Goal: Task Accomplishment & Management: Use online tool/utility

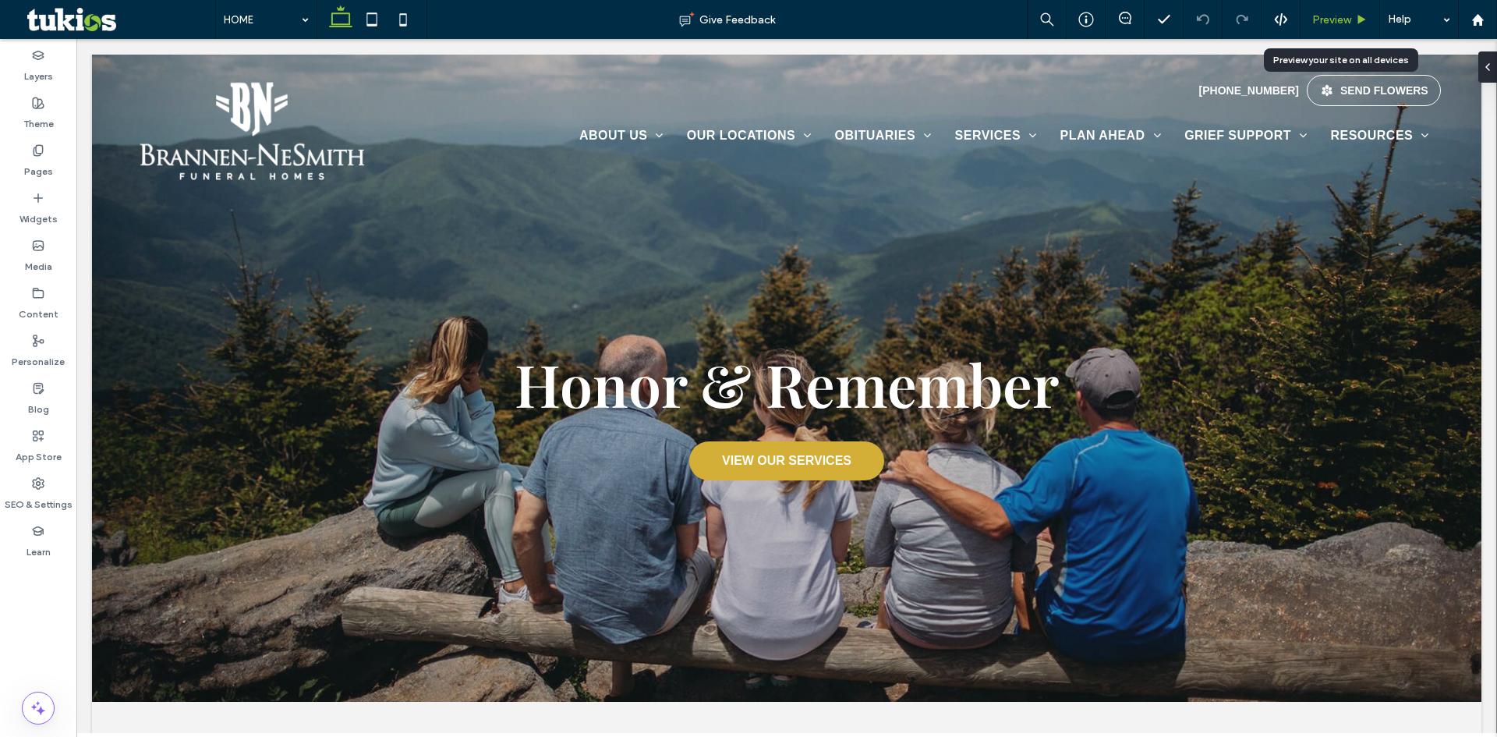
click at [1343, 14] on span "Preview" at bounding box center [1331, 19] width 39 height 13
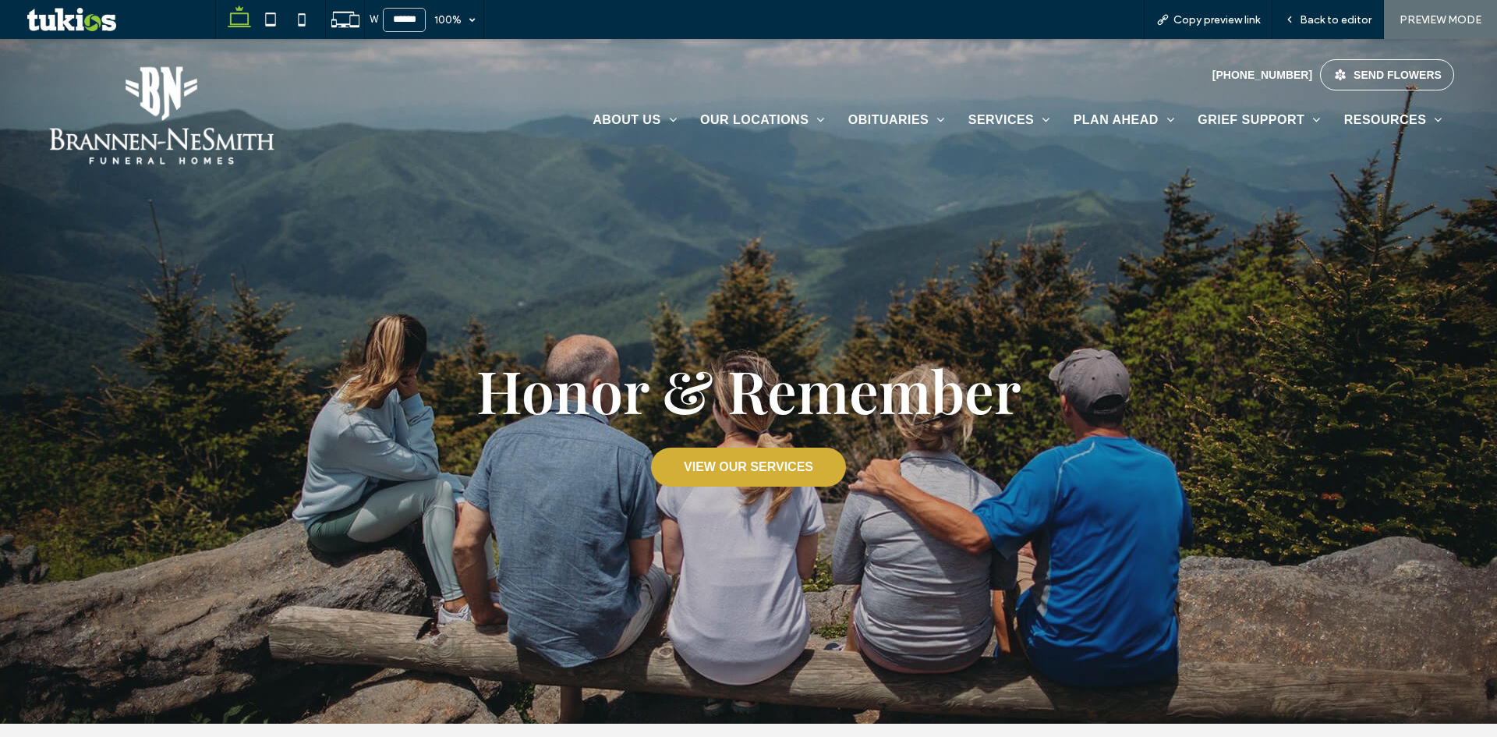
click at [1343, 14] on span "Back to editor" at bounding box center [1335, 19] width 72 height 13
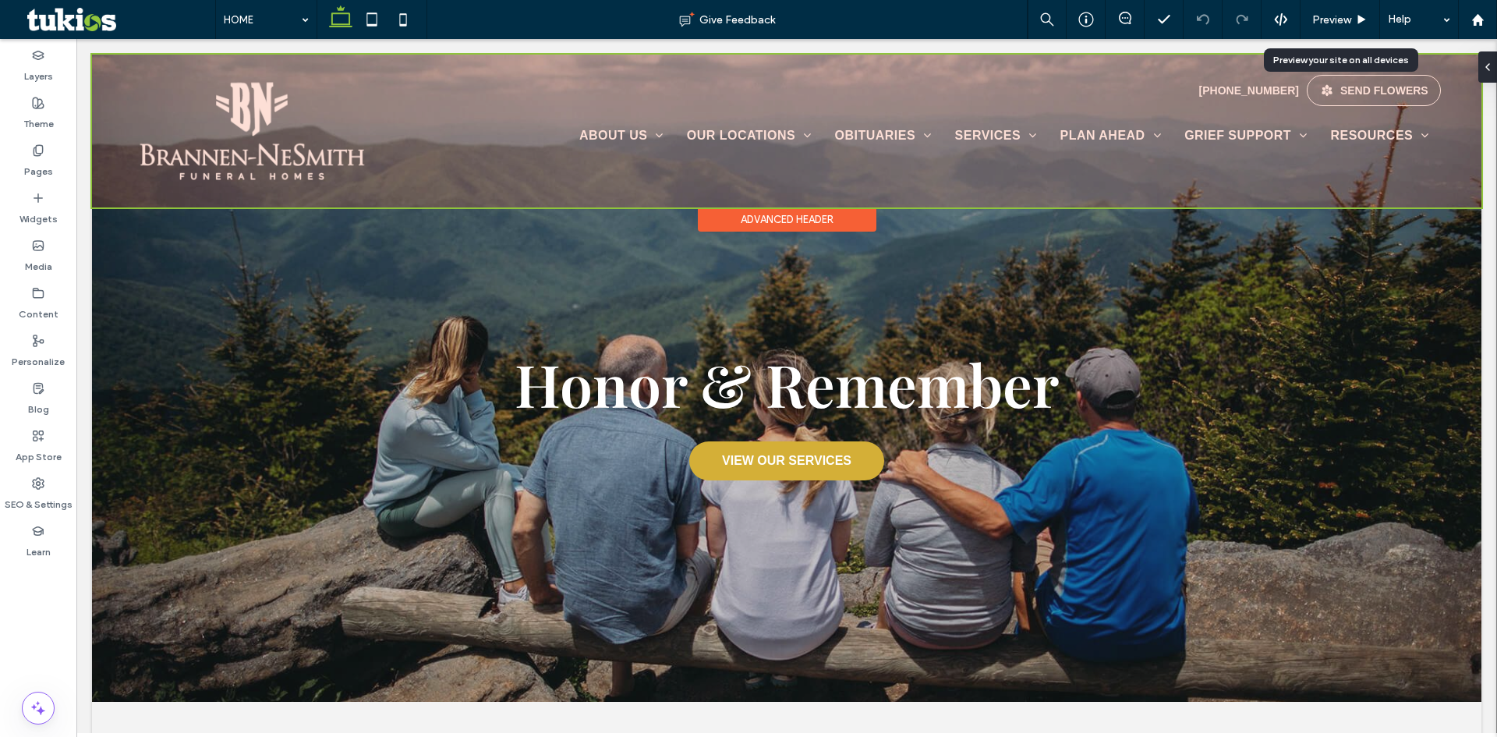
click at [1252, 91] on div at bounding box center [786, 131] width 1389 height 153
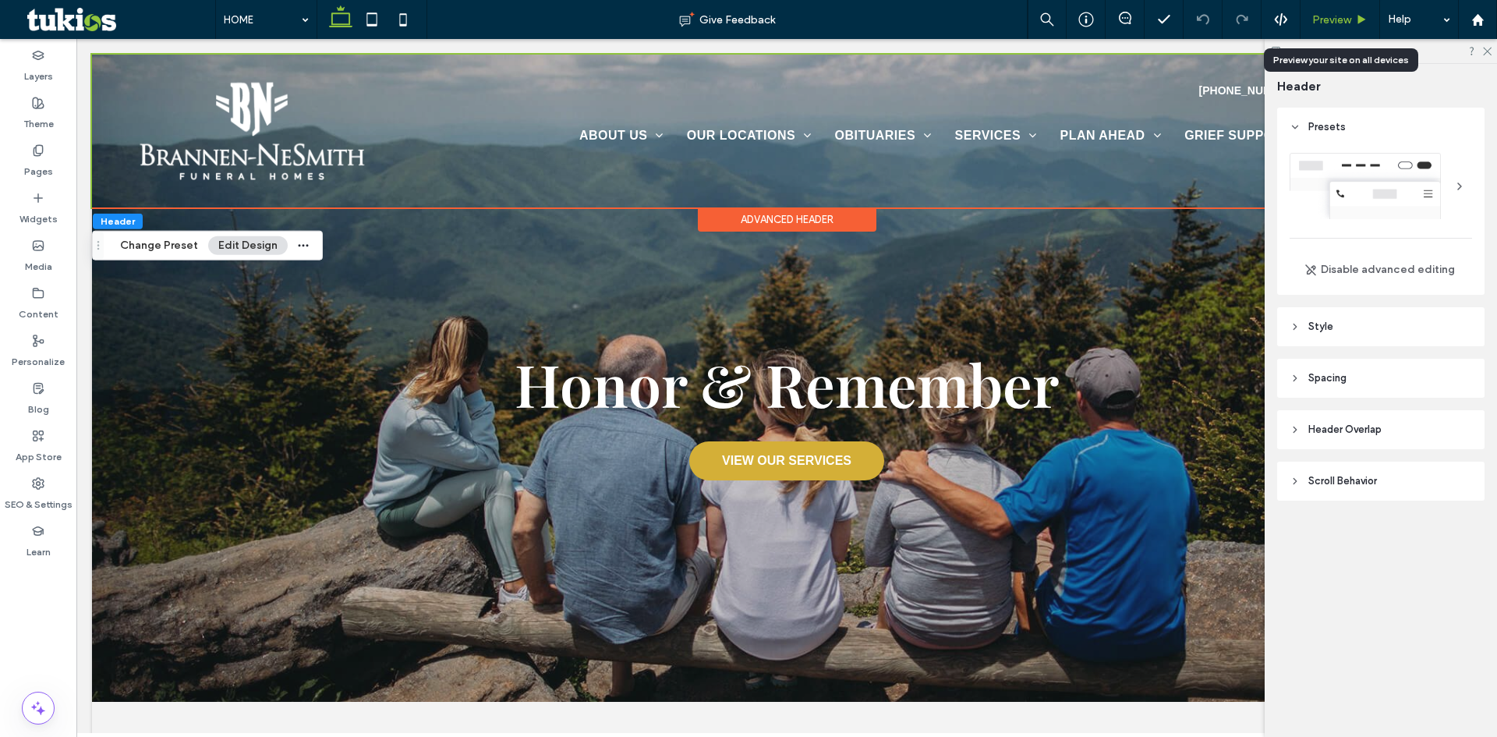
click at [1338, 18] on span "Preview" at bounding box center [1331, 19] width 39 height 13
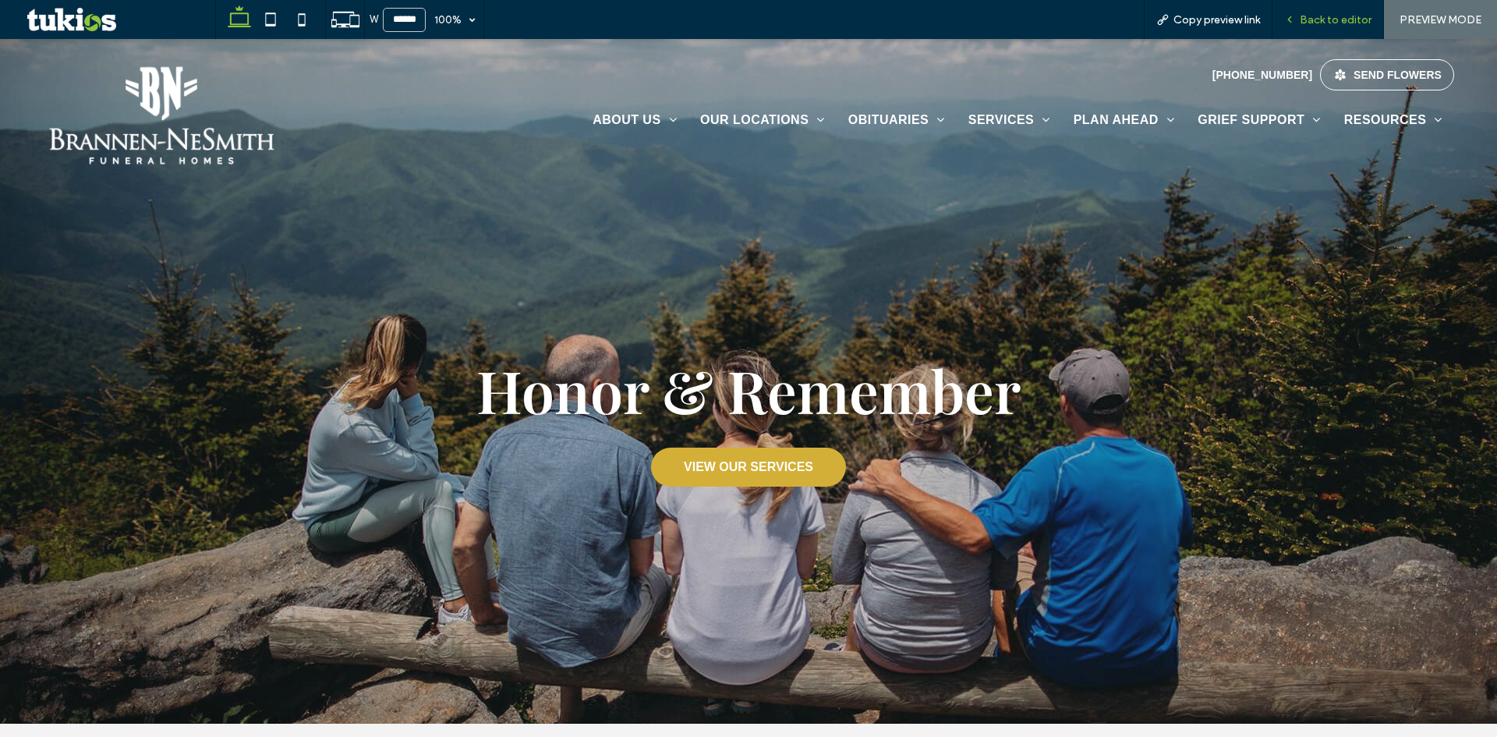
click at [1326, 21] on span "Back to editor" at bounding box center [1335, 19] width 72 height 13
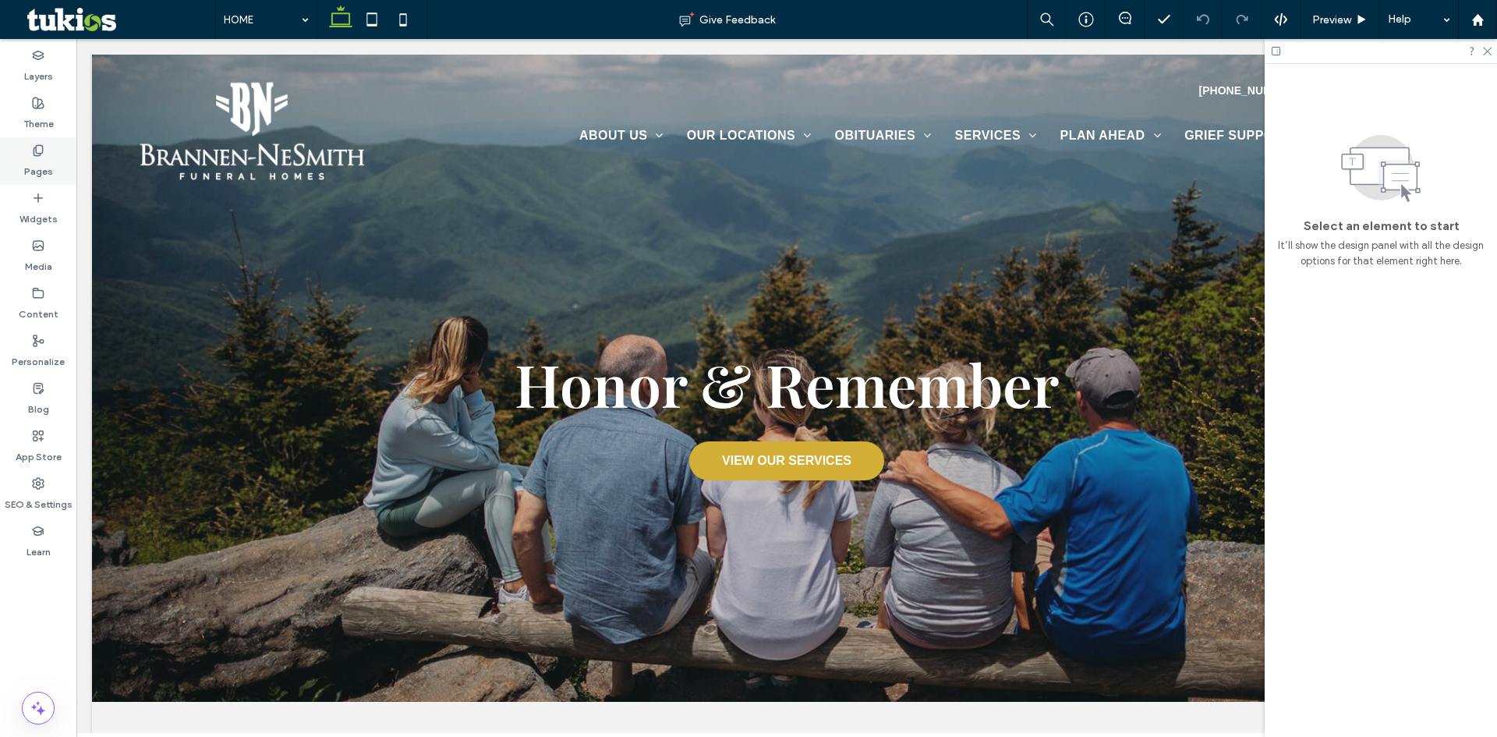
click at [39, 145] on use at bounding box center [38, 150] width 9 height 10
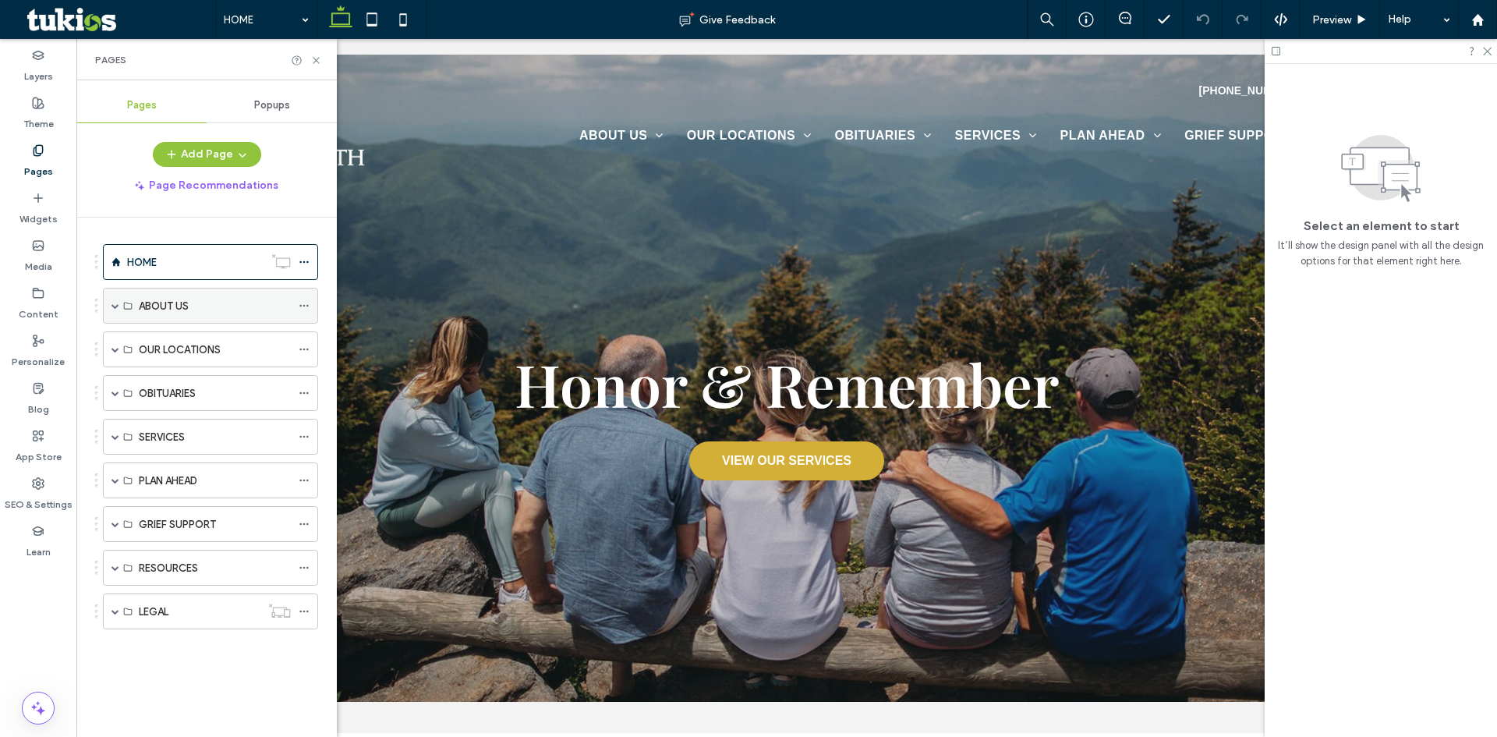
click at [111, 307] on span at bounding box center [115, 306] width 8 height 8
click at [112, 352] on span at bounding box center [115, 349] width 8 height 8
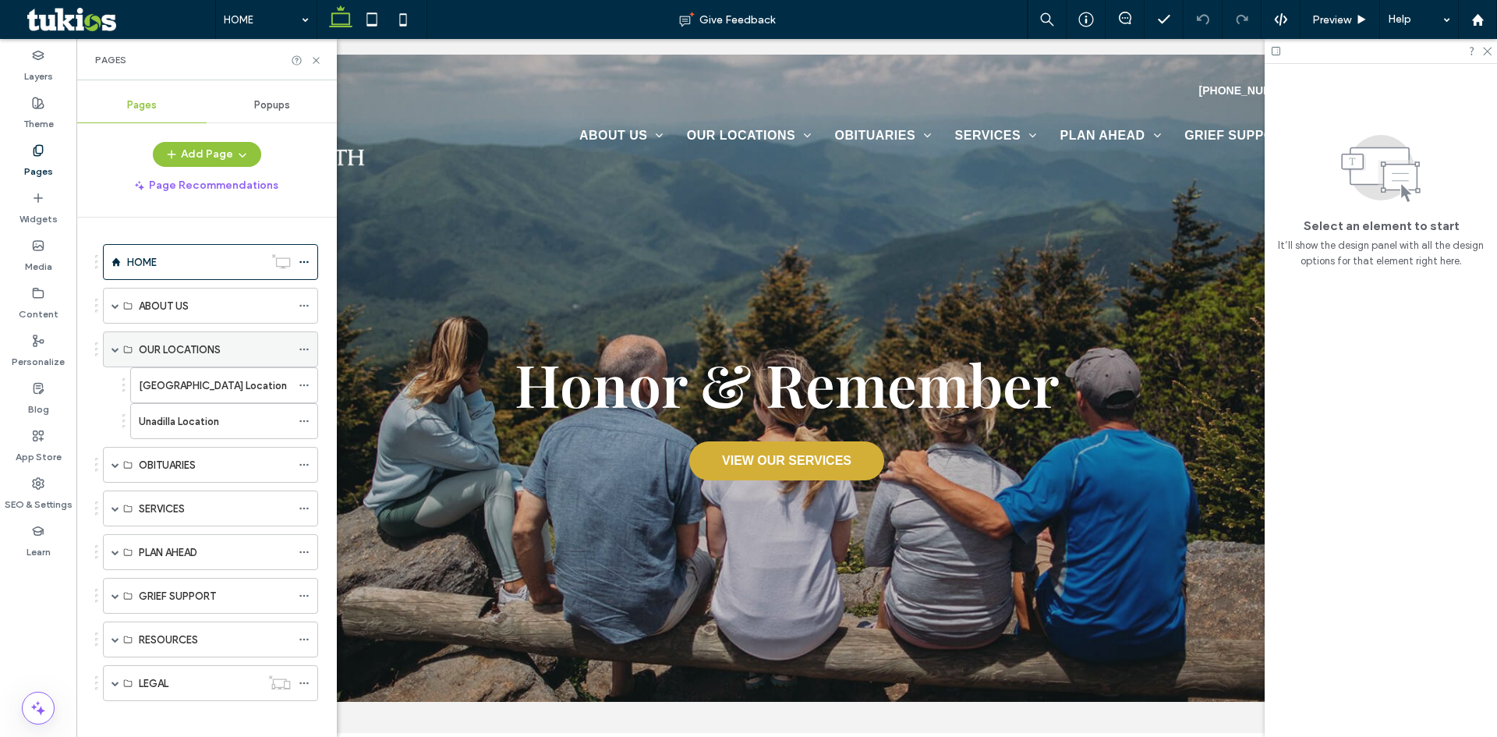
click at [112, 352] on span at bounding box center [115, 349] width 8 height 8
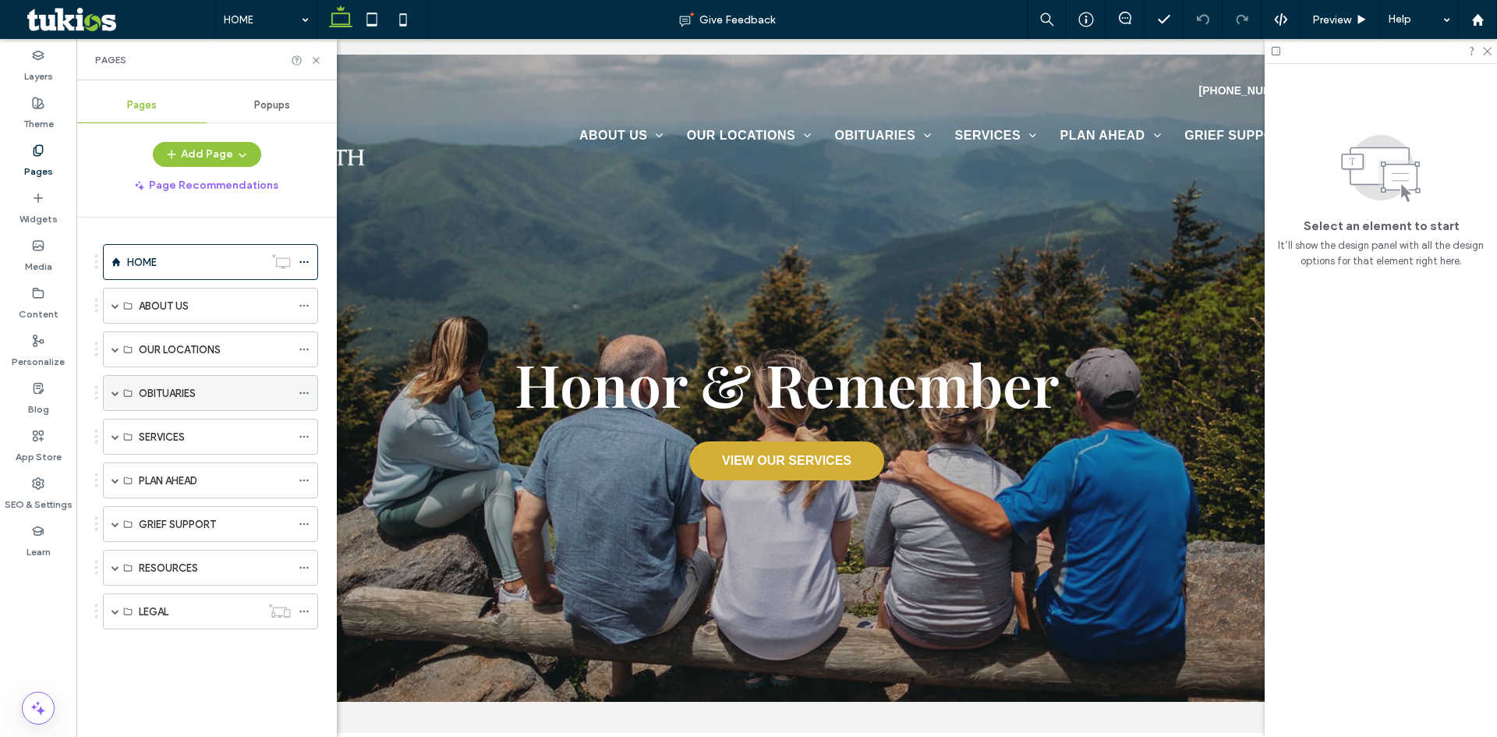
click at [118, 394] on span at bounding box center [115, 393] width 8 height 8
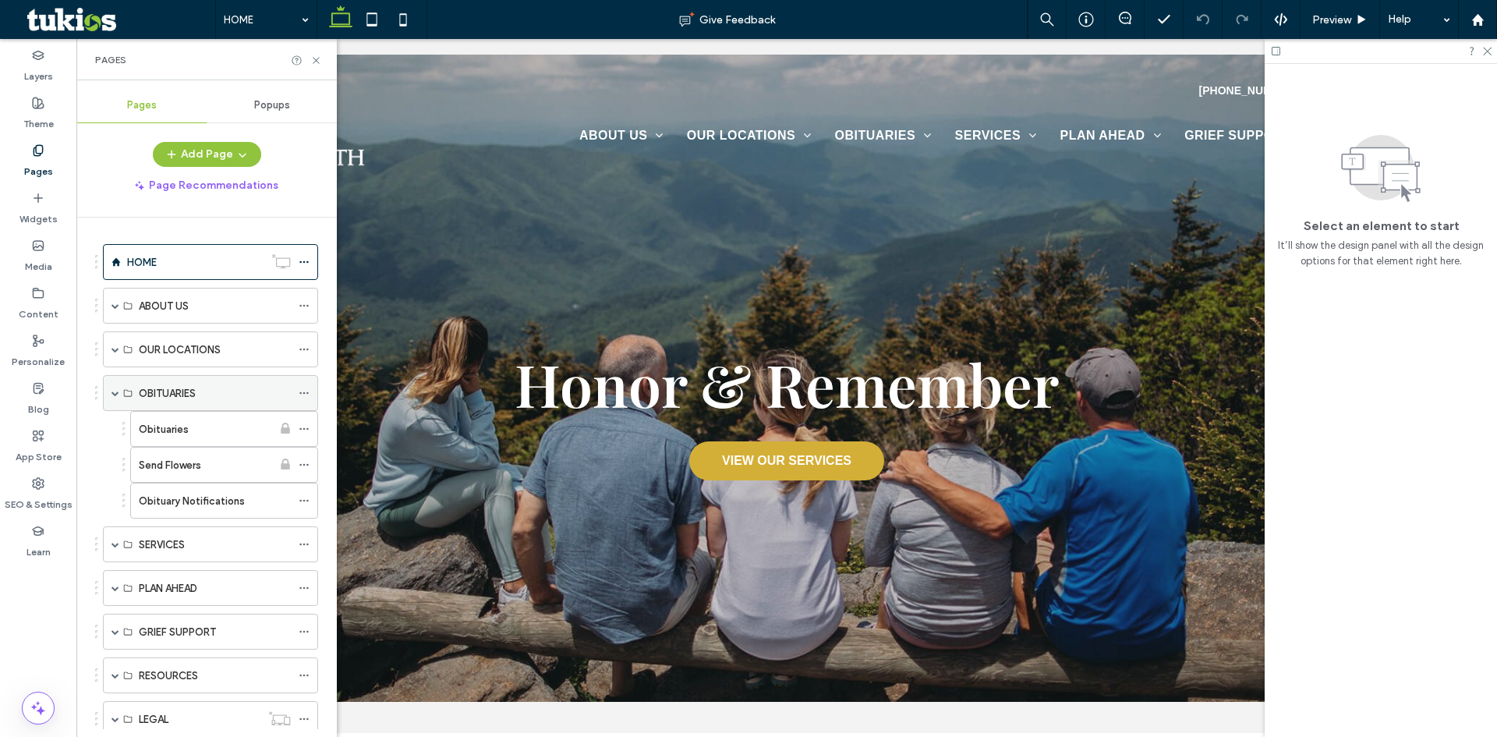
click at [118, 394] on span at bounding box center [115, 393] width 8 height 8
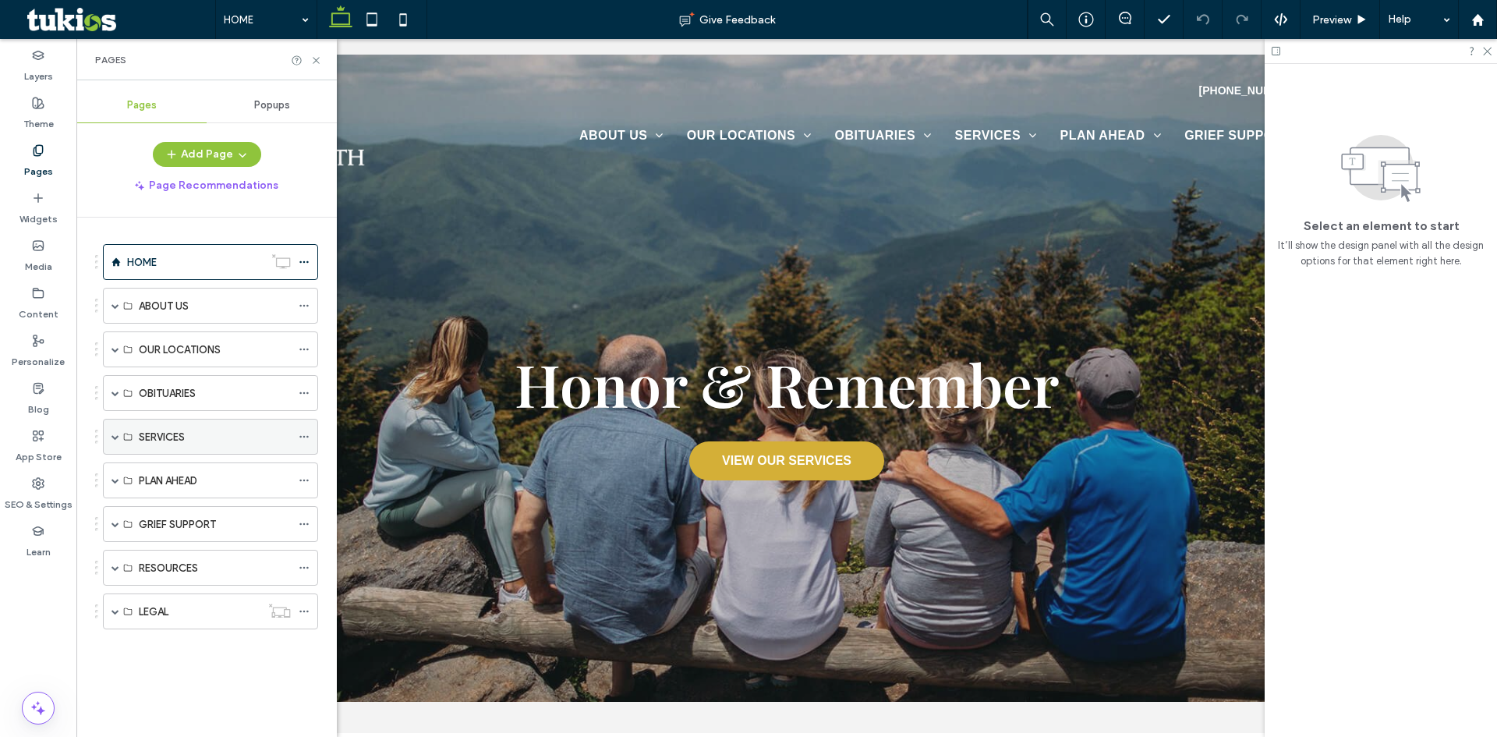
click at [116, 438] on span at bounding box center [115, 437] width 8 height 8
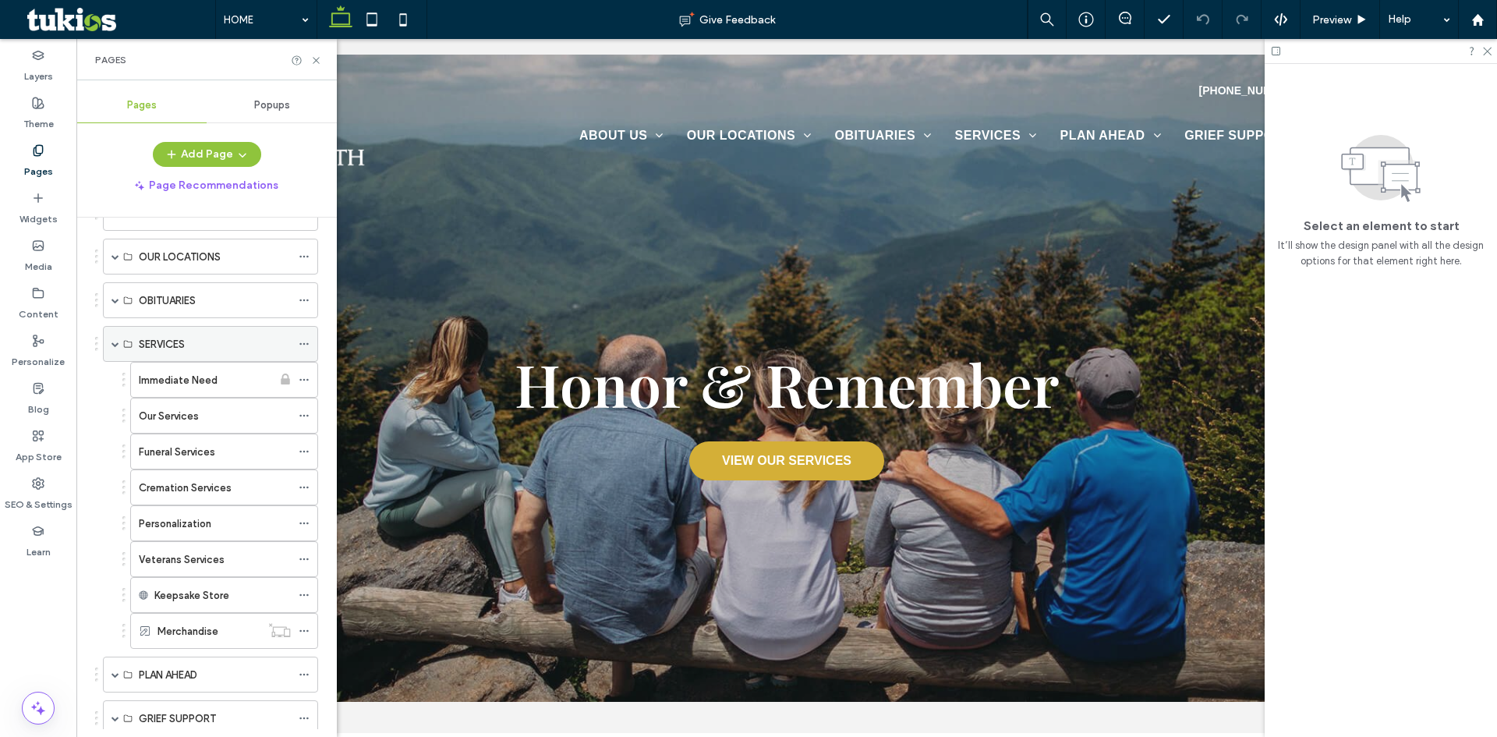
scroll to position [156, 0]
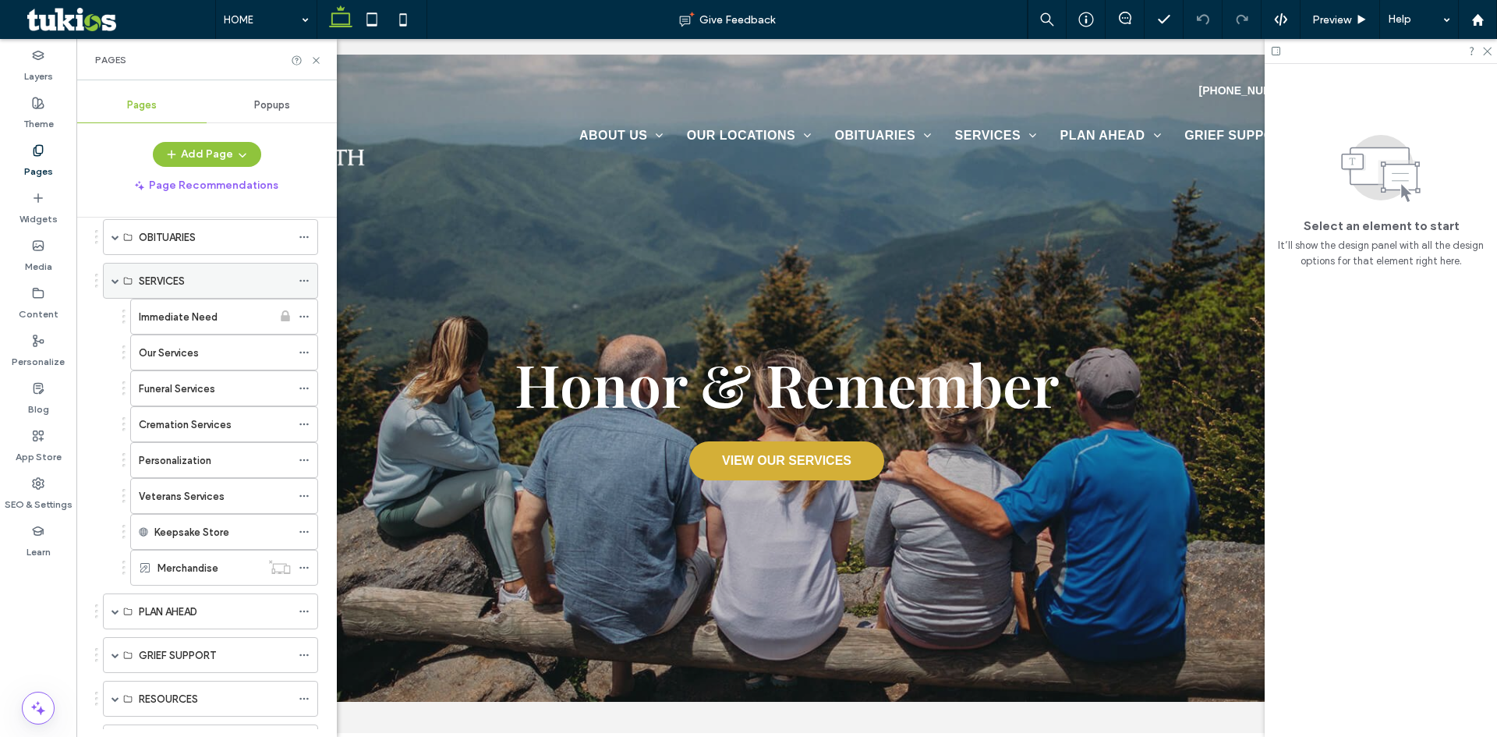
click at [115, 279] on span at bounding box center [115, 281] width 8 height 8
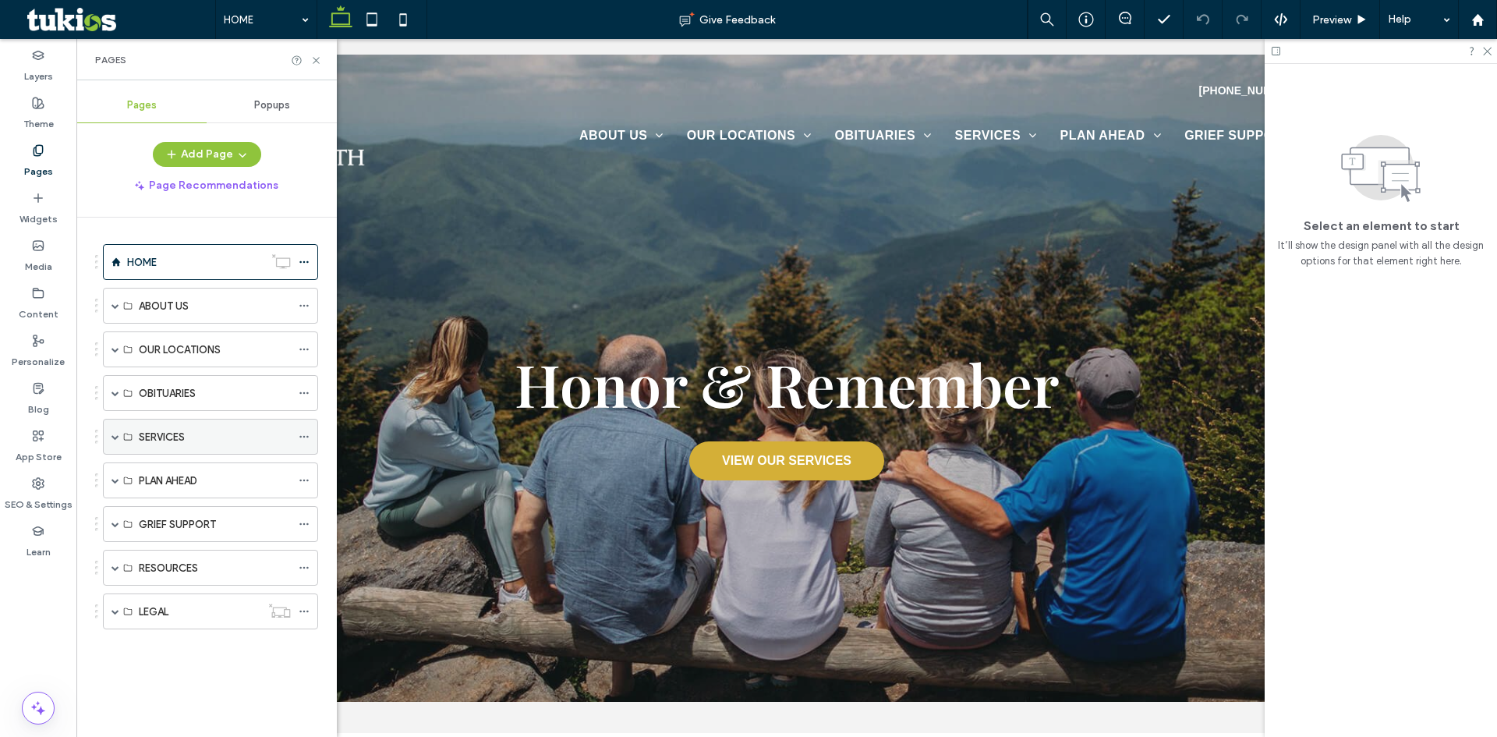
scroll to position [0, 0]
click at [115, 480] on span at bounding box center [115, 480] width 8 height 8
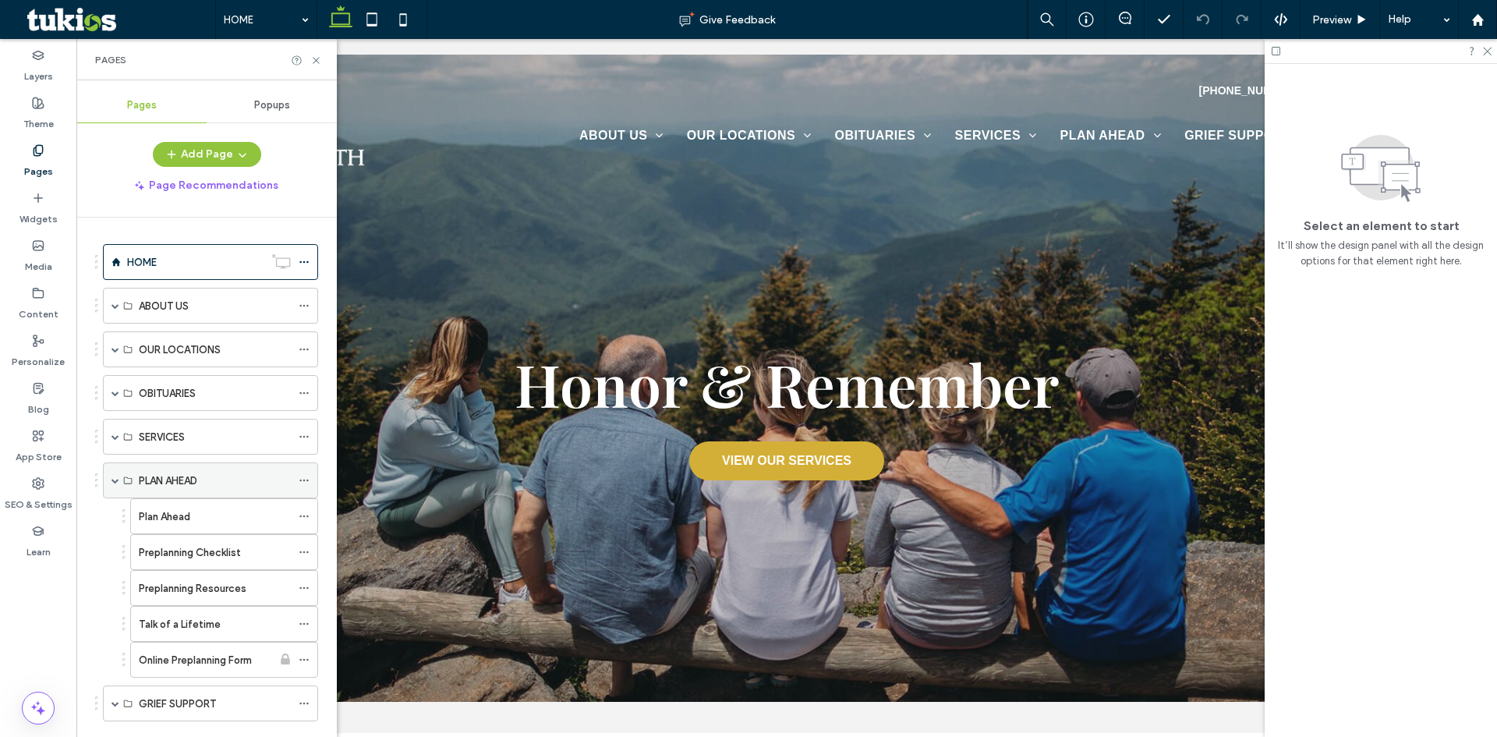
click at [115, 480] on span at bounding box center [115, 480] width 8 height 8
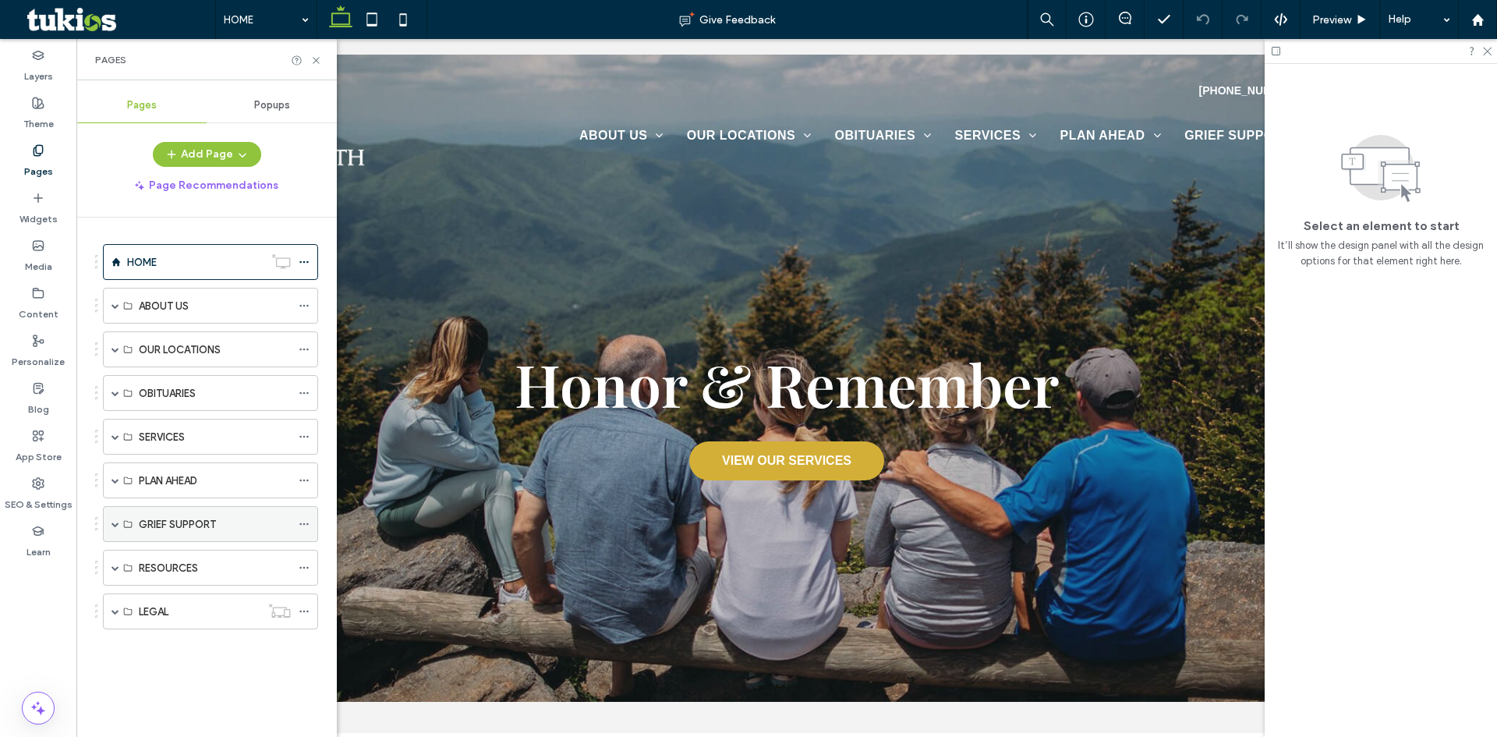
click at [118, 520] on span at bounding box center [115, 524] width 8 height 8
click at [115, 568] on span at bounding box center [115, 568] width 8 height 8
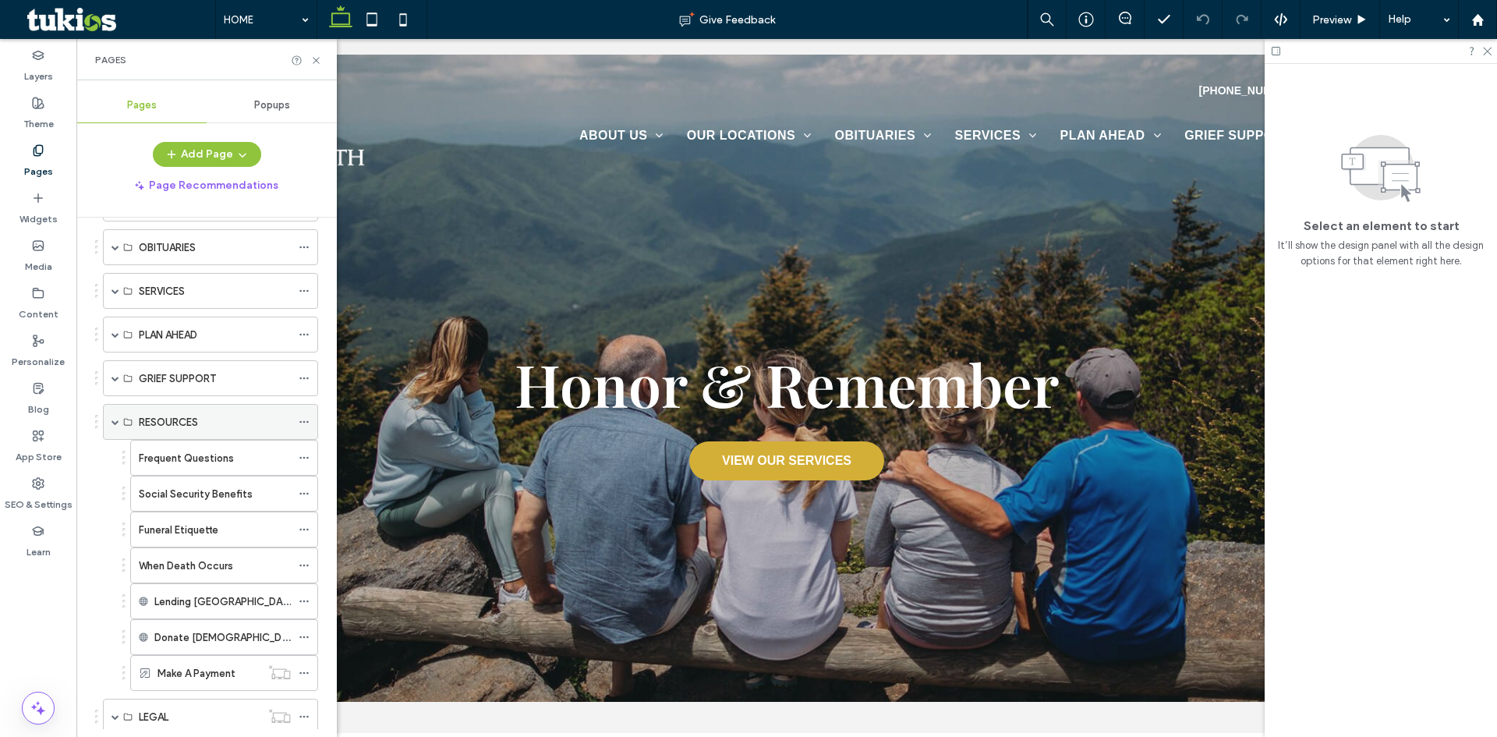
scroll to position [156, 0]
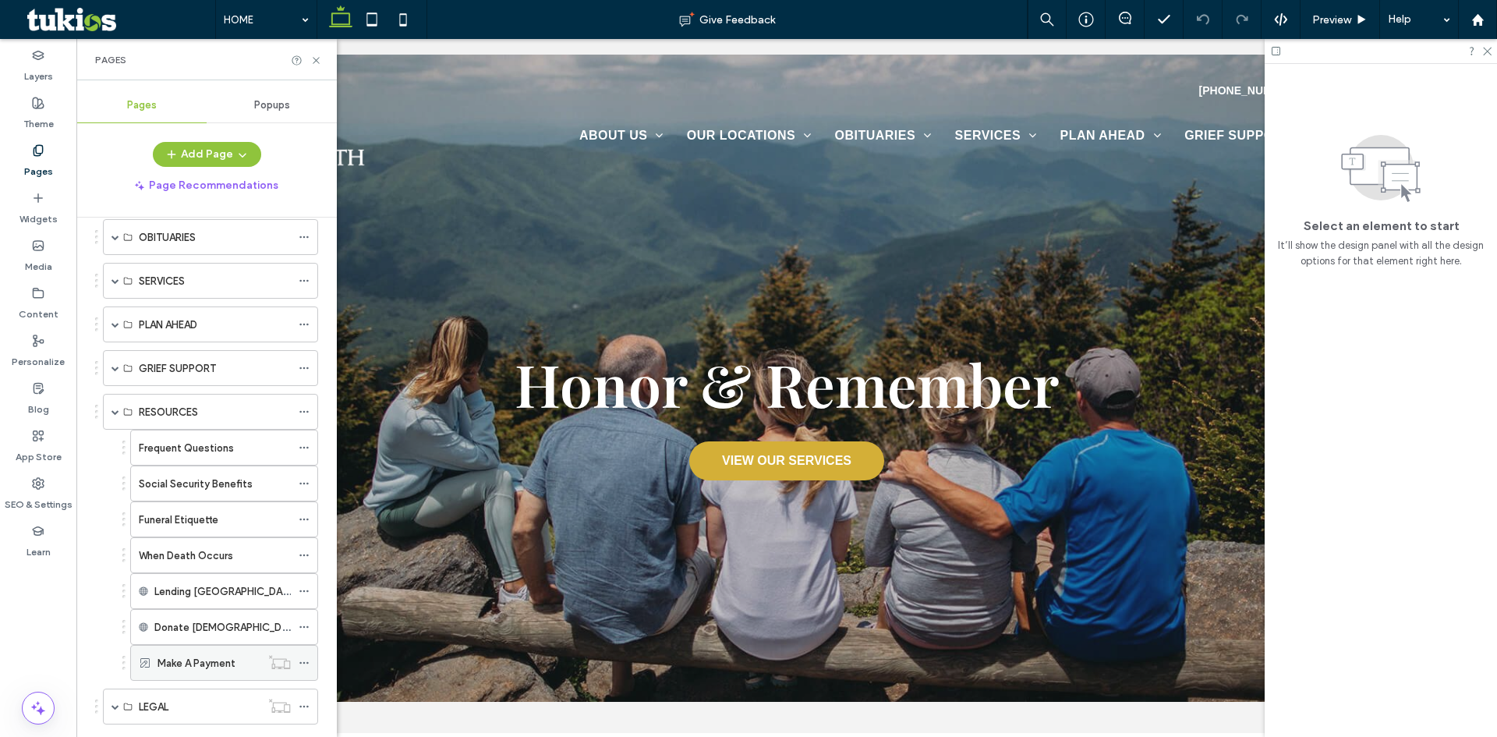
click at [308, 665] on icon at bounding box center [304, 662] width 11 height 11
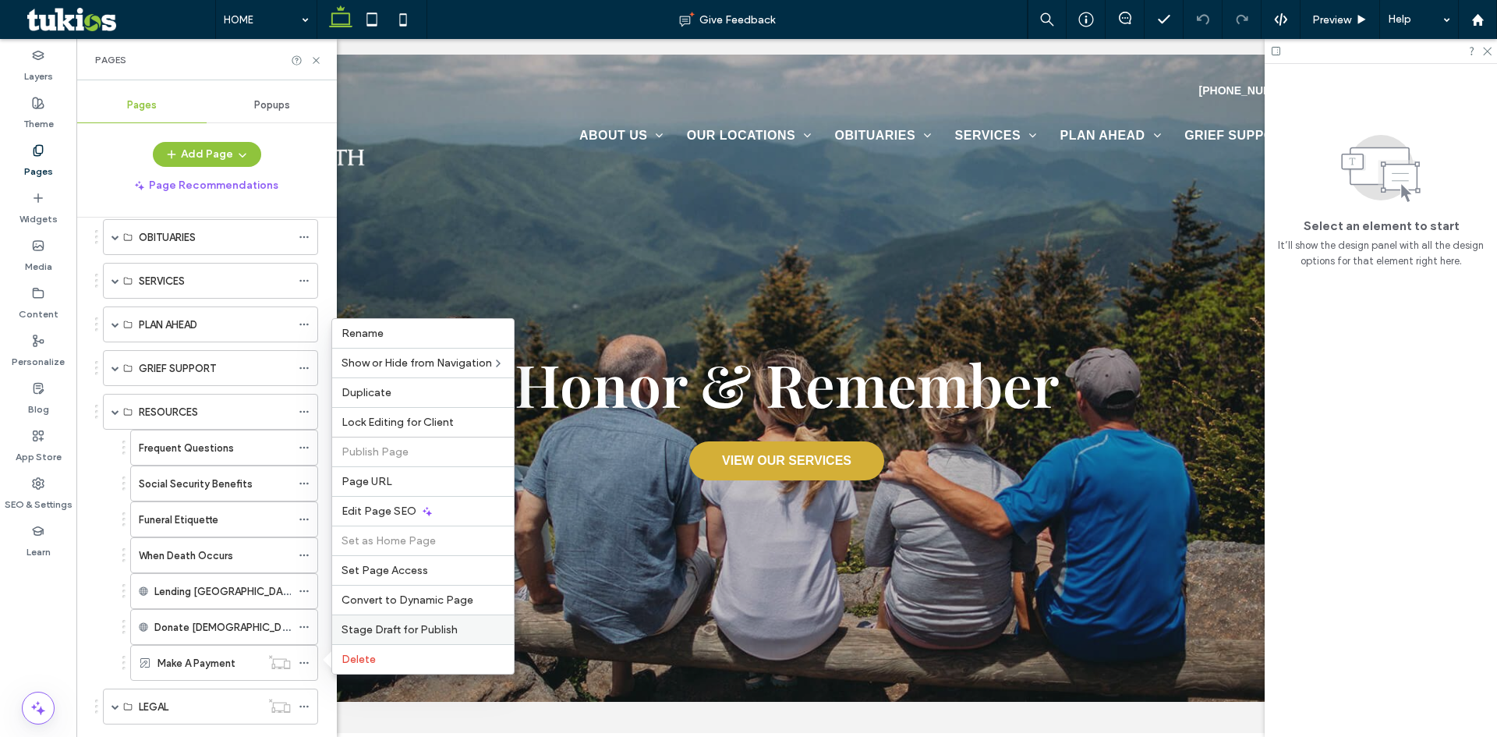
click at [408, 628] on span "Stage Draft for Publish" at bounding box center [399, 629] width 116 height 13
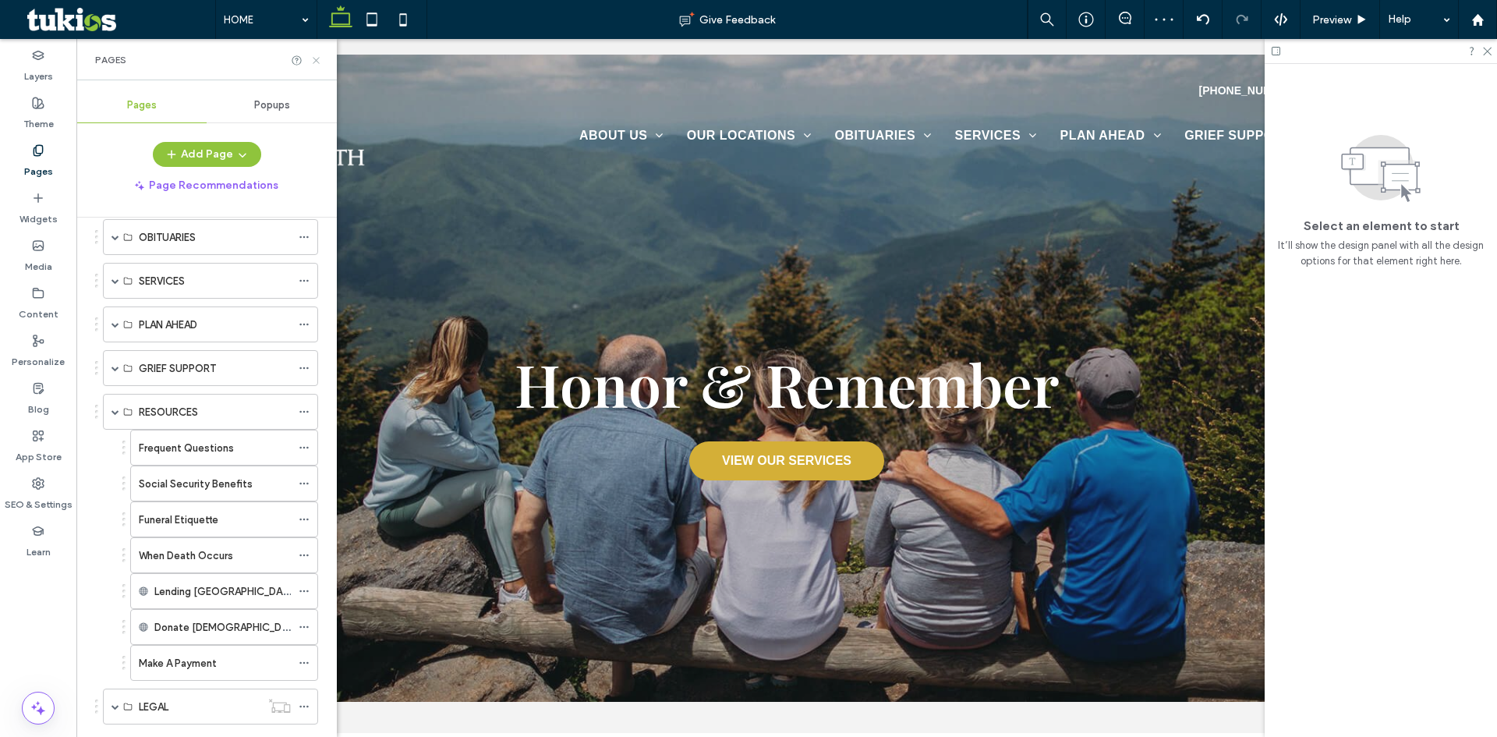
click at [320, 57] on icon at bounding box center [316, 61] width 12 height 12
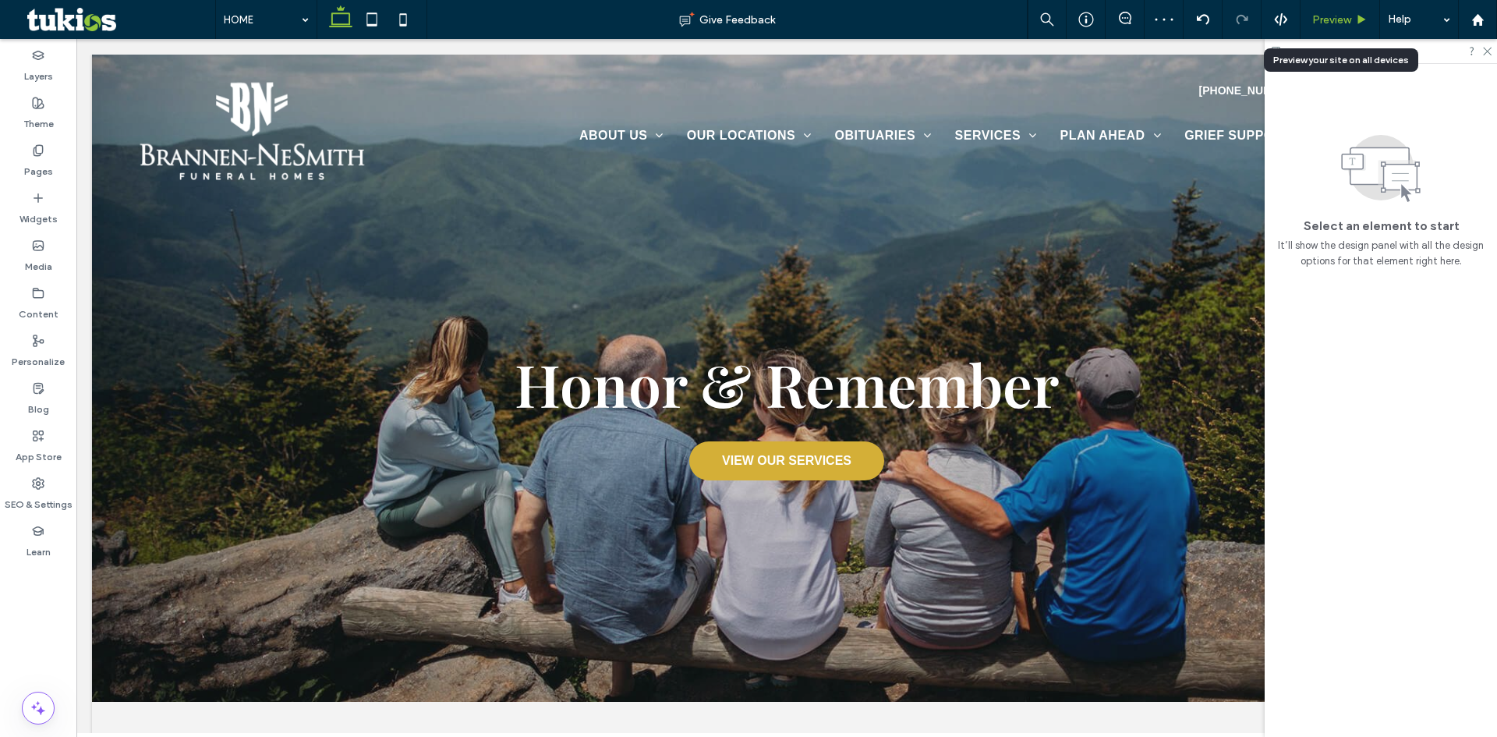
click at [1349, 12] on div "Preview" at bounding box center [1340, 19] width 80 height 39
click at [1341, 17] on span "Preview" at bounding box center [1331, 19] width 39 height 13
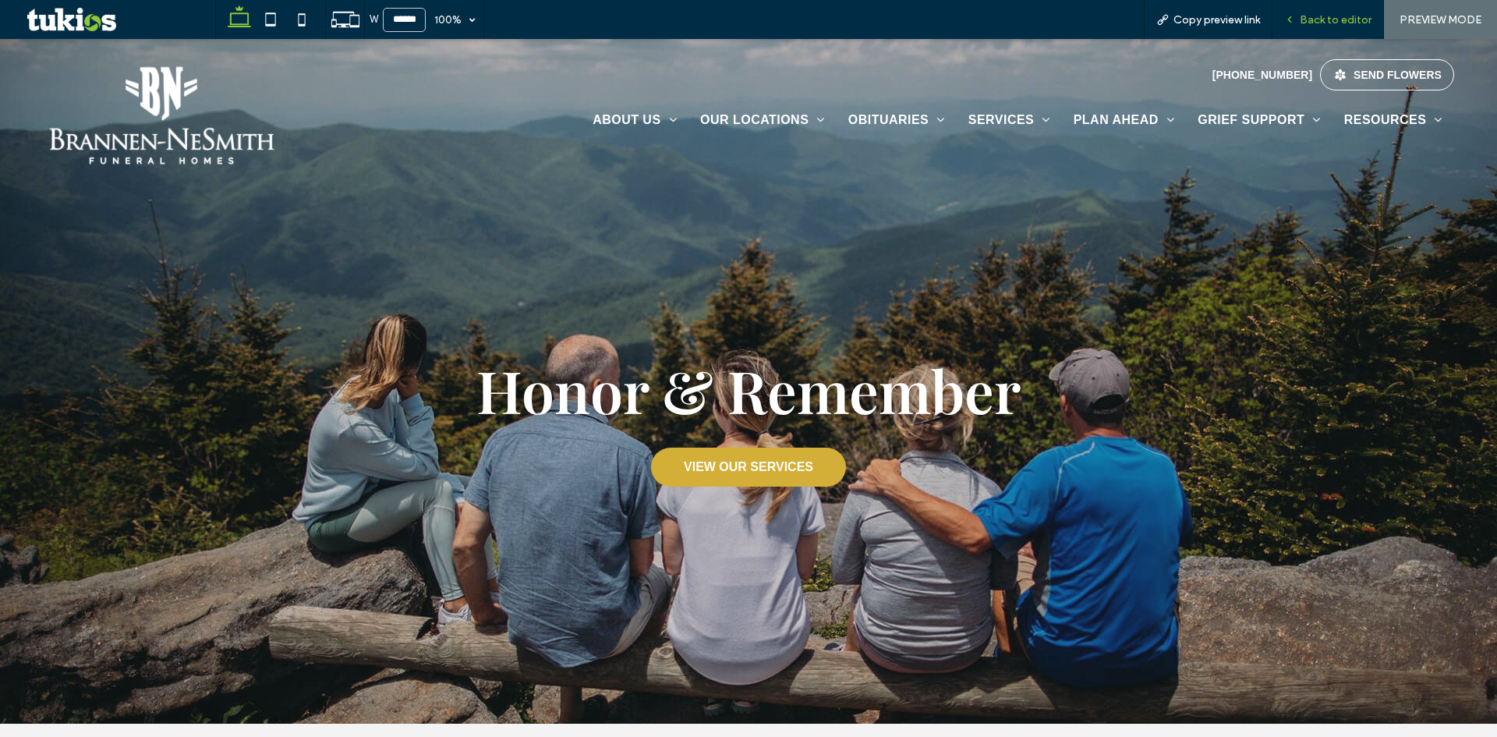
click at [1331, 22] on span "Back to editor" at bounding box center [1335, 19] width 72 height 13
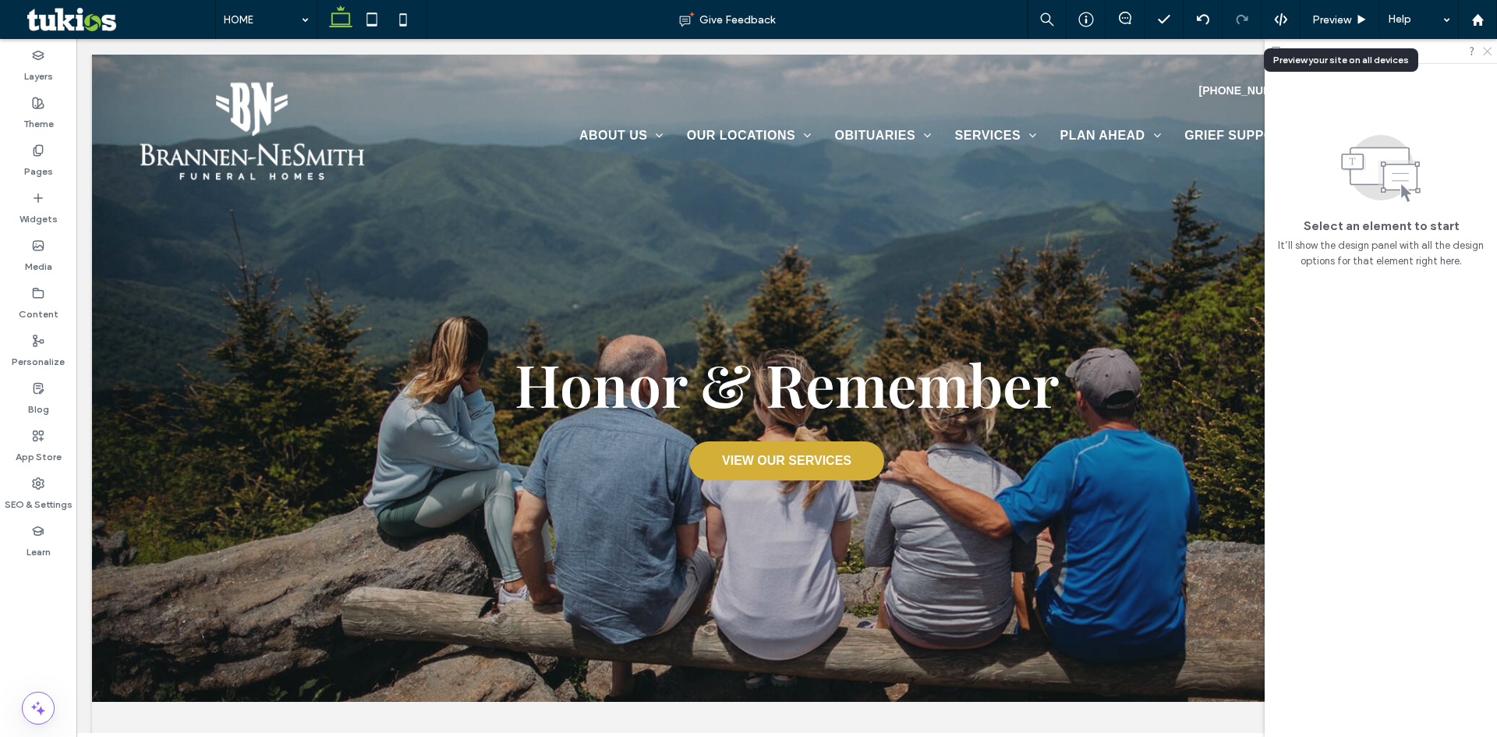
click at [1486, 51] on icon at bounding box center [1486, 50] width 10 height 10
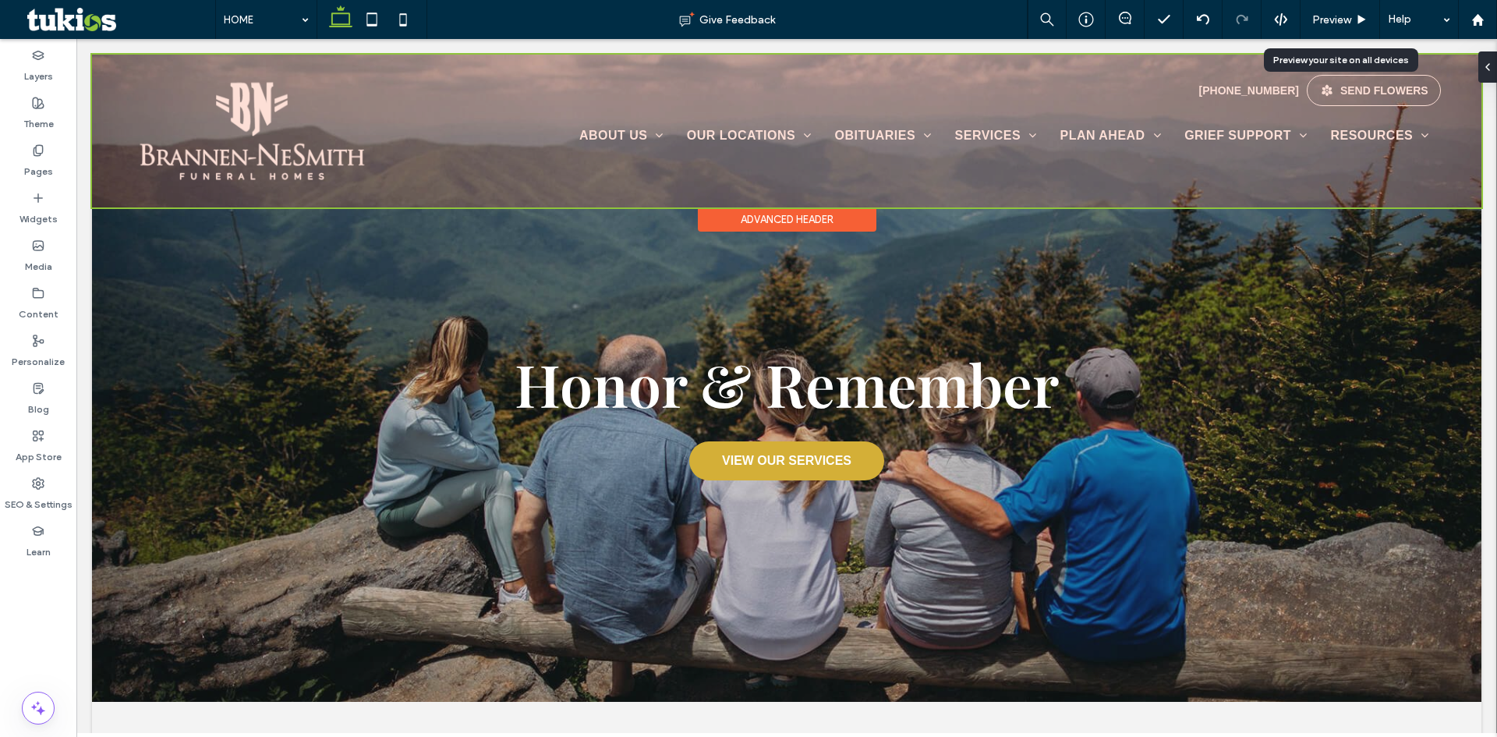
click at [1373, 94] on div at bounding box center [786, 131] width 1389 height 153
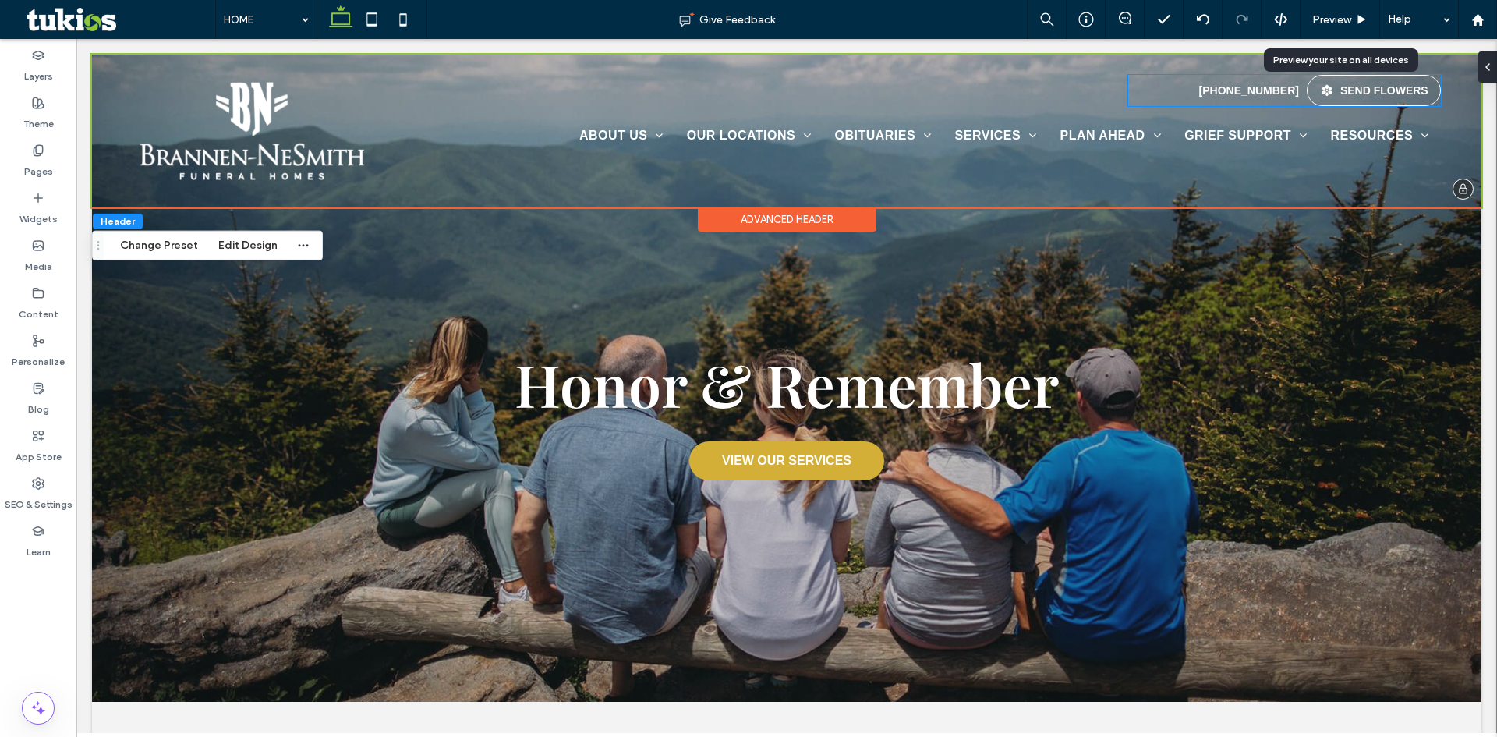
click at [1373, 94] on div "SEND FLOWERS" at bounding box center [1384, 90] width 88 height 12
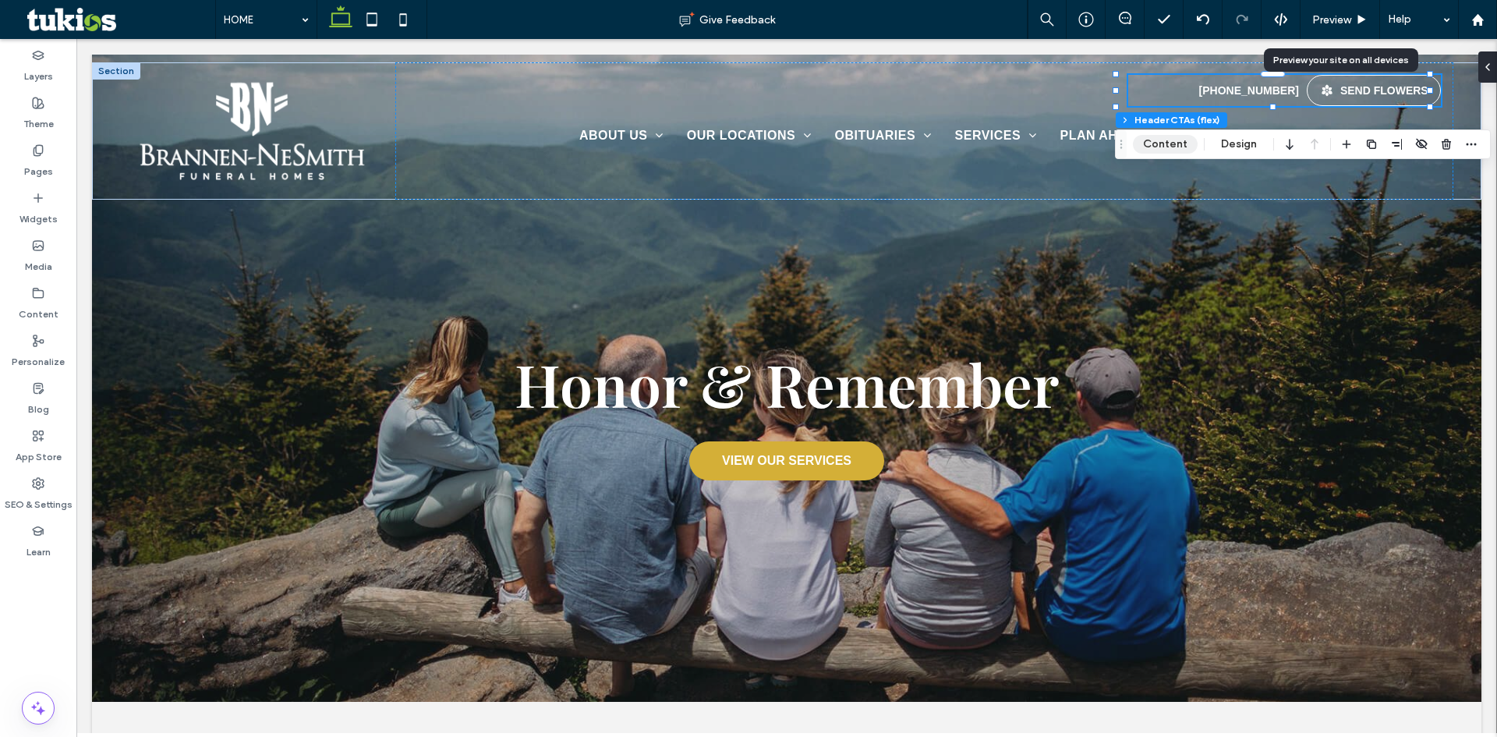
click at [1160, 148] on button "Content" at bounding box center [1165, 144] width 65 height 19
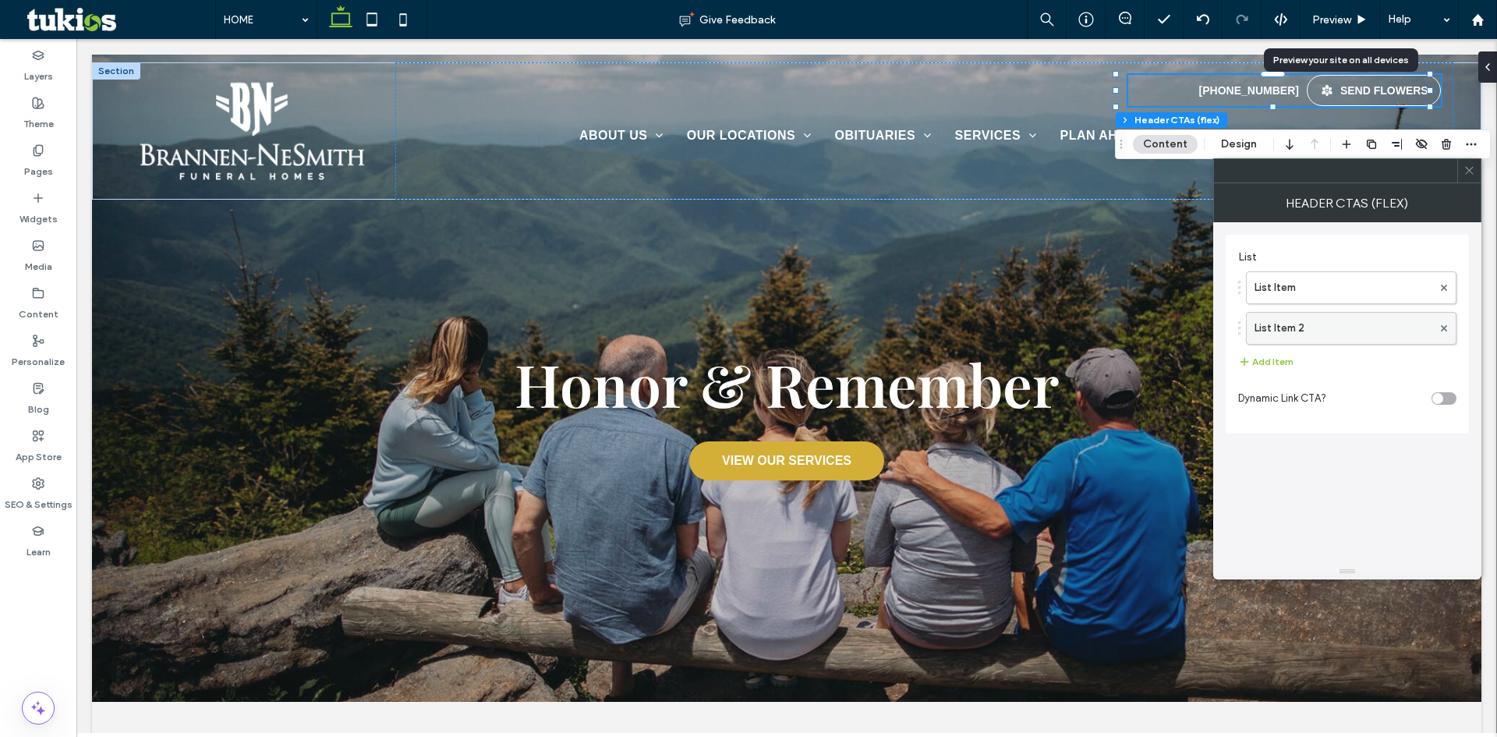
click at [1305, 325] on label "List Item 2" at bounding box center [1343, 328] width 178 height 31
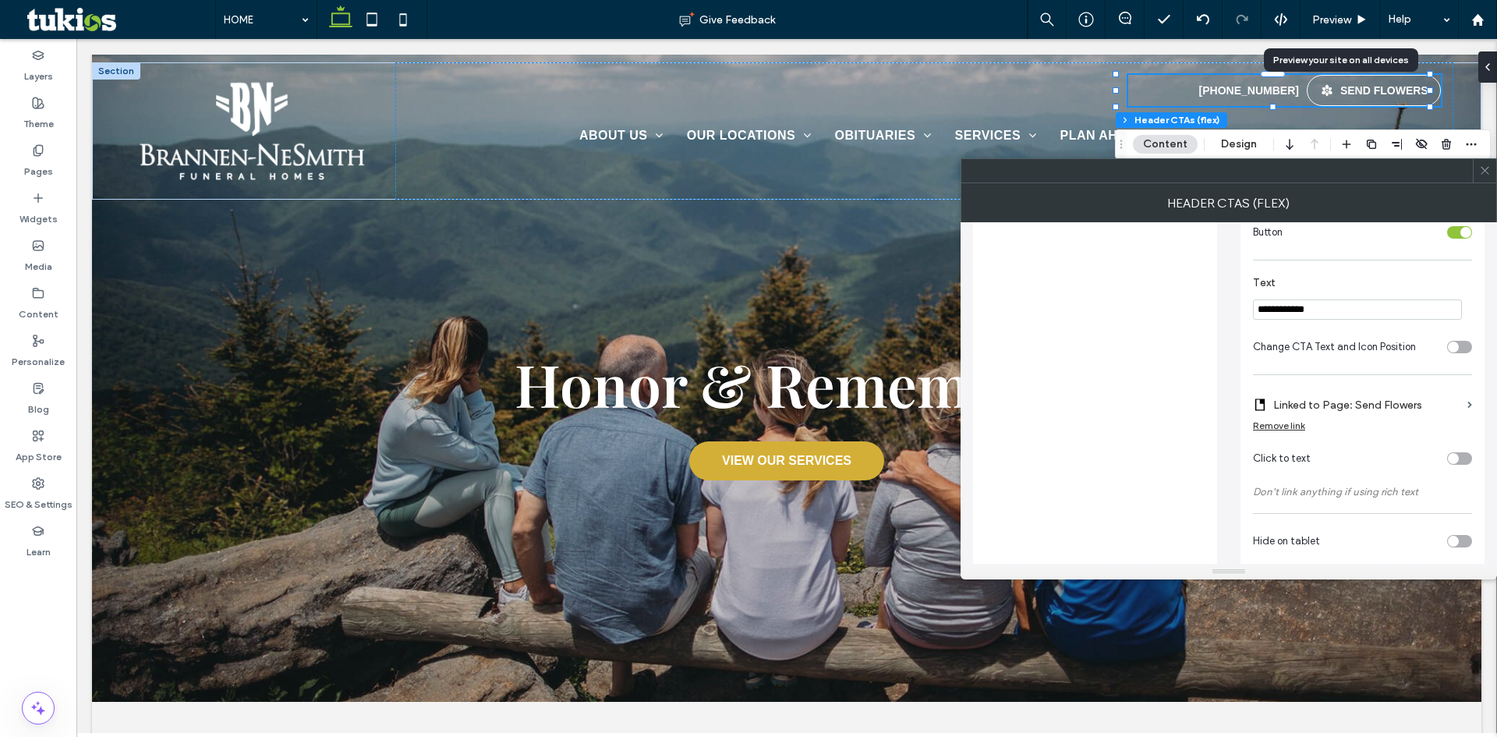
scroll to position [388, 0]
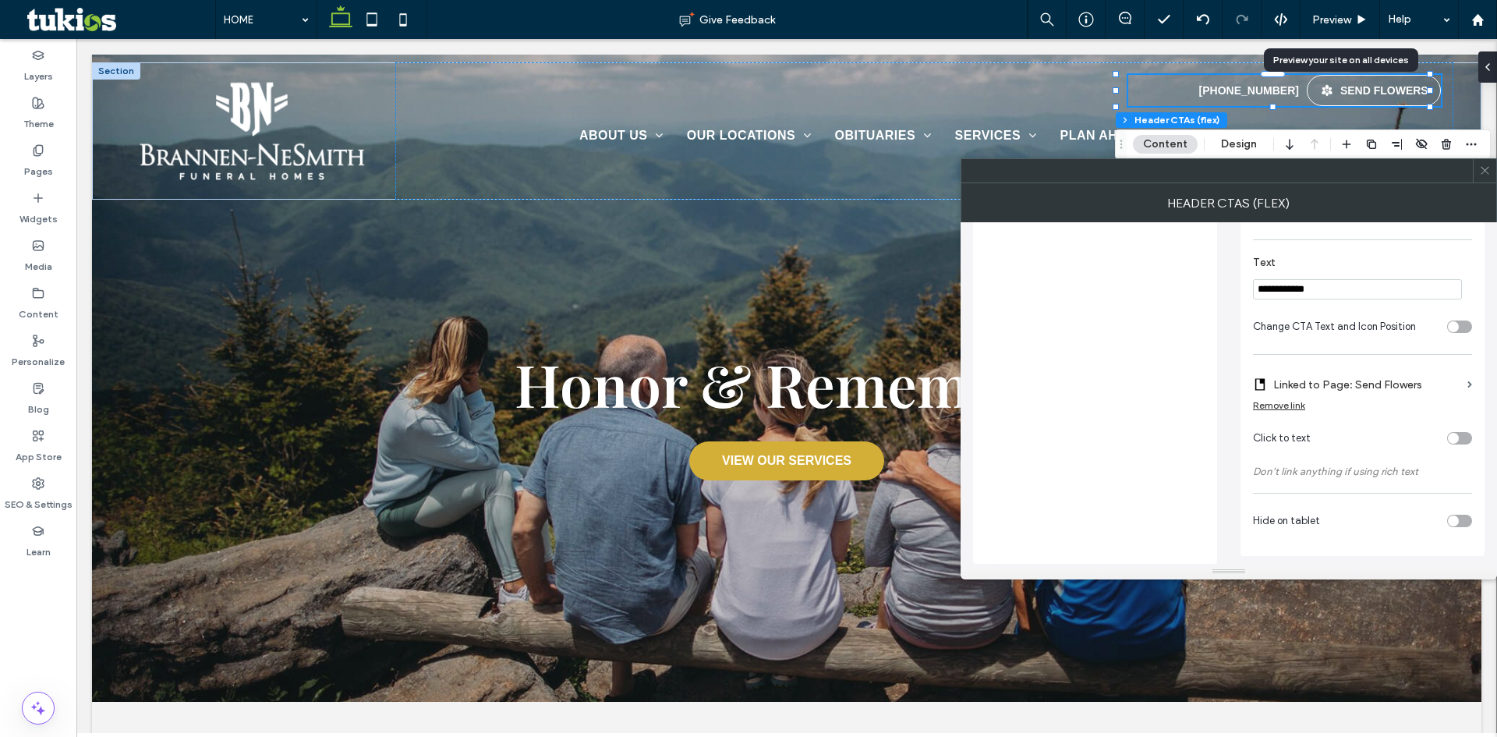
click at [1317, 286] on input "**********" at bounding box center [1357, 289] width 209 height 20
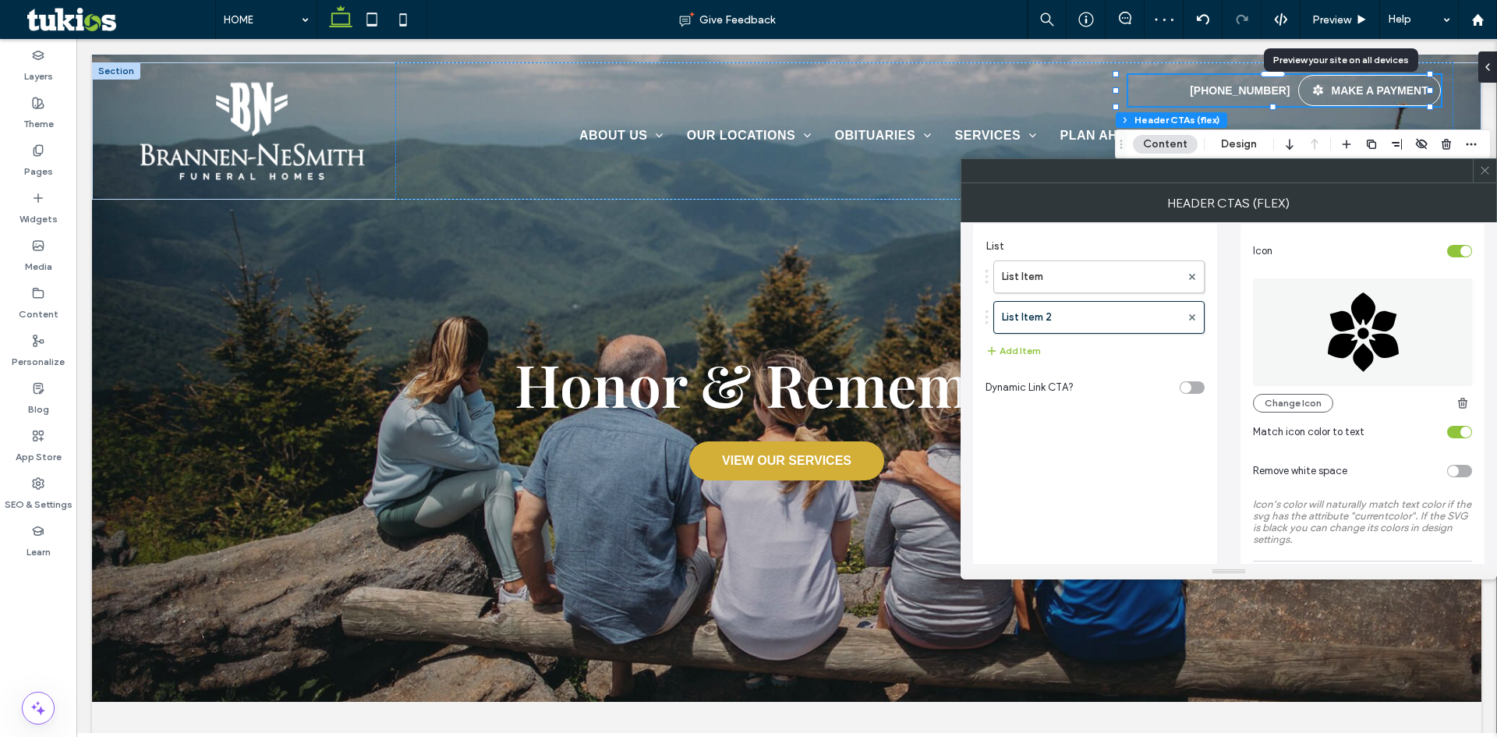
scroll to position [0, 0]
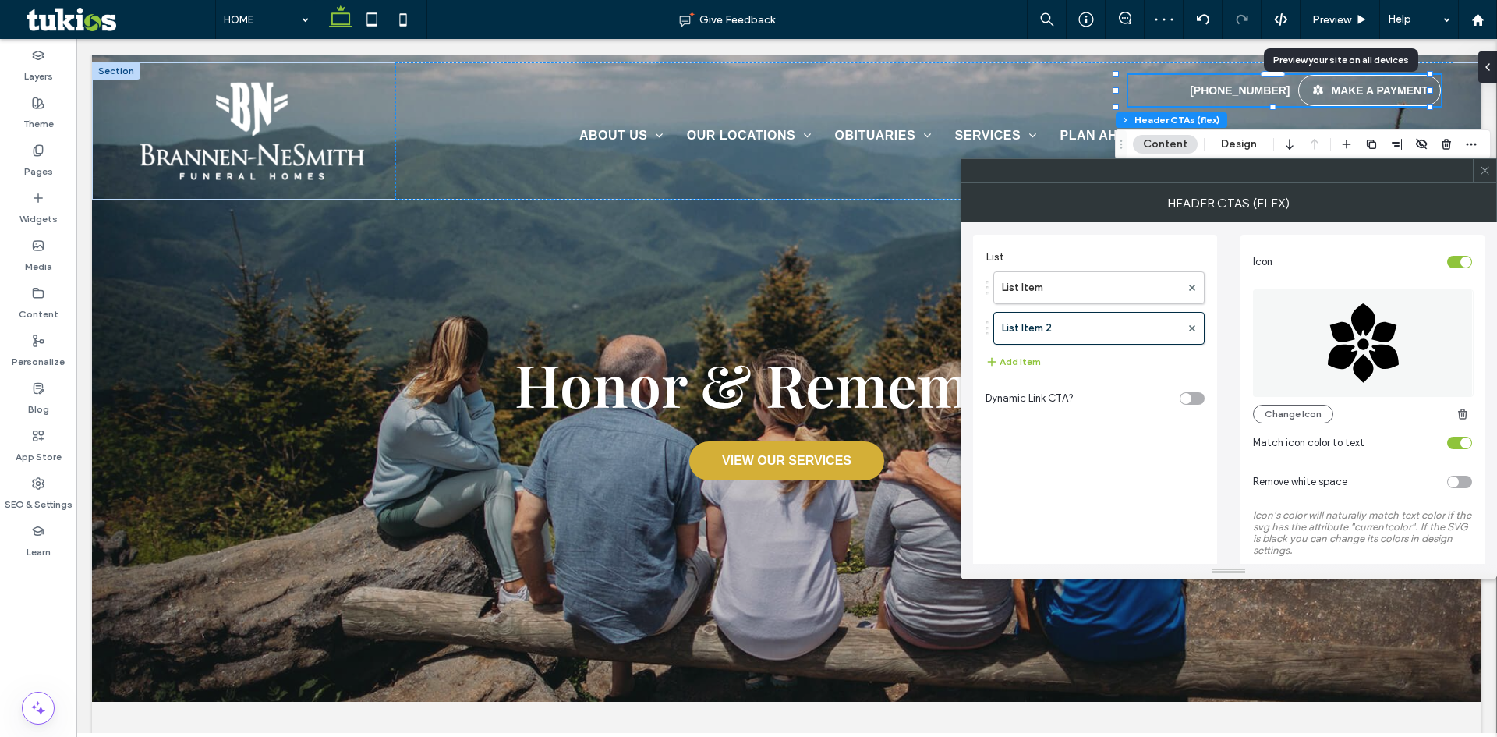
type input "**********"
click at [1464, 265] on div "toggle" at bounding box center [1465, 261] width 11 height 11
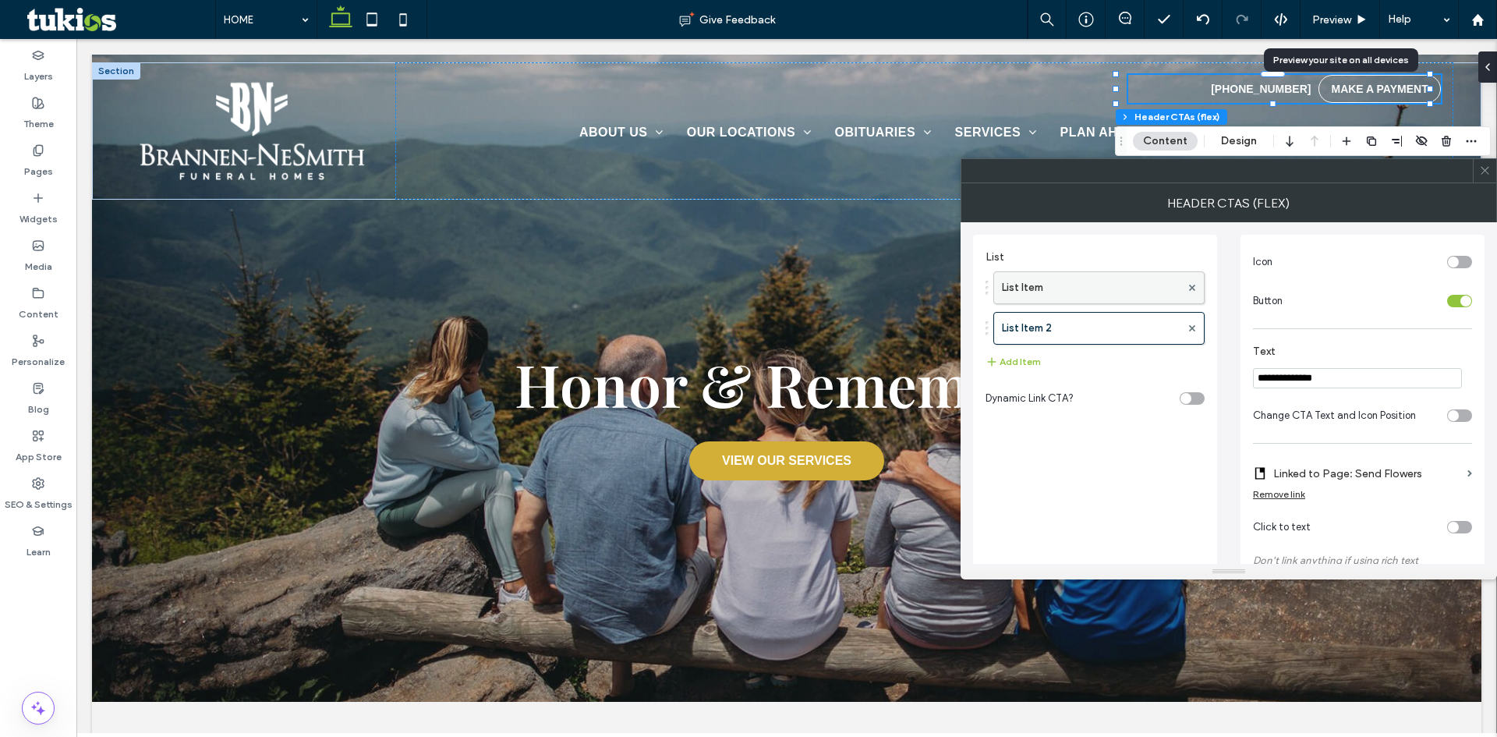
click at [1055, 295] on label "List Item" at bounding box center [1091, 287] width 179 height 31
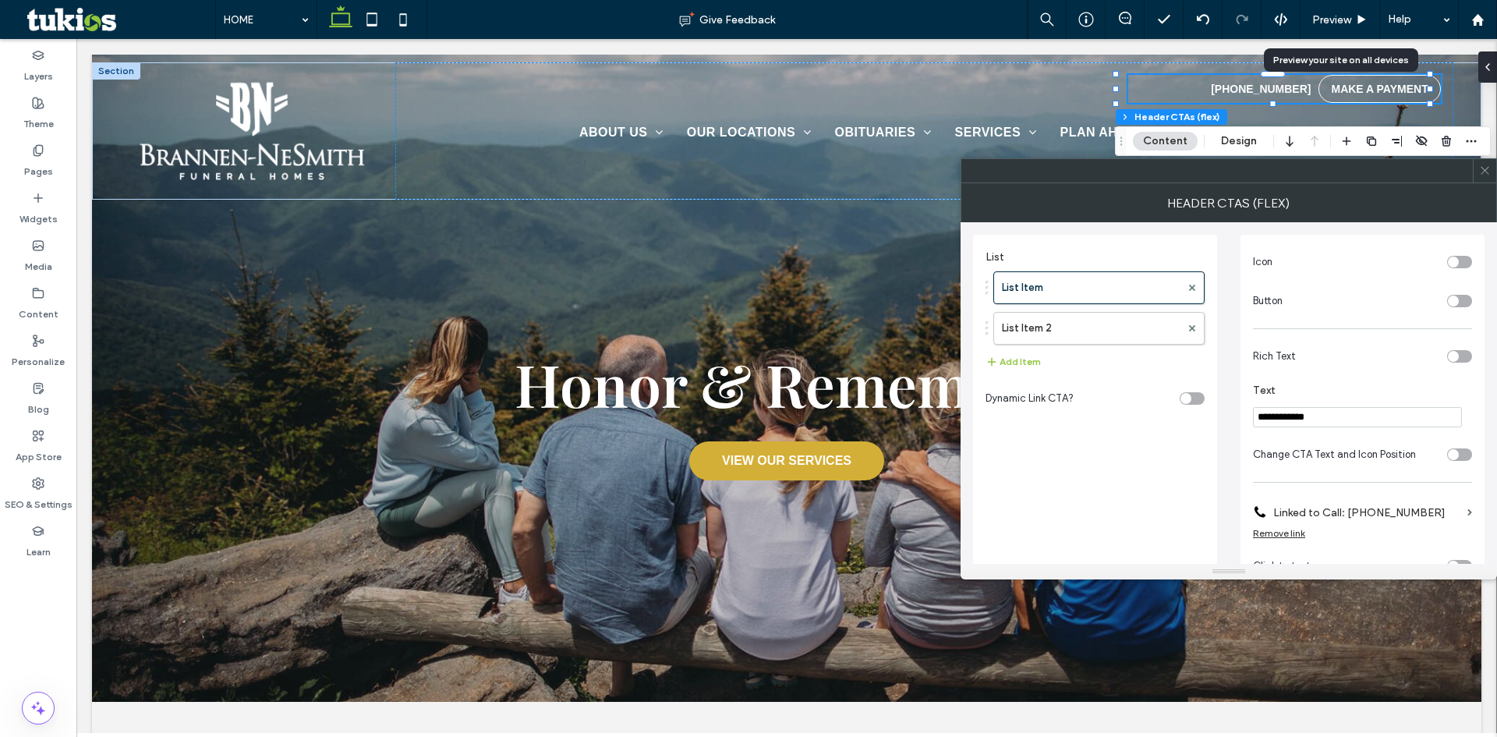
click at [1285, 424] on input "**********" at bounding box center [1357, 417] width 209 height 20
paste input "Text"
click at [1280, 419] on input "**********" at bounding box center [1357, 417] width 209 height 20
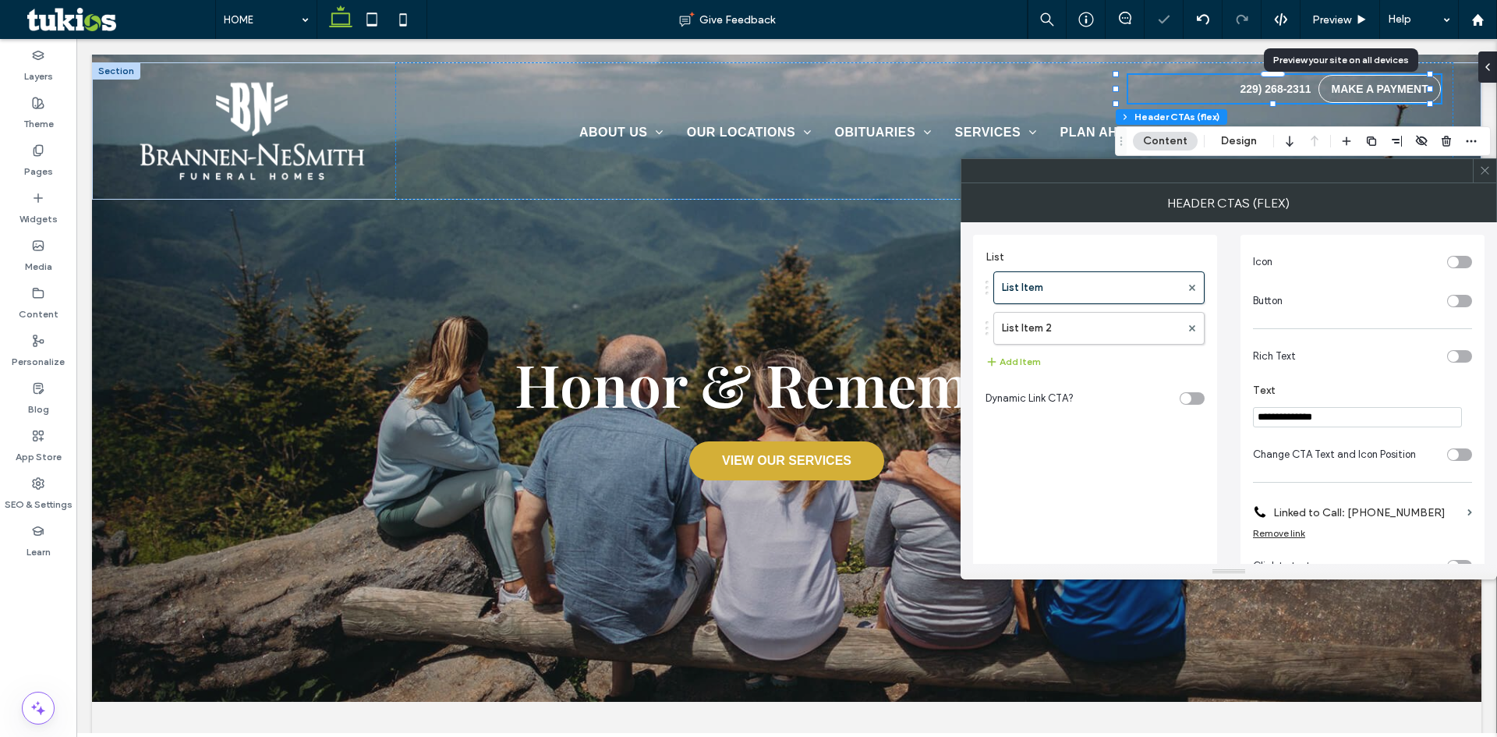
click at [1259, 417] on input "**********" at bounding box center [1357, 417] width 209 height 20
type input "**********"
click at [1426, 513] on label "Linked to Call: [PHONE_NUMBER]" at bounding box center [1367, 512] width 188 height 29
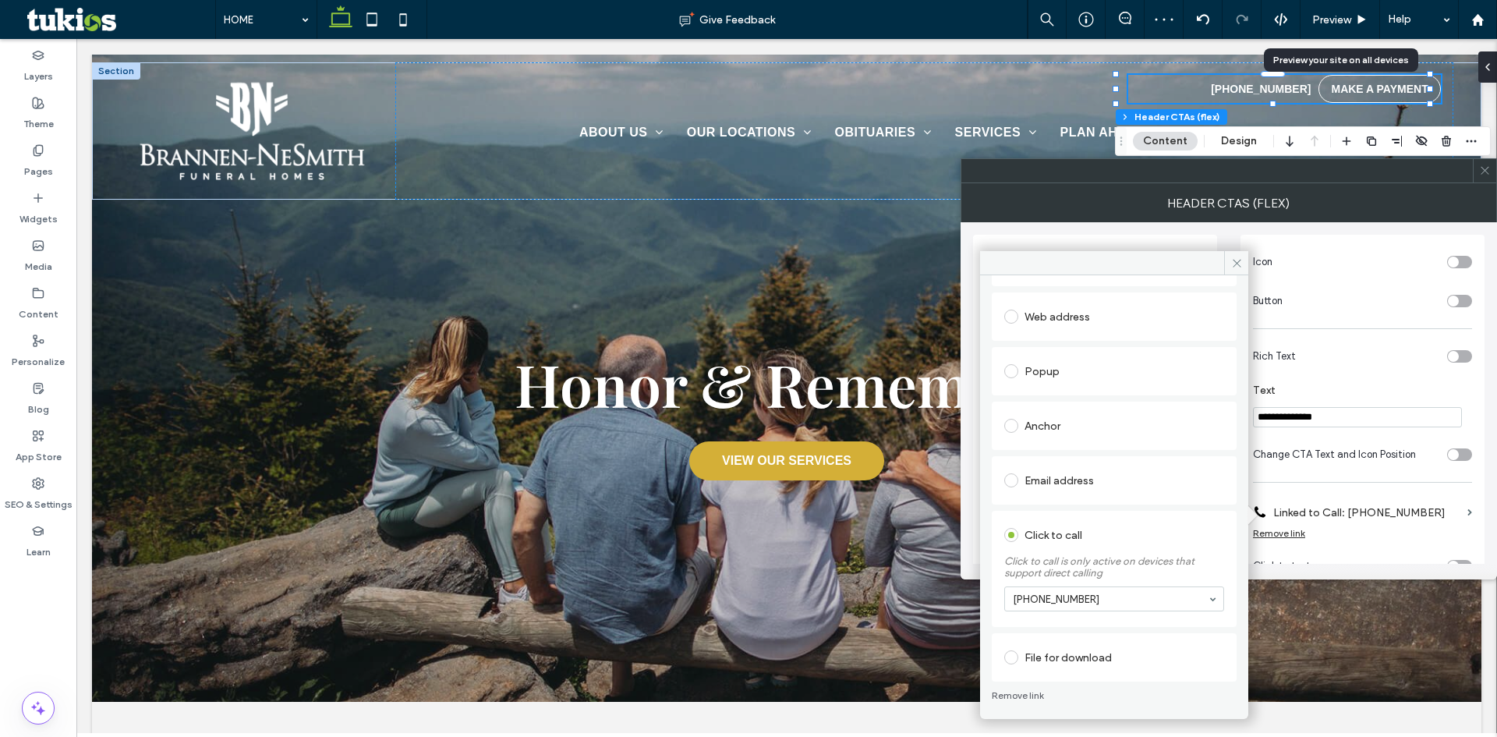
scroll to position [121, 0]
click at [1240, 264] on icon at bounding box center [1237, 263] width 12 height 12
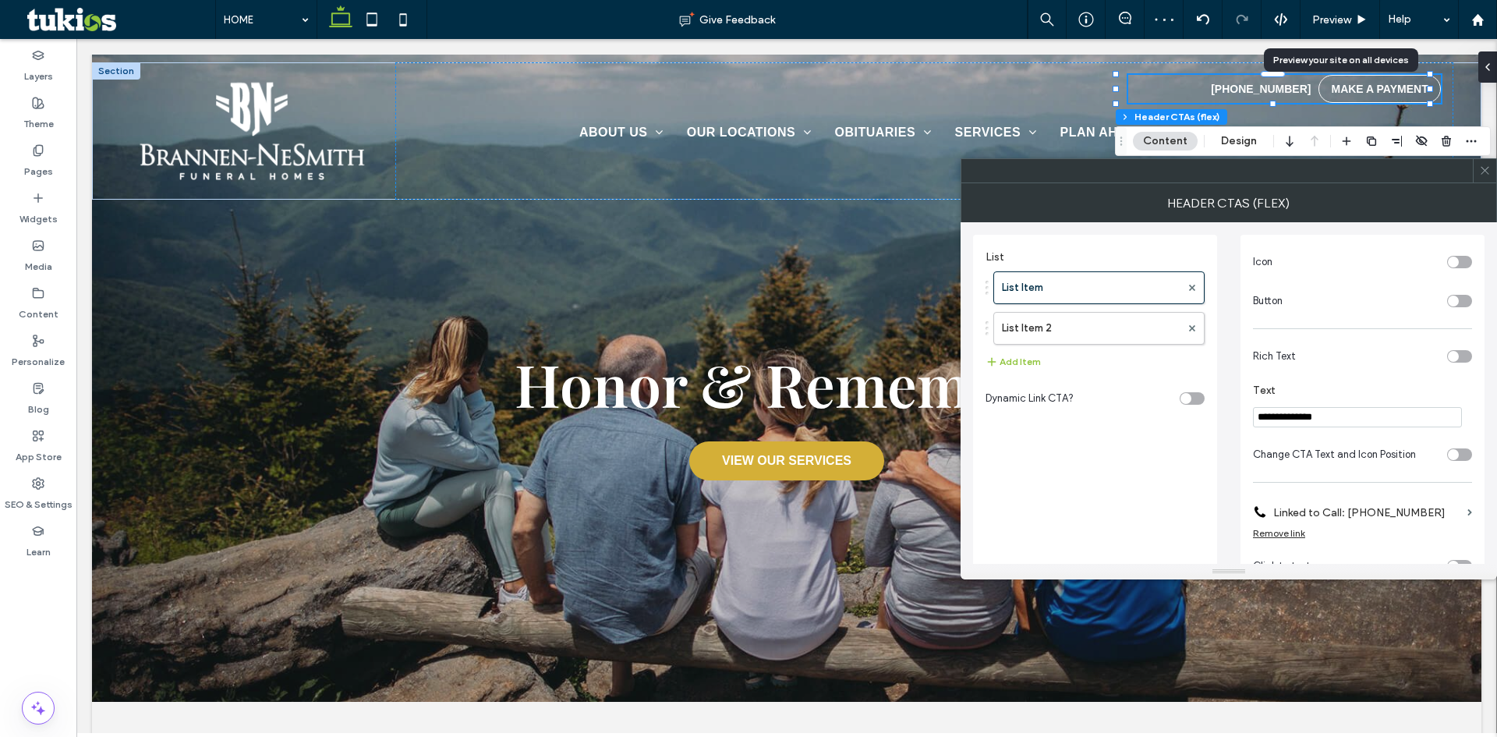
click at [1485, 174] on icon at bounding box center [1485, 170] width 12 height 12
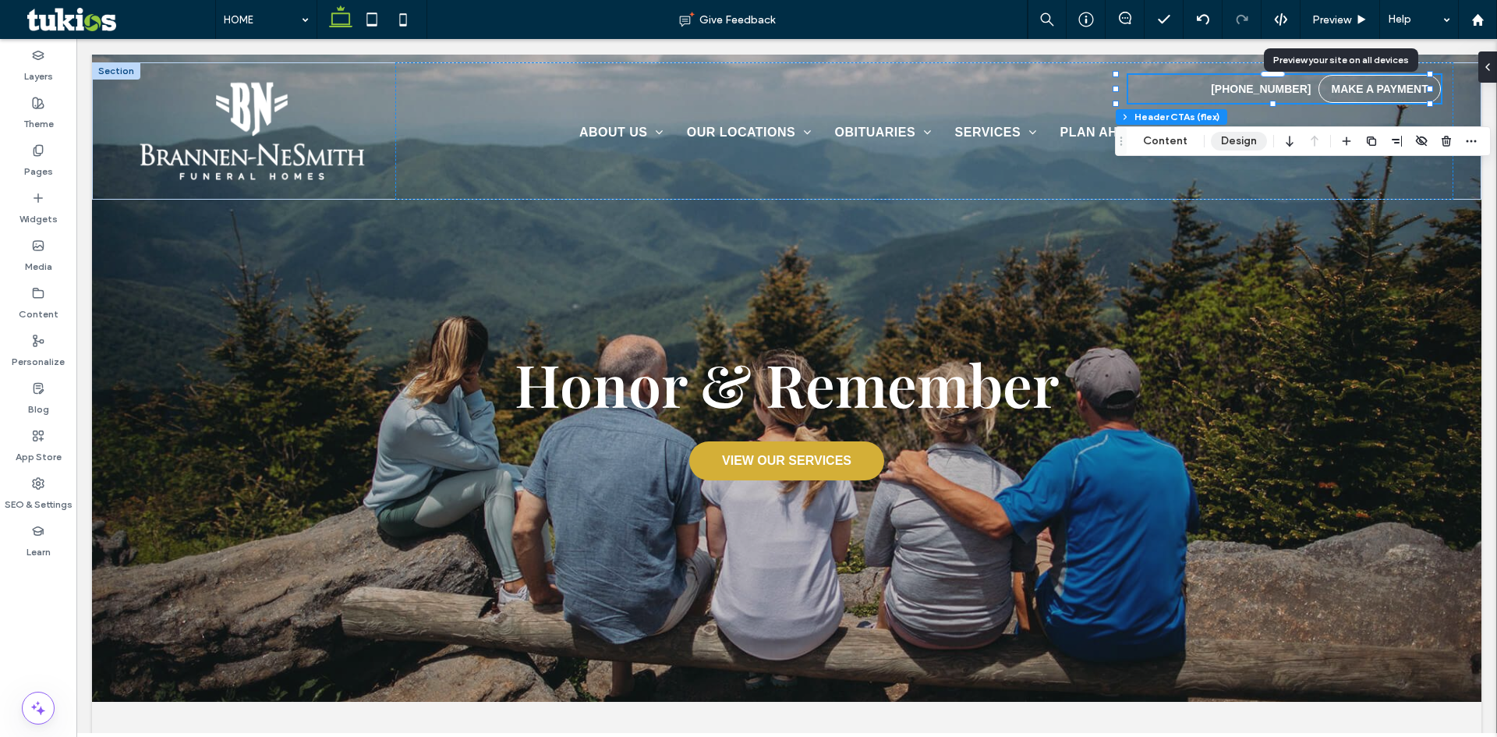
click at [1232, 143] on button "Design" at bounding box center [1239, 141] width 56 height 19
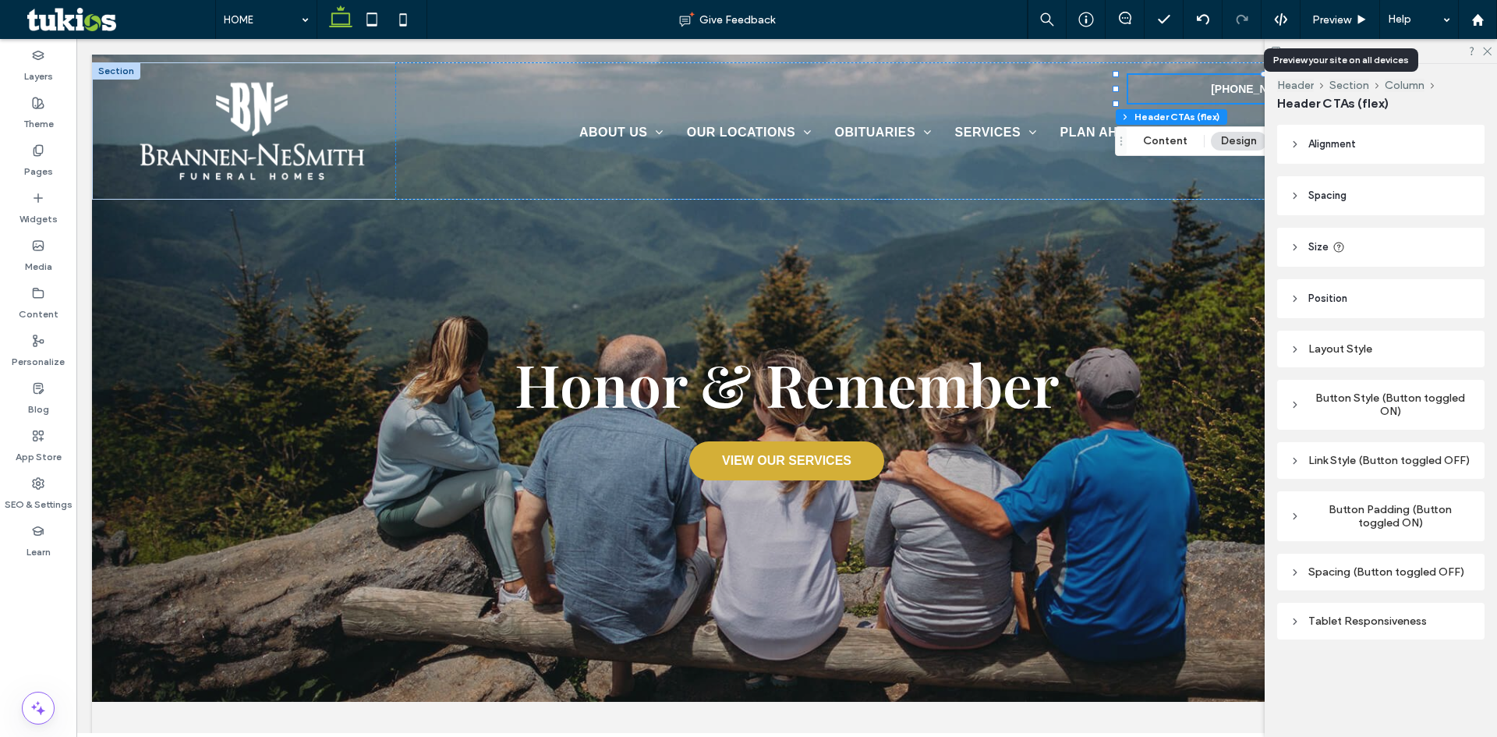
click at [1326, 575] on div "Spacing (Button toggled OFF)" at bounding box center [1380, 571] width 182 height 13
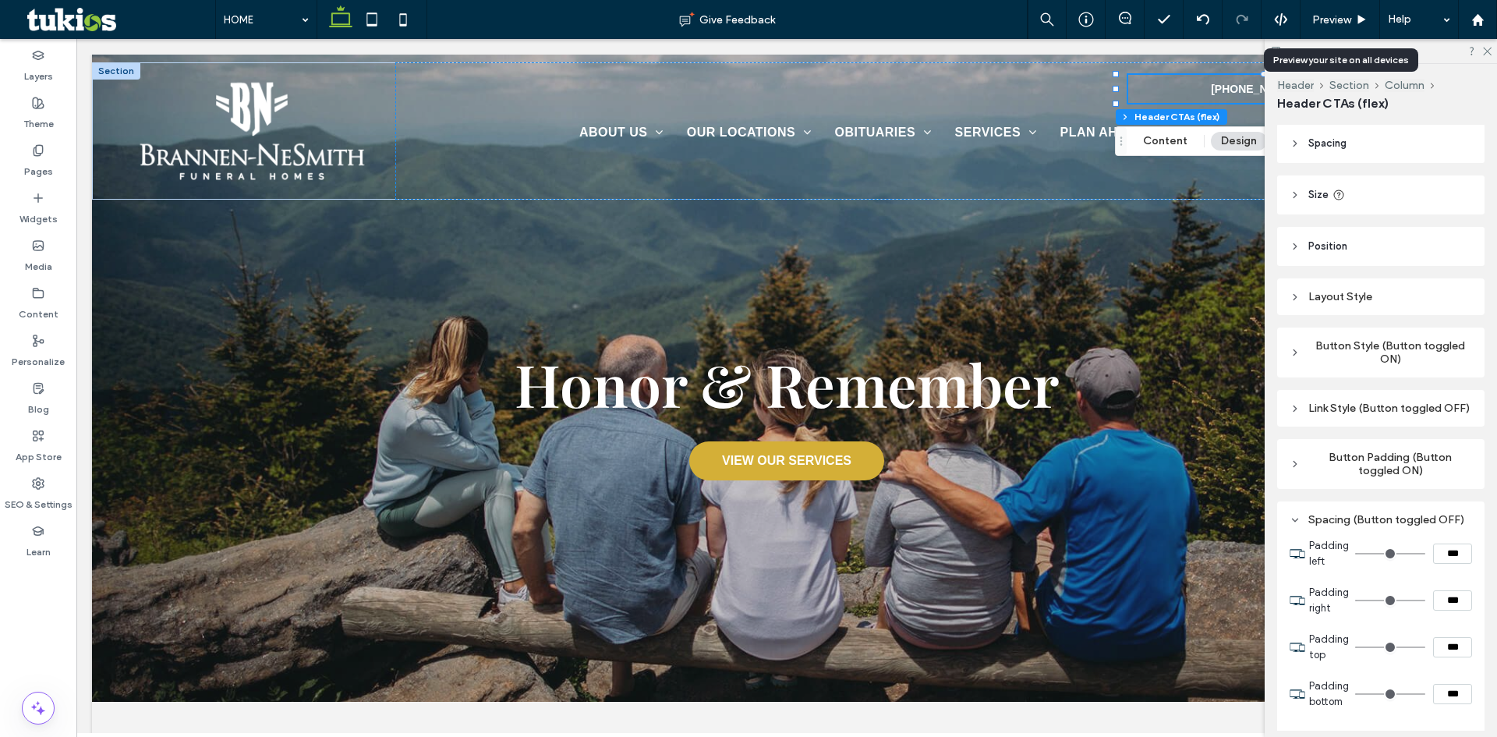
scroll to position [31, 0]
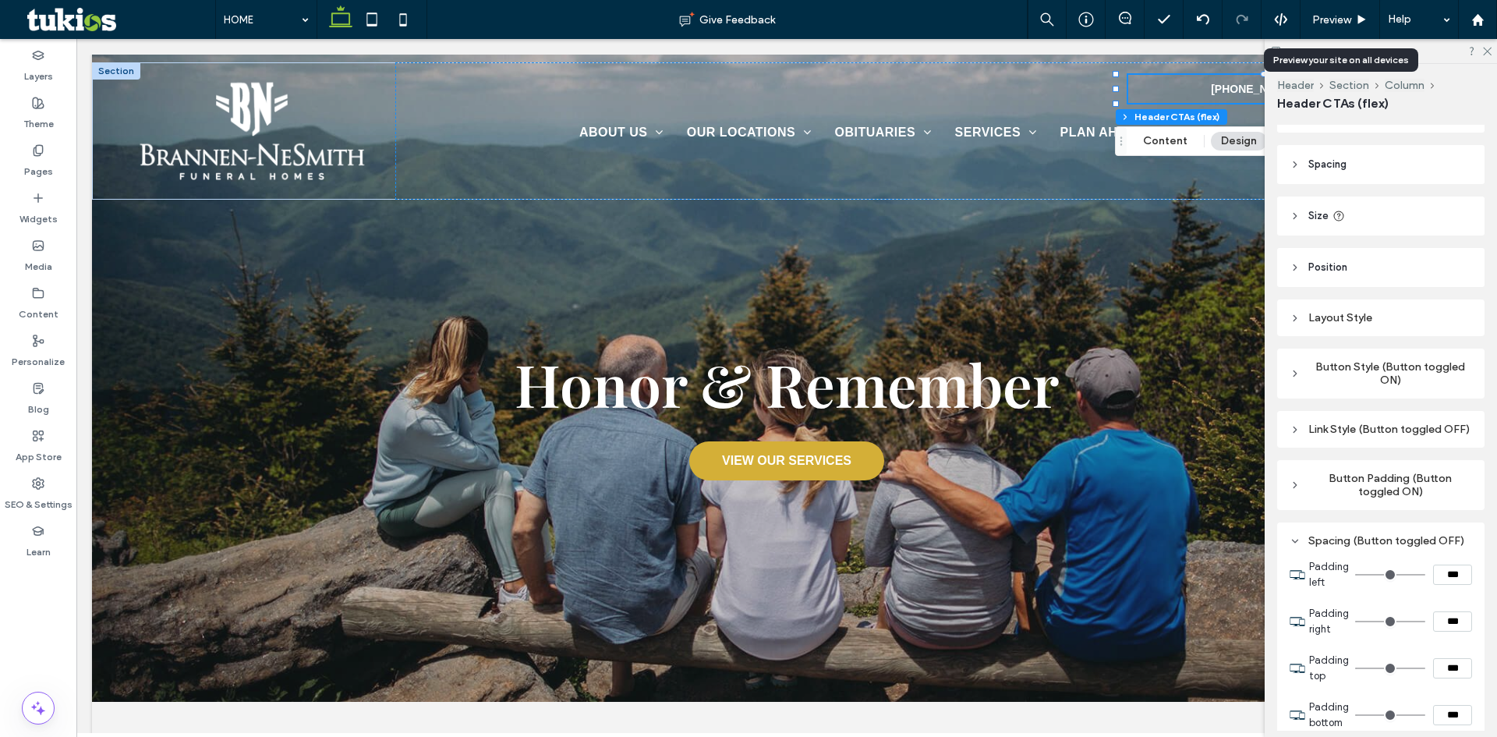
click at [1302, 547] on div "Spacing (Button toggled OFF)" at bounding box center [1380, 540] width 182 height 13
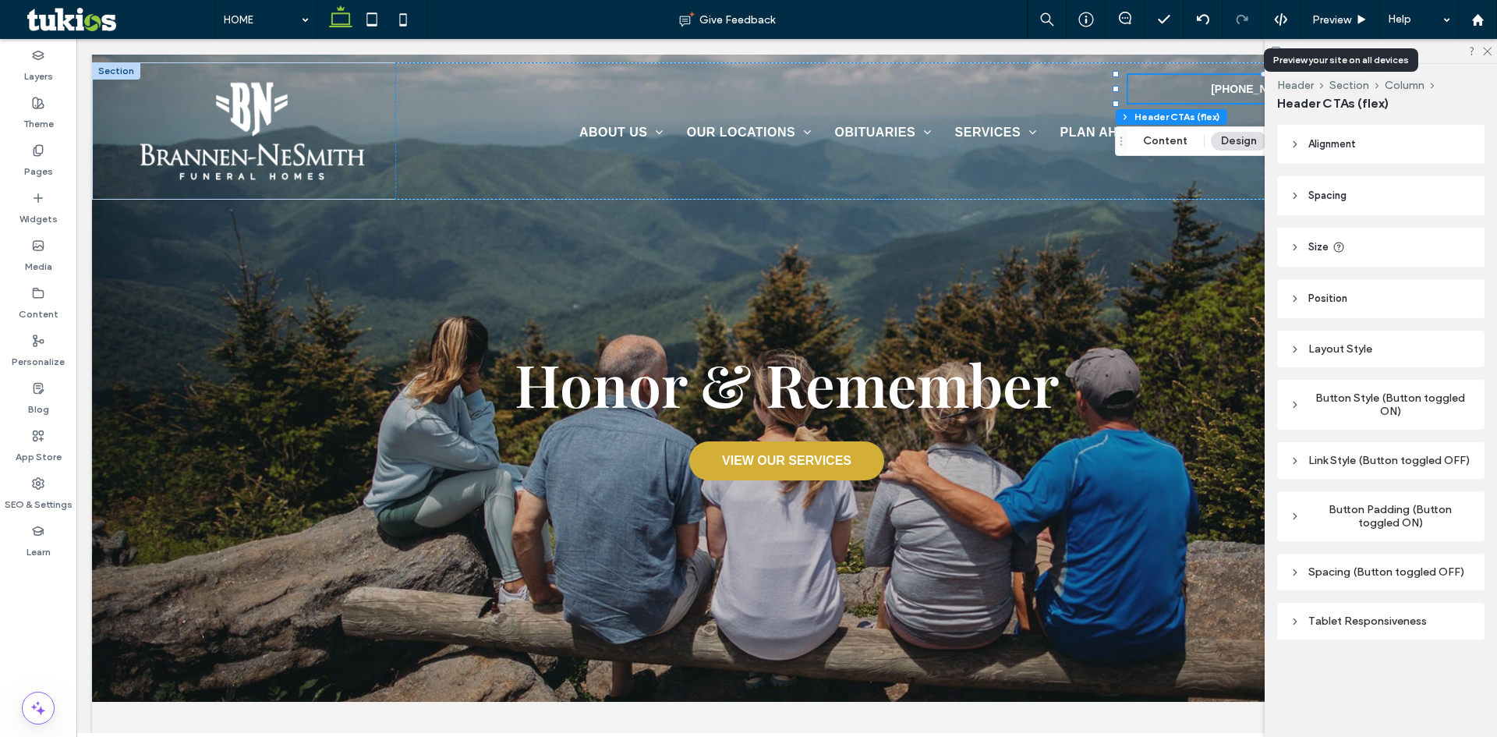
click at [1291, 401] on icon at bounding box center [1294, 404] width 11 height 11
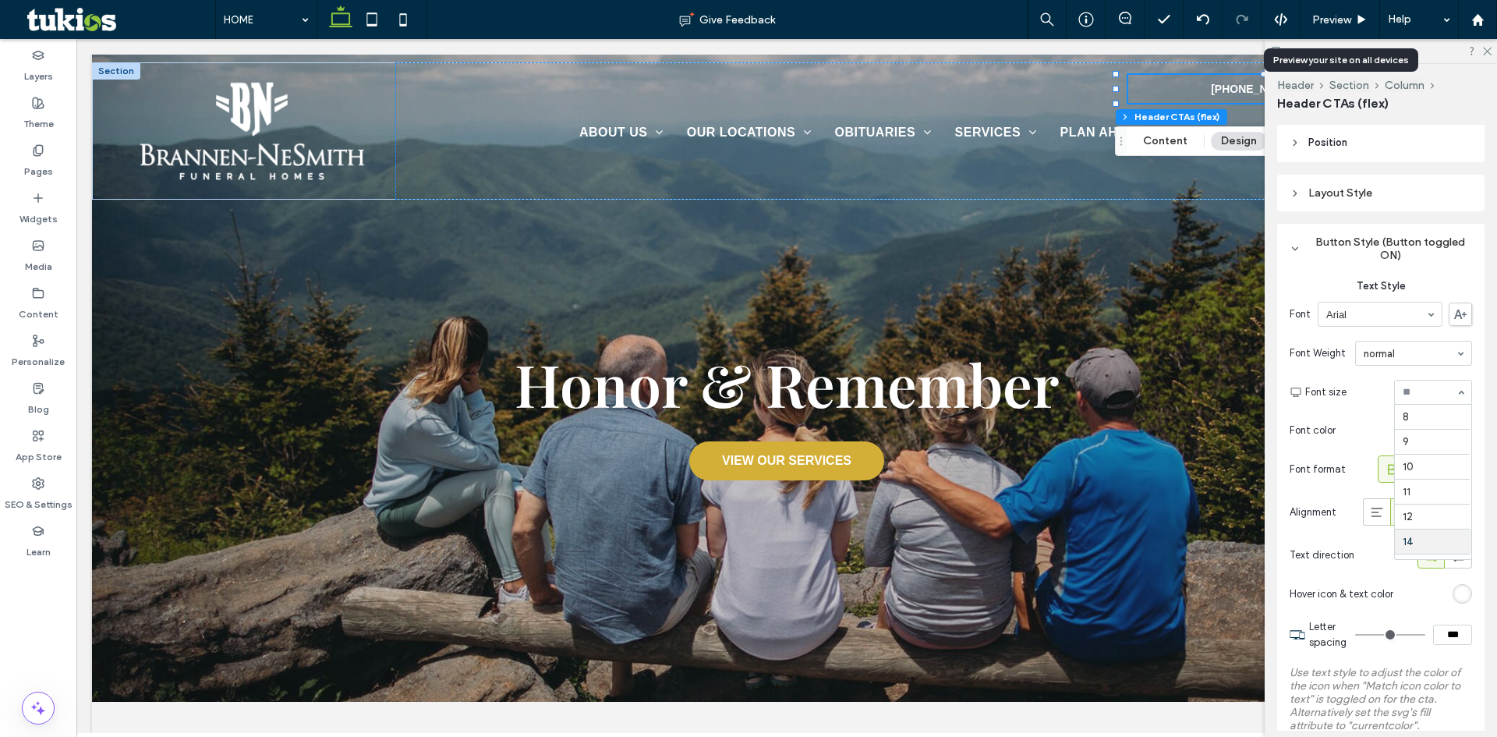
scroll to position [125, 0]
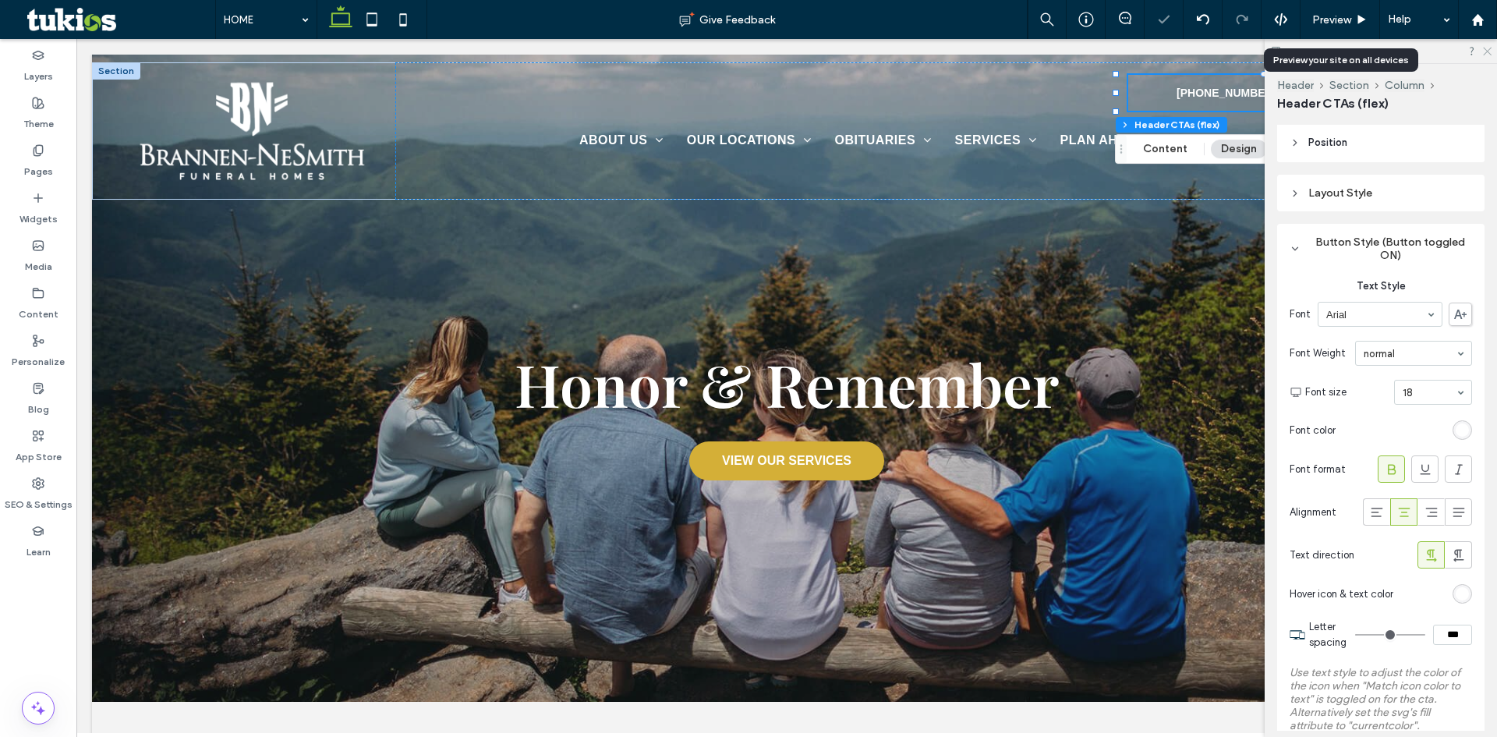
click at [1490, 49] on icon at bounding box center [1486, 50] width 10 height 10
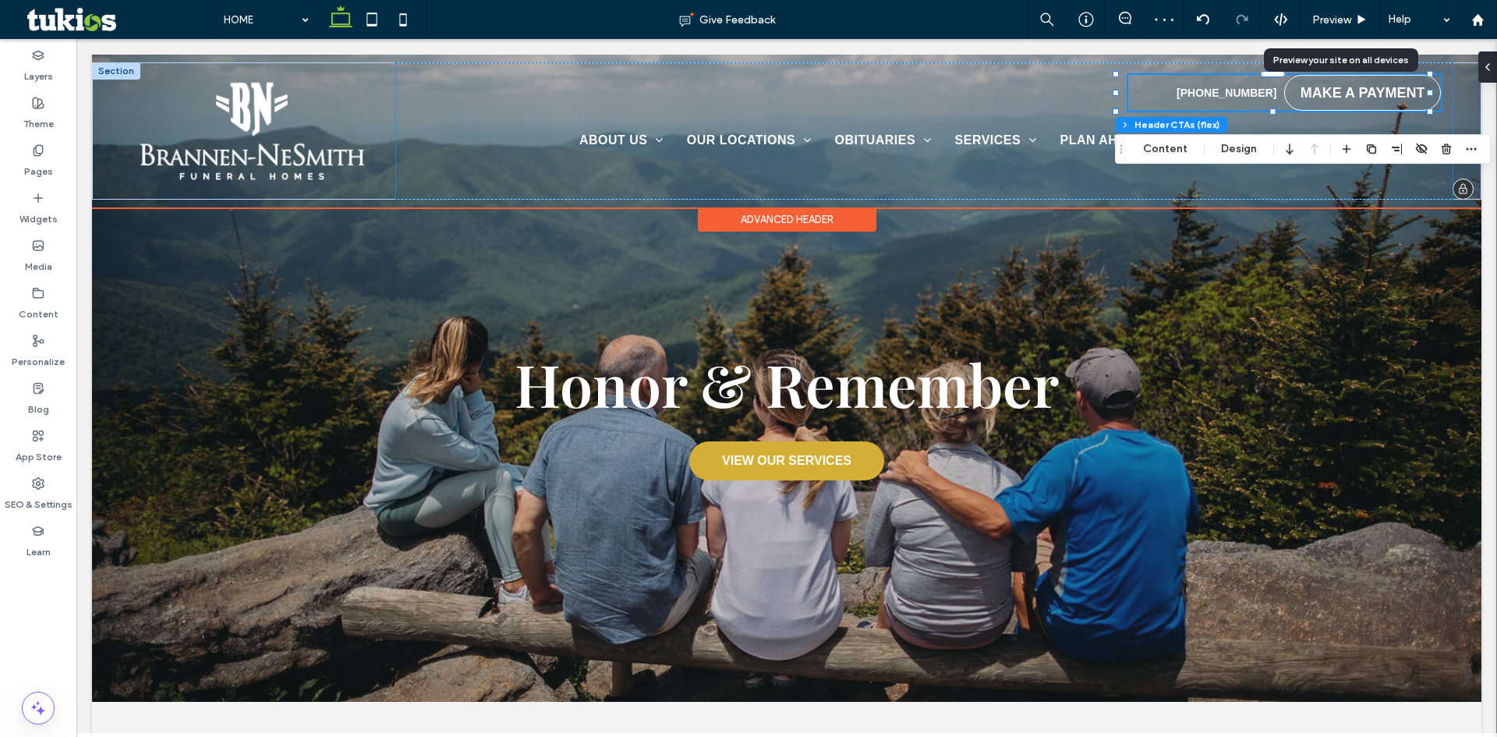
click at [1242, 97] on div "[PHONE_NUMBER]" at bounding box center [1226, 93] width 100 height 12
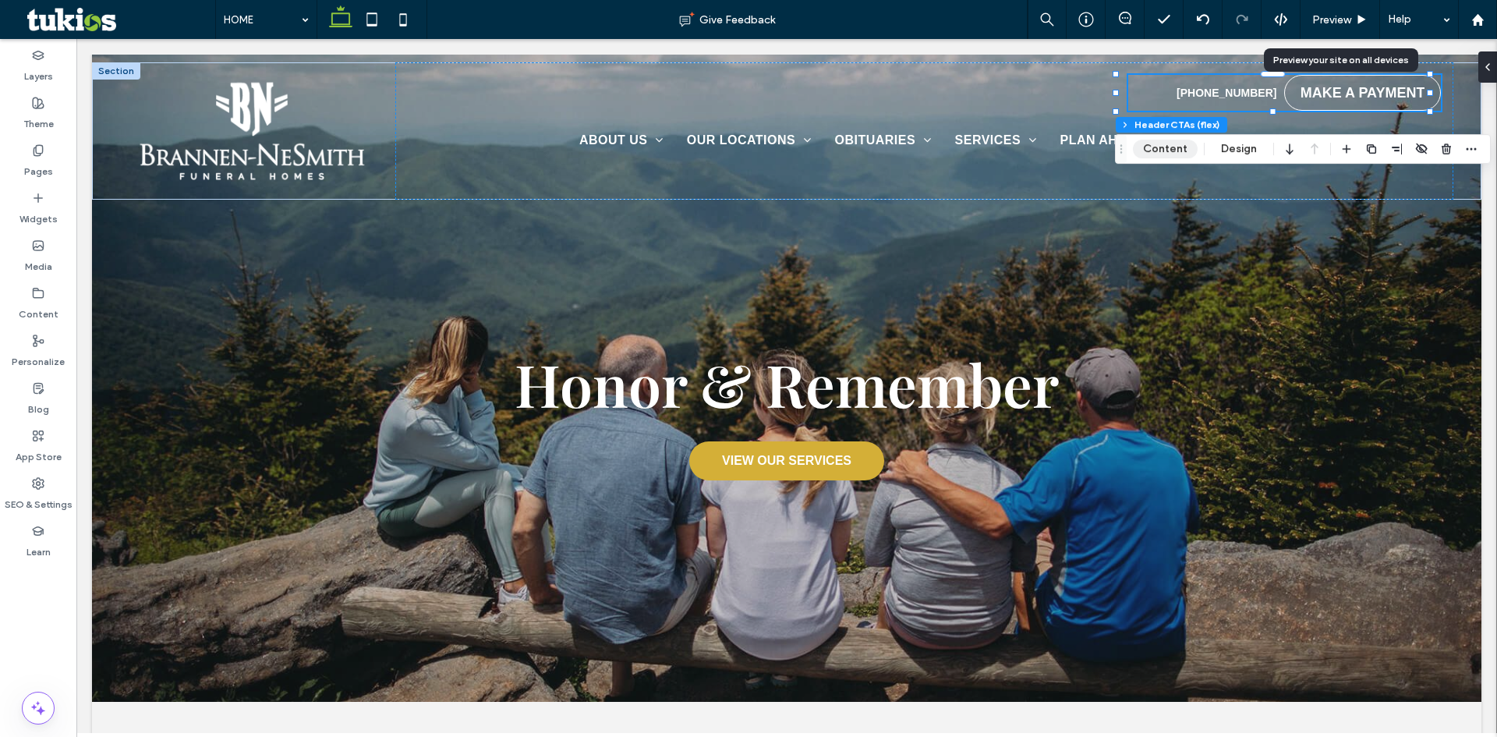
click at [1170, 147] on button "Content" at bounding box center [1165, 149] width 65 height 19
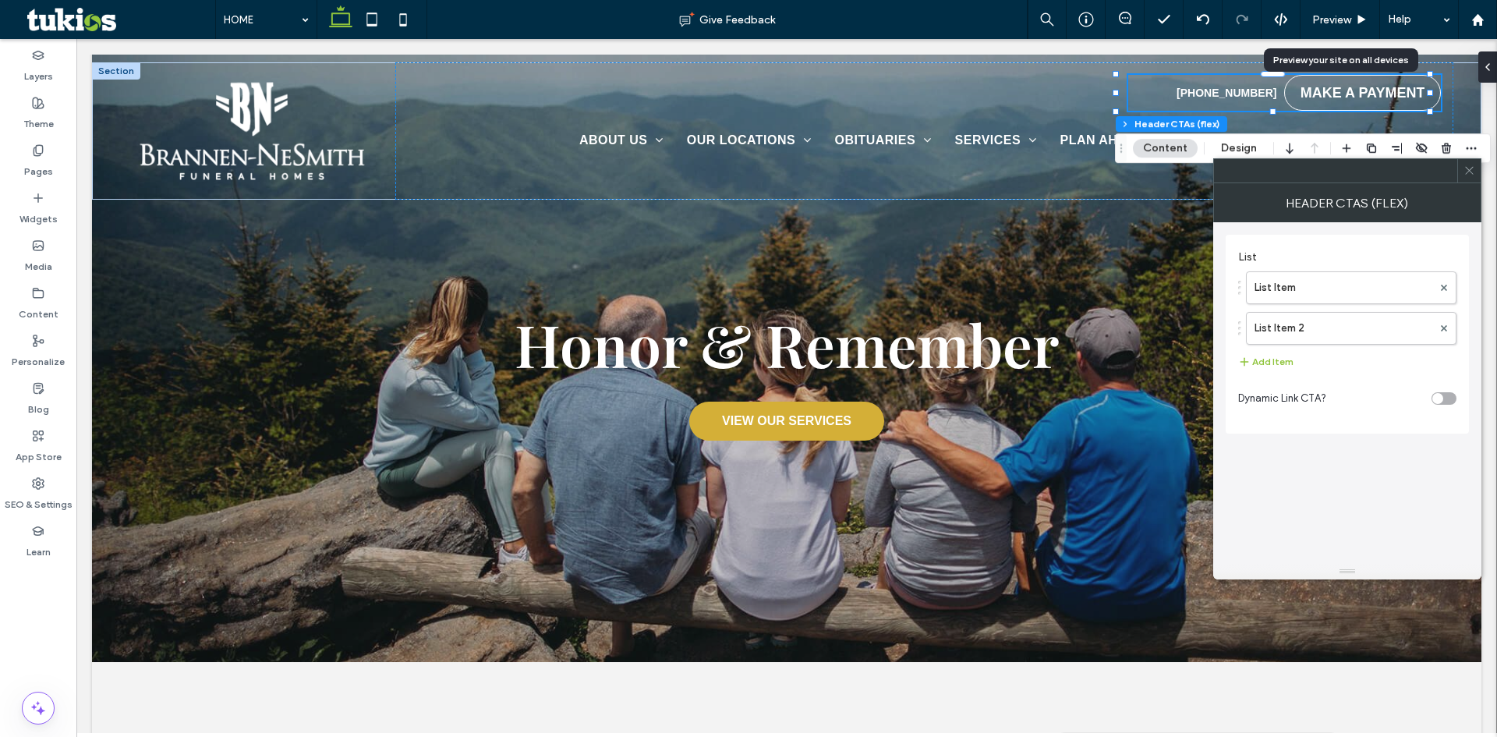
scroll to position [78, 0]
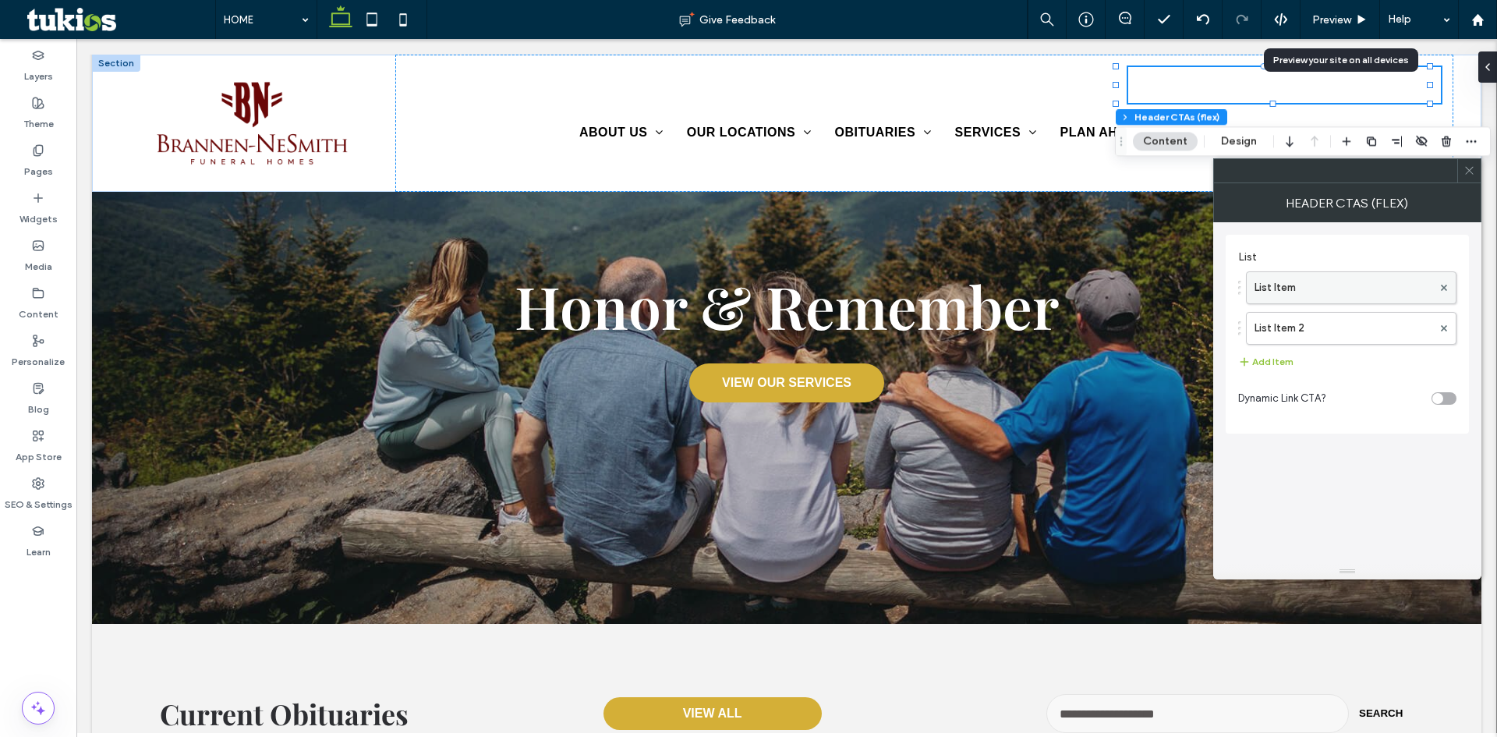
click at [1320, 283] on label "List Item" at bounding box center [1343, 287] width 178 height 31
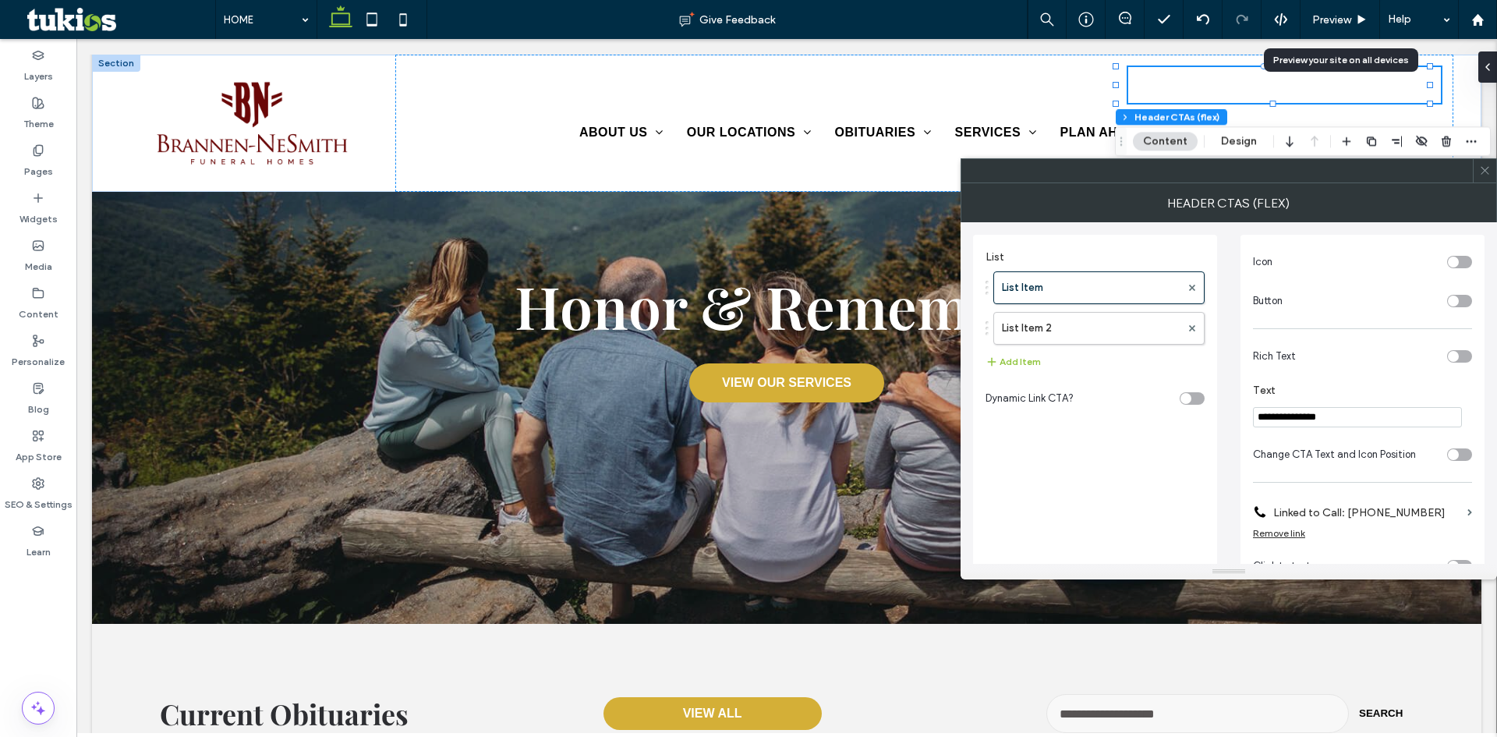
click at [1490, 179] on span at bounding box center [1485, 170] width 12 height 23
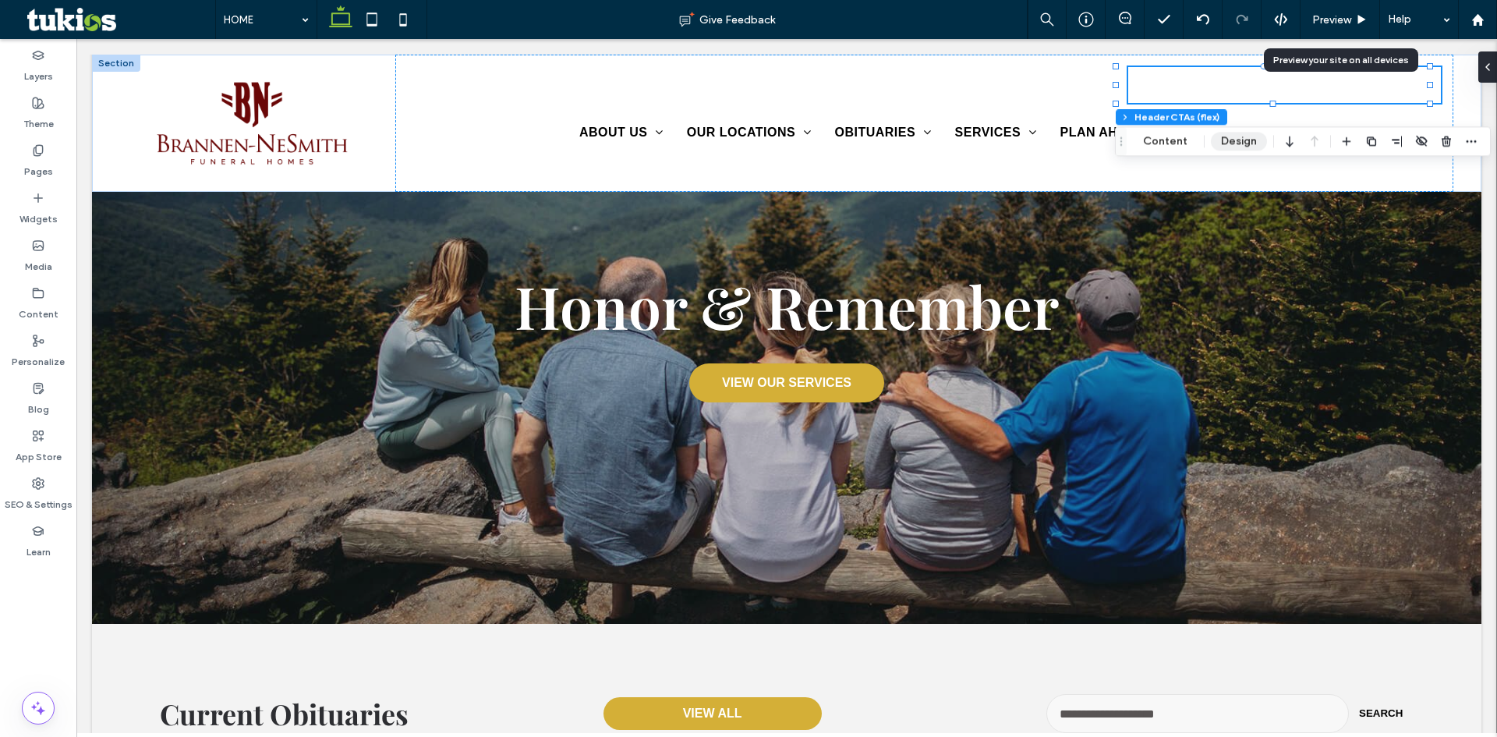
click at [1238, 140] on button "Design" at bounding box center [1239, 141] width 56 height 19
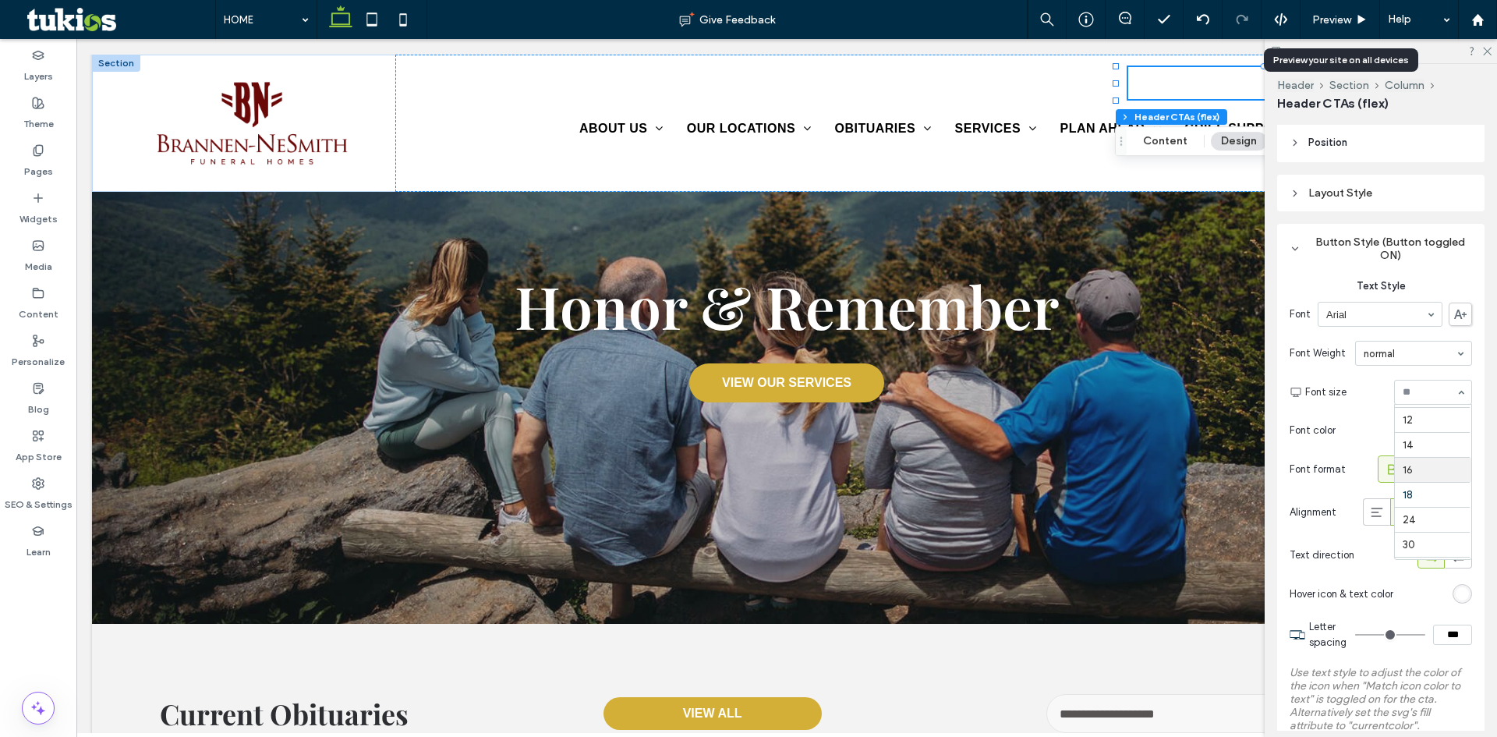
scroll to position [0, 0]
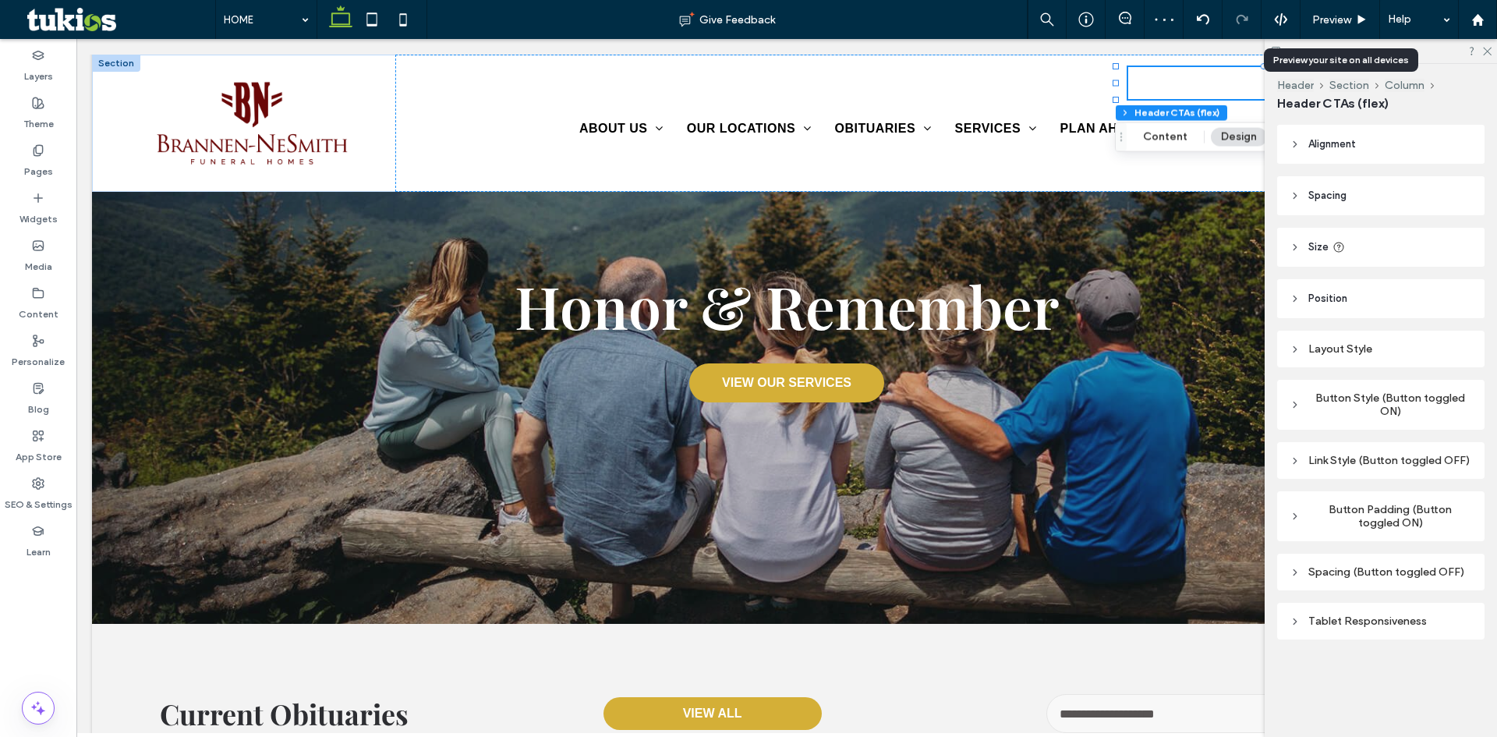
click at [1324, 463] on div "Link Style (Button toggled OFF)" at bounding box center [1380, 460] width 182 height 13
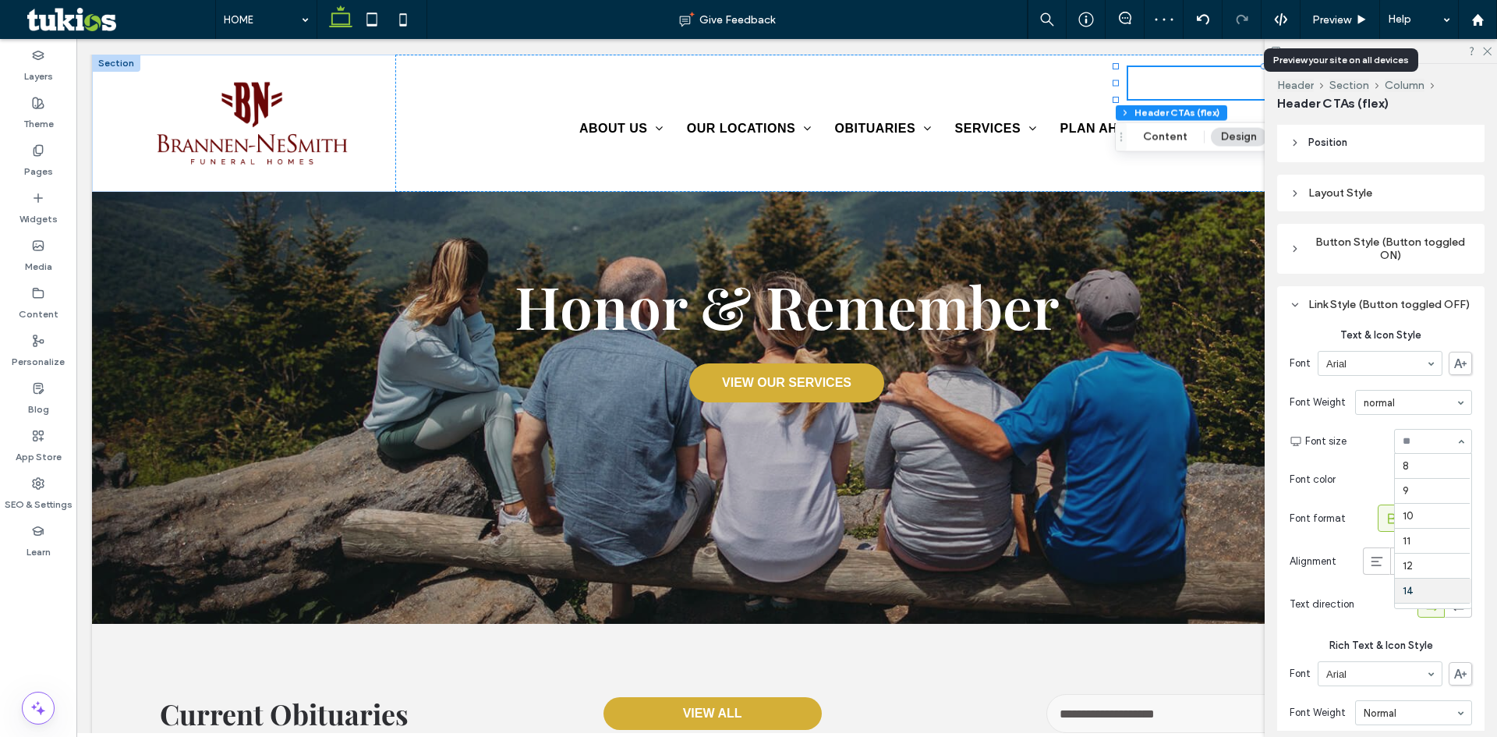
scroll to position [125, 0]
click at [1331, 17] on span "Preview" at bounding box center [1331, 19] width 39 height 13
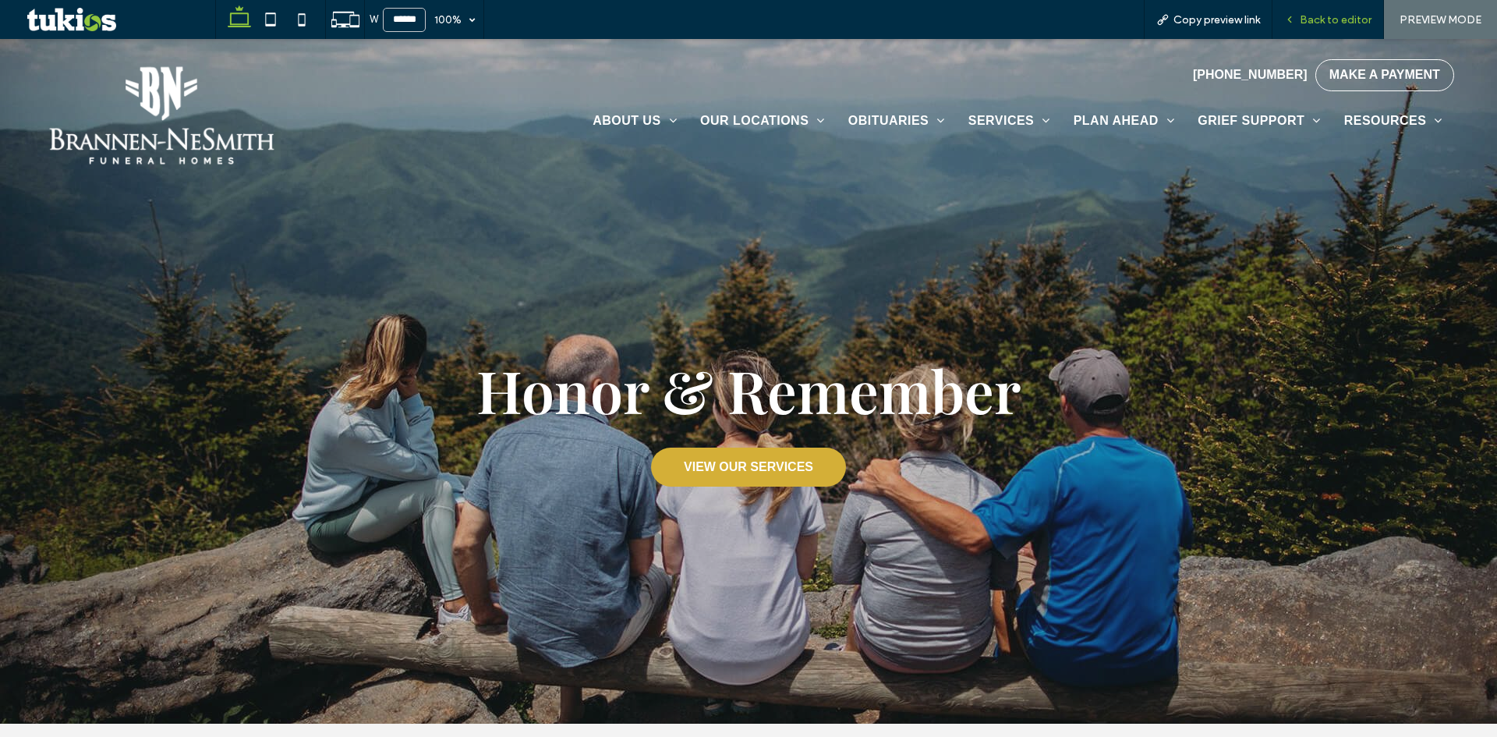
click at [1363, 15] on span "Back to editor" at bounding box center [1335, 19] width 72 height 13
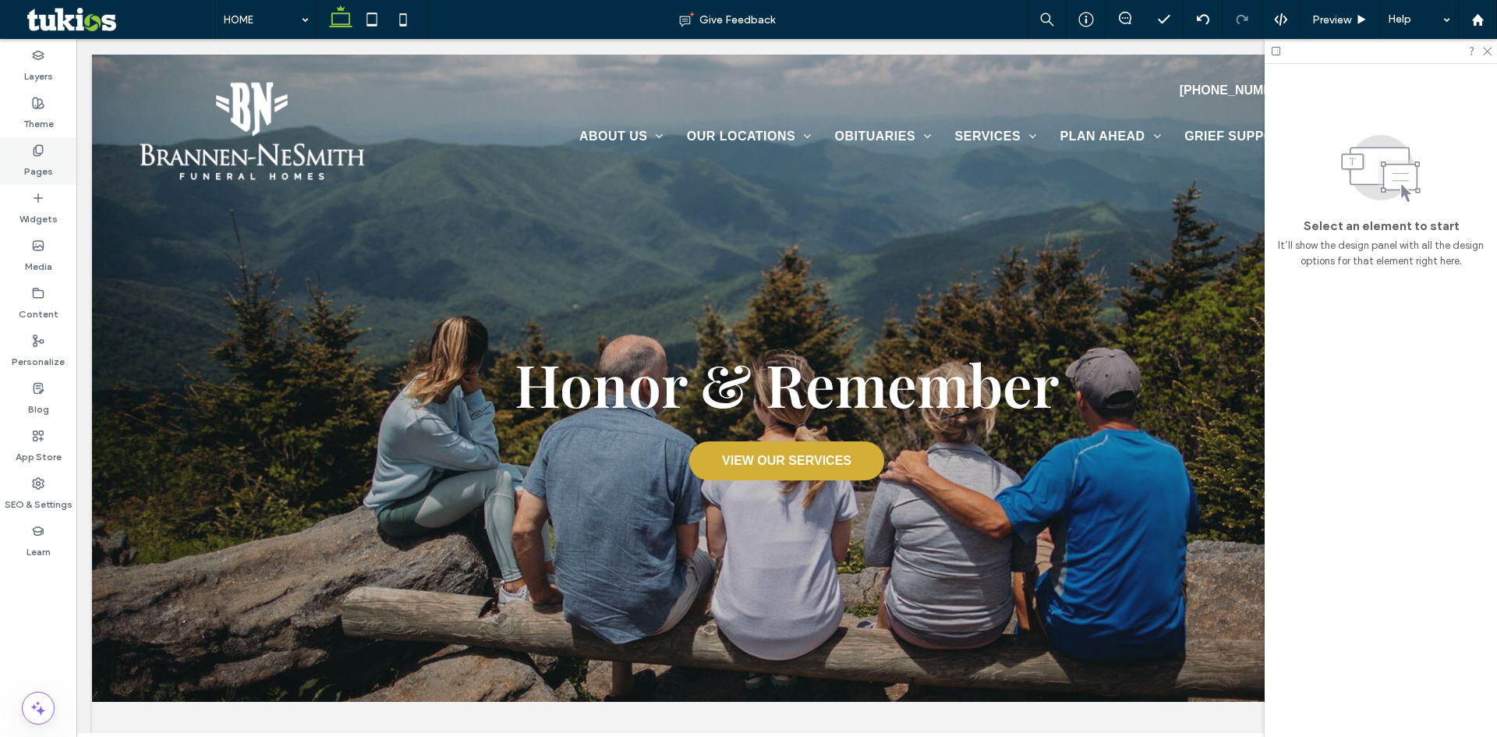
click at [41, 165] on label "Pages" at bounding box center [38, 168] width 29 height 22
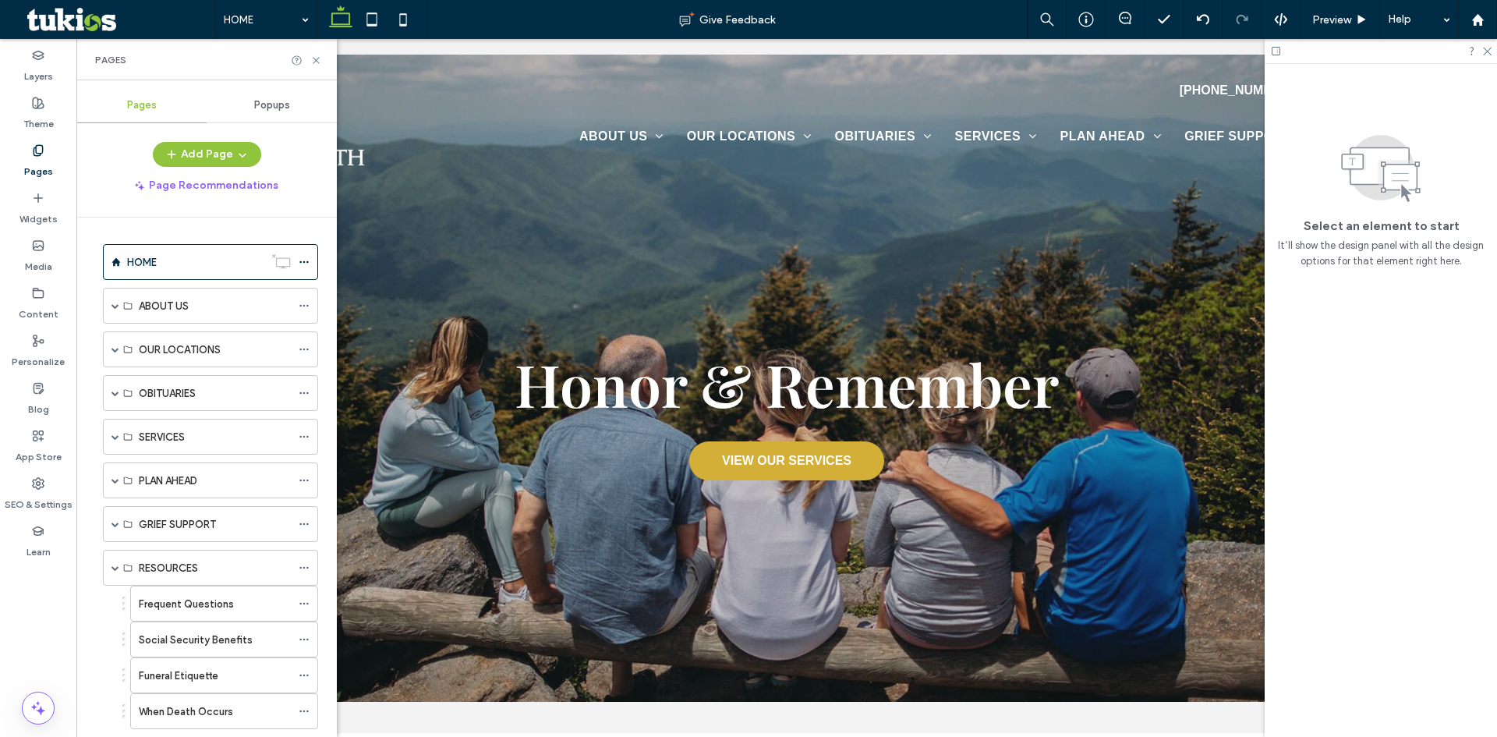
click at [271, 107] on span "Popups" at bounding box center [272, 105] width 36 height 12
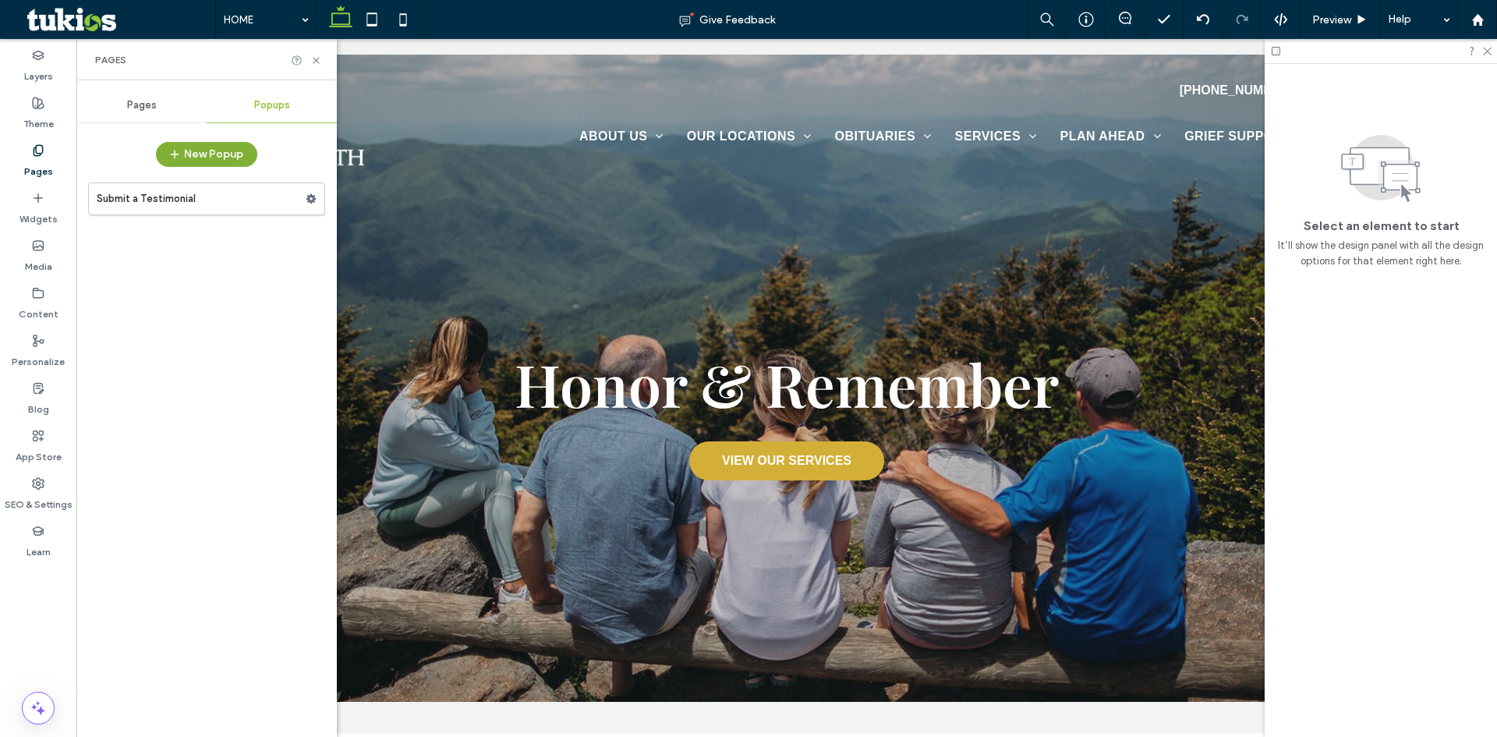
click at [203, 150] on button "New Popup" at bounding box center [206, 154] width 101 height 25
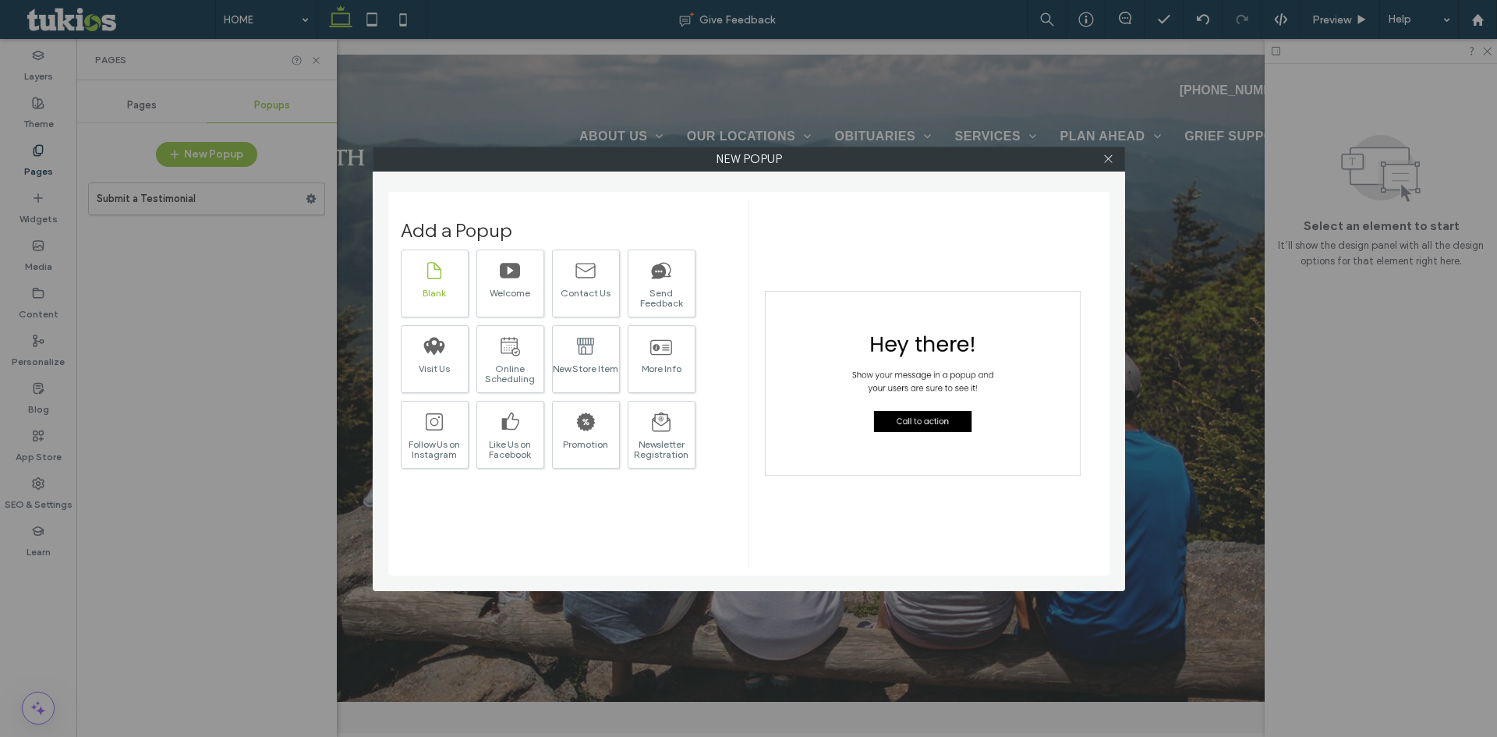
click at [447, 294] on div "Blank" at bounding box center [434, 293] width 66 height 10
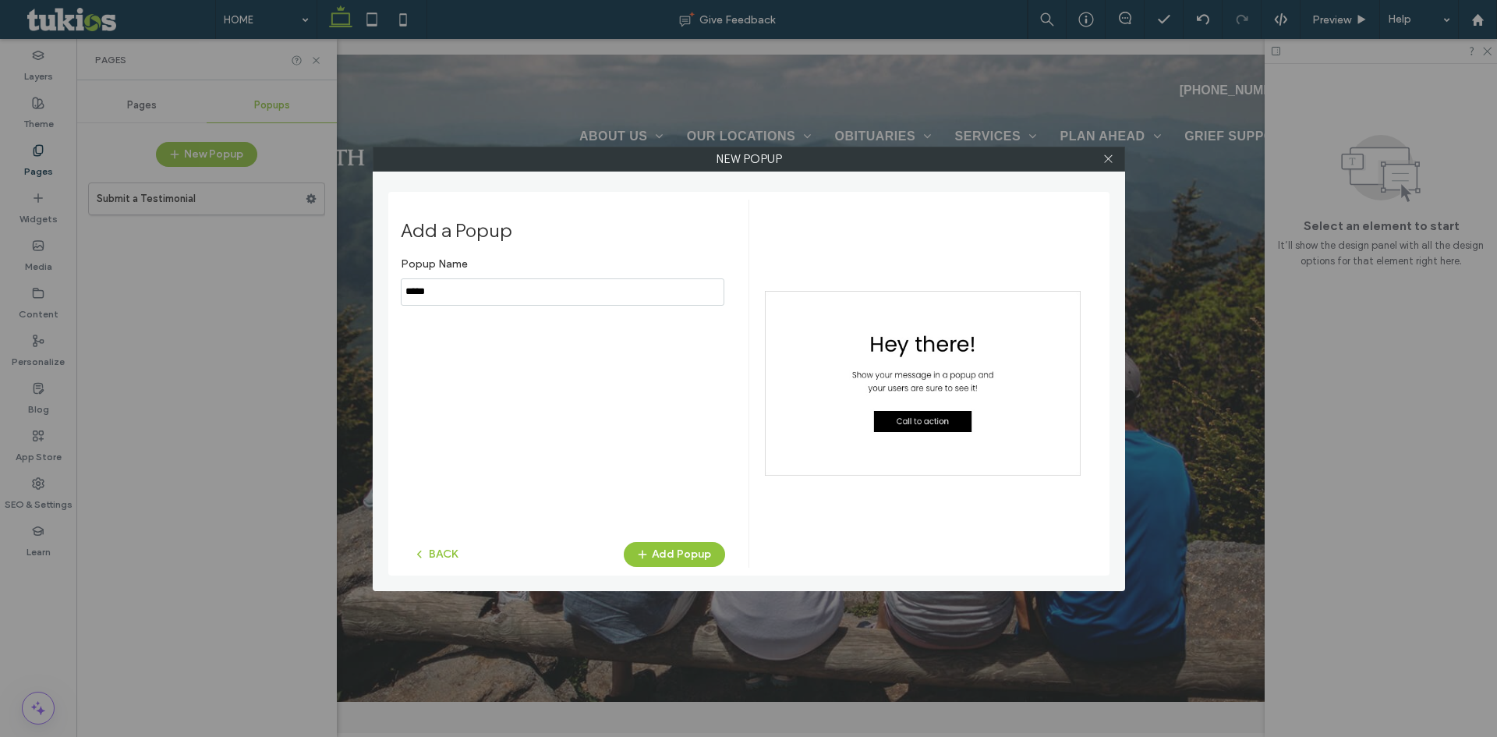
click at [447, 294] on input "notEmpty" at bounding box center [562, 291] width 323 height 27
click at [477, 292] on input "notEmpty" at bounding box center [562, 291] width 323 height 27
type input "**********"
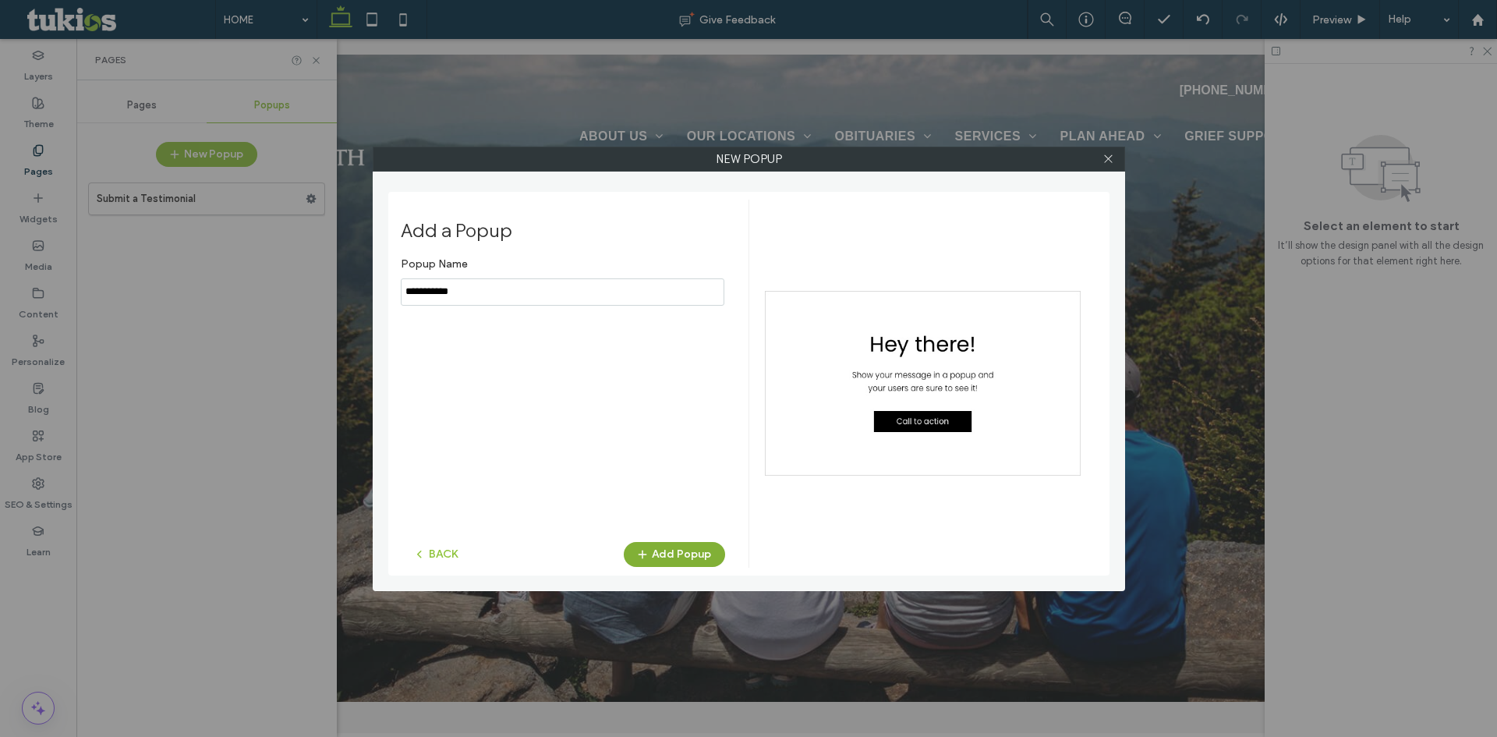
click at [671, 559] on button "Add Popup" at bounding box center [674, 554] width 101 height 25
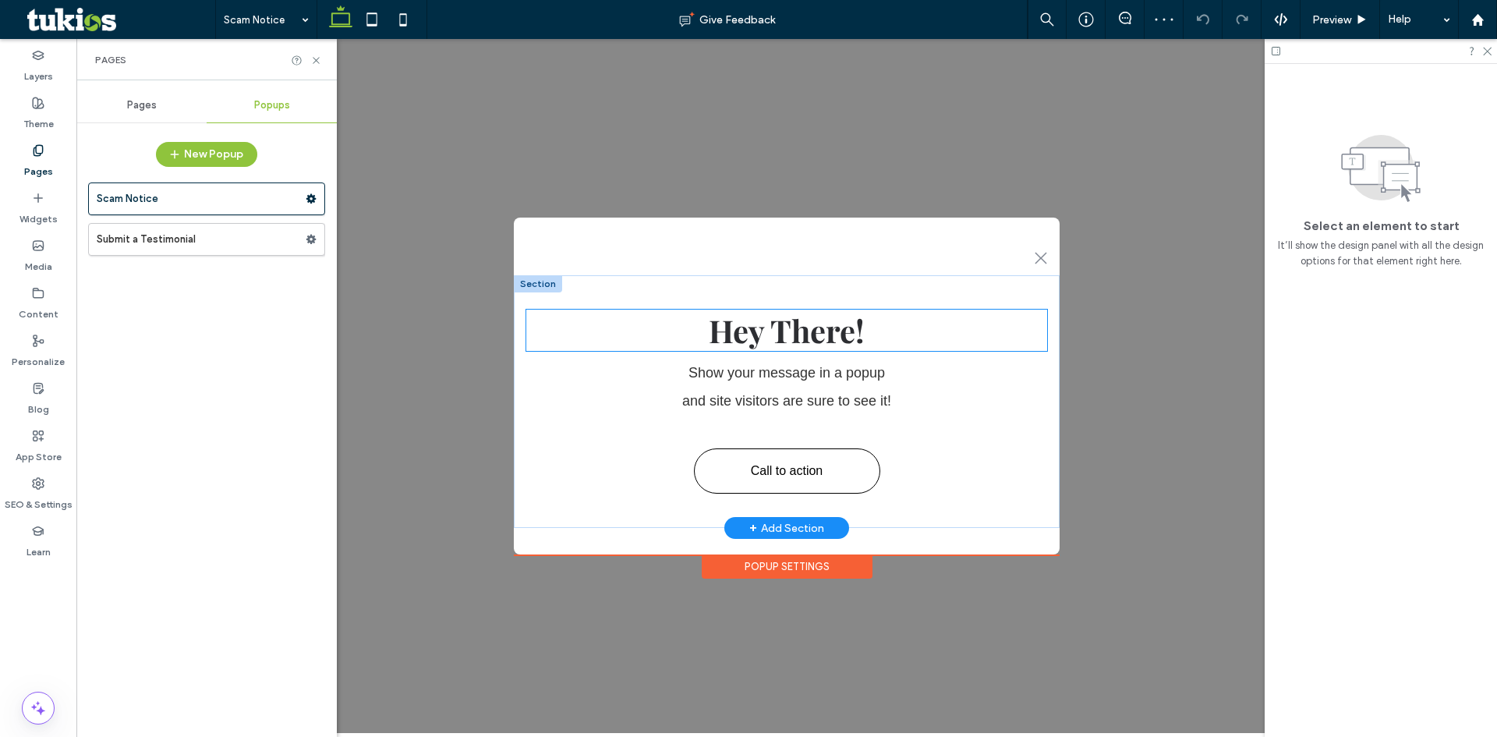
click at [774, 336] on span "Hey There!" at bounding box center [787, 329] width 156 height 41
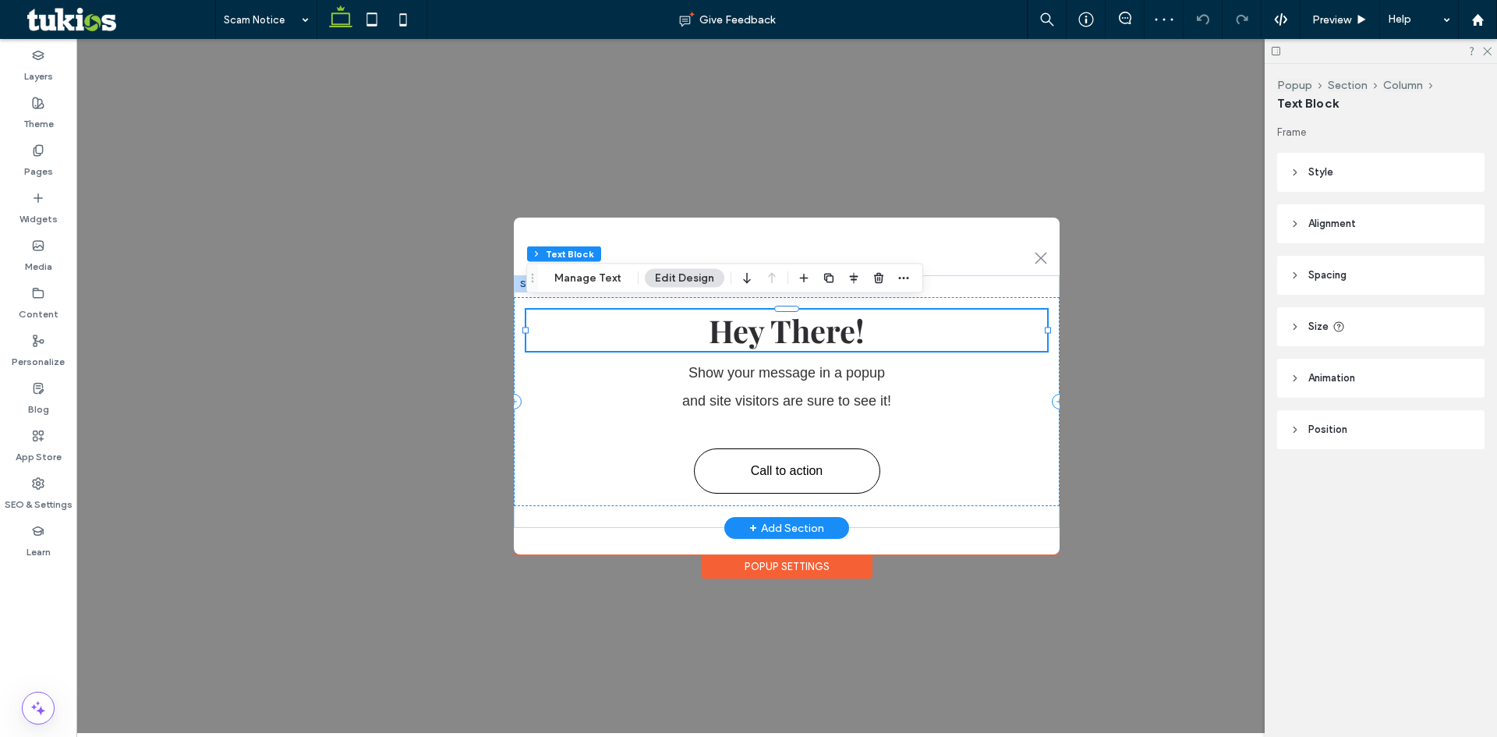
click at [774, 336] on span "Hey There!" at bounding box center [787, 329] width 156 height 41
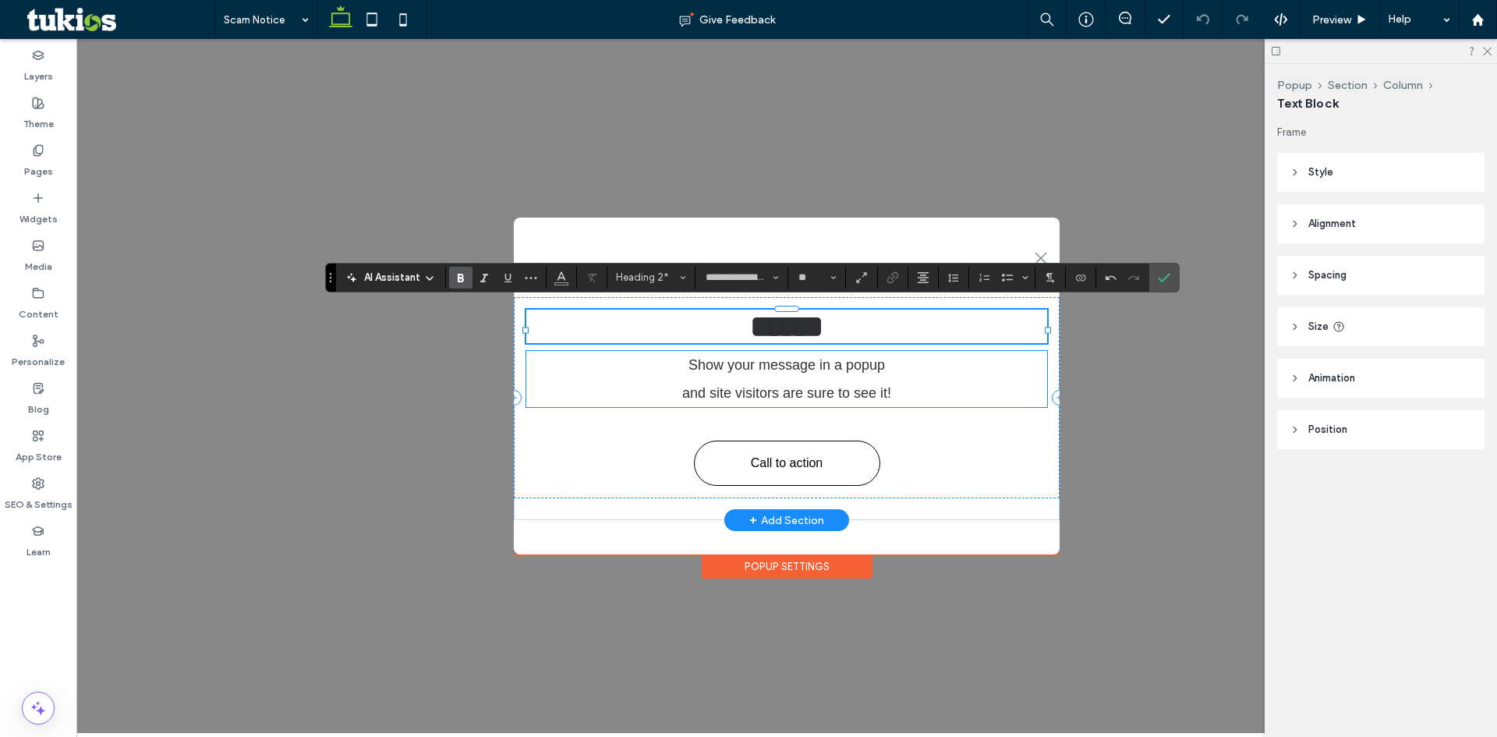
click at [772, 393] on span "and site visitors are sure to see it!" at bounding box center [786, 393] width 209 height 16
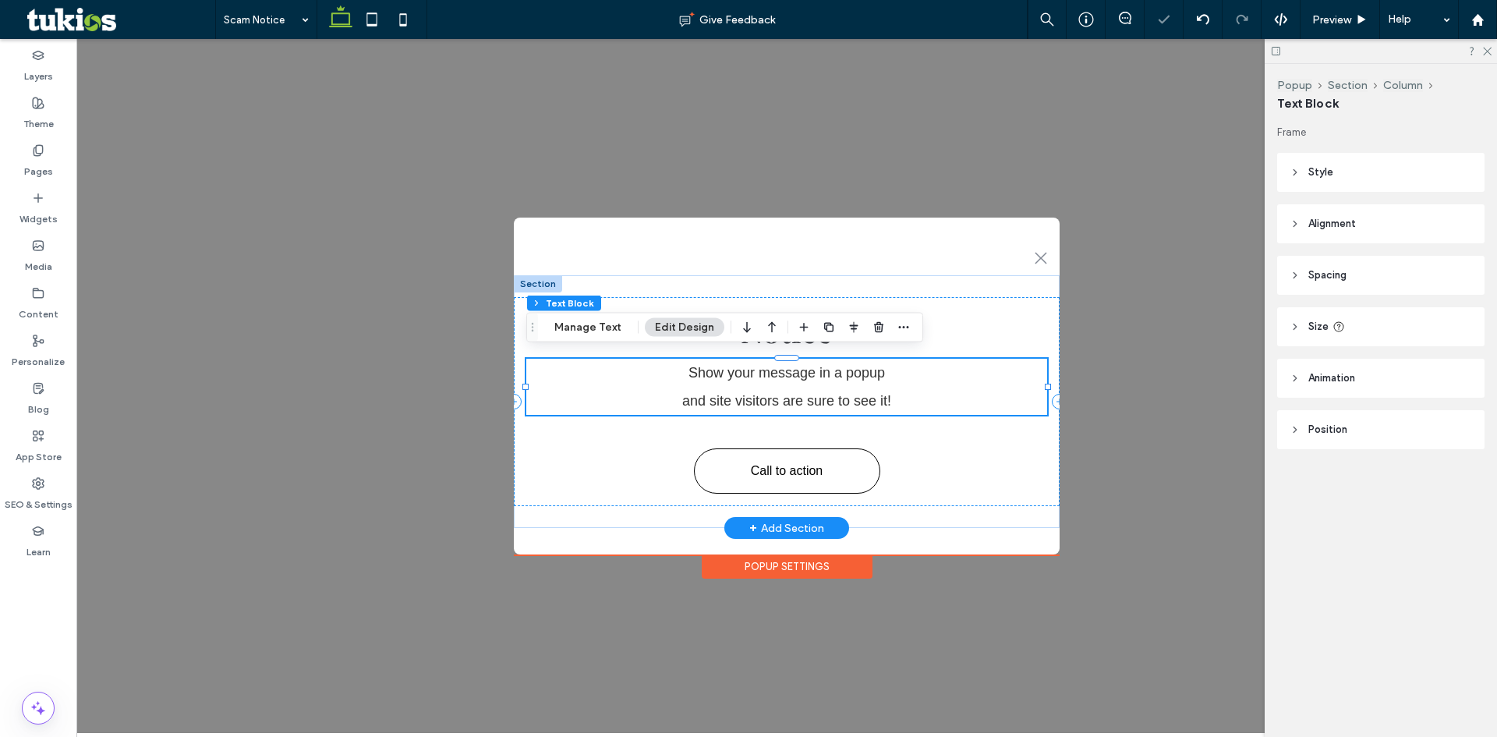
click at [772, 393] on span "and site visitors are sure to see it!" at bounding box center [786, 401] width 209 height 16
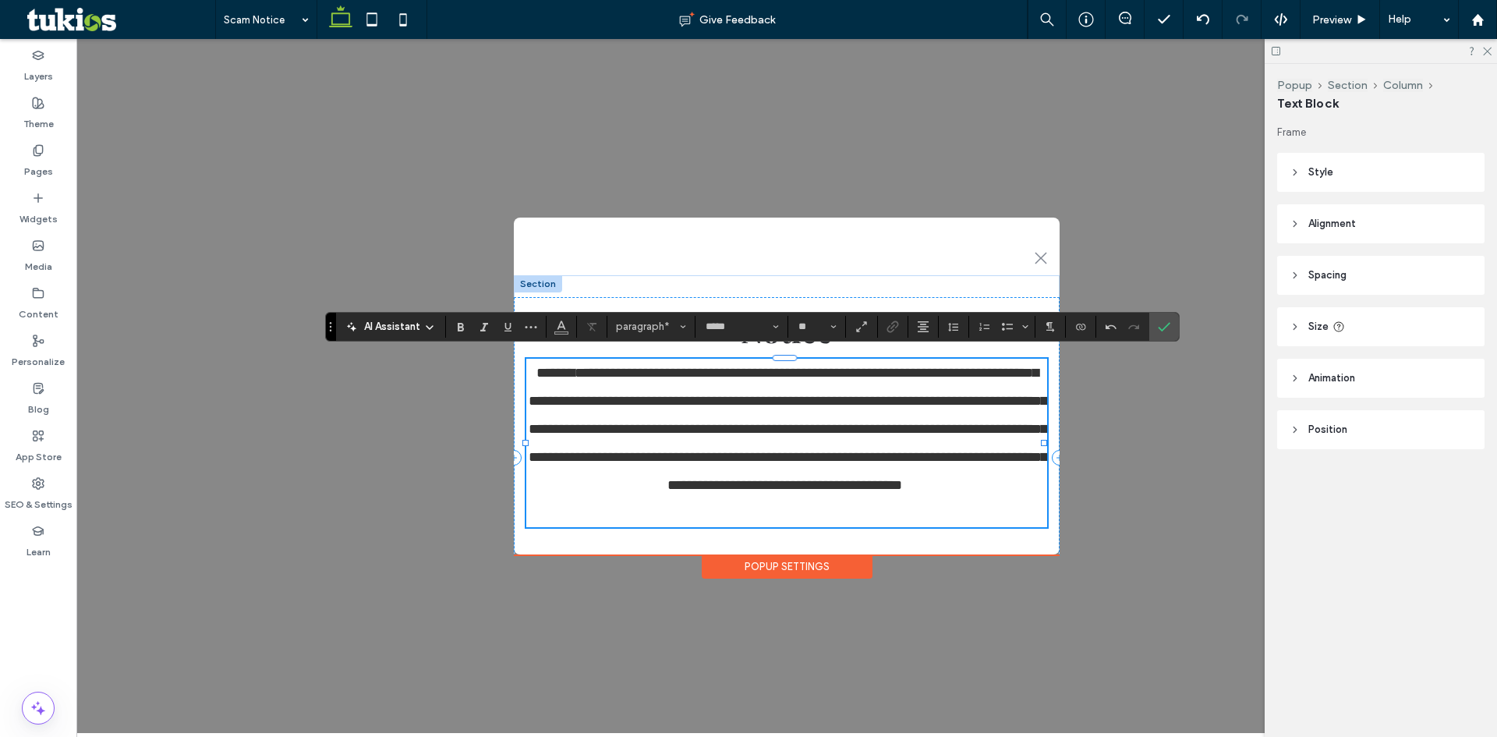
click at [759, 420] on span "**********" at bounding box center [788, 429] width 518 height 126
click at [762, 420] on span "**********" at bounding box center [788, 429] width 518 height 126
drag, startPoint x: 553, startPoint y: 367, endPoint x: 867, endPoint y: 497, distance: 339.0
click at [867, 497] on p "**********" at bounding box center [784, 443] width 517 height 168
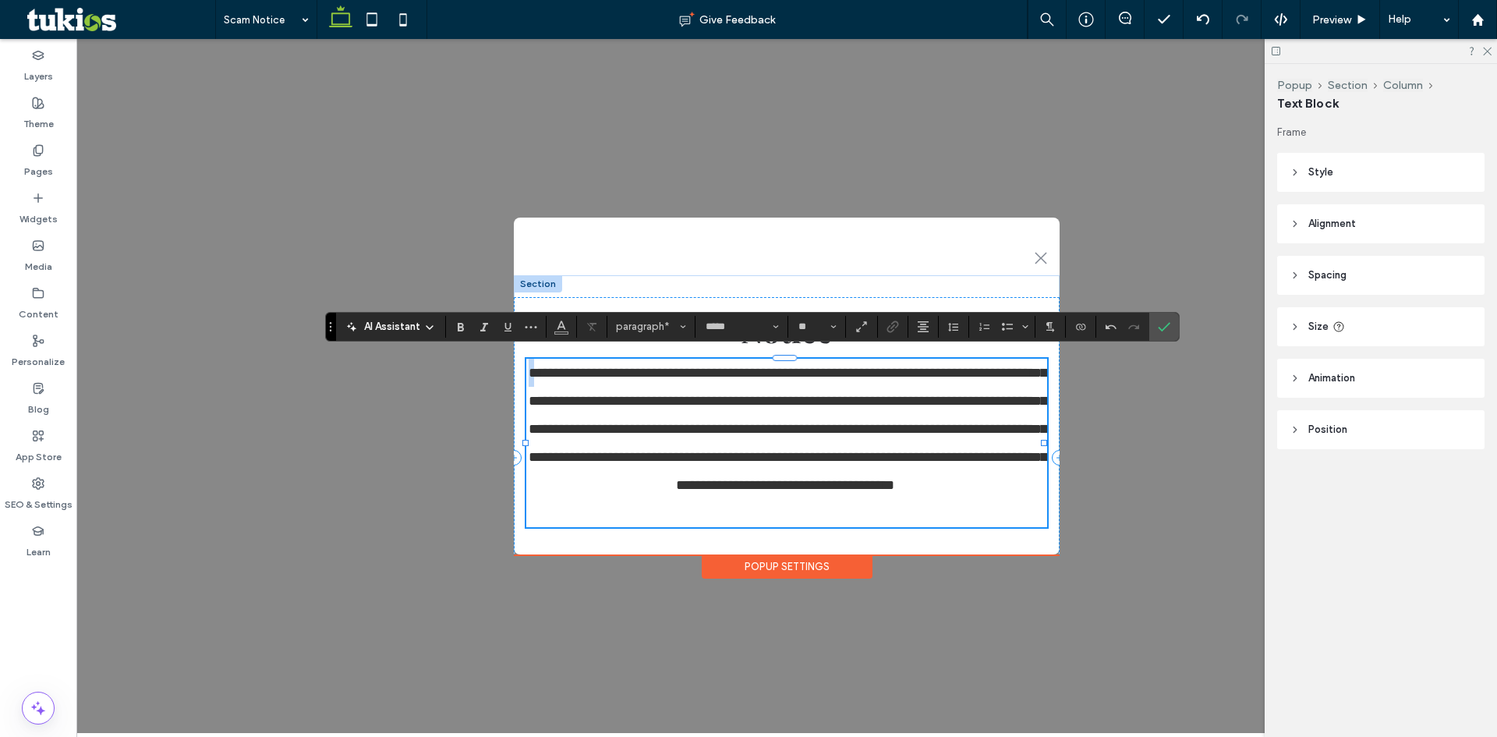
drag, startPoint x: 815, startPoint y: 493, endPoint x: 572, endPoint y: 370, distance: 272.6
click at [571, 370] on p "**********" at bounding box center [784, 443] width 517 height 168
click at [878, 506] on p "**********" at bounding box center [784, 443] width 517 height 168
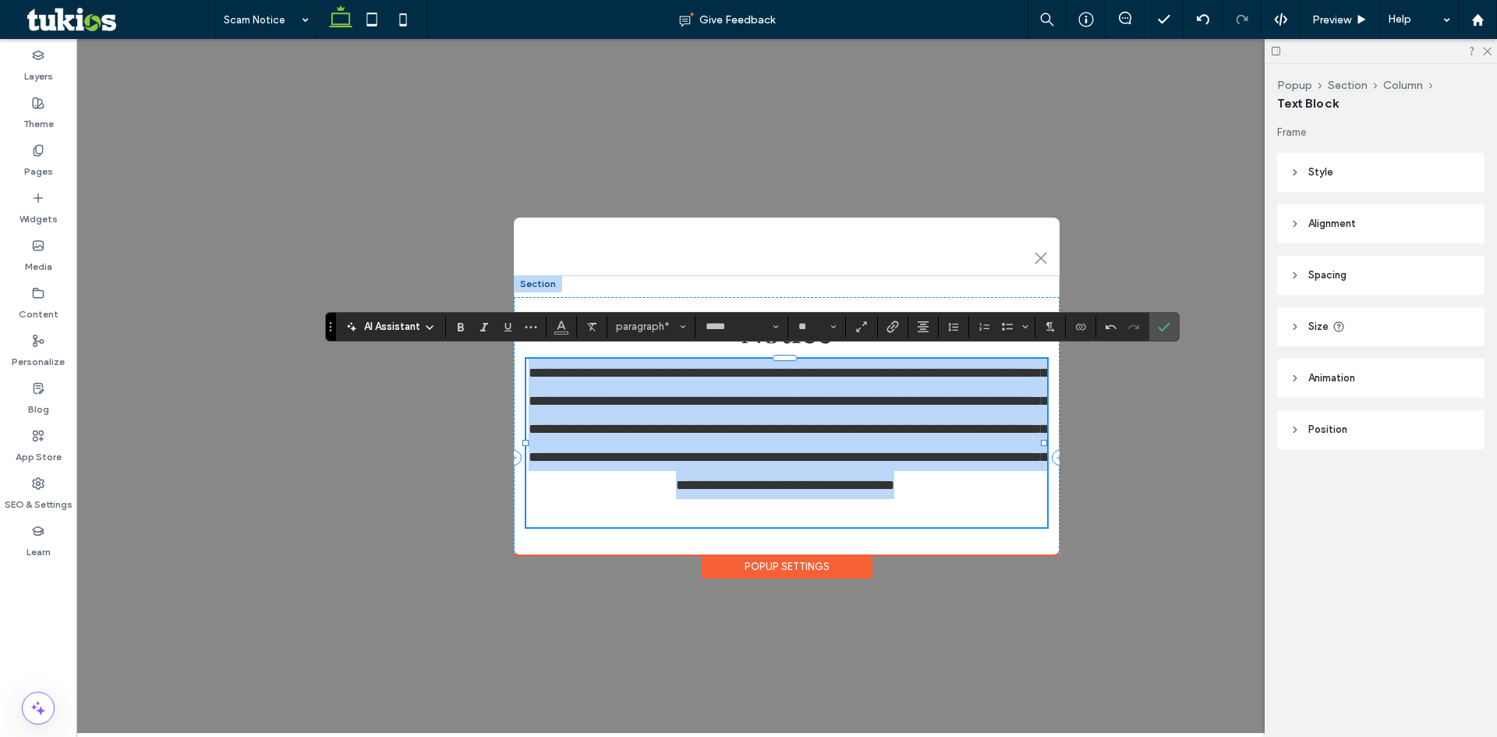
click at [878, 506] on p "**********" at bounding box center [784, 443] width 517 height 168
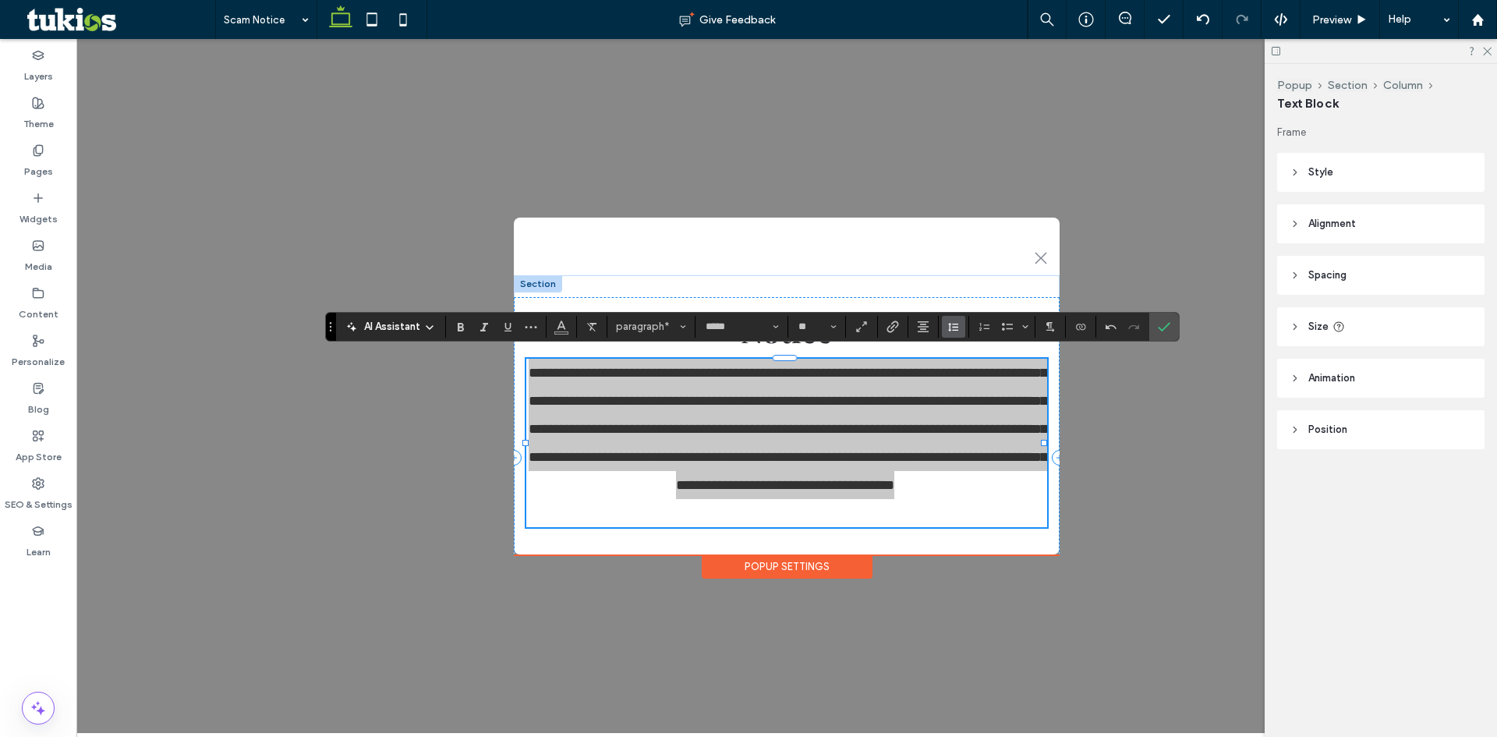
click at [951, 320] on icon "Line Height" at bounding box center [953, 326] width 12 height 12
click at [988, 401] on label "1.5" at bounding box center [987, 395] width 91 height 22
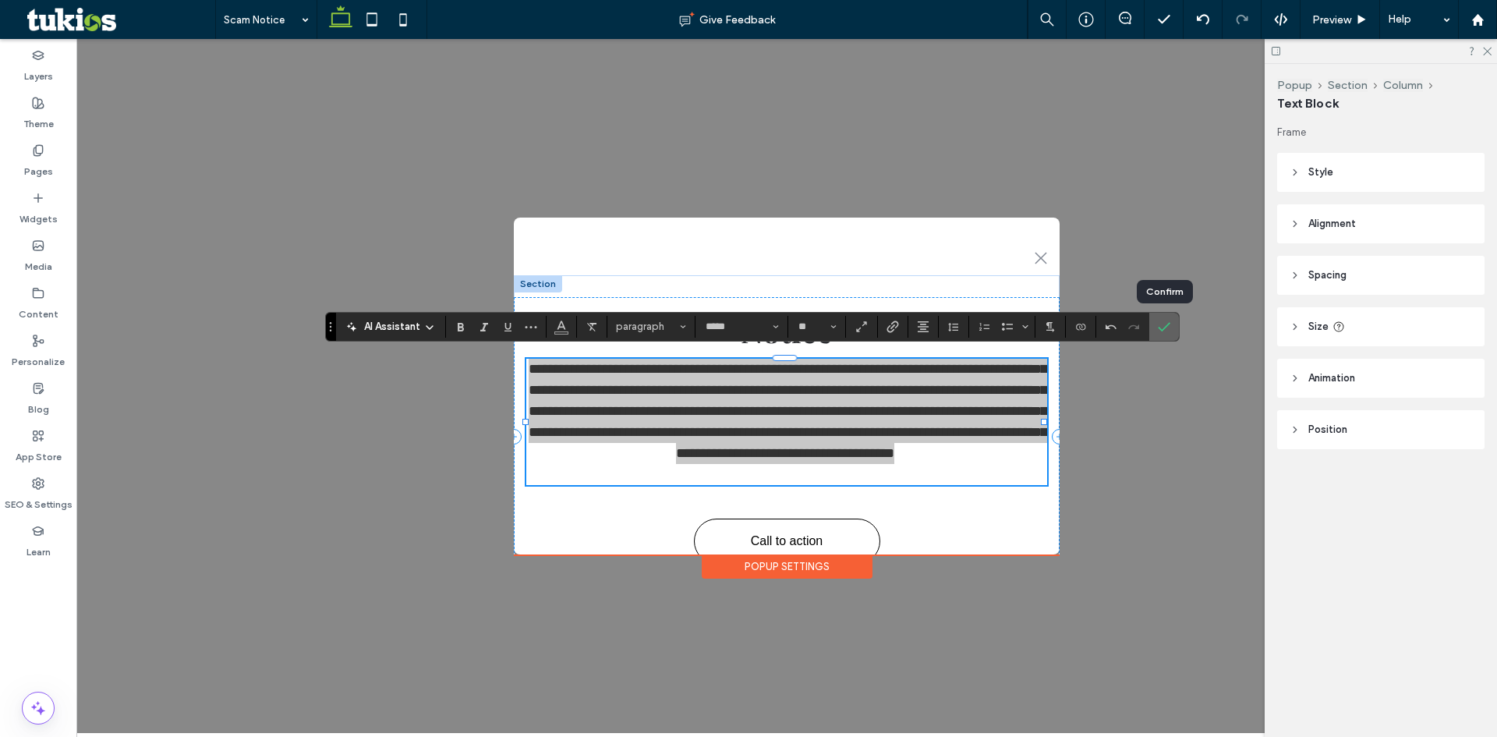
click at [1161, 329] on icon "Confirm" at bounding box center [1164, 326] width 12 height 12
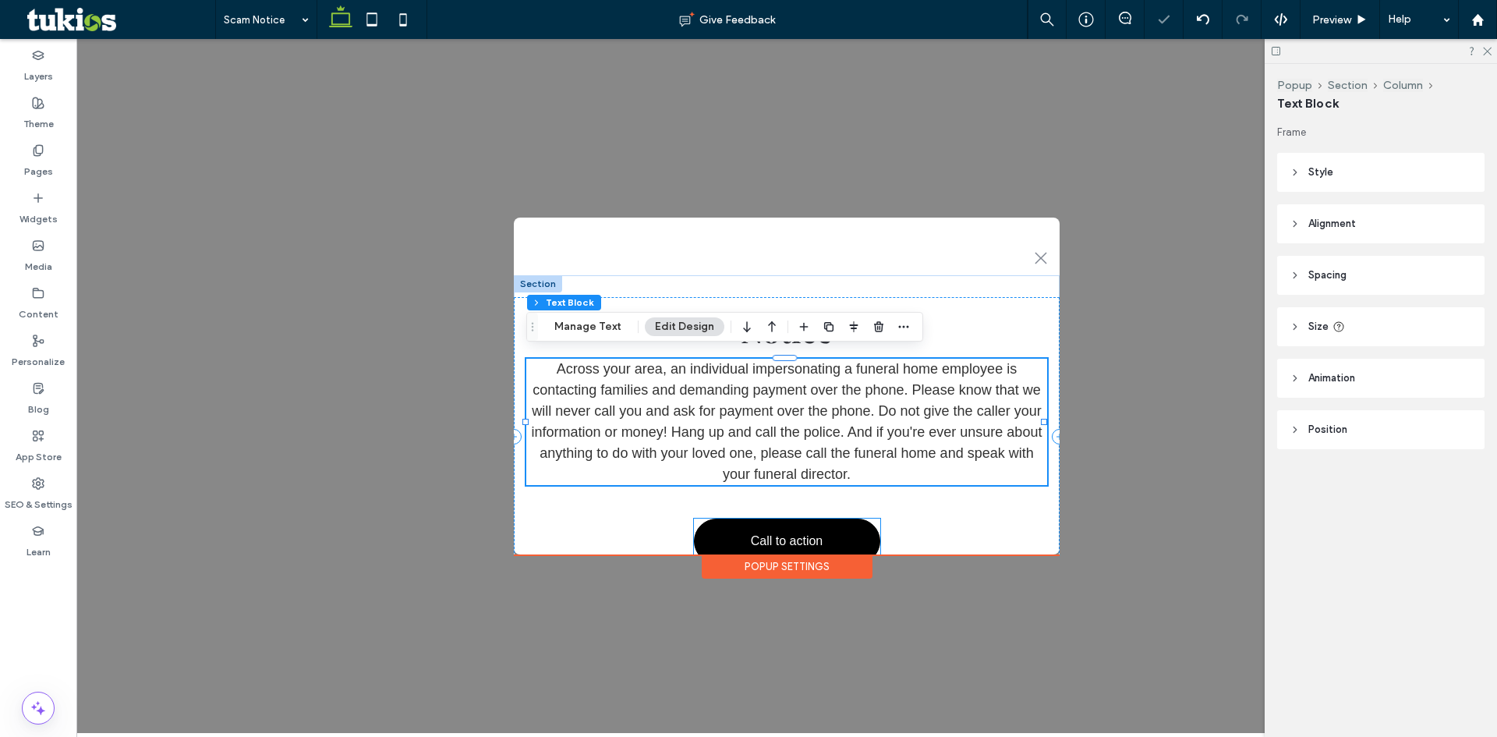
click at [801, 521] on link "Call to action" at bounding box center [787, 540] width 186 height 45
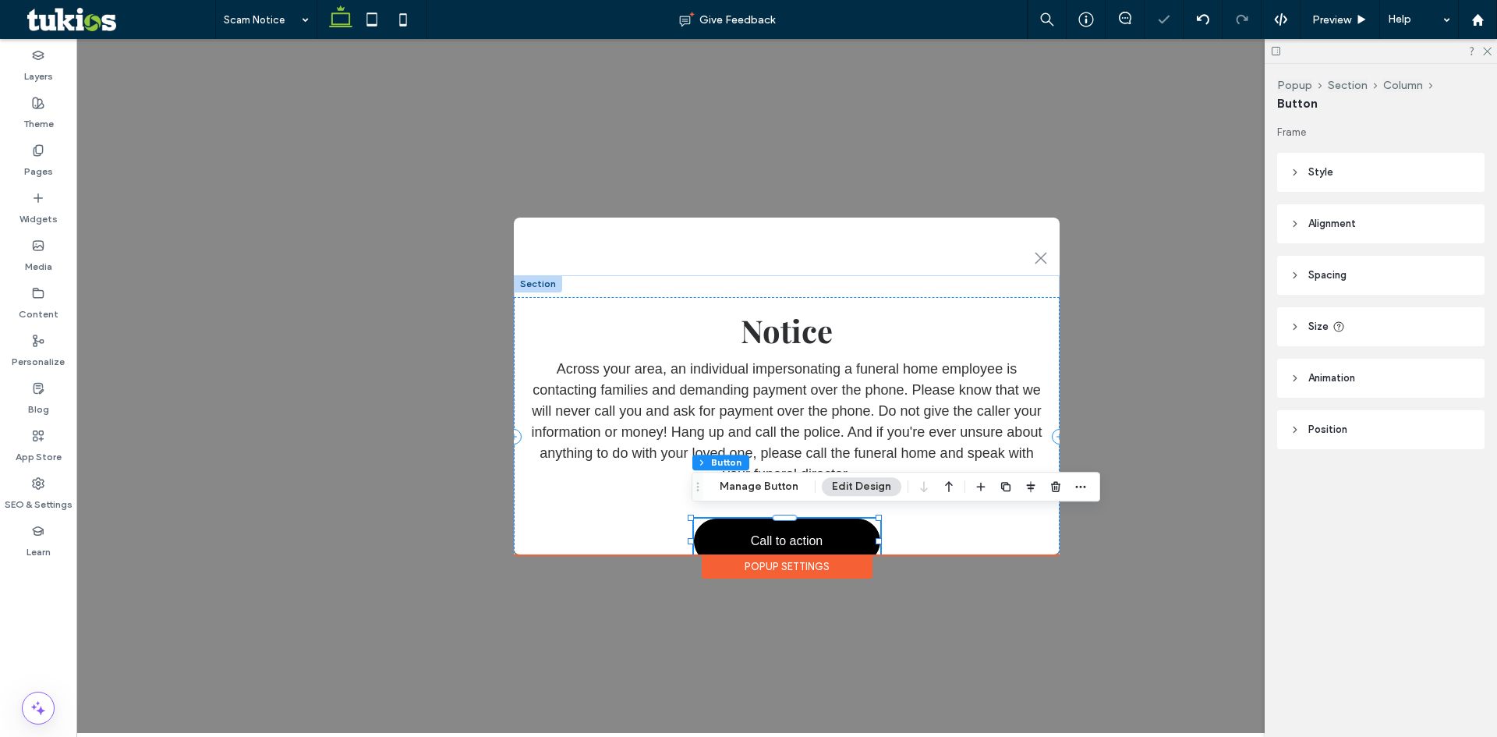
type input "**"
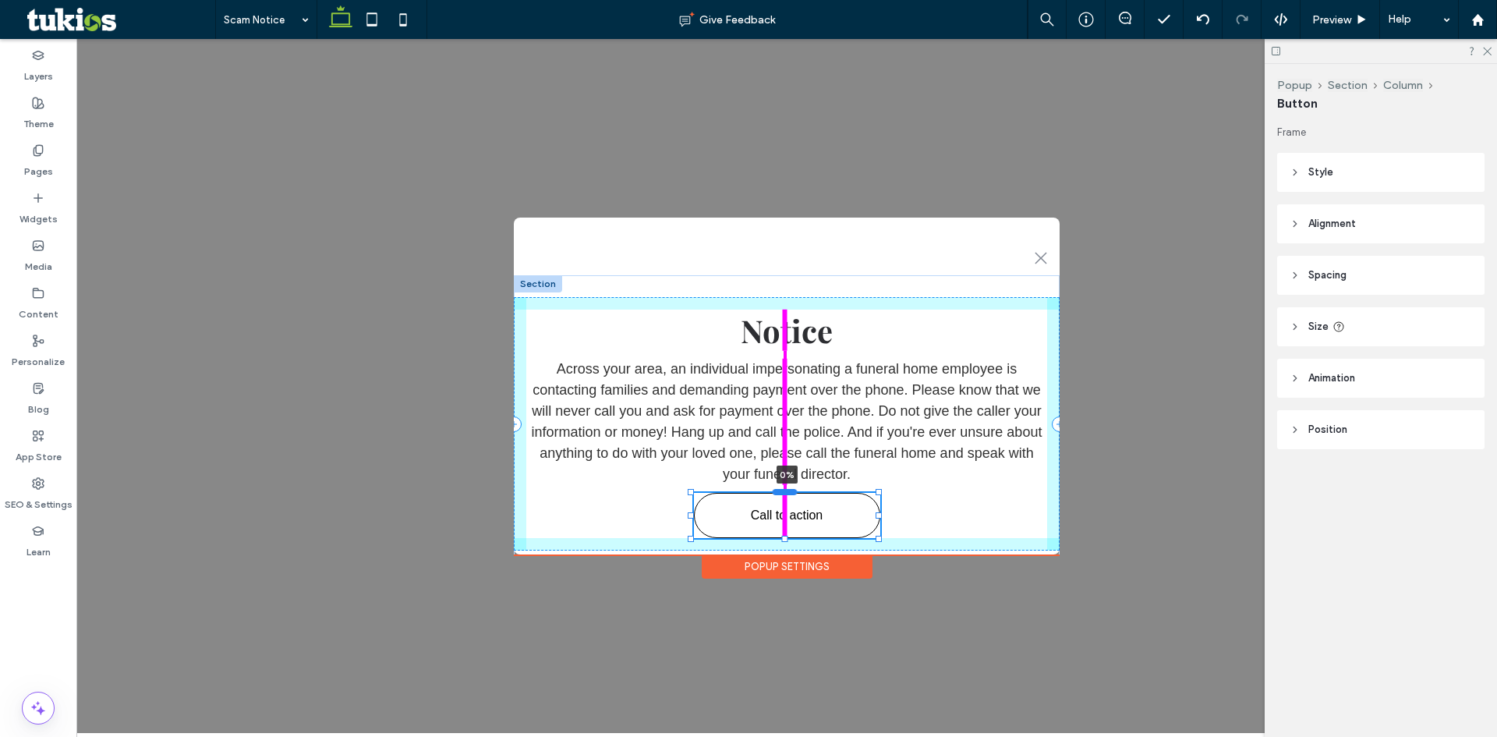
drag, startPoint x: 786, startPoint y: 511, endPoint x: 793, endPoint y: 486, distance: 26.7
click at [793, 489] on div at bounding box center [784, 492] width 25 height 6
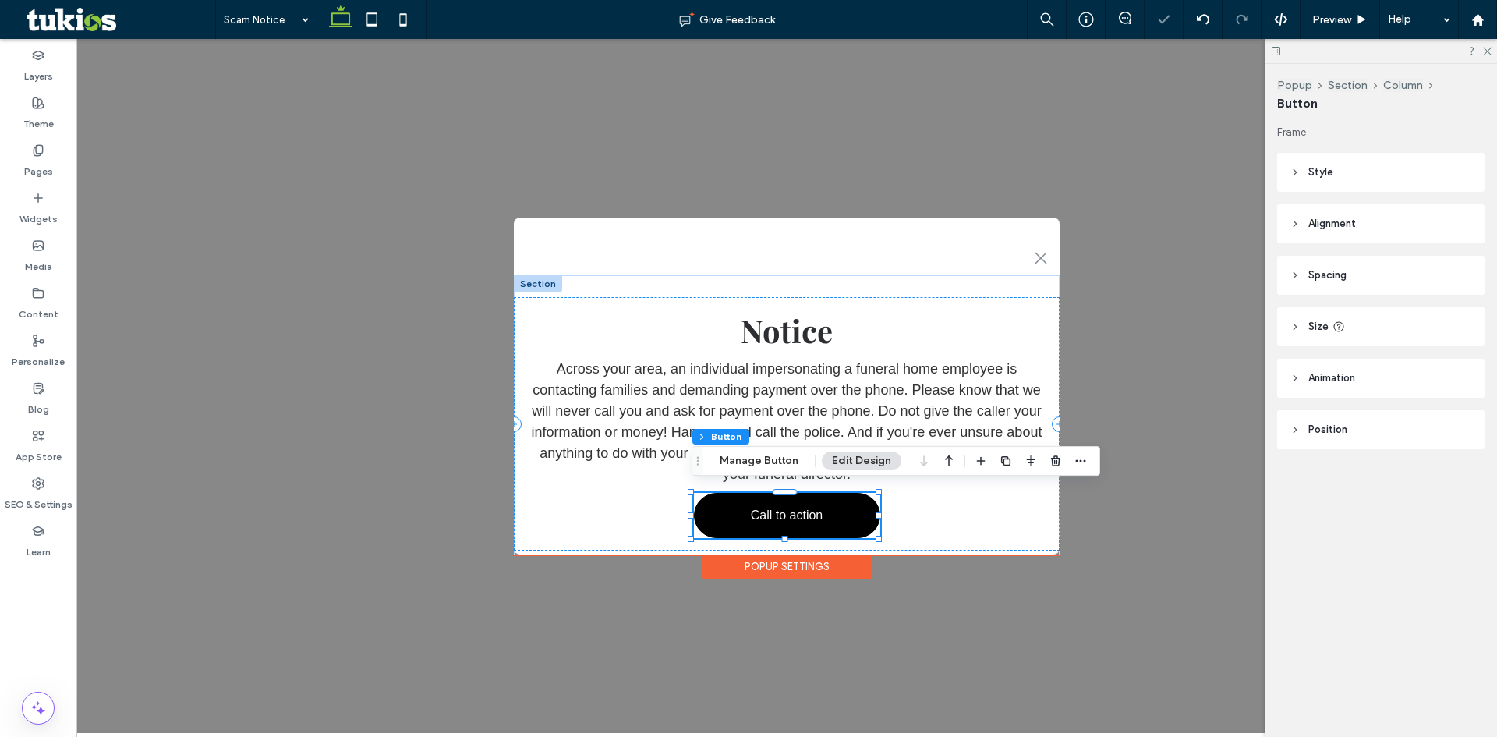
click at [818, 521] on link "Call to action" at bounding box center [787, 515] width 186 height 45
click at [775, 465] on button "Manage Button" at bounding box center [758, 460] width 99 height 19
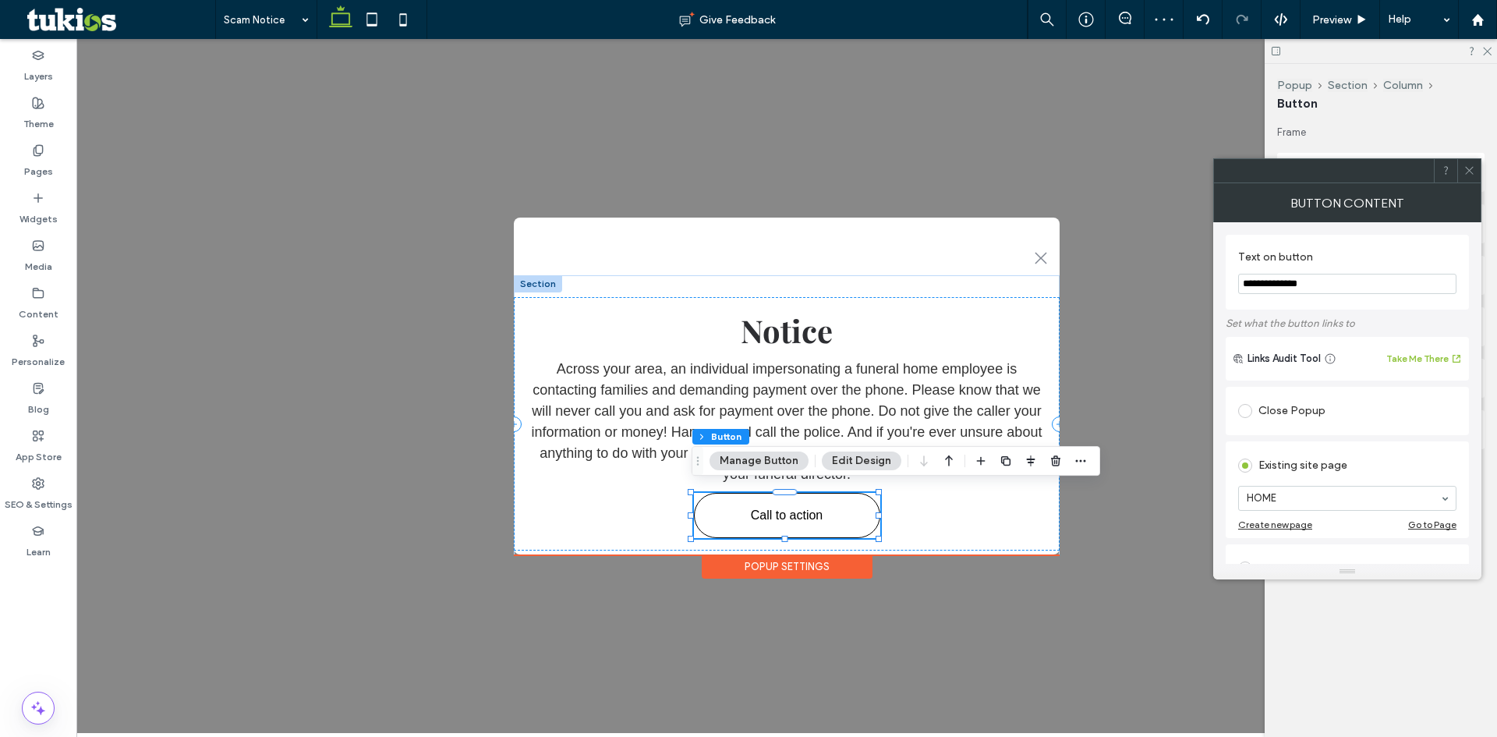
click at [1262, 291] on input "**********" at bounding box center [1347, 284] width 218 height 20
type input "**"
click at [1246, 414] on span at bounding box center [1245, 411] width 14 height 14
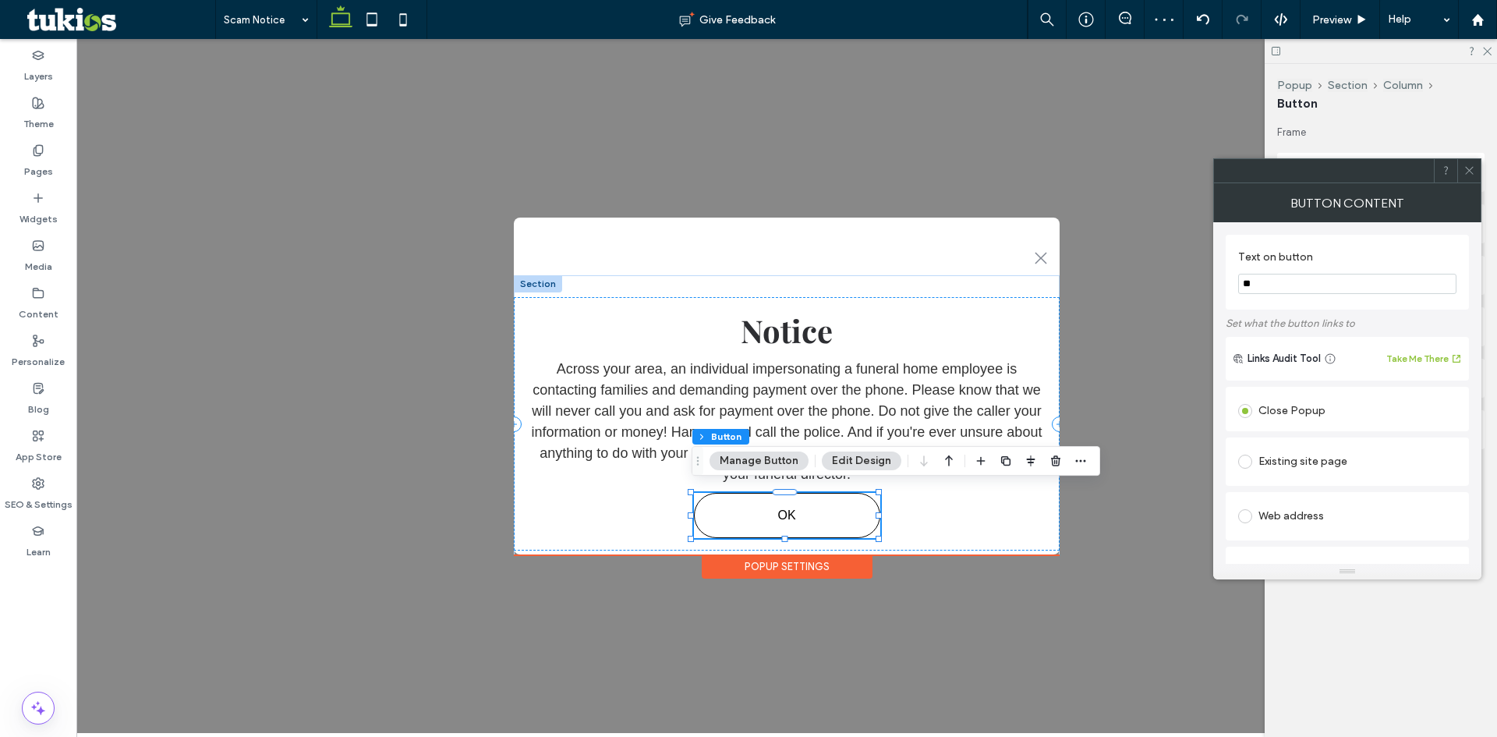
click at [1469, 170] on use at bounding box center [1469, 171] width 8 height 8
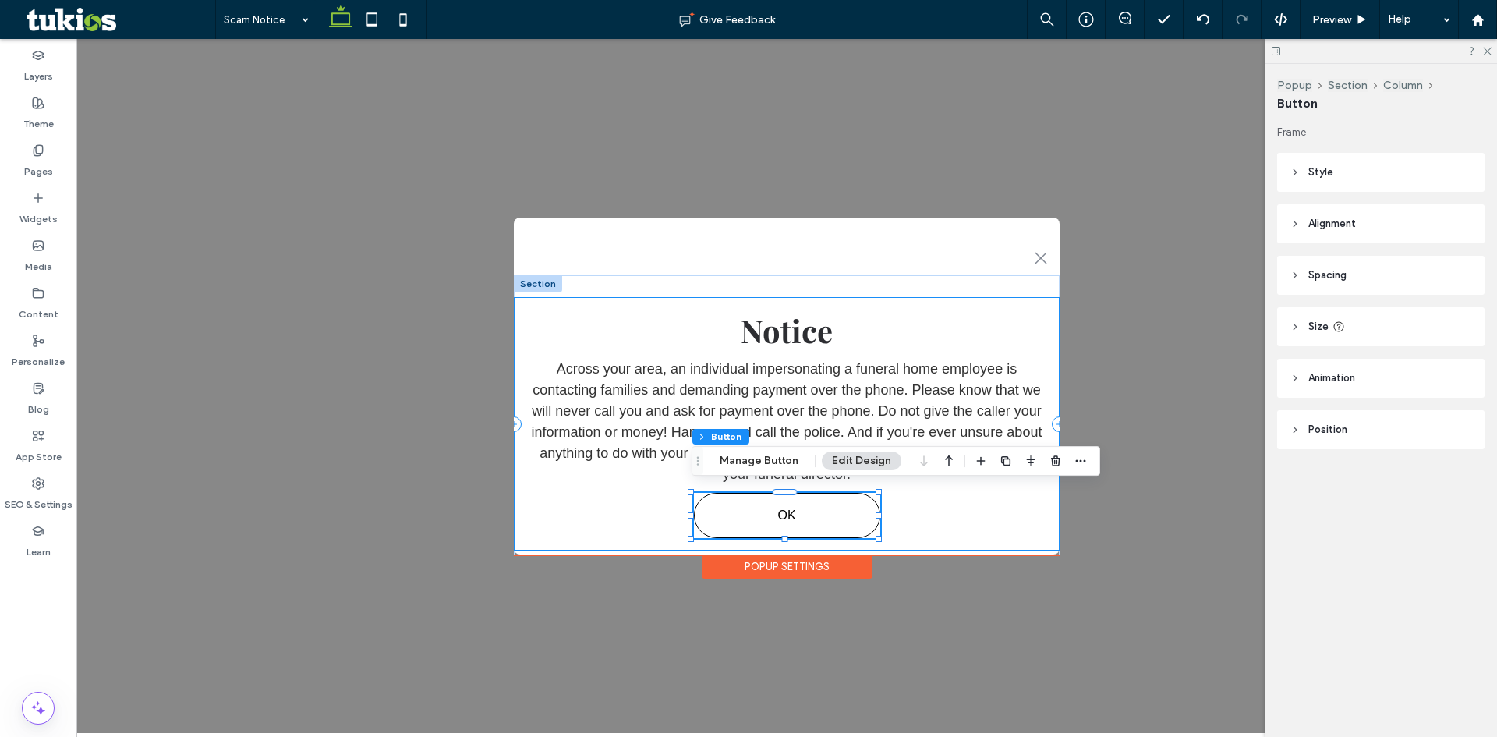
click at [1006, 504] on div "Notice Across your area, an individual impersonating a funeral home employee is…" at bounding box center [787, 423] width 546 height 253
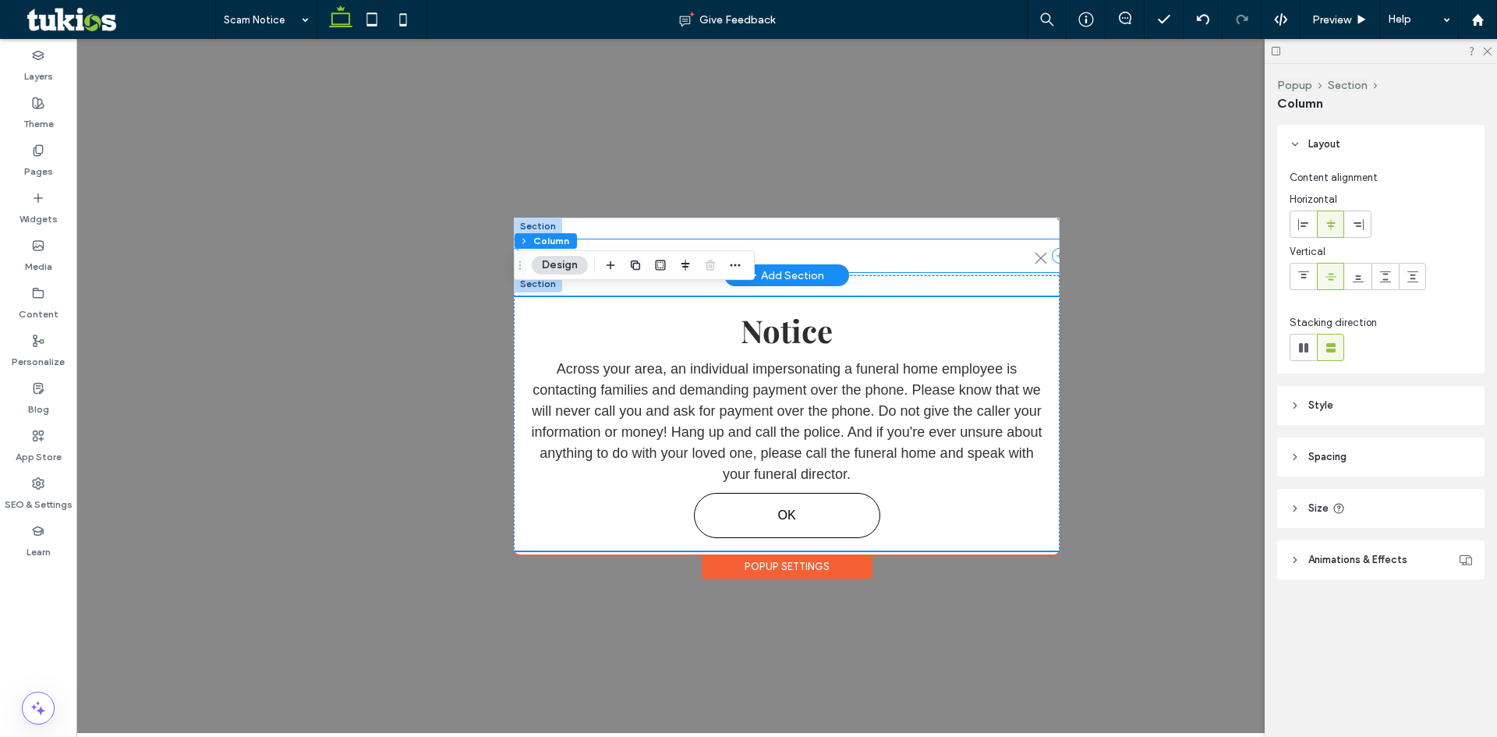
click at [985, 252] on div ".st0-1091118977{fill-rule:evenodd;clip-rule:evenodd;}" at bounding box center [787, 255] width 546 height 33
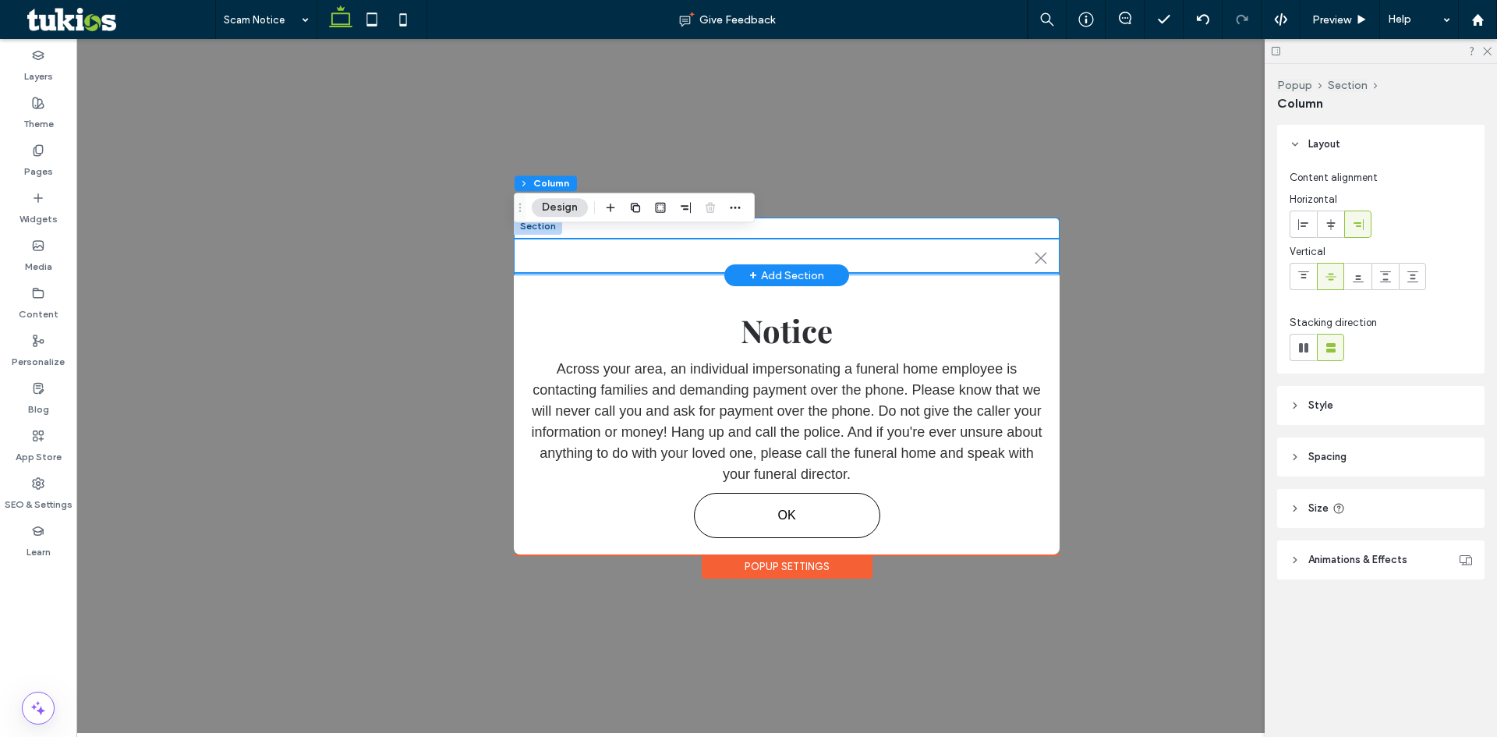
click at [812, 220] on div ".st0-1091118977{fill-rule:evenodd;clip-rule:evenodd;}" at bounding box center [787, 246] width 546 height 58
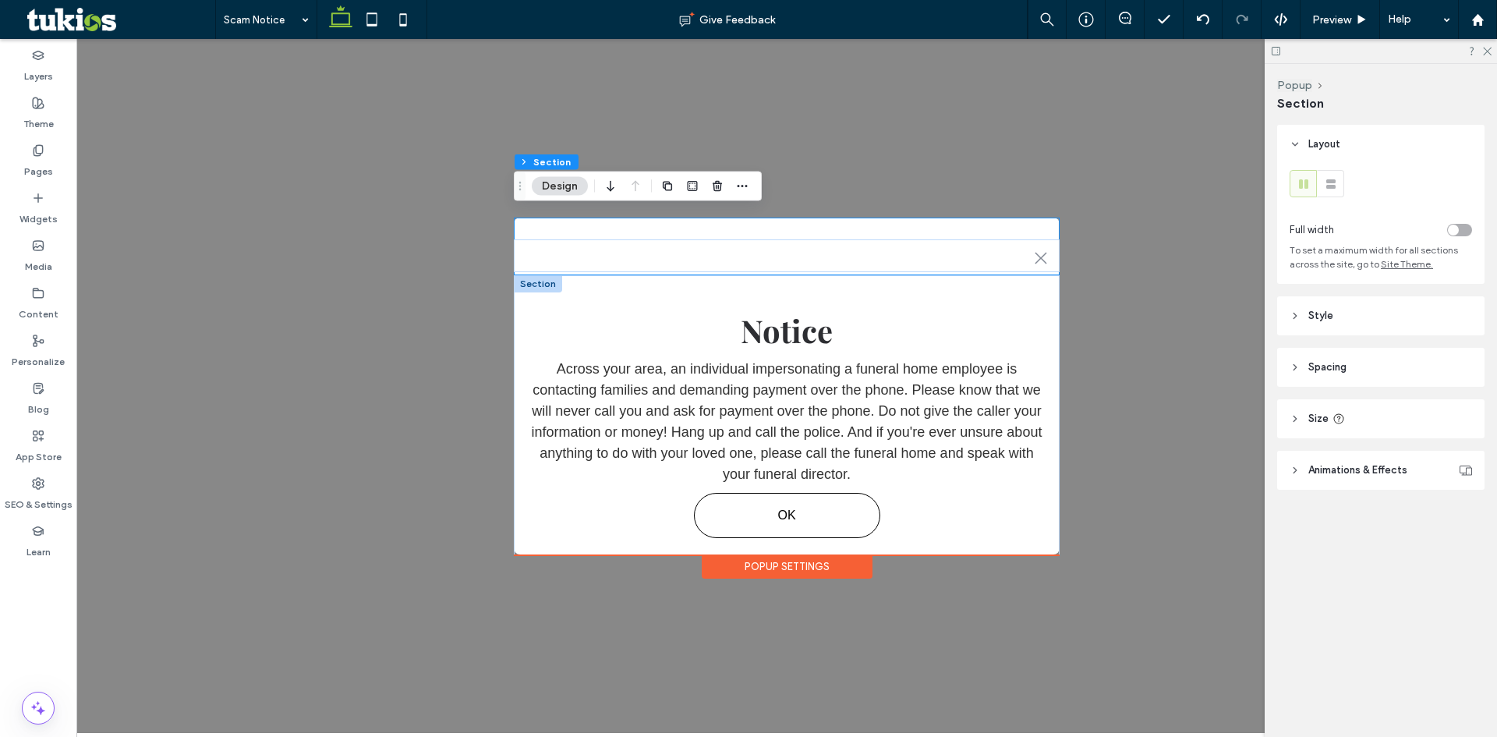
click at [538, 285] on div at bounding box center [538, 283] width 48 height 17
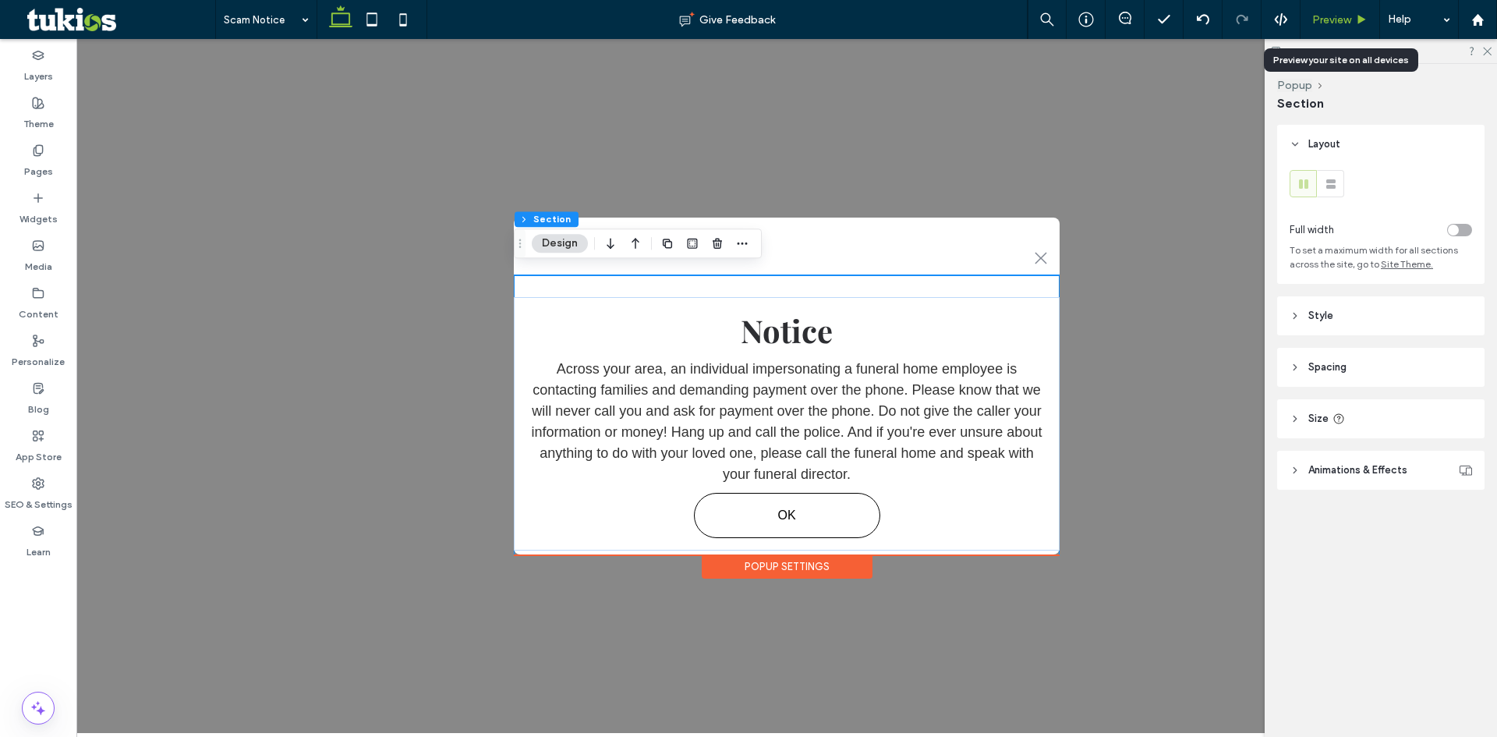
click at [1343, 20] on span "Preview" at bounding box center [1331, 19] width 39 height 13
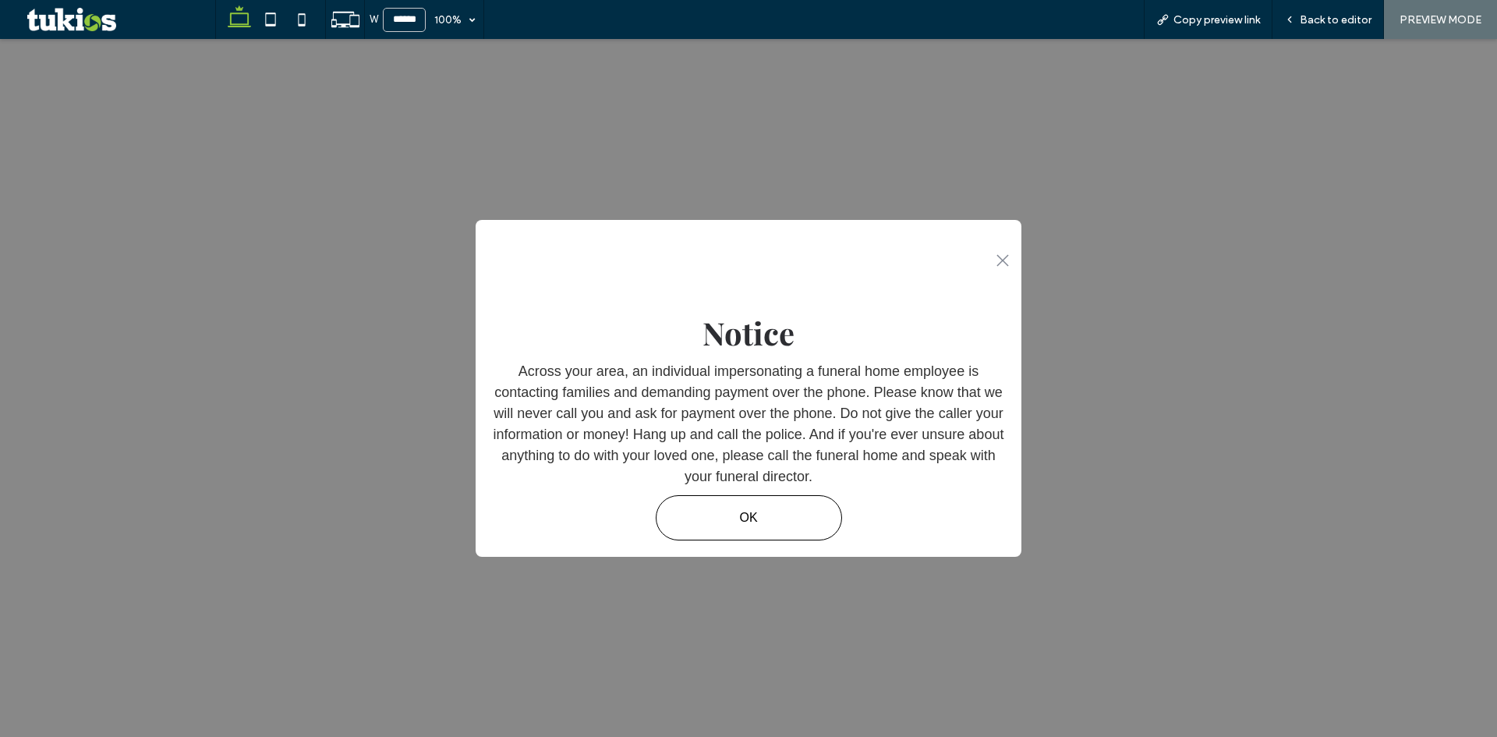
click at [1343, 20] on span "Back to editor" at bounding box center [1335, 19] width 72 height 13
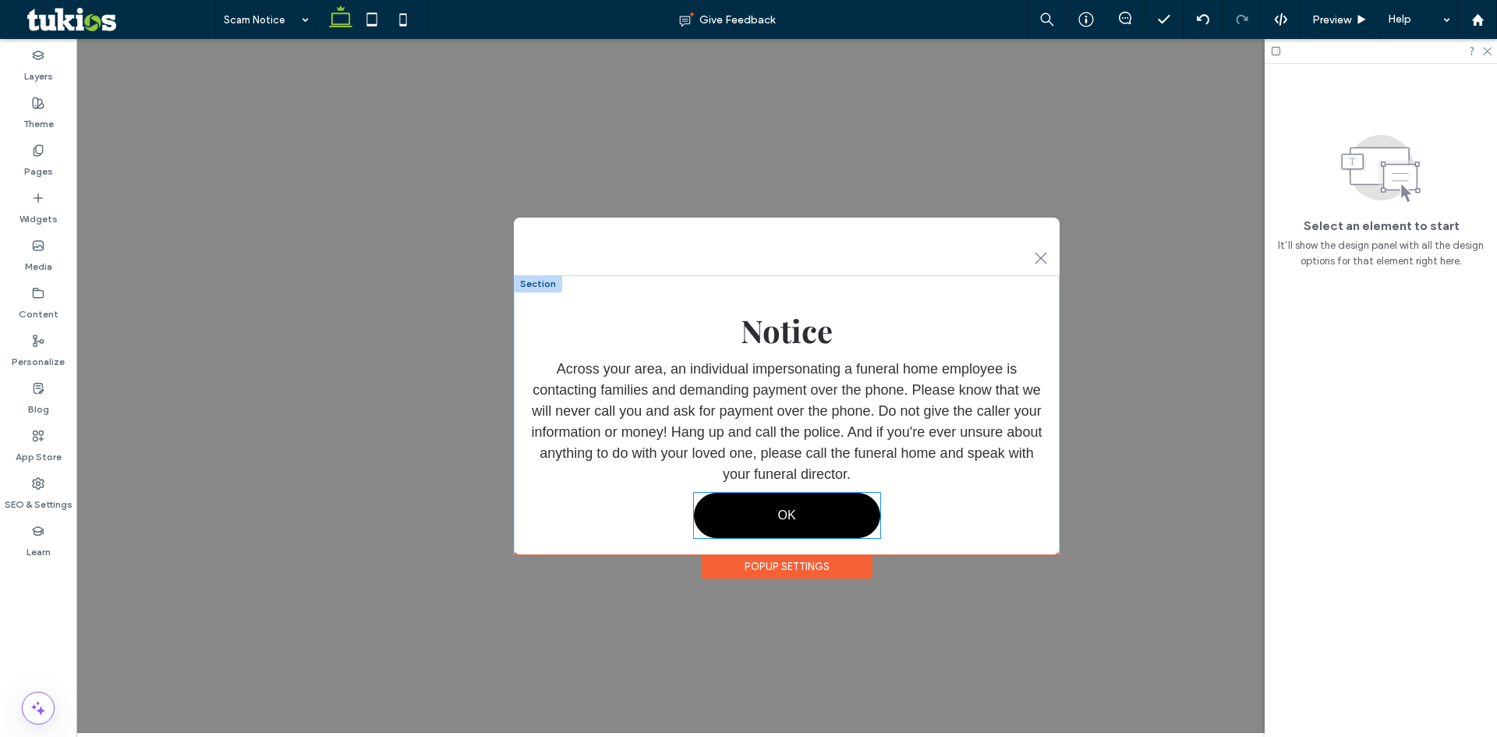
click at [785, 515] on span "OK" at bounding box center [786, 515] width 18 height 14
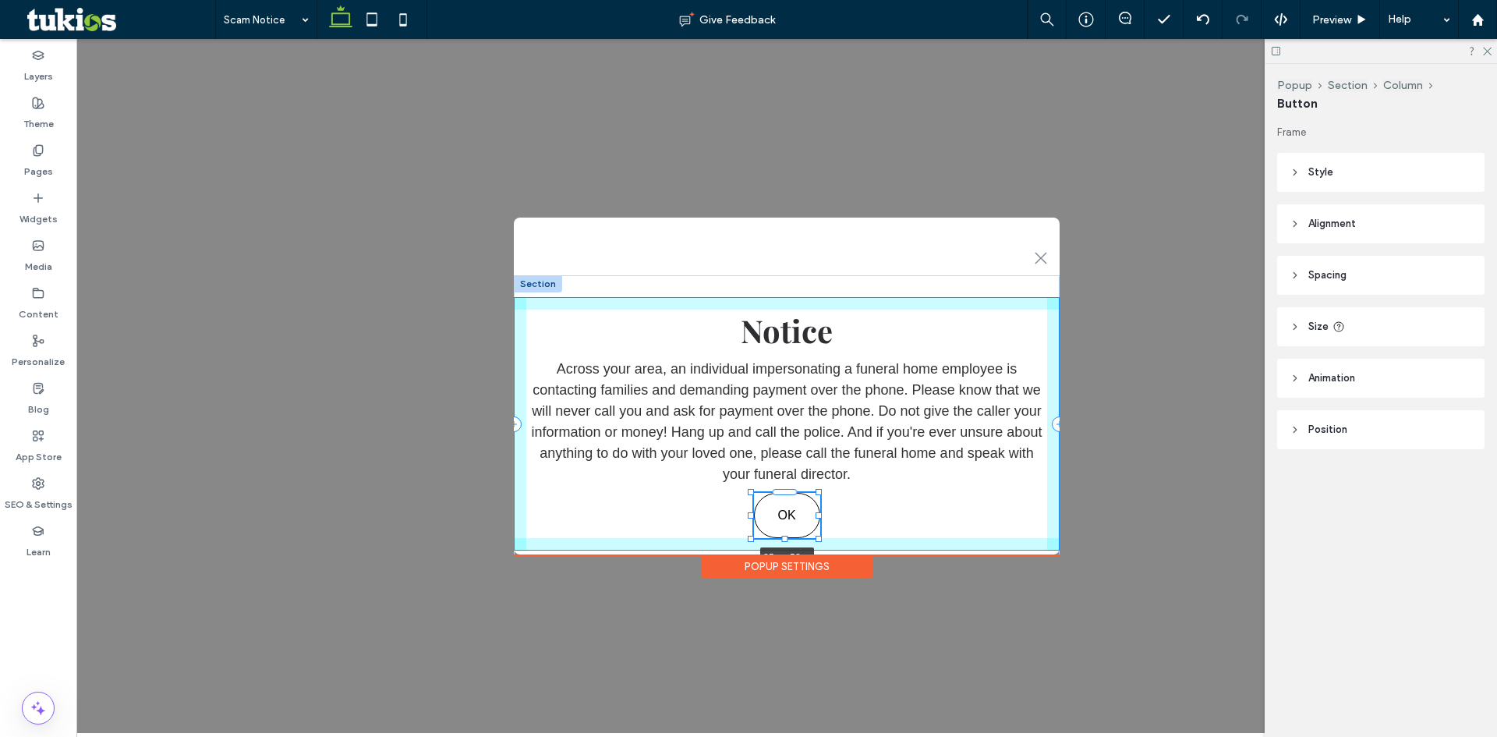
drag, startPoint x: 875, startPoint y: 508, endPoint x: 815, endPoint y: 509, distance: 60.0
click at [815, 512] on div at bounding box center [818, 515] width 6 height 6
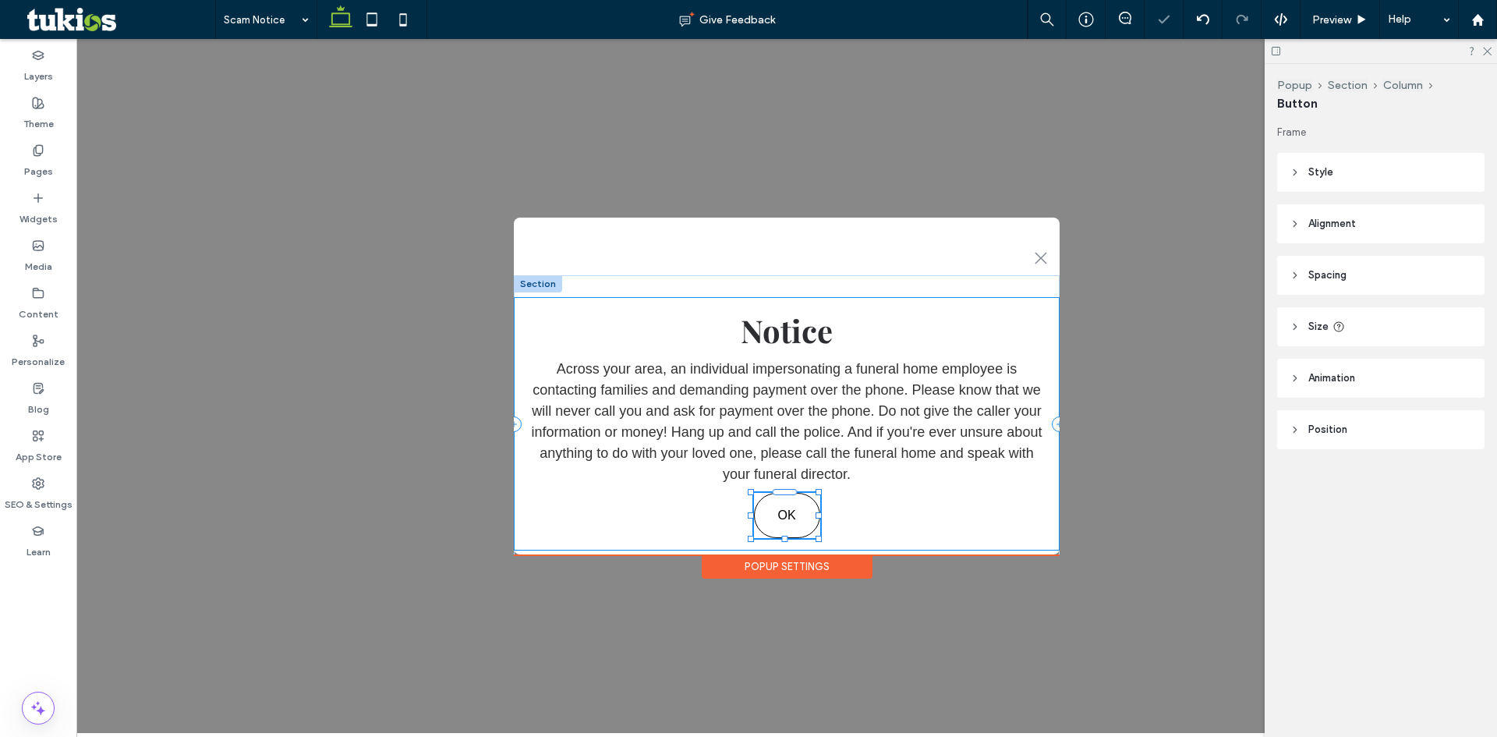
type input "**"
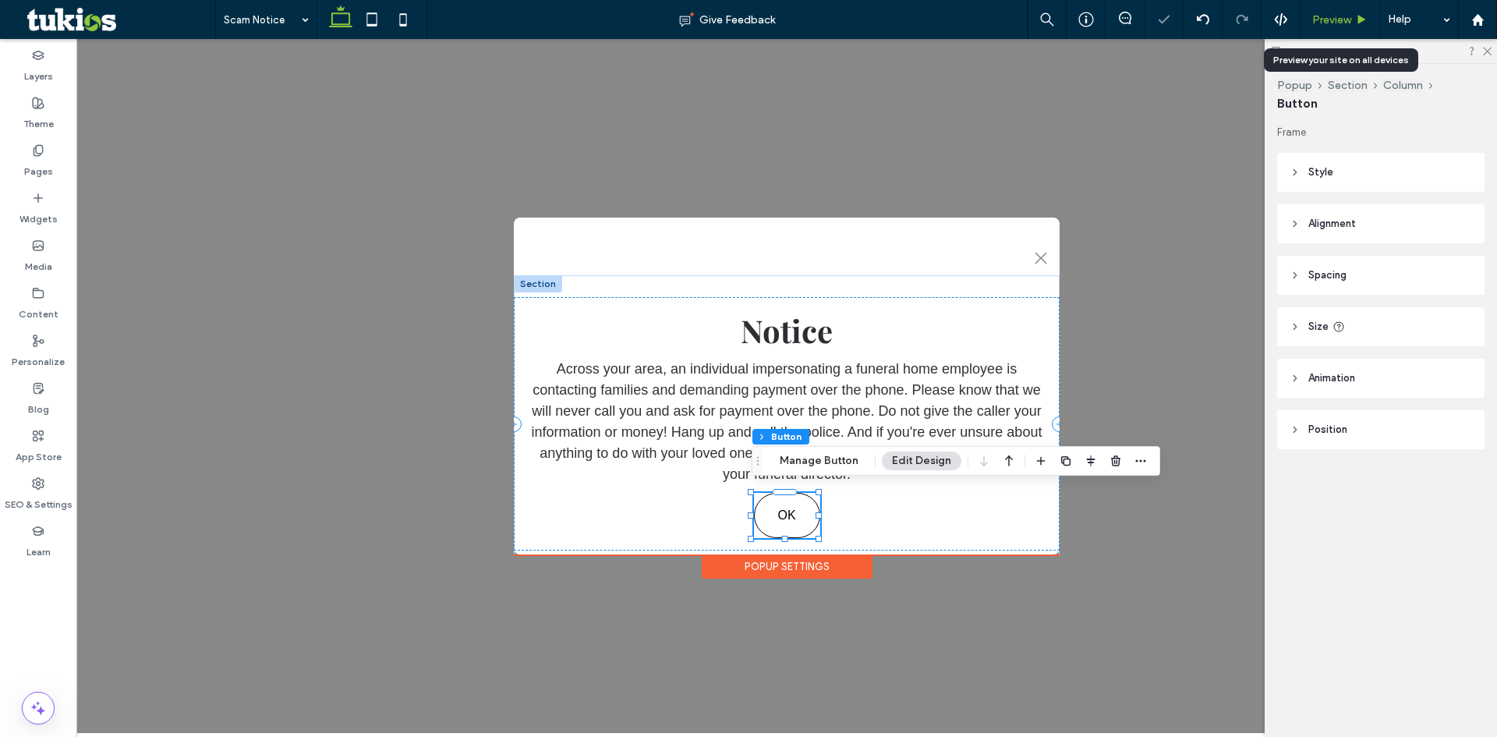
click at [1335, 19] on span "Preview" at bounding box center [1331, 19] width 39 height 13
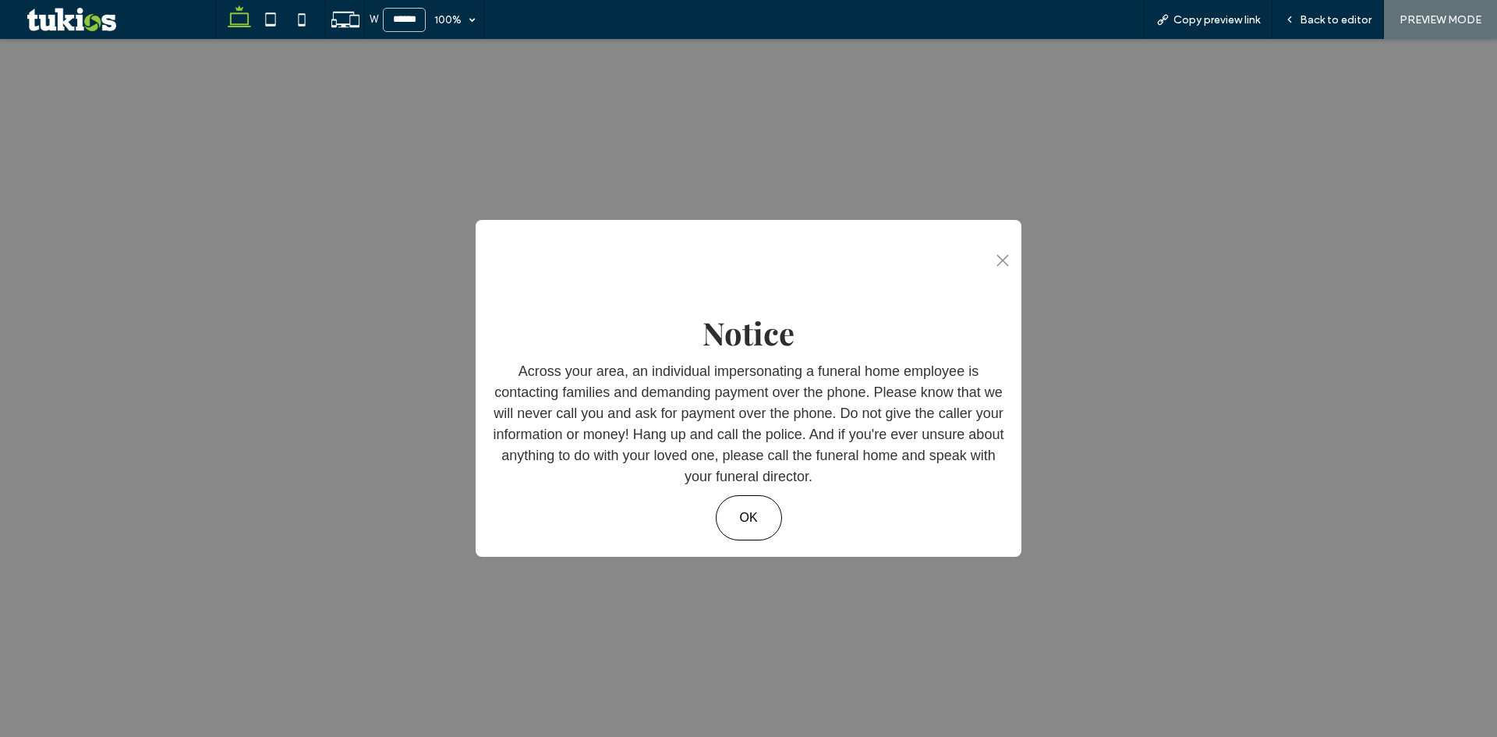
click at [1335, 19] on span "Back to editor" at bounding box center [1335, 19] width 72 height 13
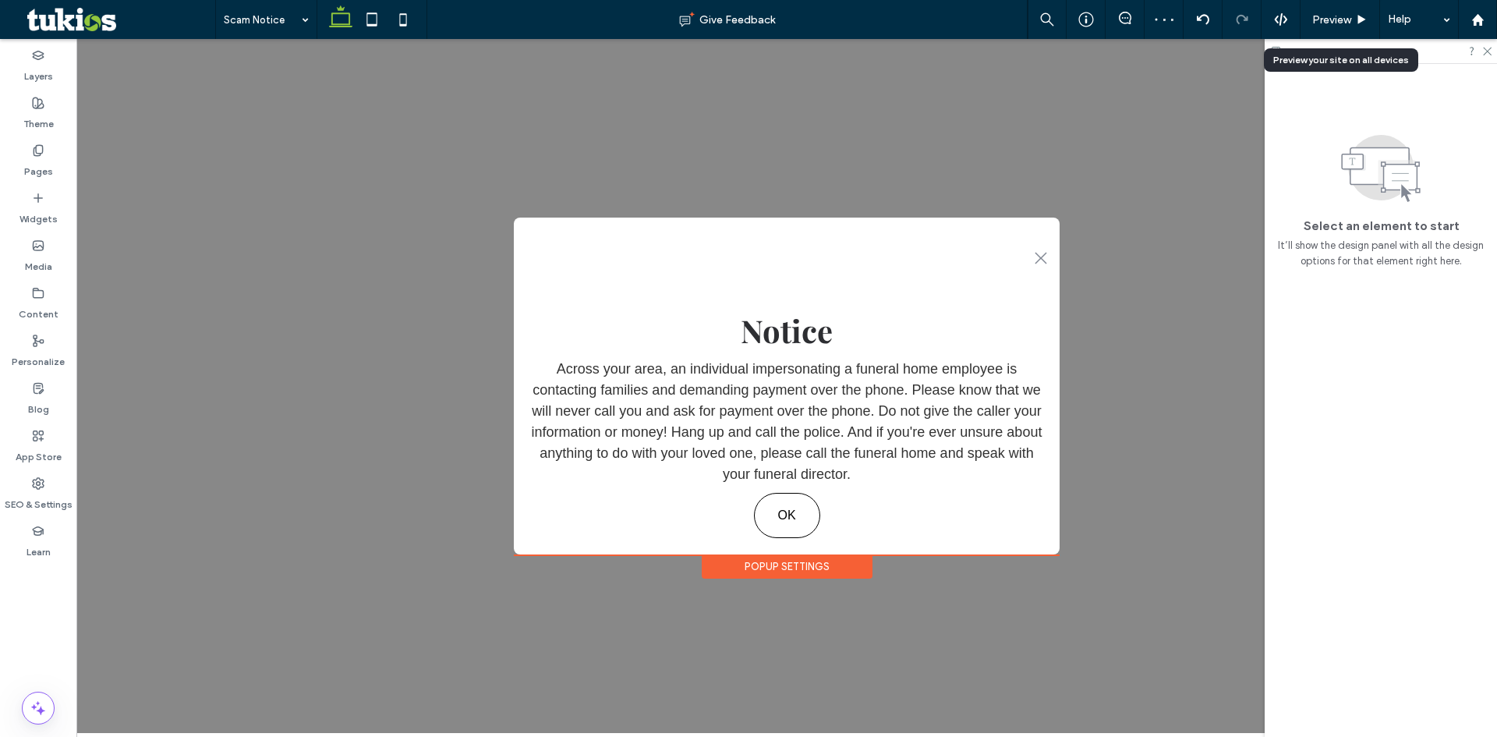
click at [1335, 19] on span "Preview" at bounding box center [1331, 19] width 39 height 13
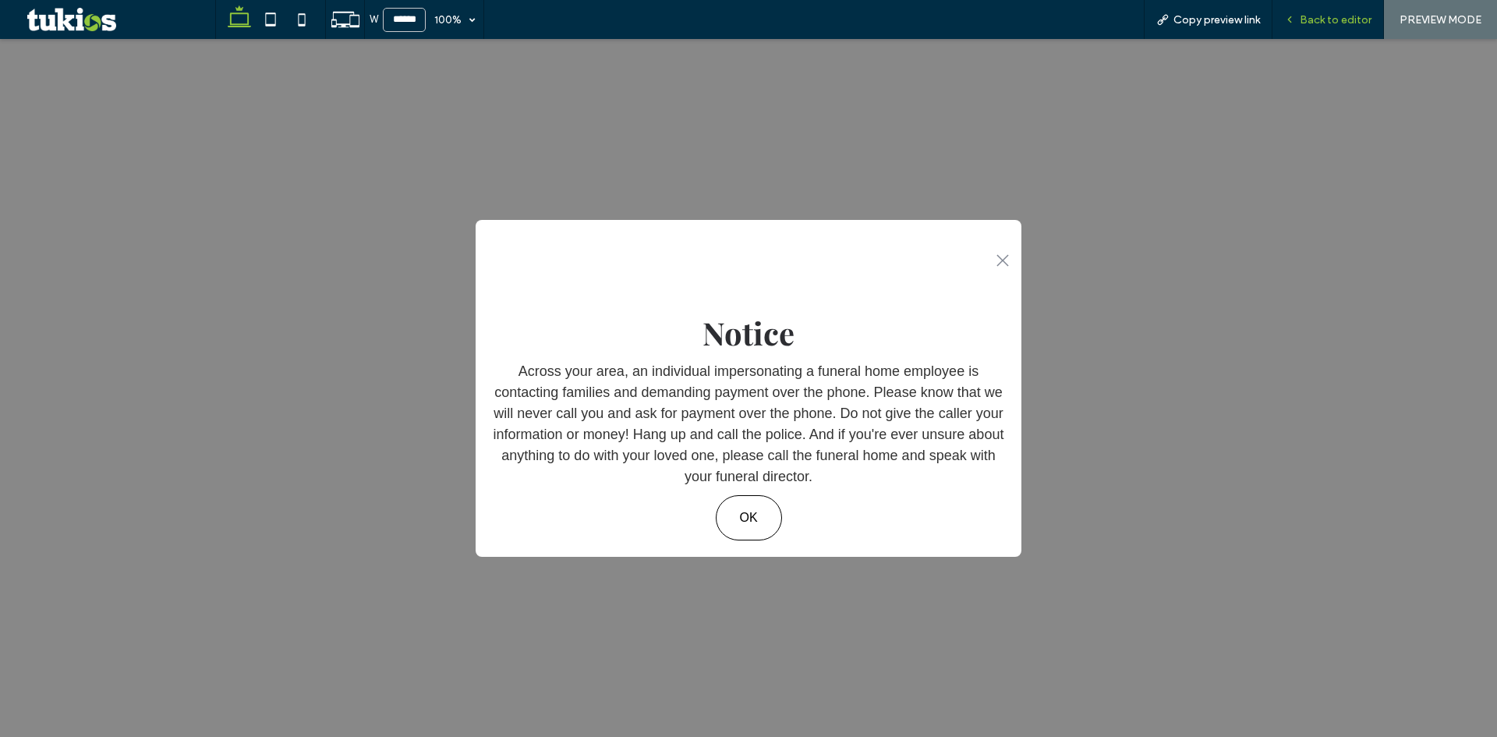
click at [1329, 16] on span "Back to editor" at bounding box center [1335, 19] width 72 height 13
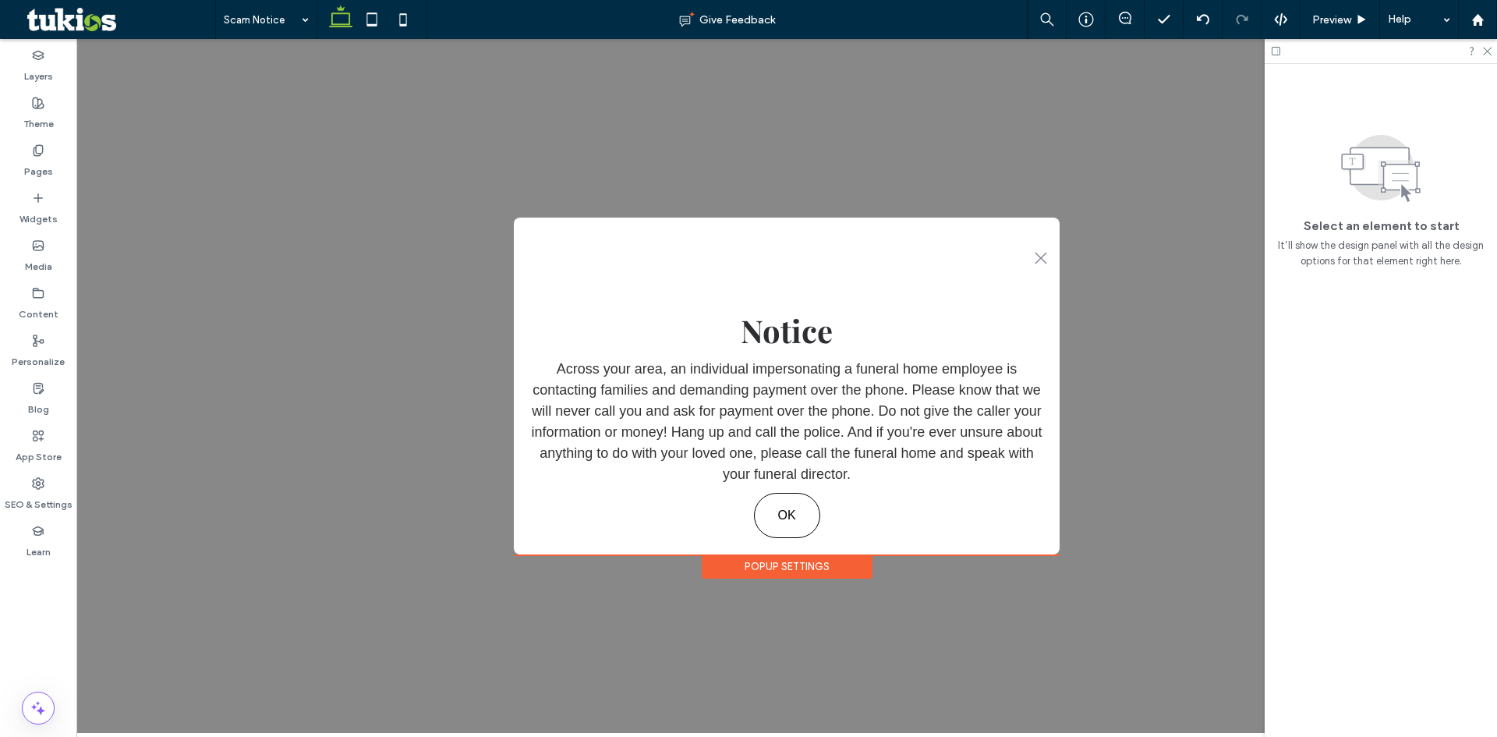
click at [805, 562] on div "Popup Settings" at bounding box center [787, 566] width 171 height 24
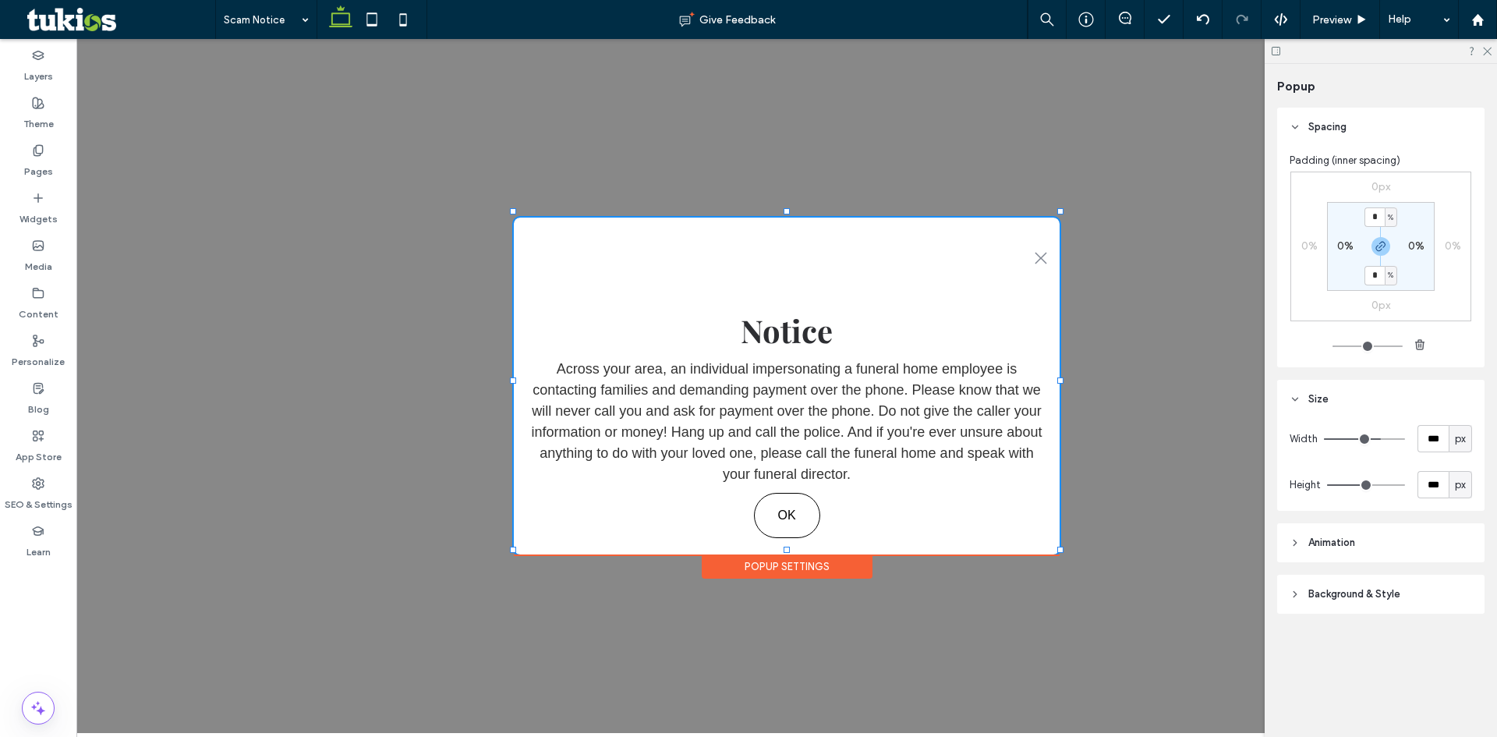
click at [805, 562] on div "Popup Settings" at bounding box center [787, 566] width 171 height 24
click at [1345, 16] on span "Preview" at bounding box center [1331, 19] width 39 height 13
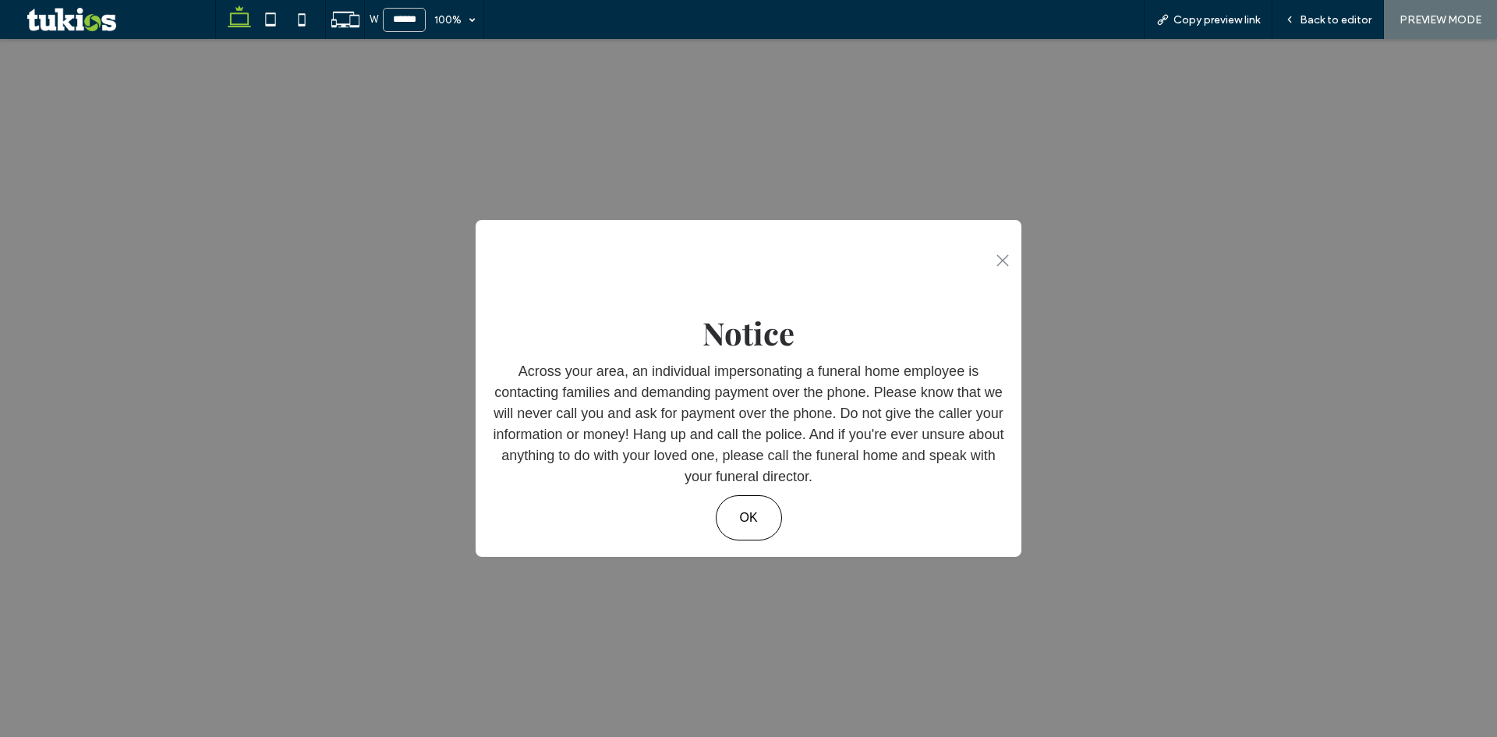
click at [1345, 16] on span "Back to editor" at bounding box center [1335, 19] width 72 height 13
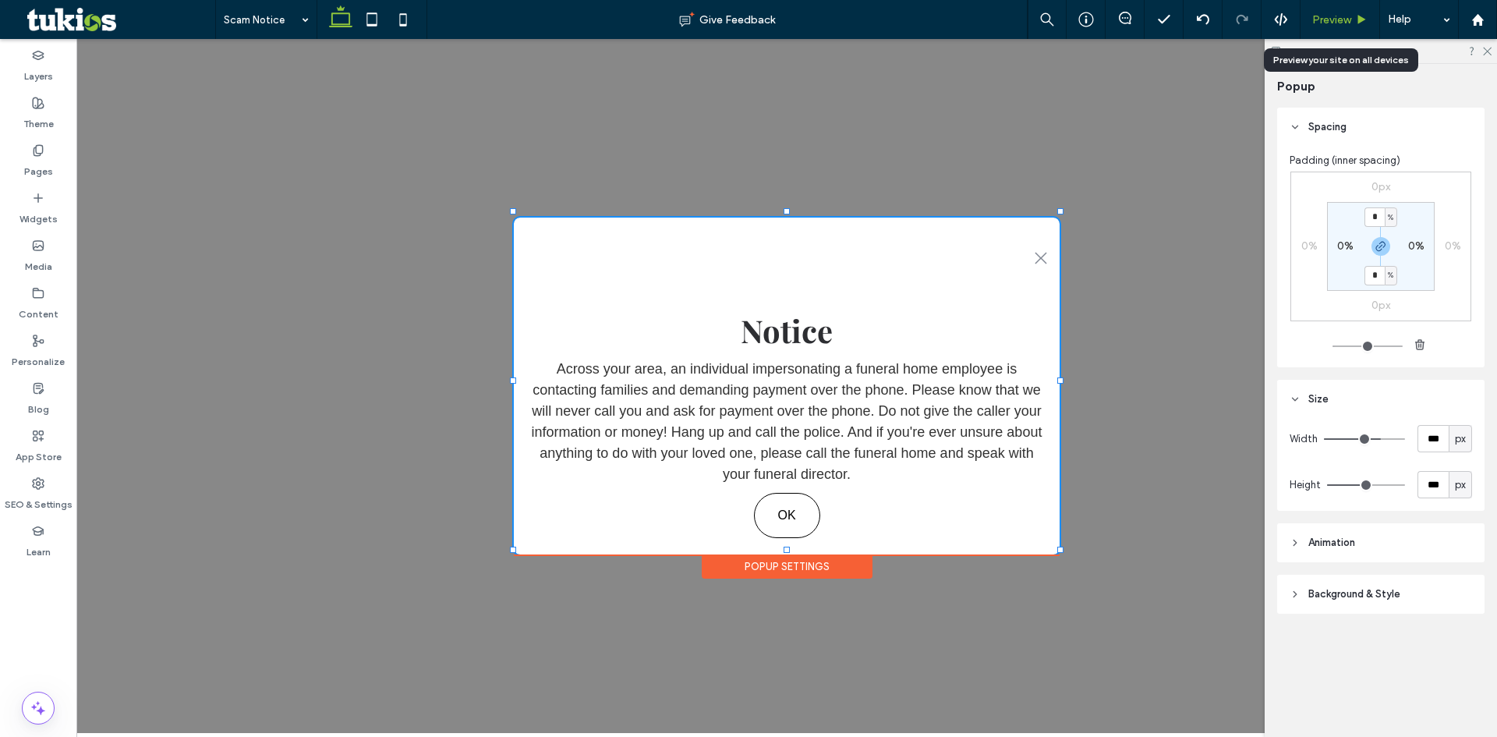
click at [1331, 17] on span "Preview" at bounding box center [1331, 19] width 39 height 13
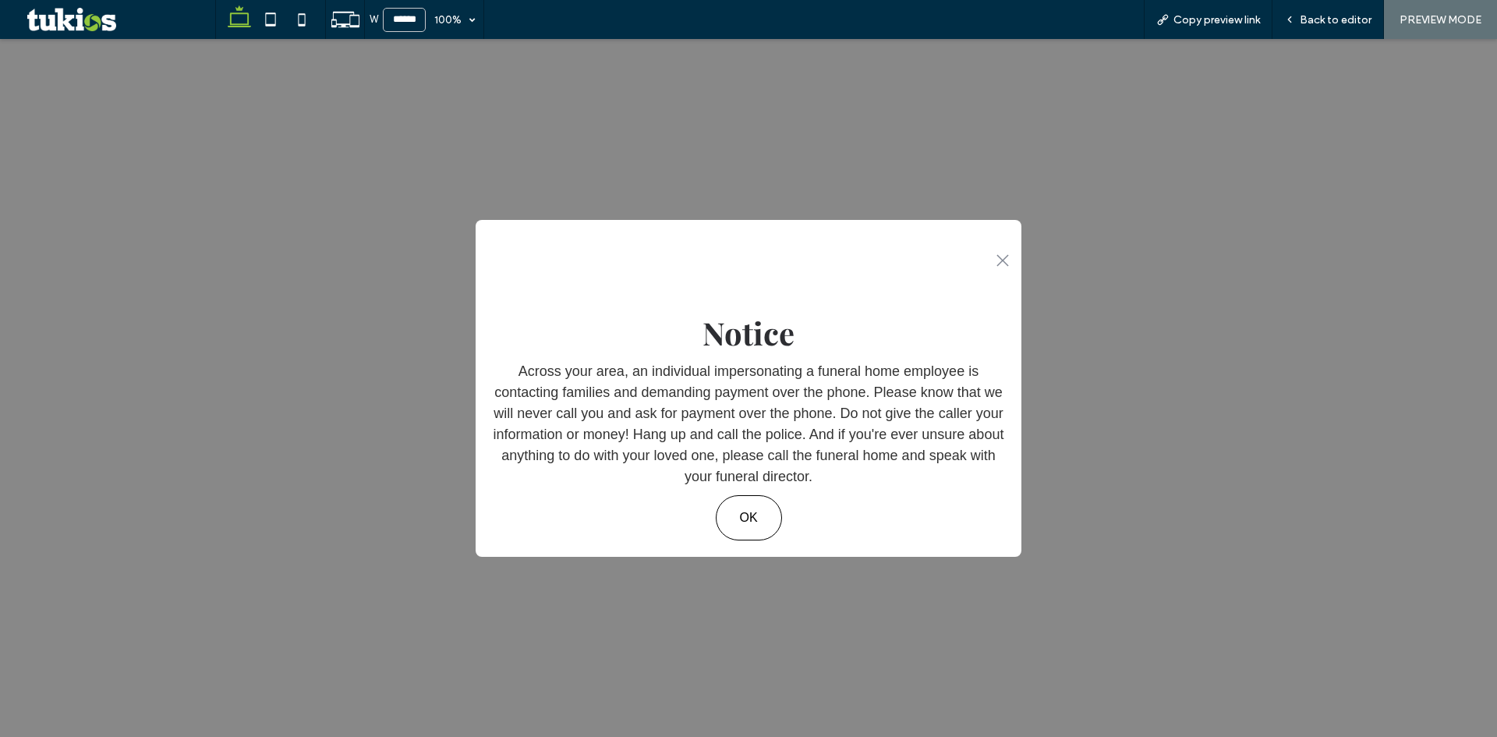
click at [1331, 17] on span "Back to editor" at bounding box center [1335, 19] width 72 height 13
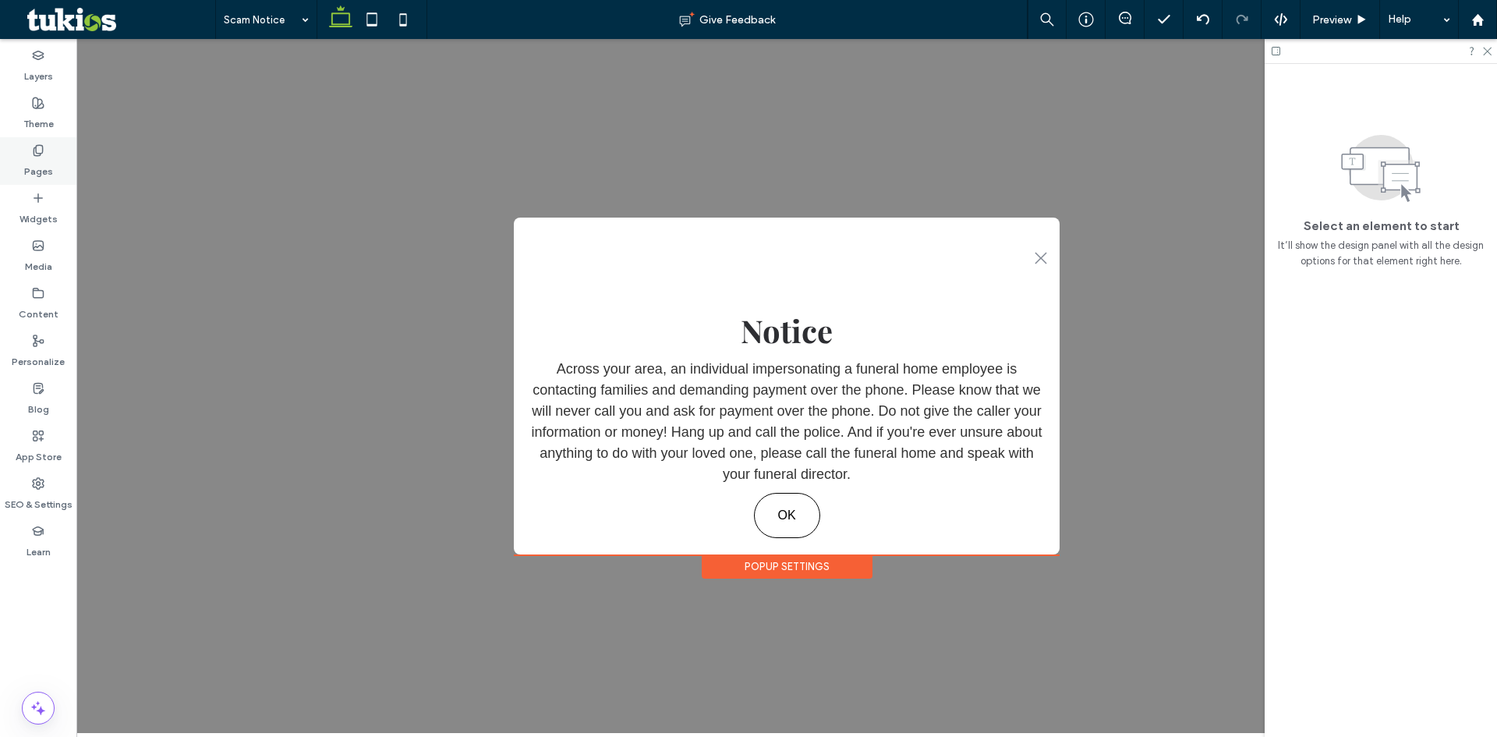
click at [40, 151] on icon at bounding box center [38, 150] width 12 height 12
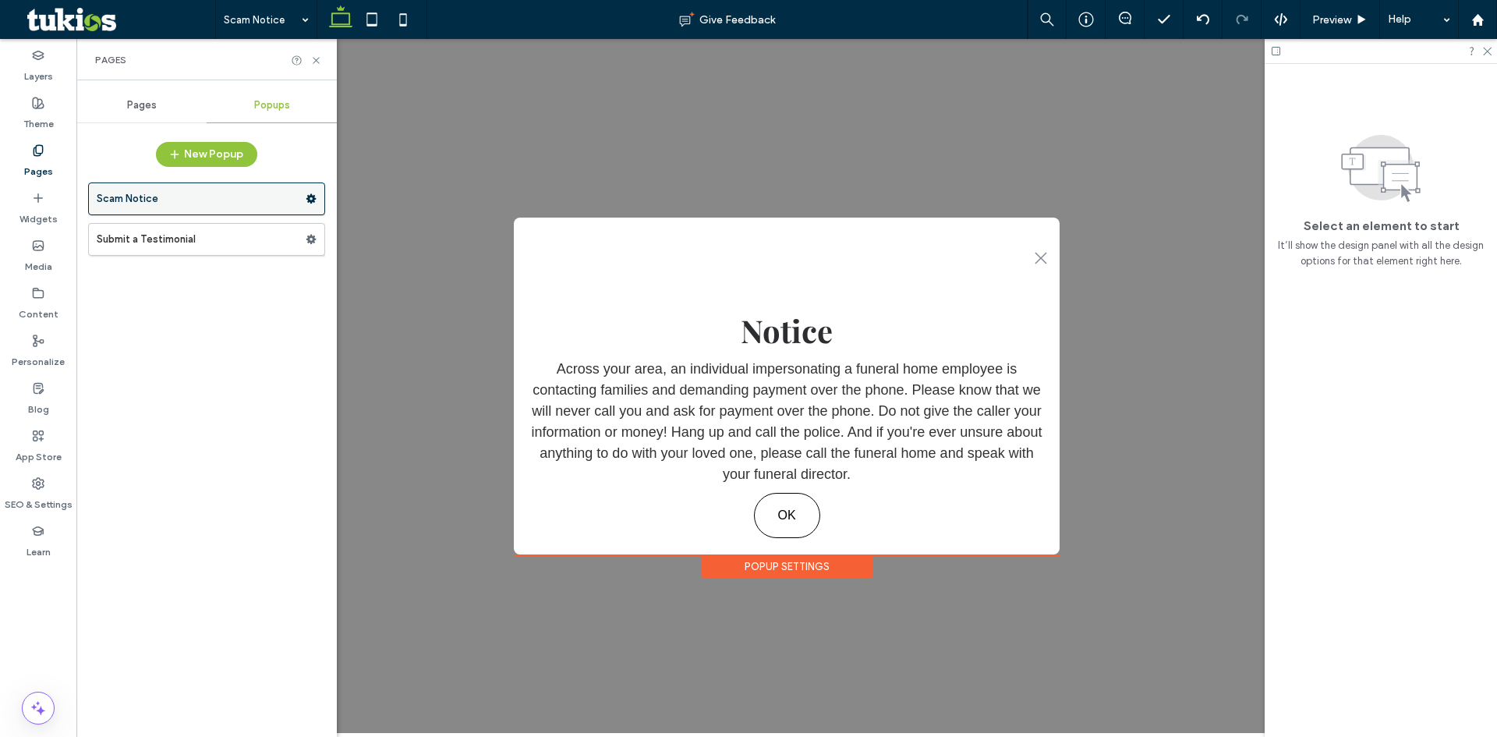
click at [309, 197] on use at bounding box center [311, 198] width 10 height 9
click at [268, 331] on div "Scam Notice Submit a Testimonial" at bounding box center [206, 452] width 237 height 554
click at [215, 197] on label "Scam Notice" at bounding box center [201, 198] width 209 height 31
click at [37, 340] on icon at bounding box center [38, 340] width 12 height 12
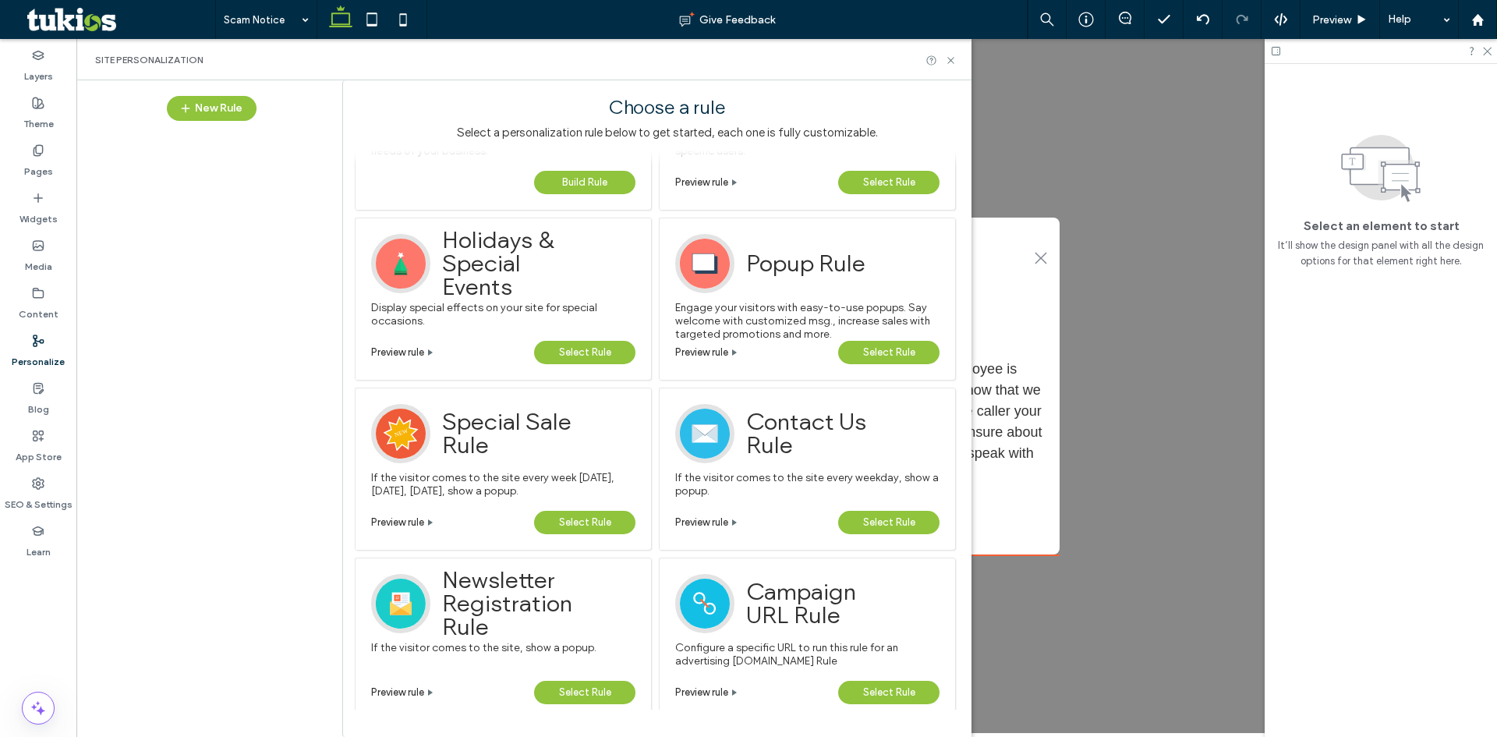
scroll to position [87, 0]
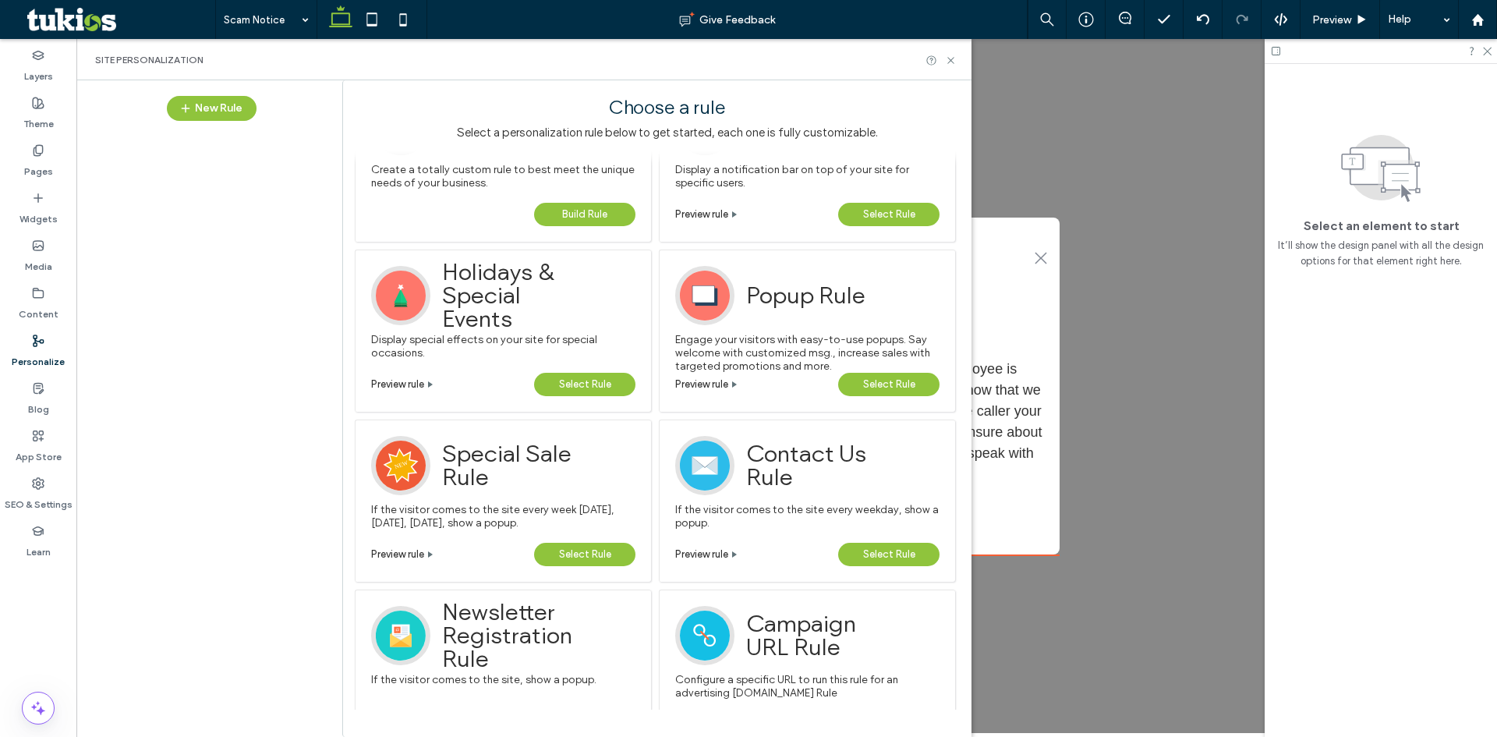
click at [871, 389] on span "Select Rule" at bounding box center [889, 384] width 52 height 23
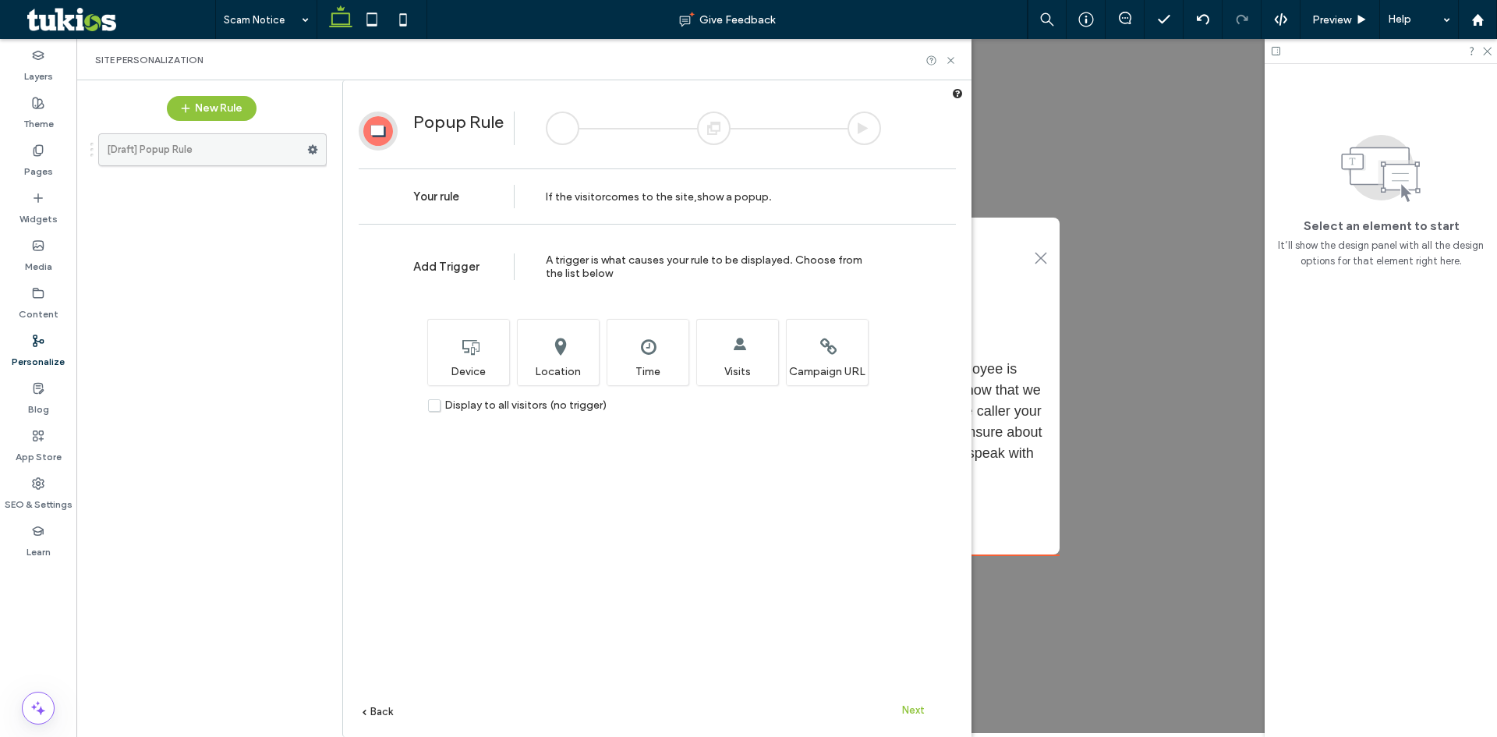
click at [166, 147] on label "[Draft] Popup Rule" at bounding box center [207, 149] width 200 height 31
click at [311, 152] on use at bounding box center [313, 149] width 10 height 9
click at [281, 226] on div "[Draft] Popup Rule" at bounding box center [204, 425] width 246 height 599
click at [950, 61] on use at bounding box center [950, 60] width 6 height 6
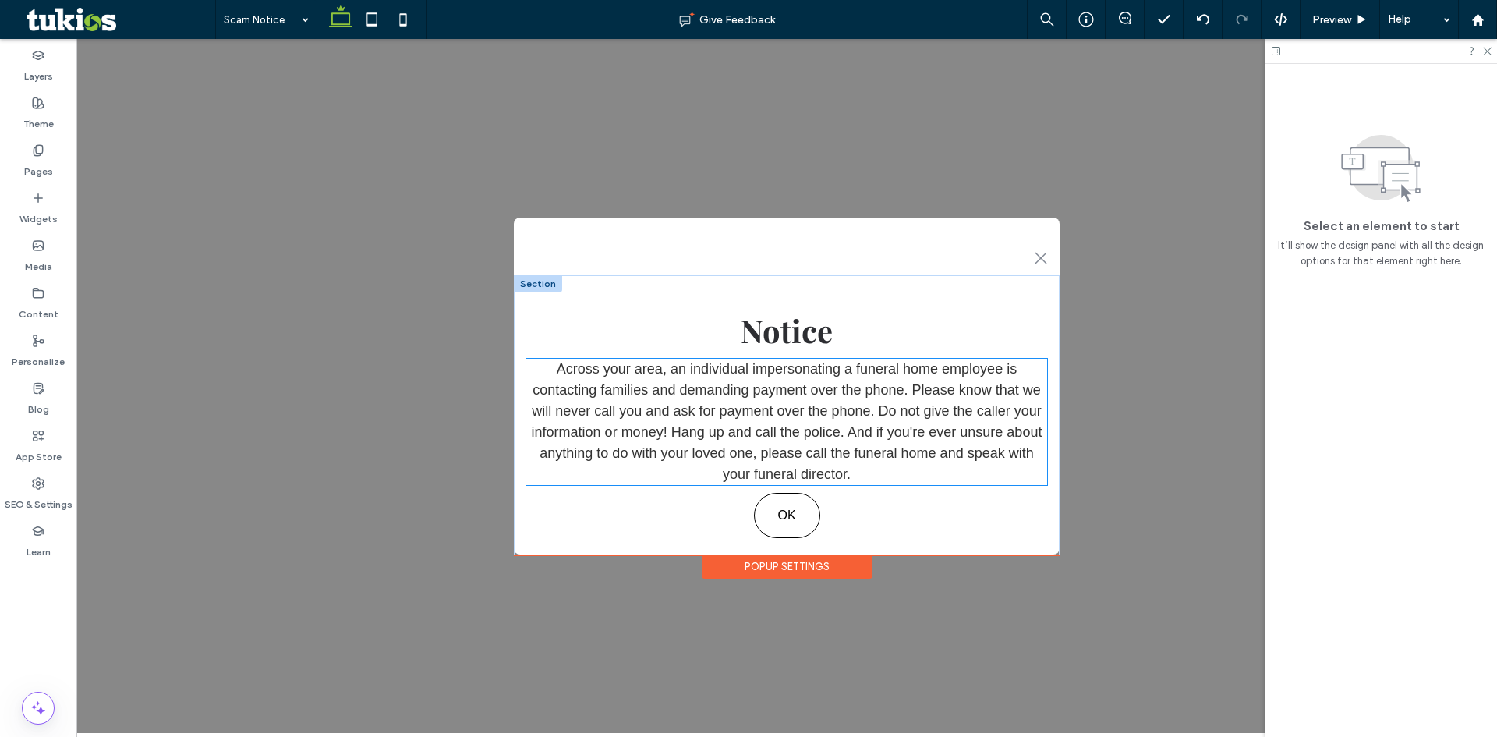
click at [815, 437] on p "Across your area, an individual impersonating a funeral home employee is contac…" at bounding box center [786, 422] width 521 height 126
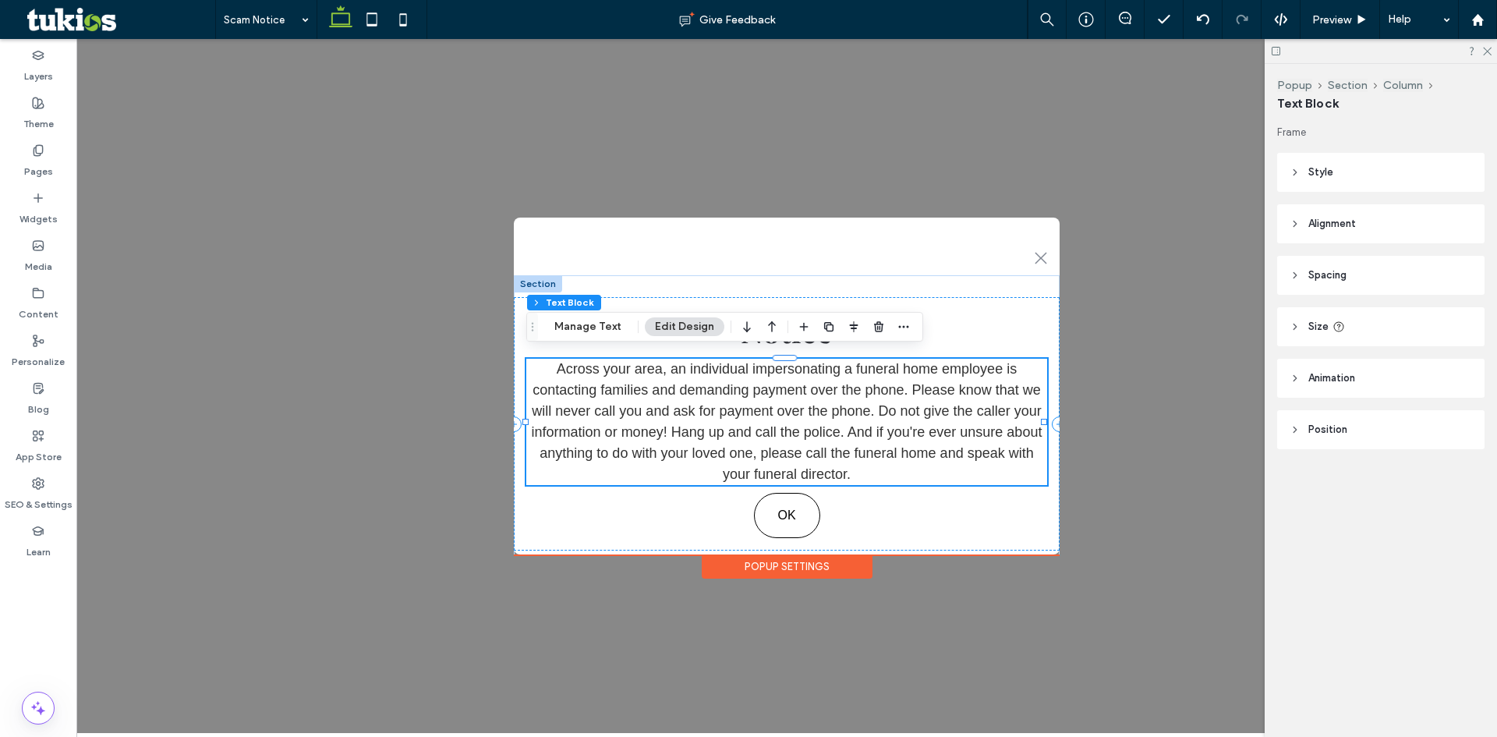
click at [815, 437] on p "Across your area, an individual impersonating a funeral home employee is contac…" at bounding box center [786, 422] width 521 height 126
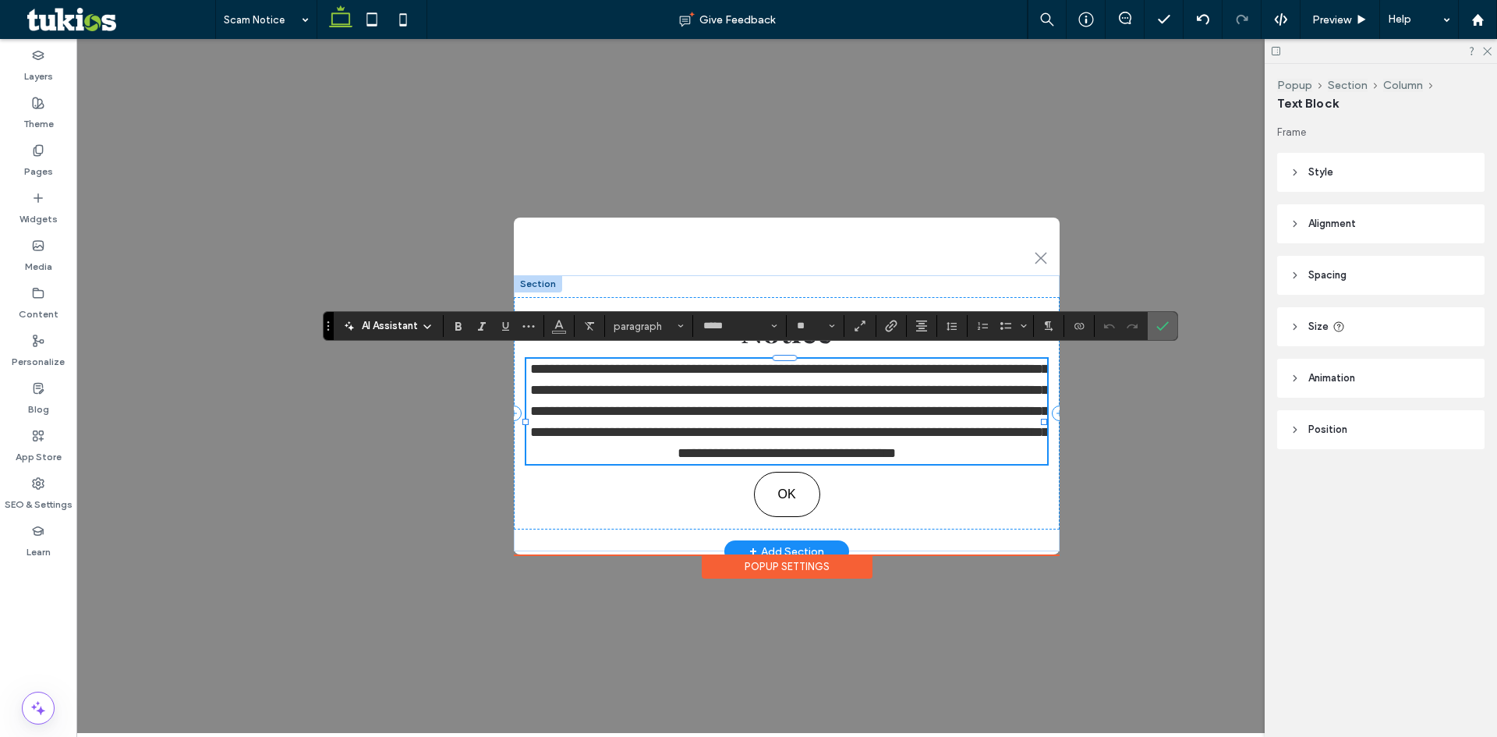
click at [1158, 322] on icon "Confirm" at bounding box center [1162, 326] width 12 height 12
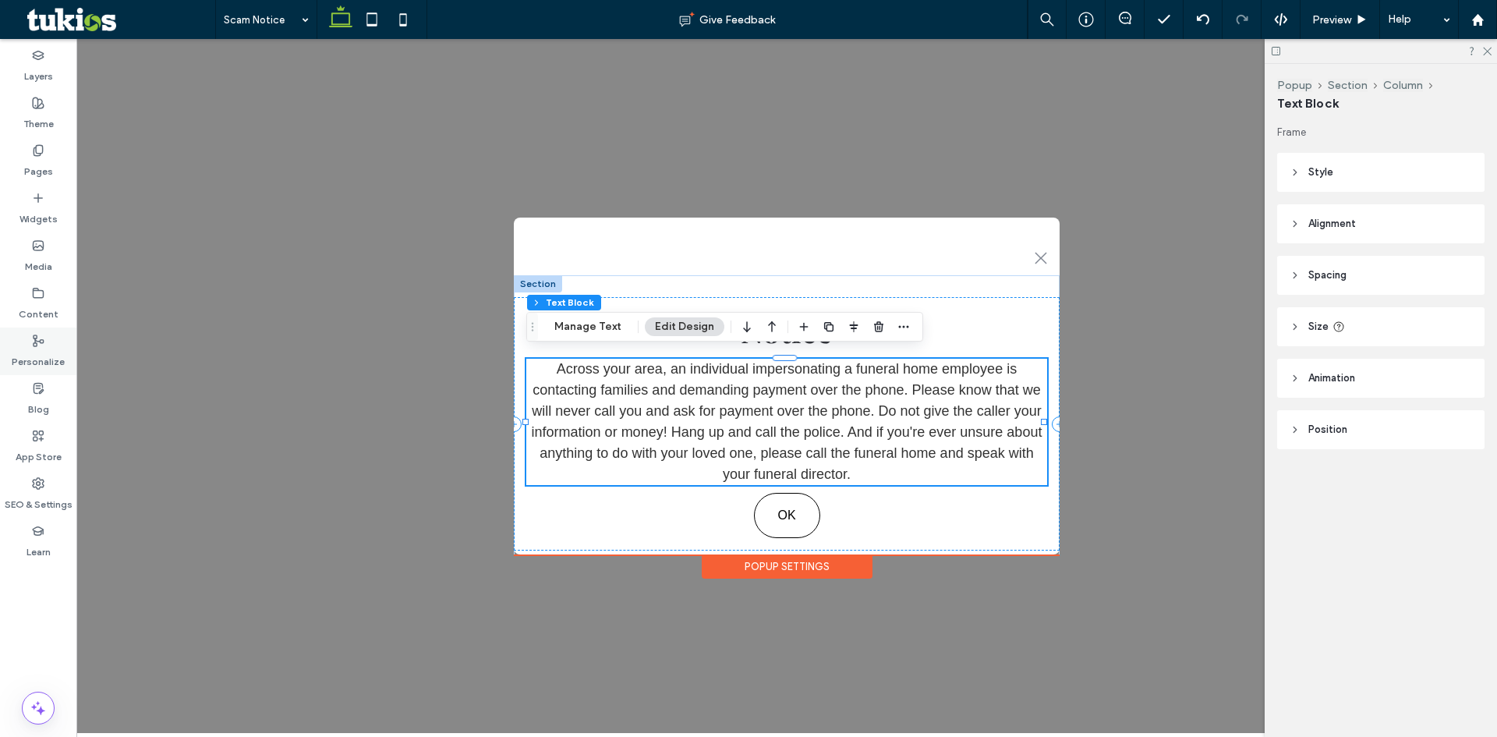
click at [53, 338] on div "Personalize" at bounding box center [38, 351] width 76 height 48
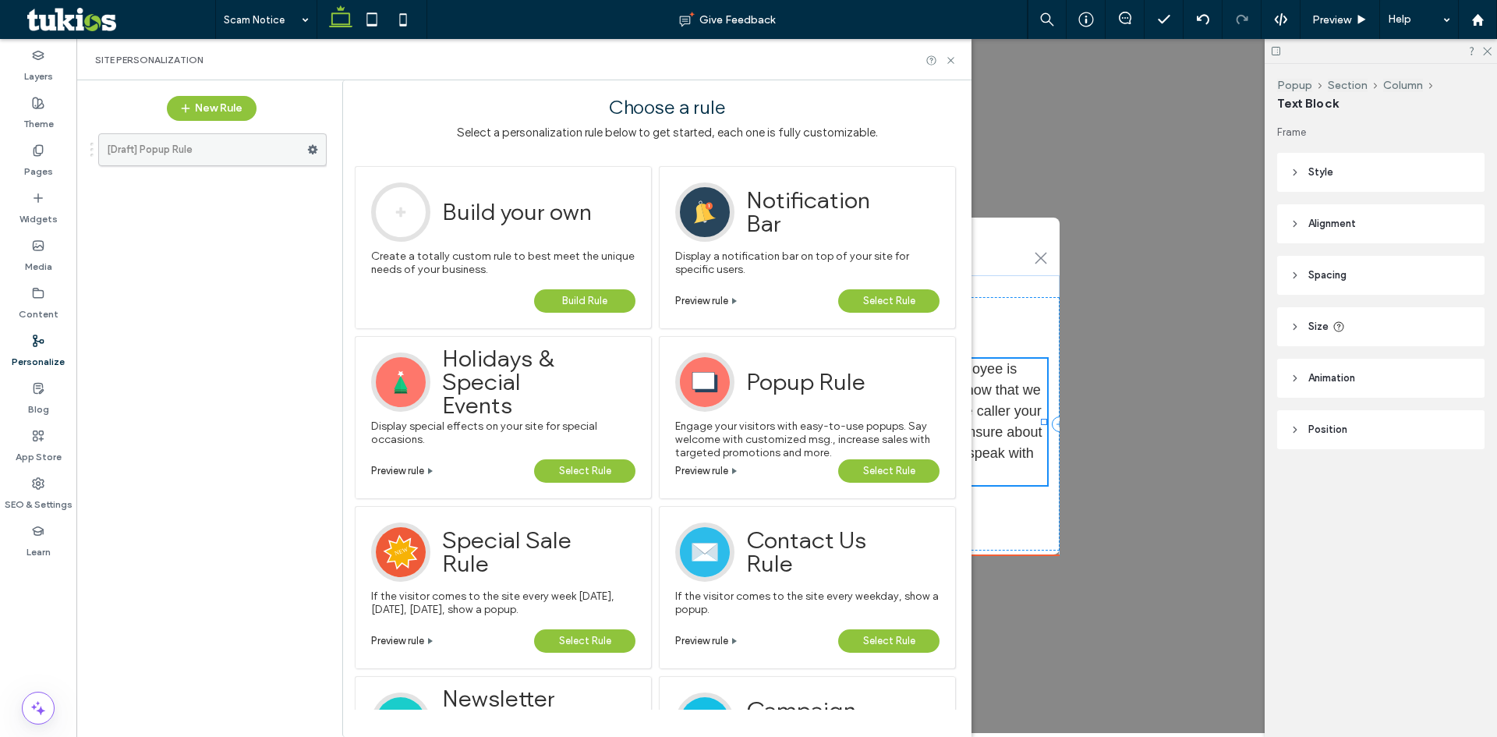
click at [171, 155] on label "[Draft] Popup Rule" at bounding box center [207, 149] width 200 height 31
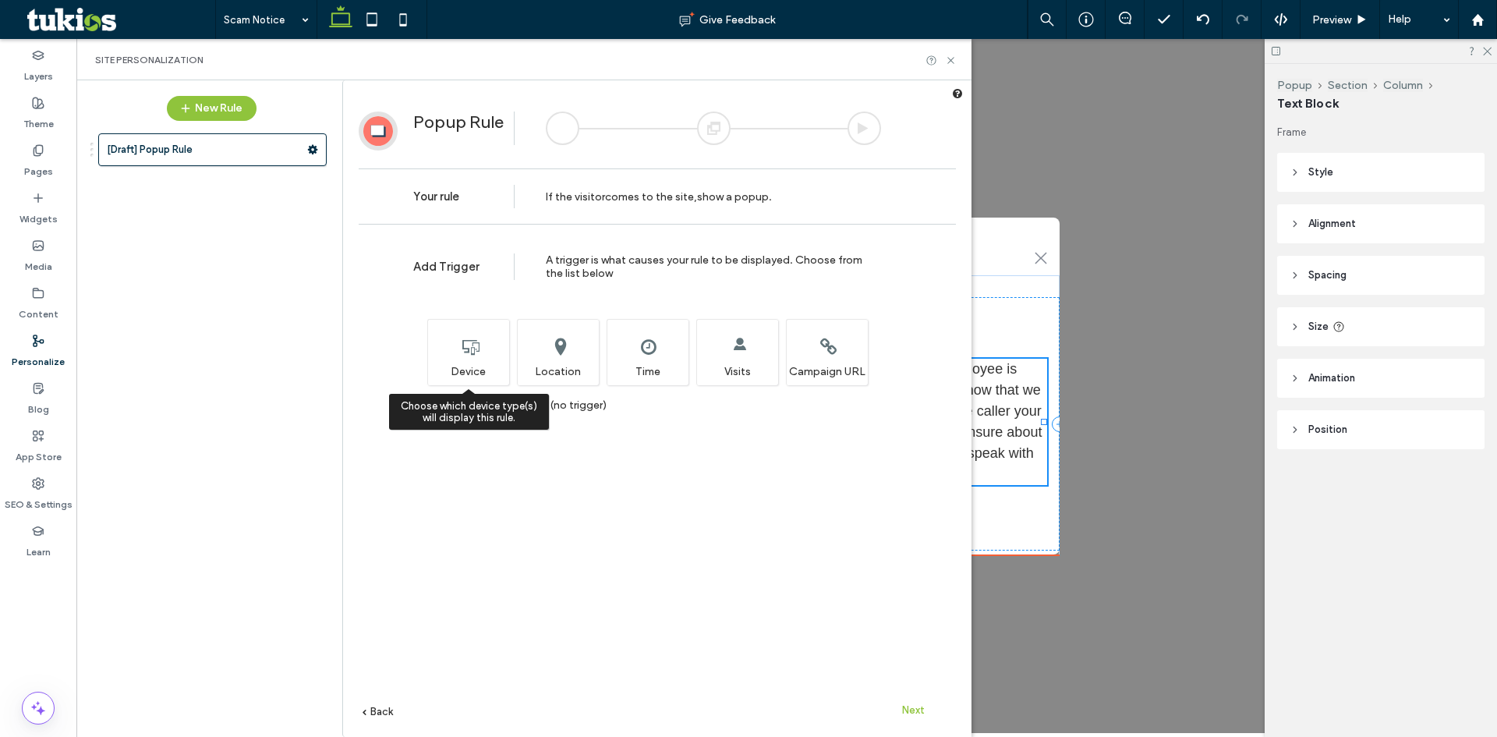
click at [479, 355] on div "Choose which device type(s) will display this rule. Device" at bounding box center [468, 352] width 82 height 66
click at [435, 405] on label "Display to all visitors (no trigger)" at bounding box center [517, 404] width 179 height 13
click at [921, 709] on span "Next" at bounding box center [913, 710] width 23 height 12
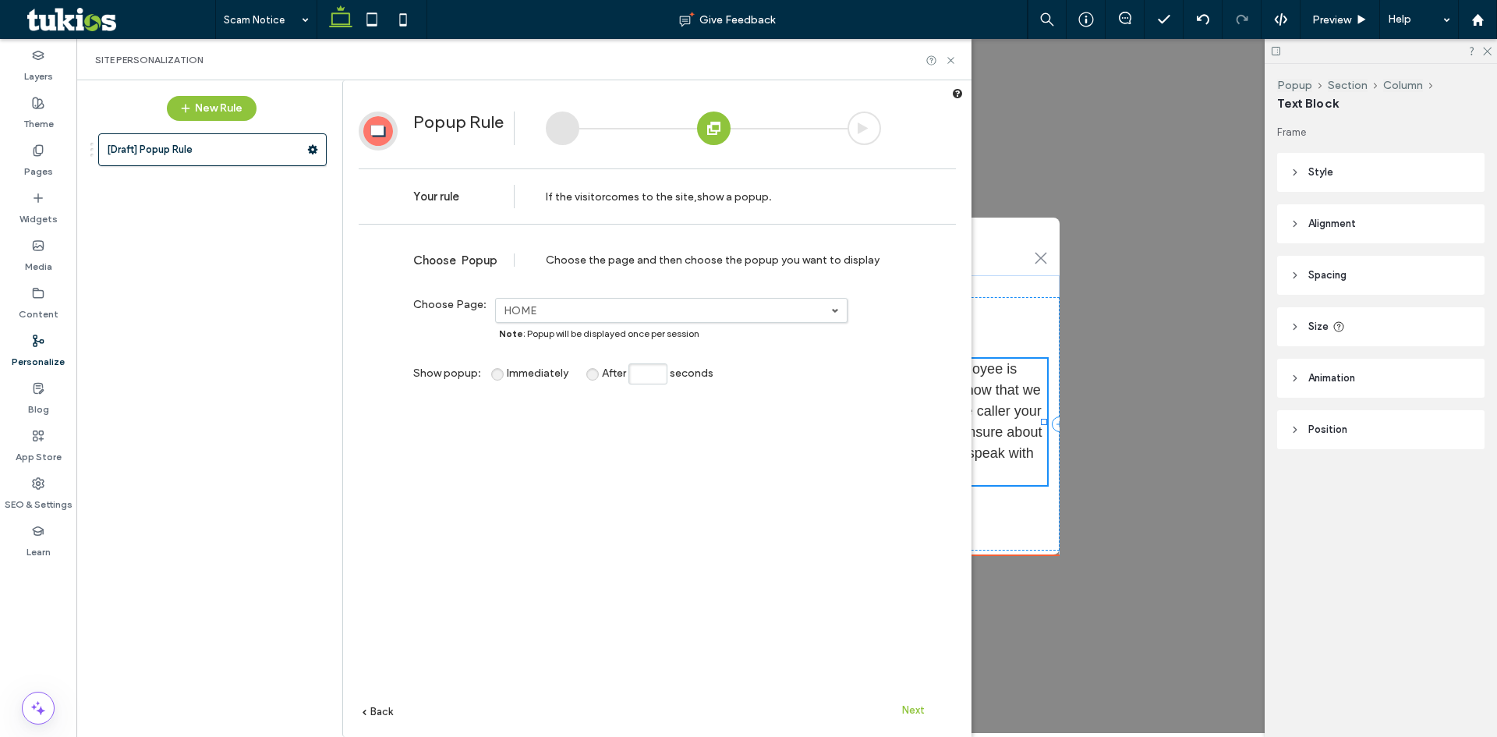
click at [903, 705] on span "Next" at bounding box center [913, 710] width 23 height 12
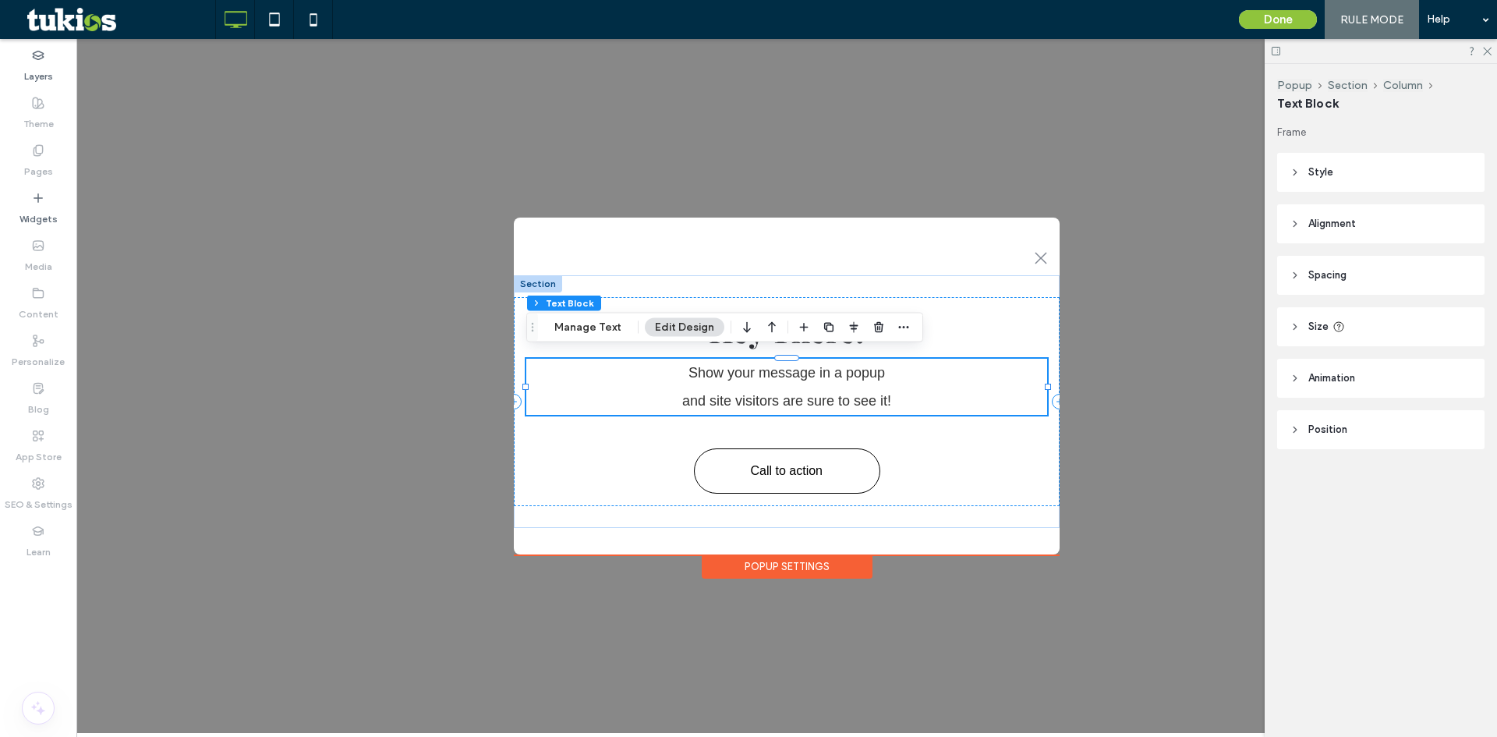
click at [725, 397] on span "and site visitors are sure to see it!" at bounding box center [786, 401] width 209 height 16
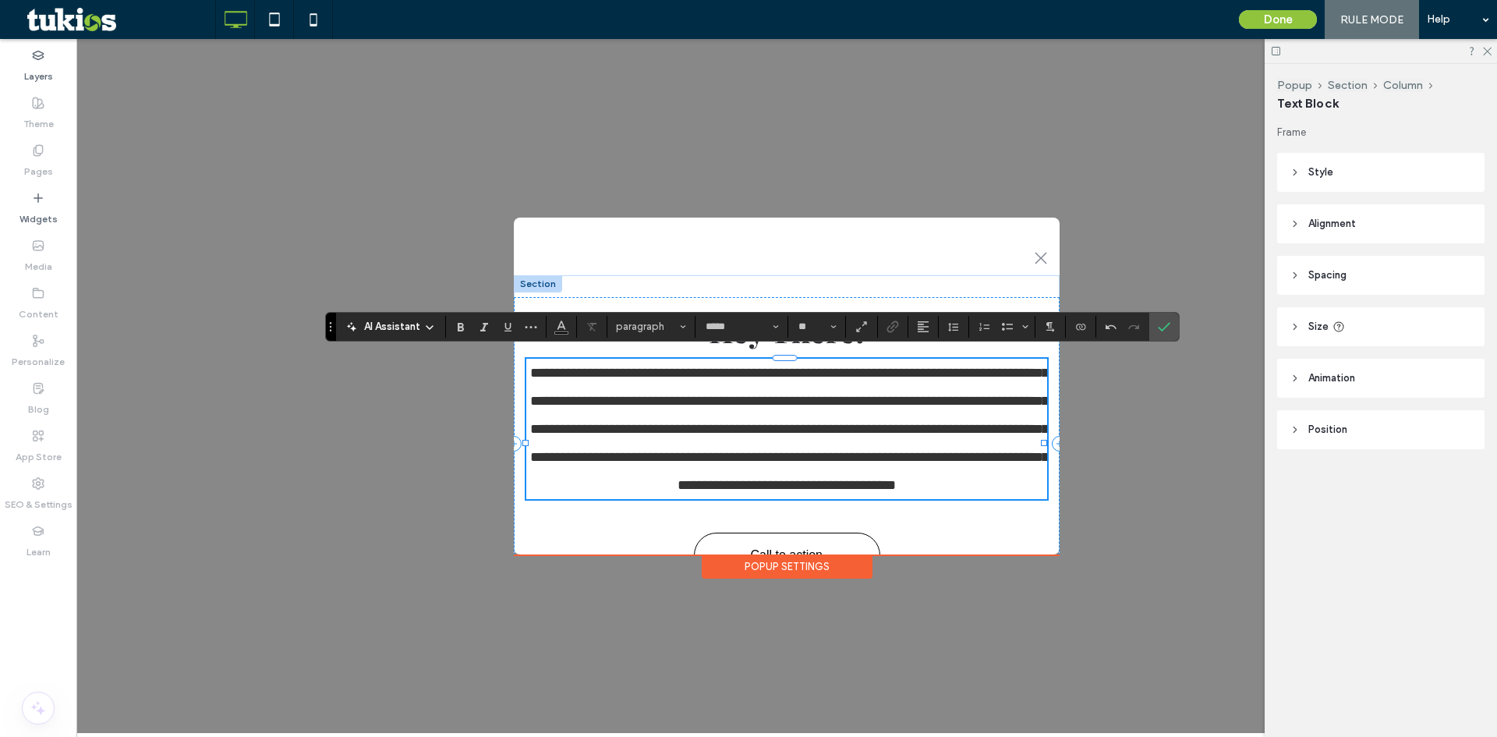
click at [721, 434] on p "**********" at bounding box center [786, 429] width 521 height 140
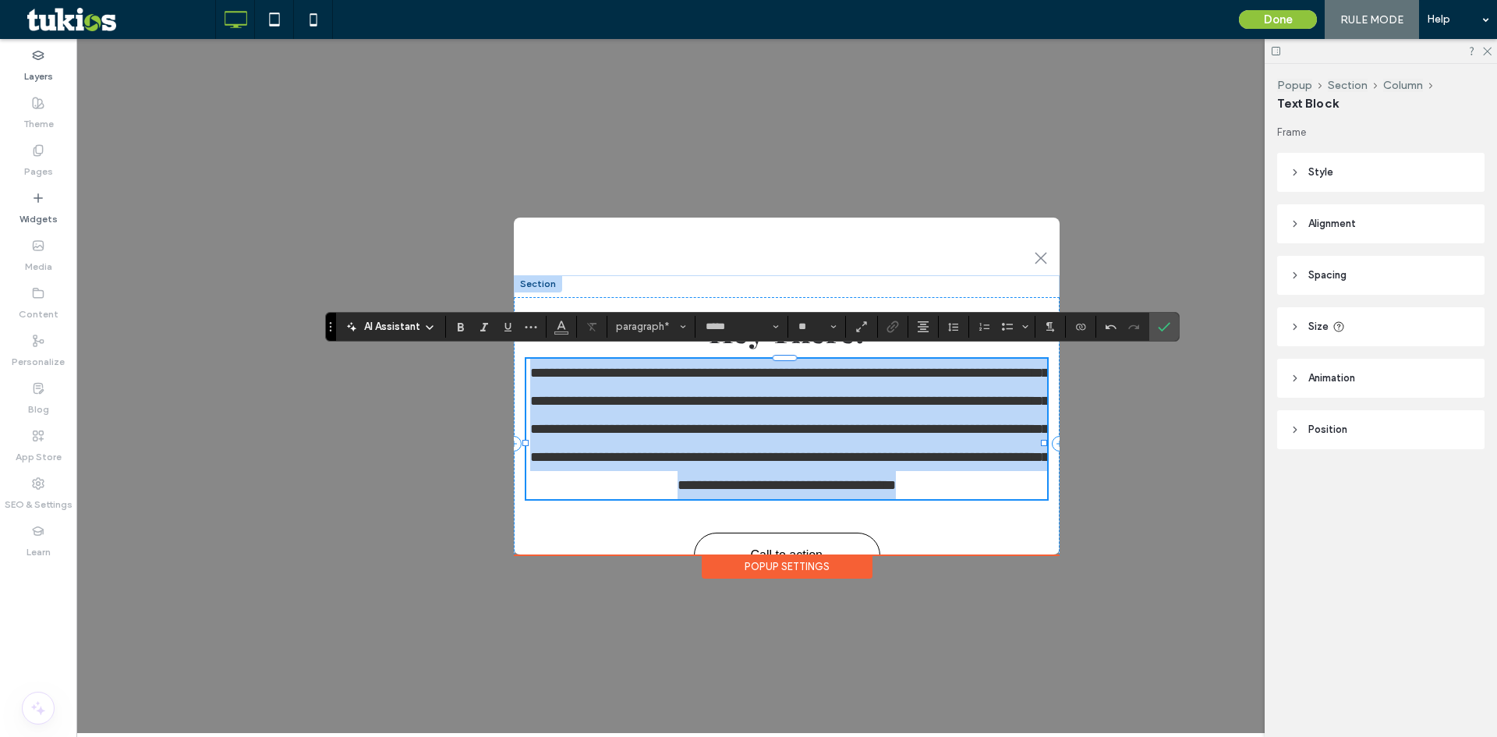
click at [721, 434] on p "**********" at bounding box center [786, 429] width 521 height 140
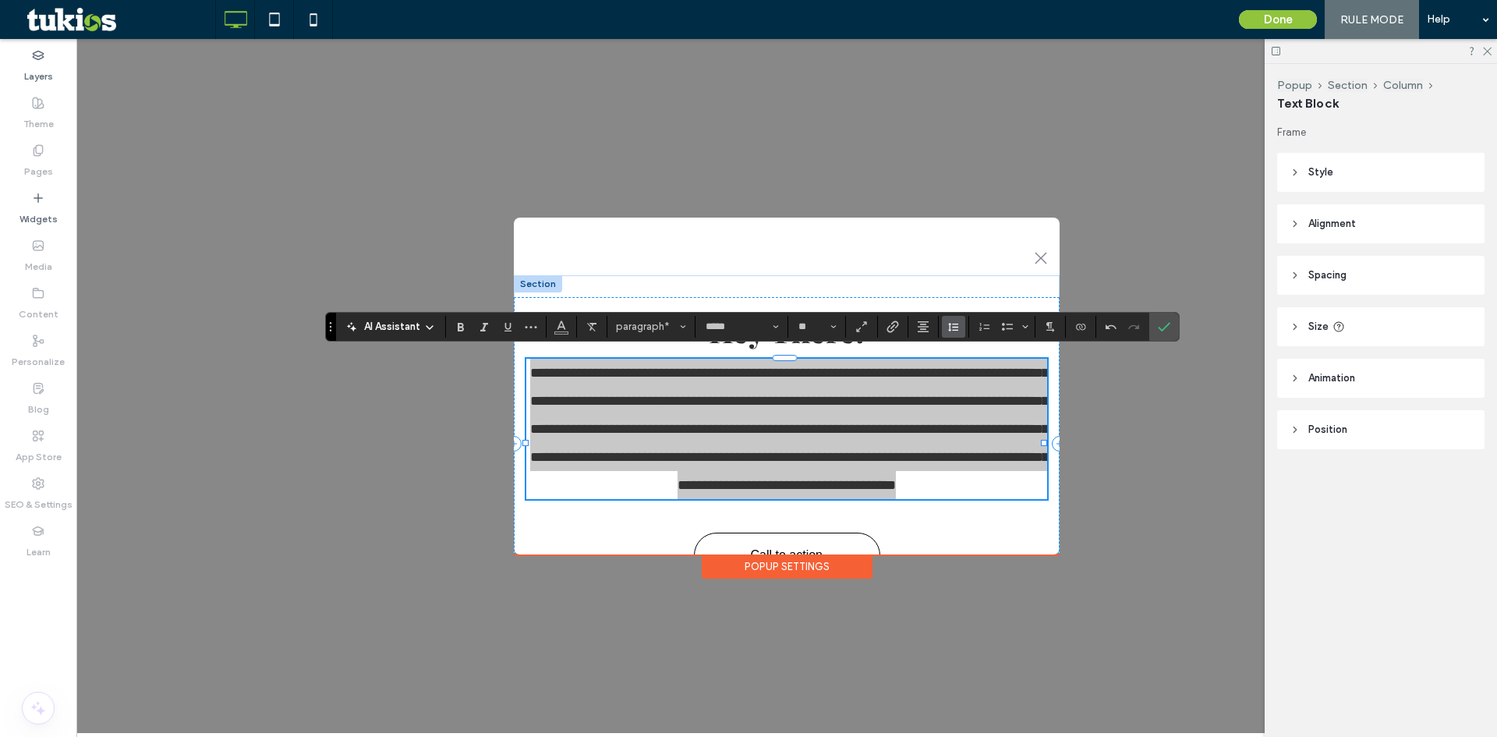
click at [949, 331] on icon "Line Height" at bounding box center [953, 326] width 12 height 12
click at [975, 390] on div "1.5" at bounding box center [978, 395] width 38 height 12
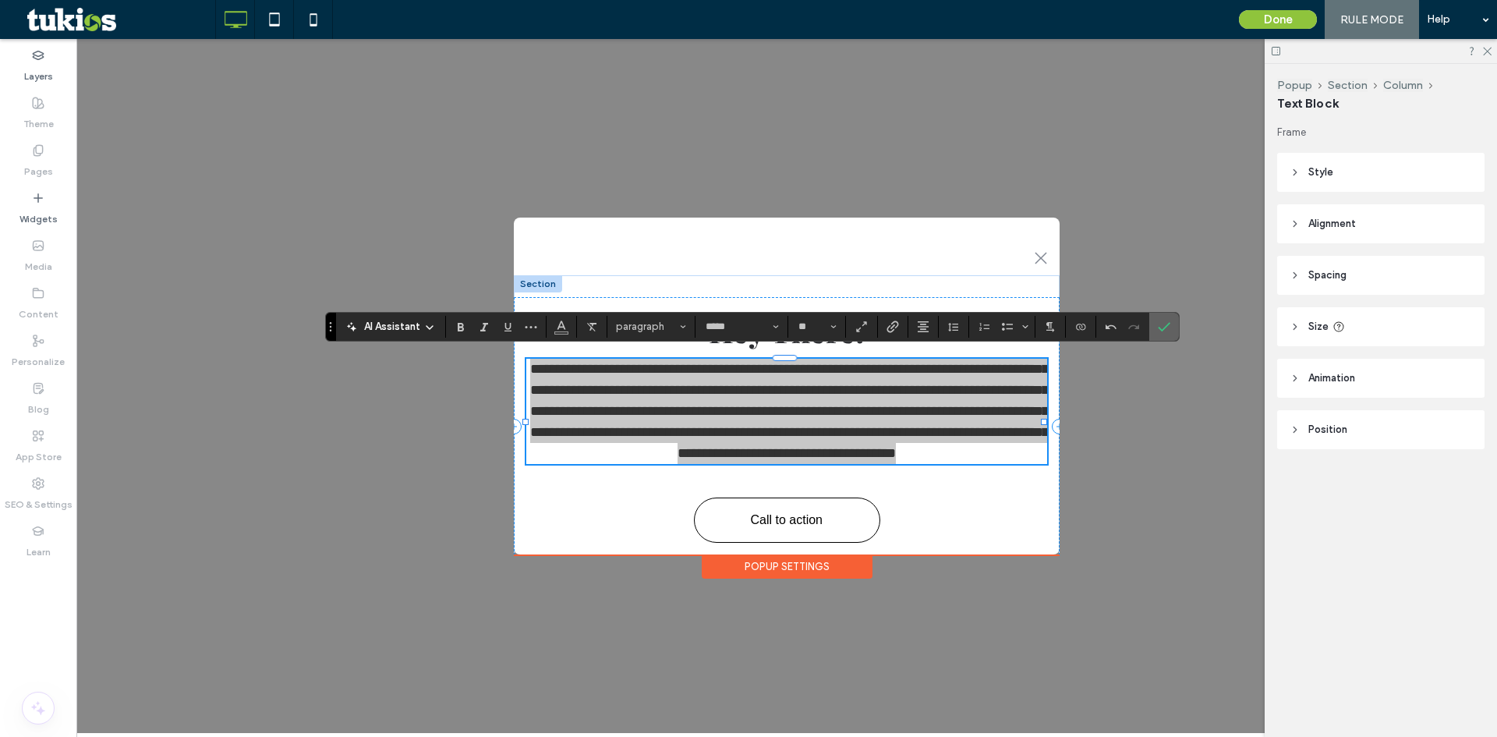
drag, startPoint x: 1168, startPoint y: 328, endPoint x: 1063, endPoint y: 317, distance: 105.0
click at [1168, 328] on icon "Confirm" at bounding box center [1164, 326] width 12 height 12
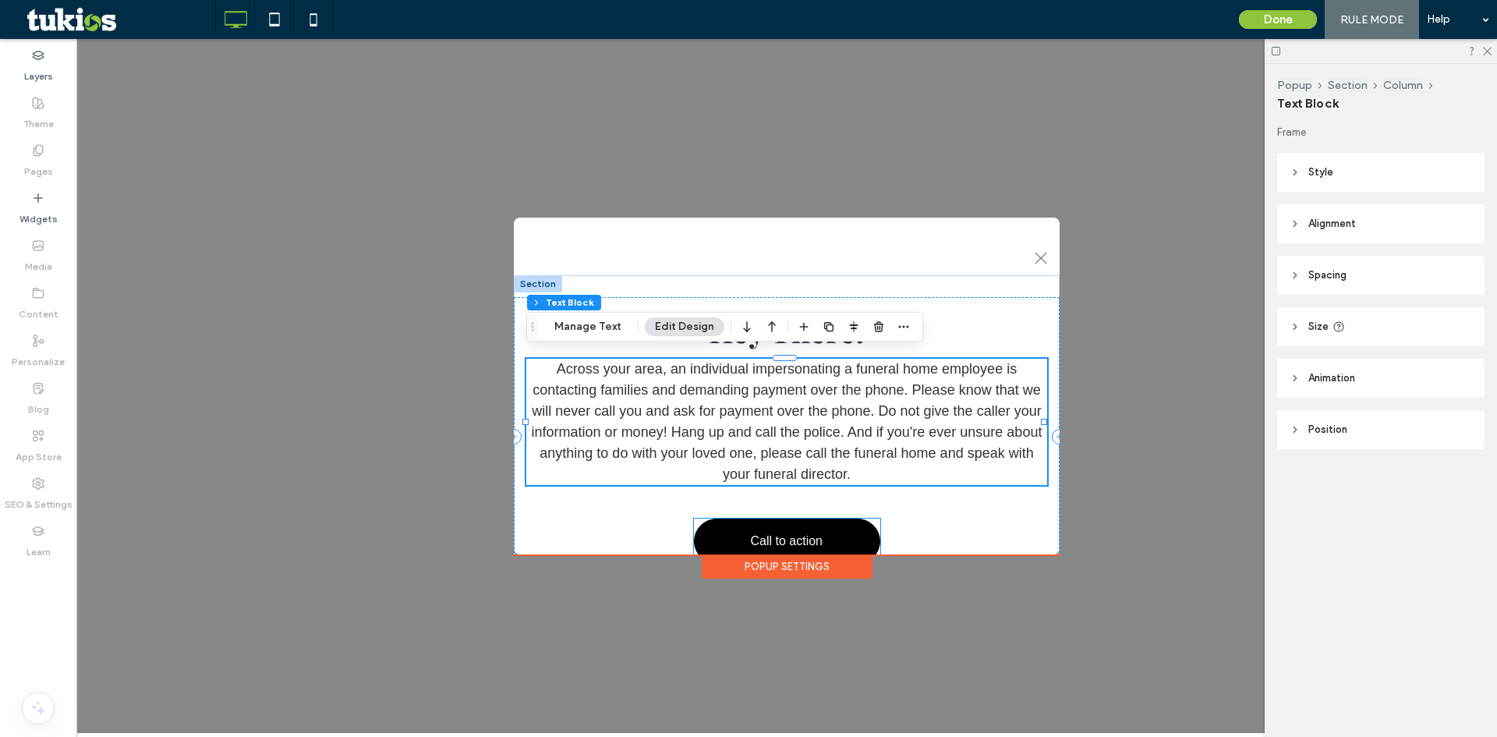
click at [790, 526] on span "Call to action" at bounding box center [786, 541] width 72 height 30
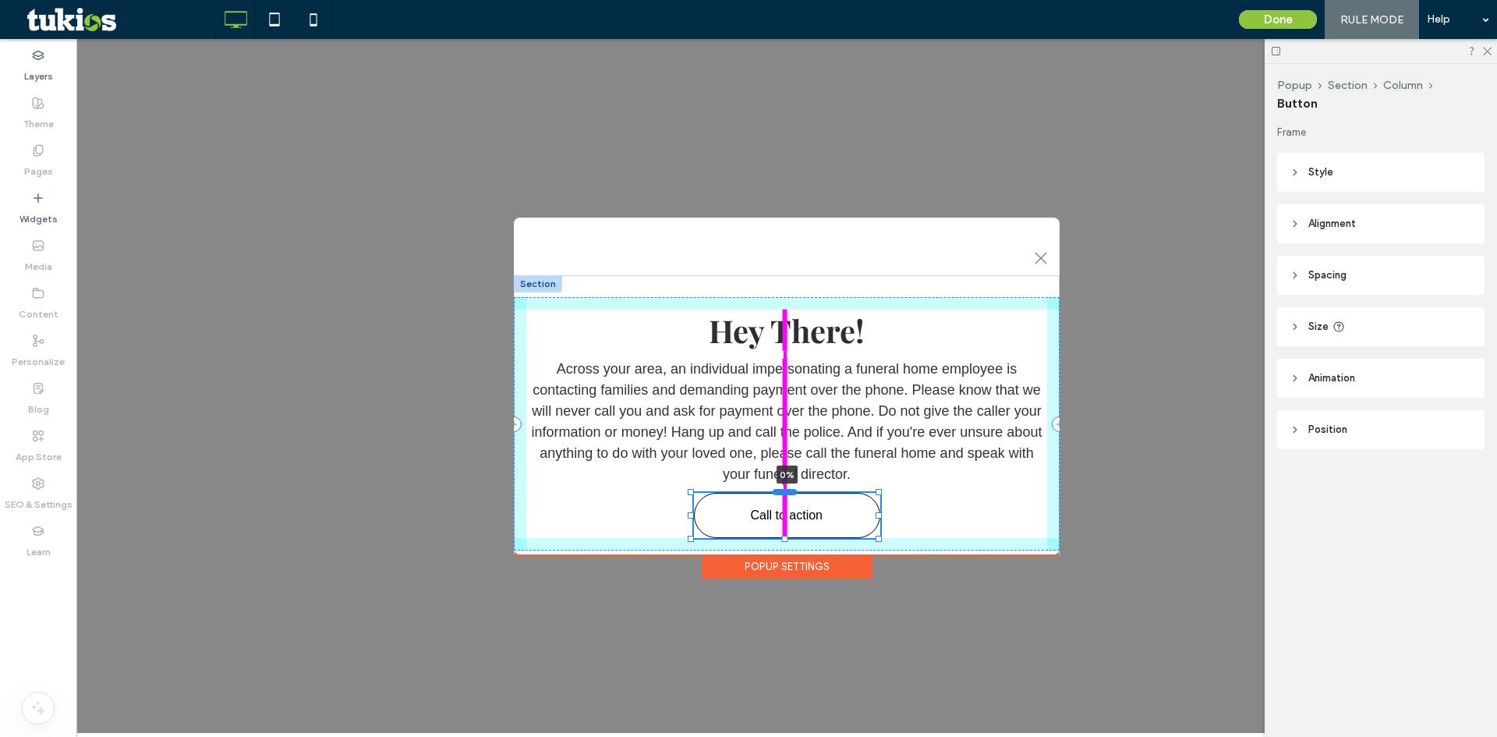
drag, startPoint x: 786, startPoint y: 513, endPoint x: 792, endPoint y: 487, distance: 26.5
click at [792, 489] on div at bounding box center [784, 492] width 25 height 6
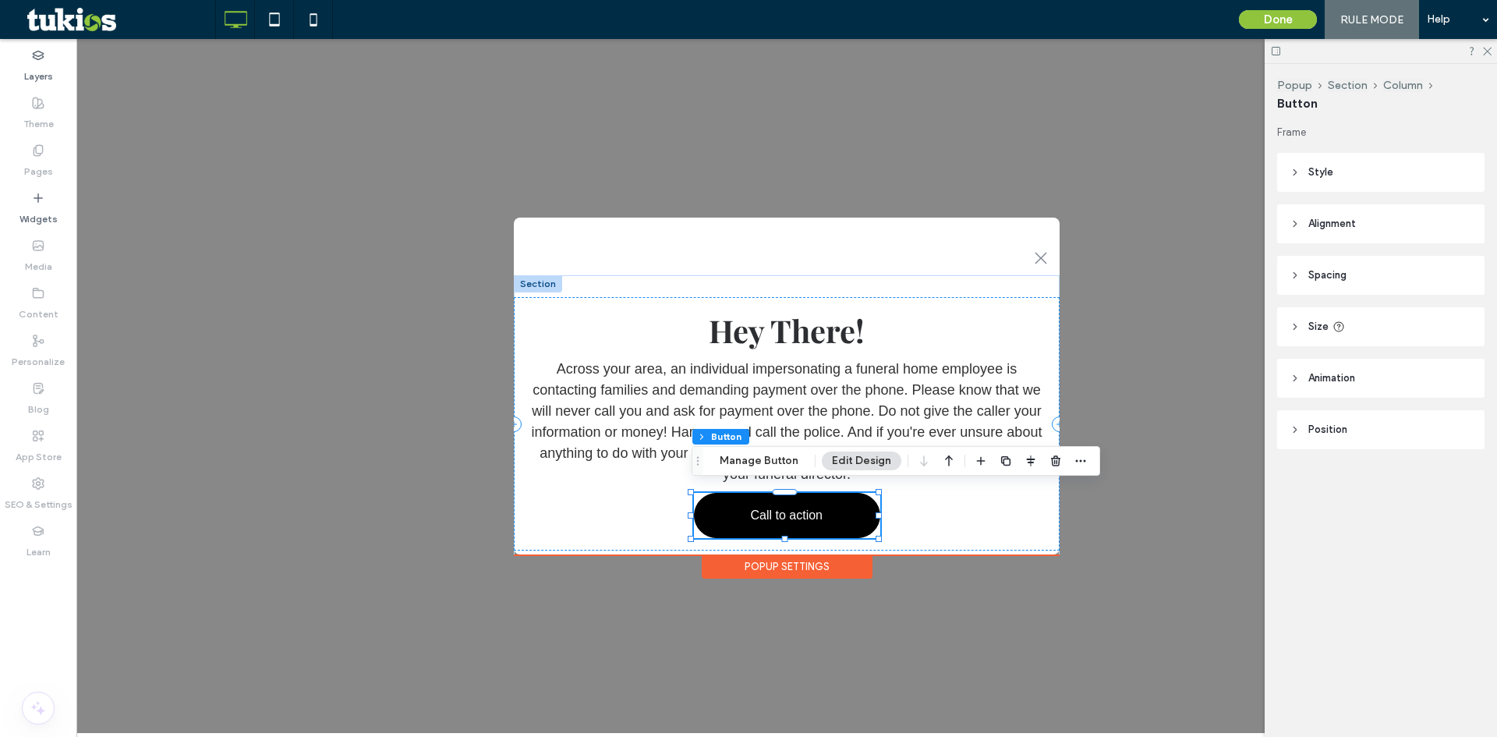
click at [794, 506] on span "Call to action" at bounding box center [786, 515] width 72 height 30
click at [763, 454] on button "Manage Button" at bounding box center [758, 460] width 99 height 19
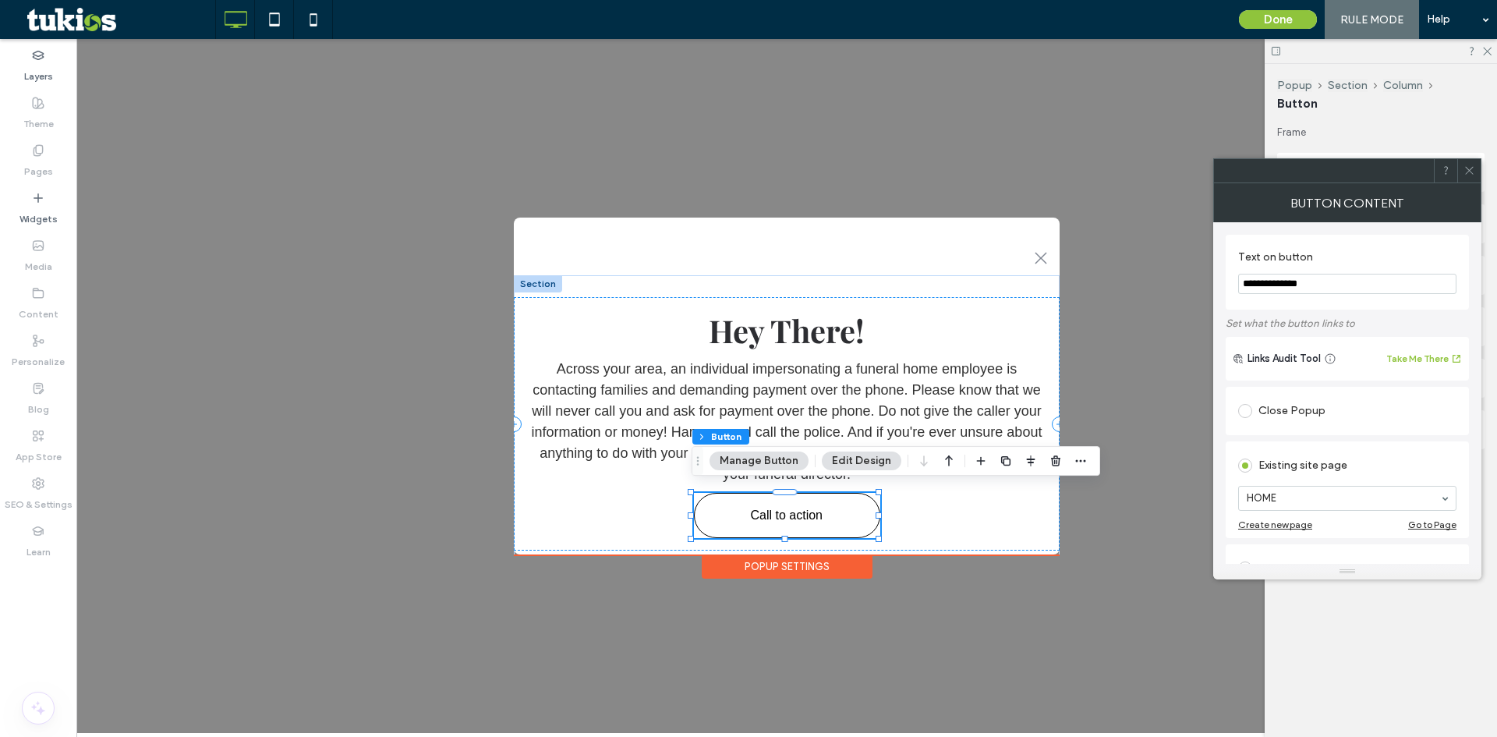
click at [1284, 288] on input "**********" at bounding box center [1347, 284] width 218 height 20
type input "**"
click at [1243, 418] on span at bounding box center [1245, 411] width 14 height 14
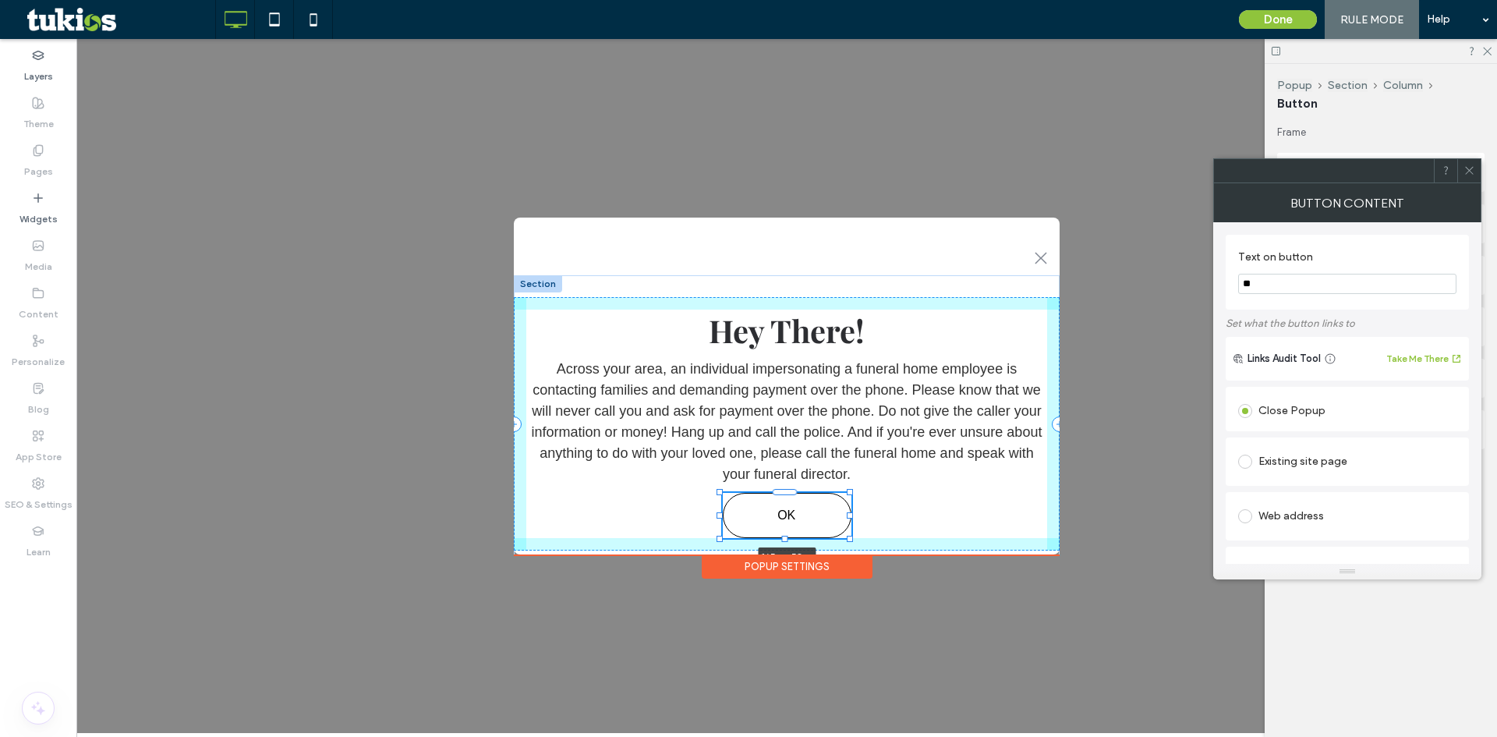
drag, startPoint x: 881, startPoint y: 511, endPoint x: 852, endPoint y: 515, distance: 29.1
click at [852, 515] on div "Hey There! Across your area, an individual impersonating a funeral home employe…" at bounding box center [787, 423] width 546 height 297
type input "***"
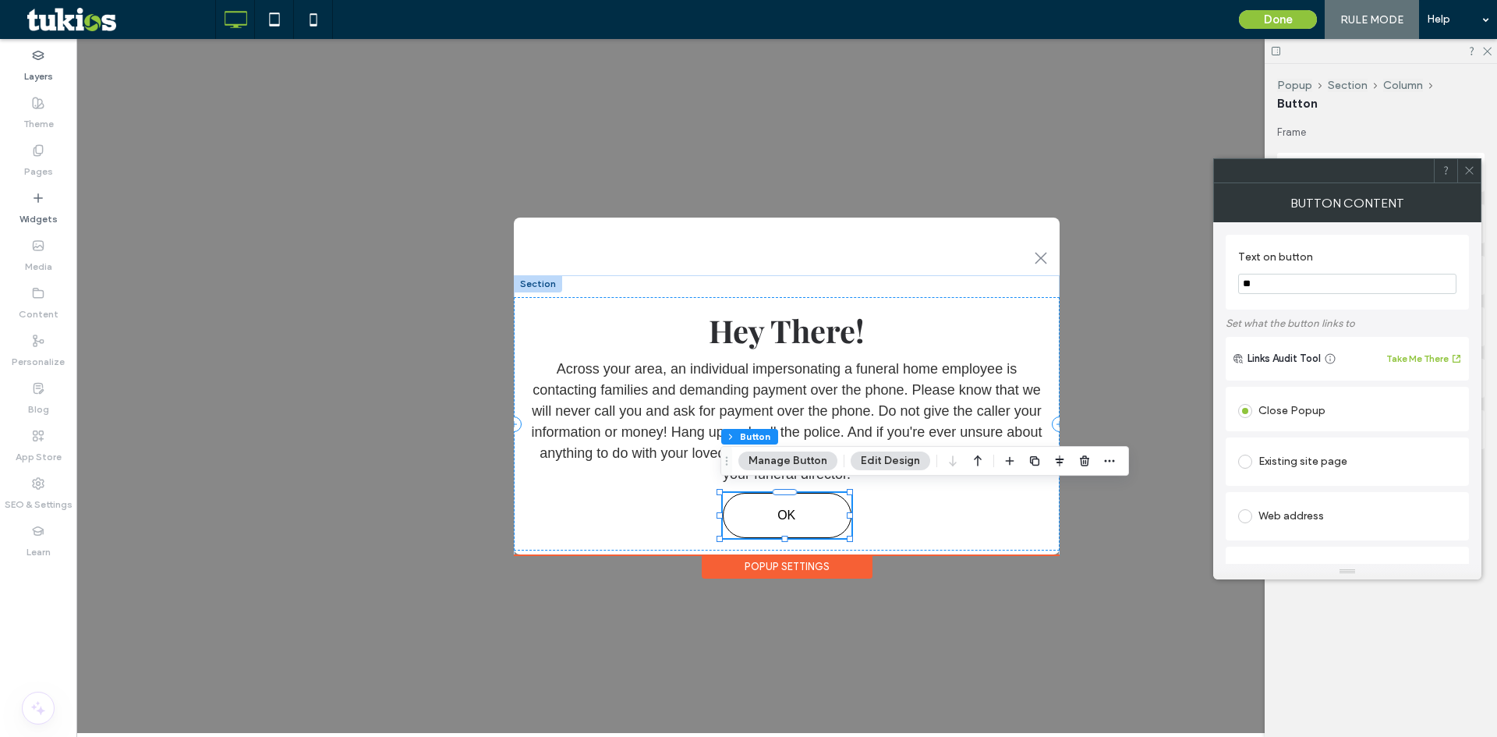
click at [1471, 172] on use at bounding box center [1469, 171] width 8 height 8
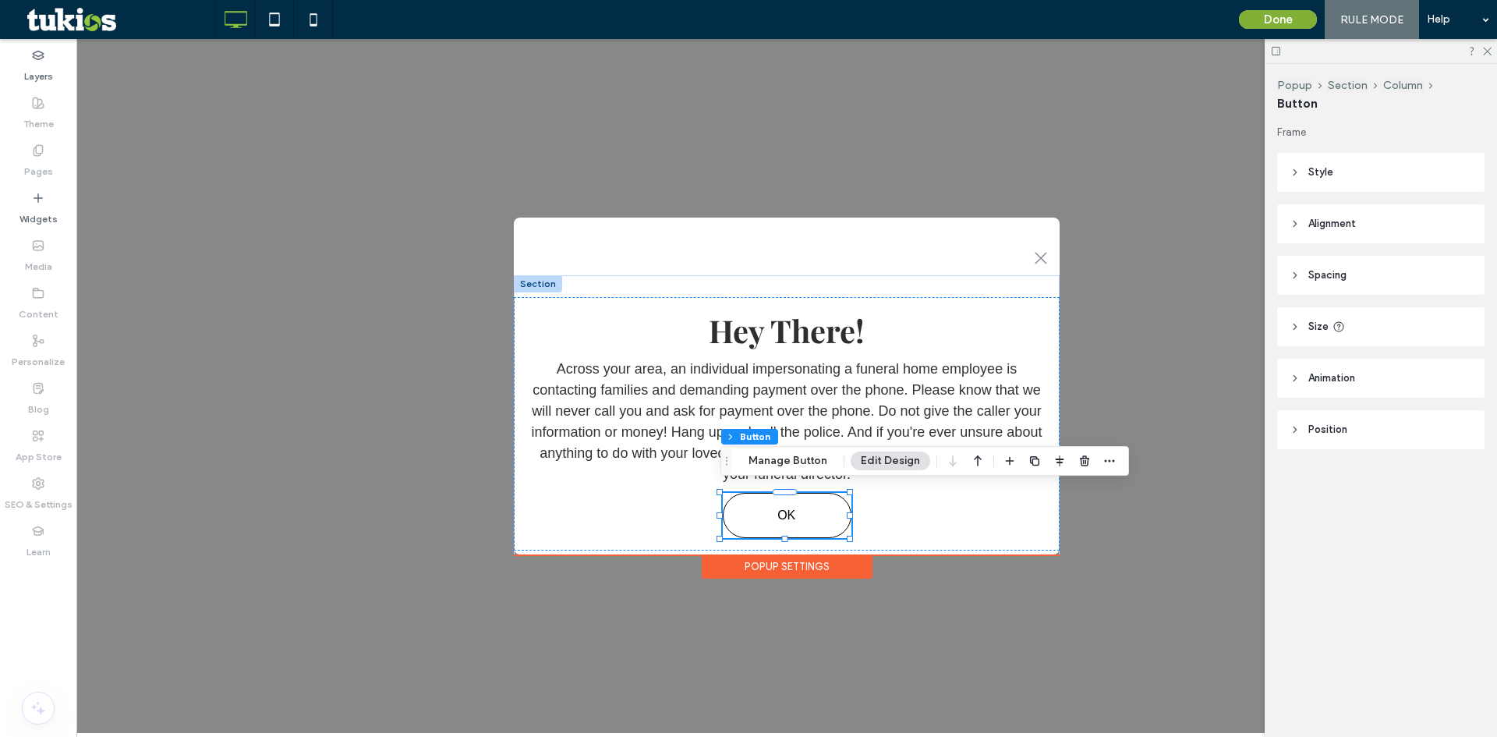
click at [1294, 24] on button "Done" at bounding box center [1278, 19] width 78 height 19
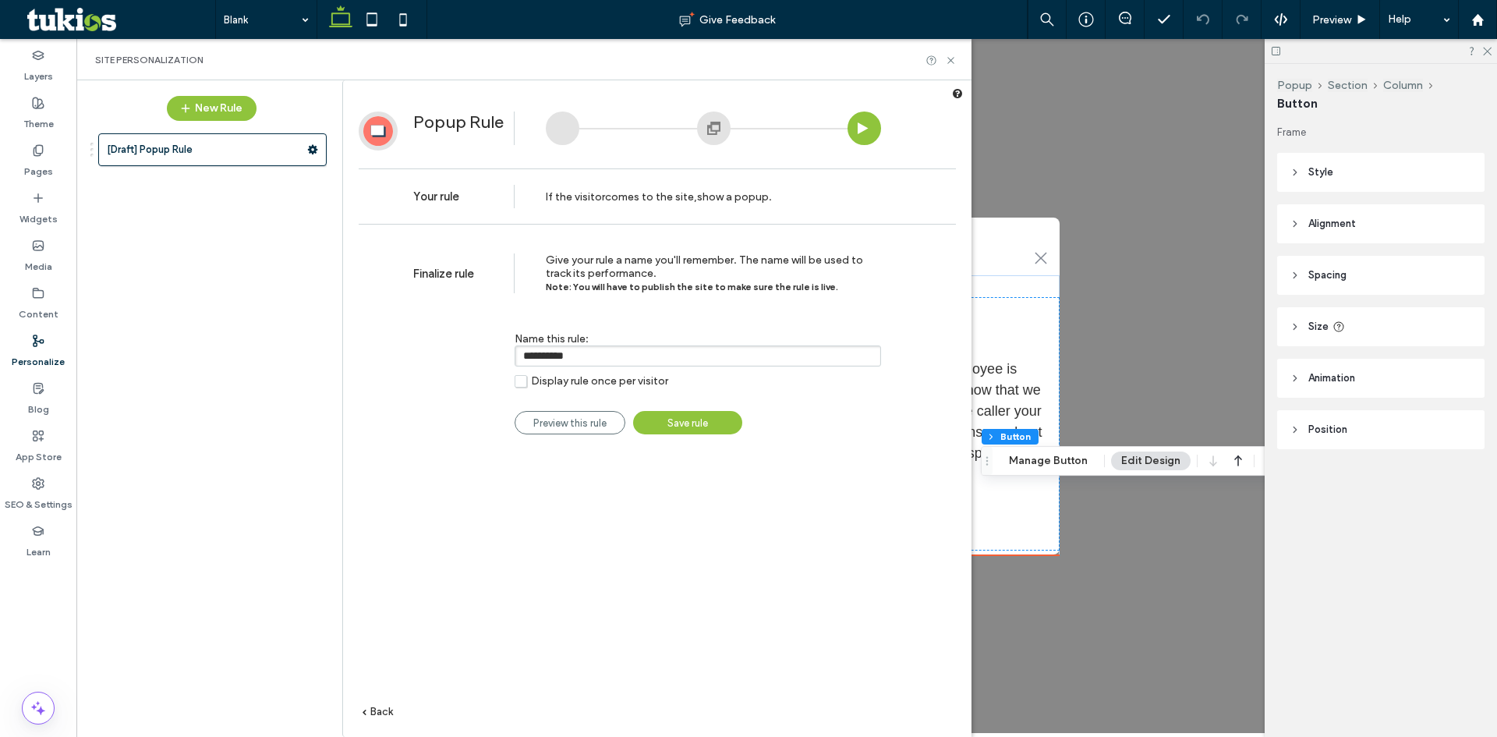
click at [691, 423] on span "Save rule" at bounding box center [687, 423] width 41 height 12
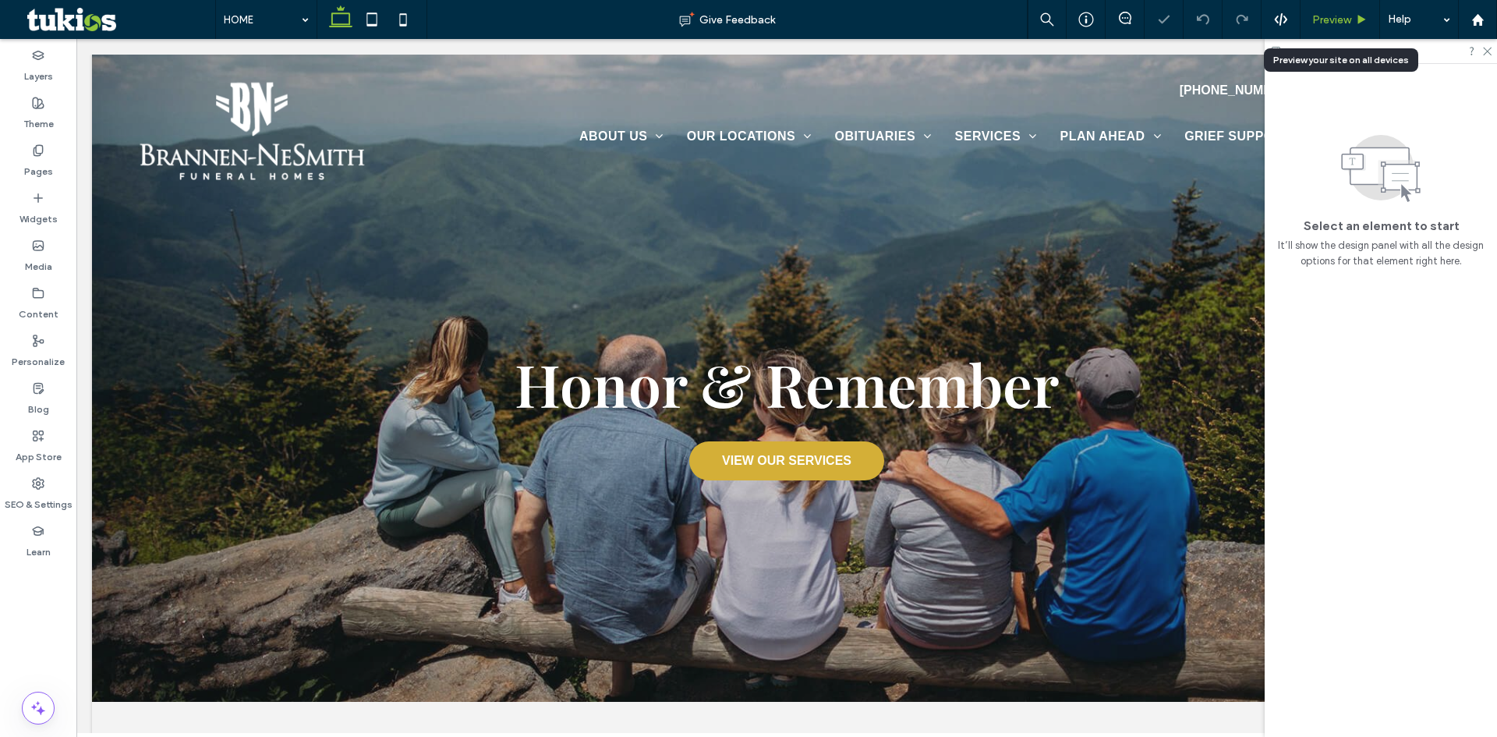
click at [1338, 17] on span "Preview" at bounding box center [1331, 19] width 39 height 13
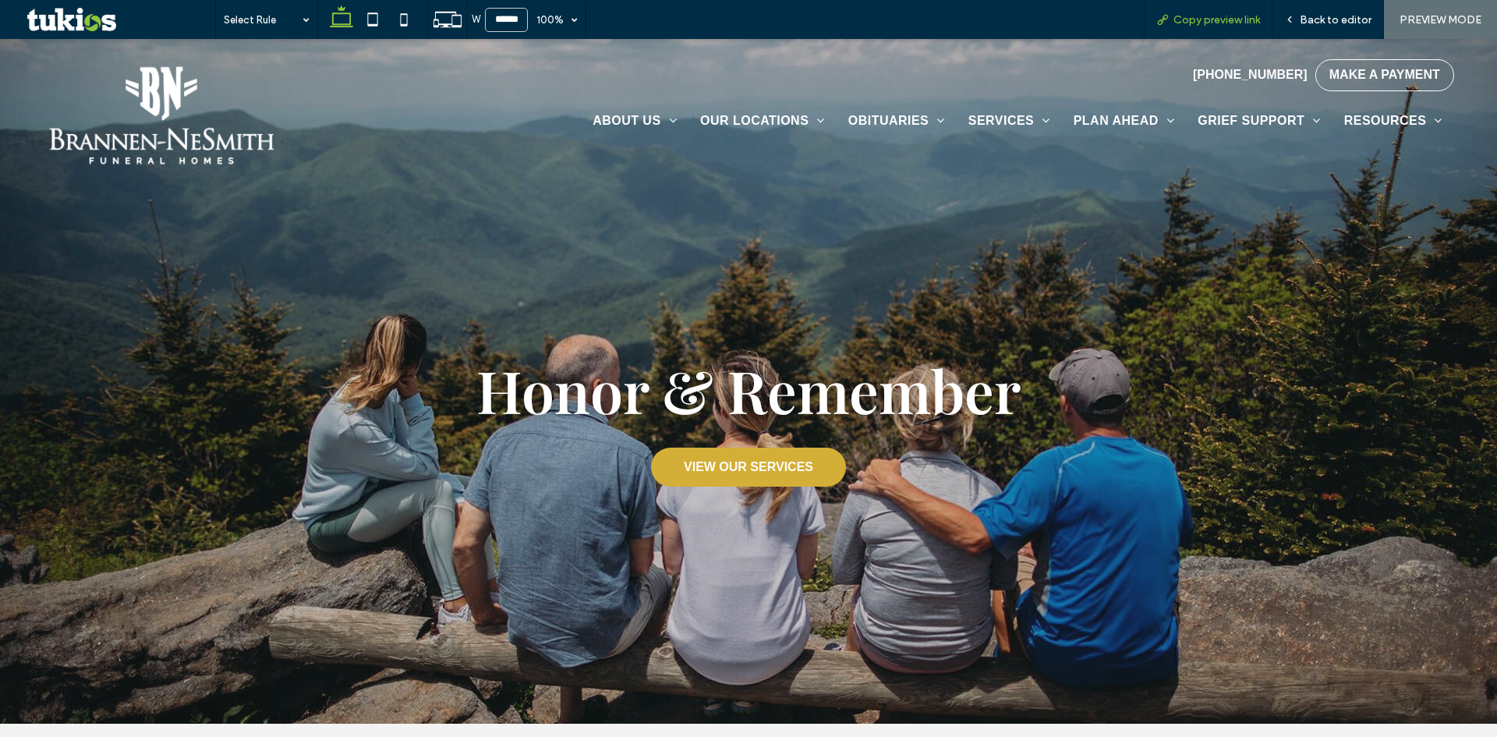
click at [1246, 23] on span "Copy preview link" at bounding box center [1216, 19] width 87 height 13
click at [1347, 20] on span "Back to editor" at bounding box center [1335, 19] width 72 height 13
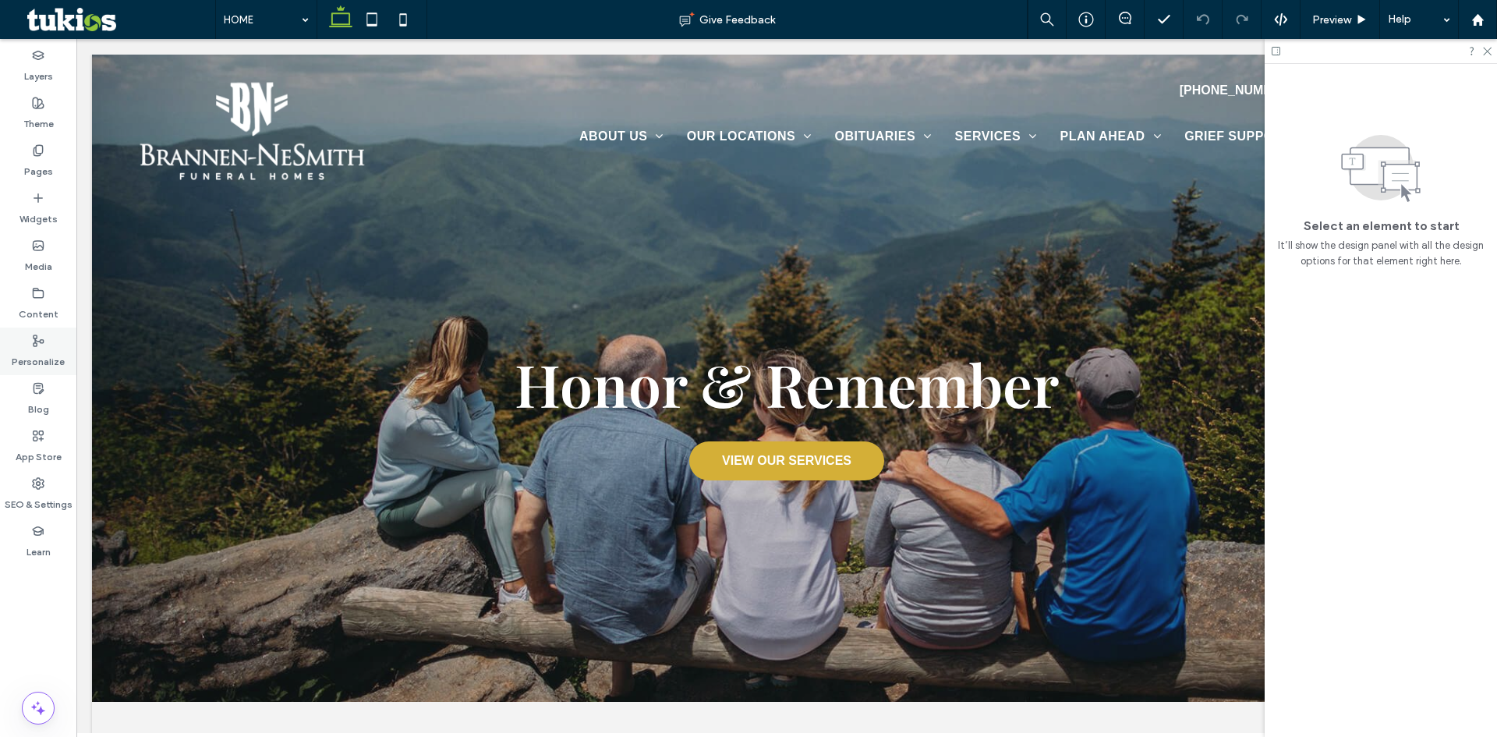
click at [44, 359] on label "Personalize" at bounding box center [38, 358] width 53 height 22
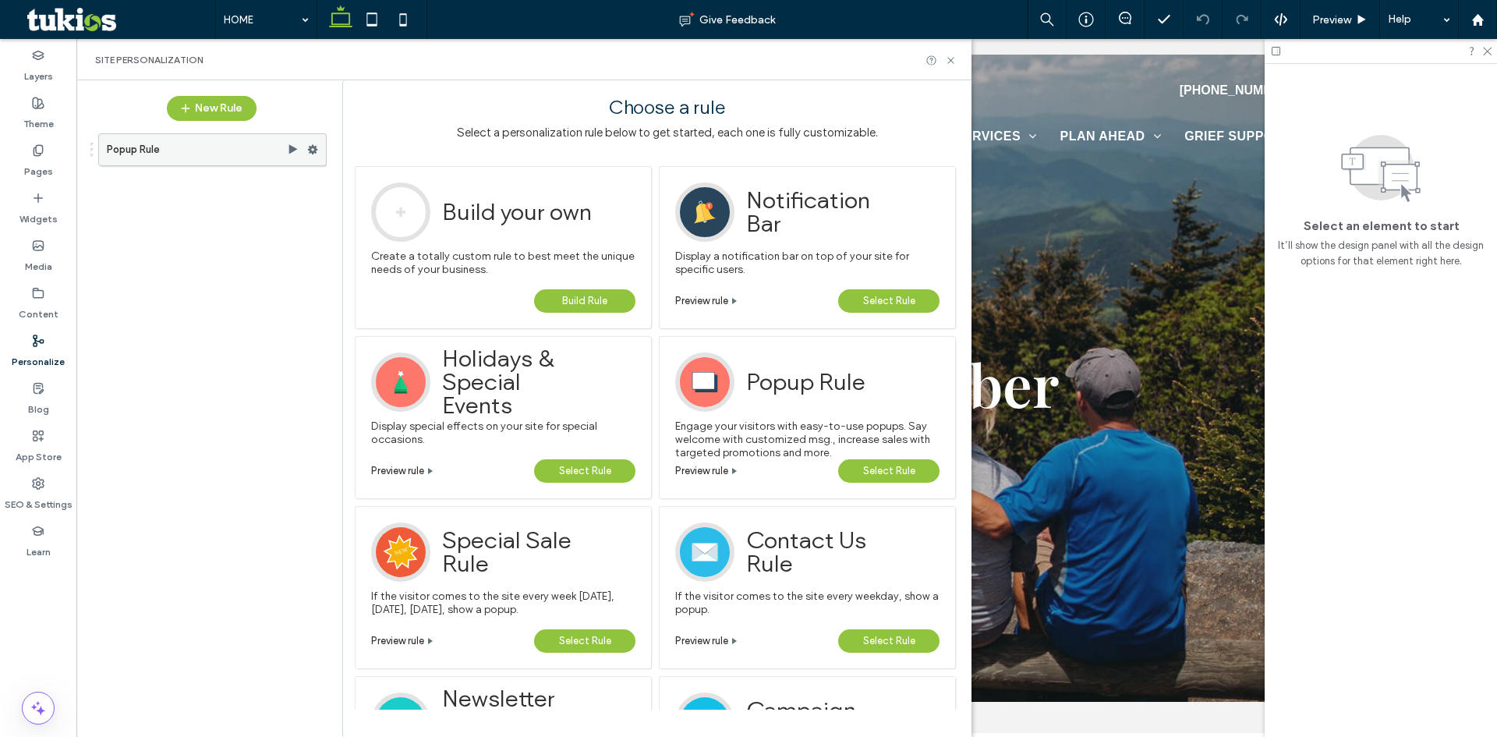
click at [314, 146] on icon at bounding box center [312, 149] width 11 height 11
click at [186, 150] on label "Popup Rule" at bounding box center [197, 149] width 180 height 31
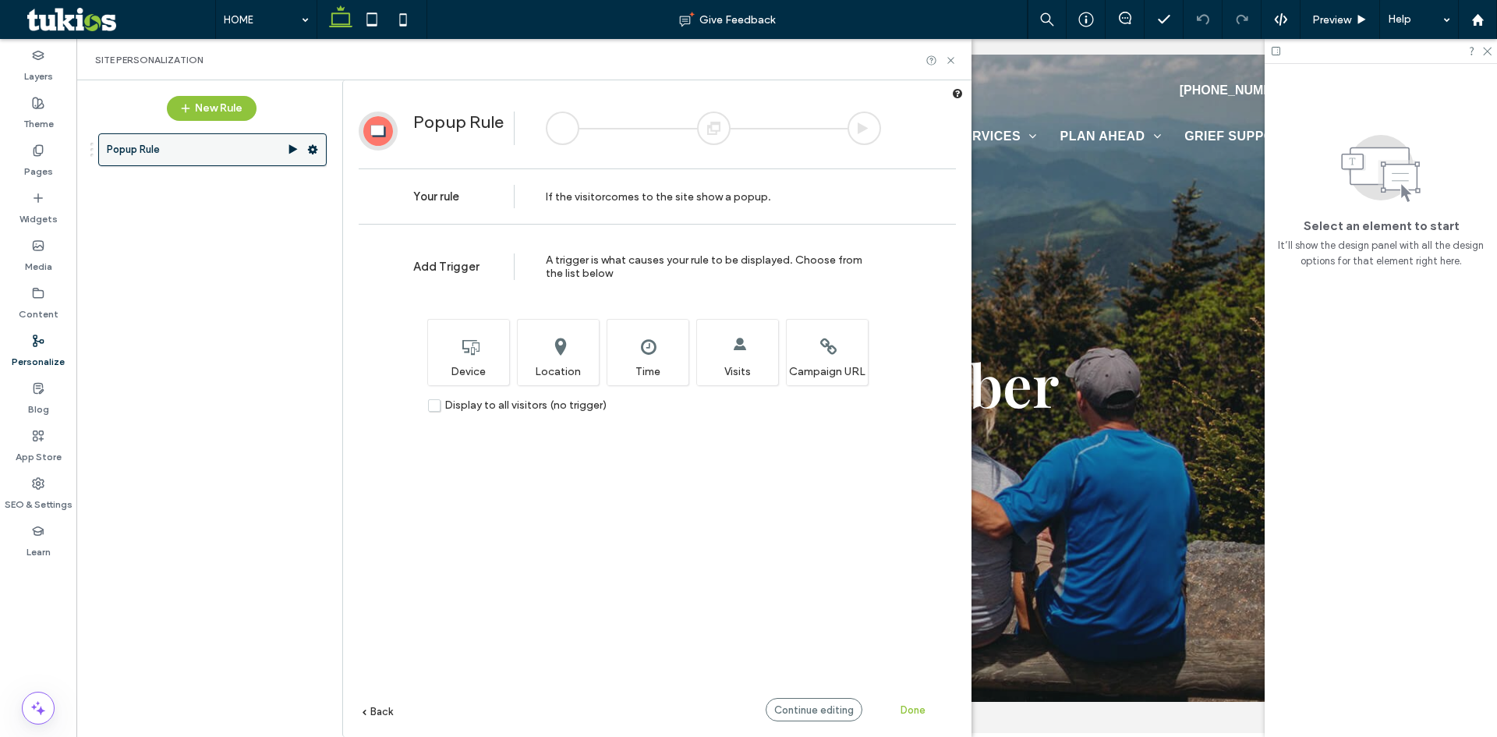
click at [316, 148] on icon at bounding box center [312, 149] width 11 height 11
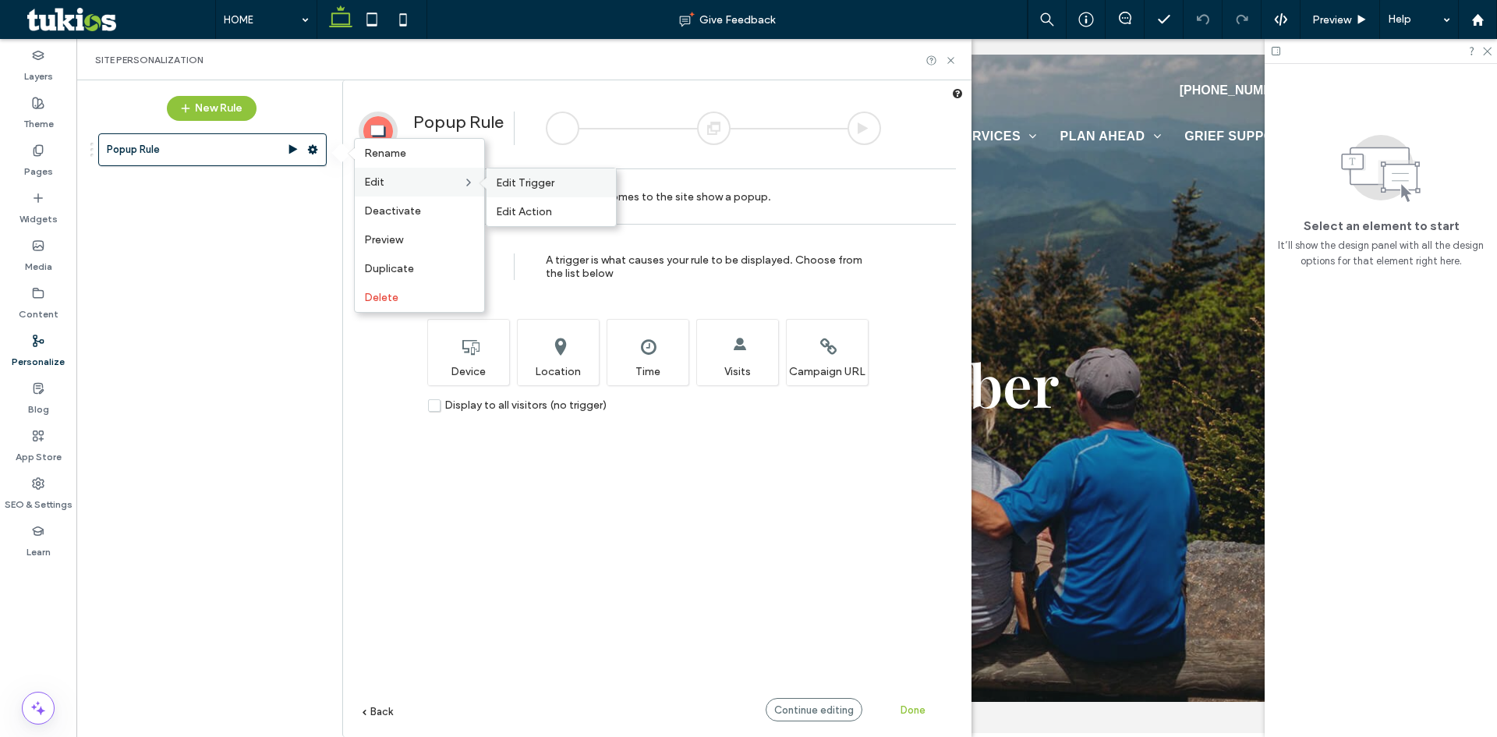
click at [535, 185] on span "Edit Trigger" at bounding box center [525, 182] width 58 height 13
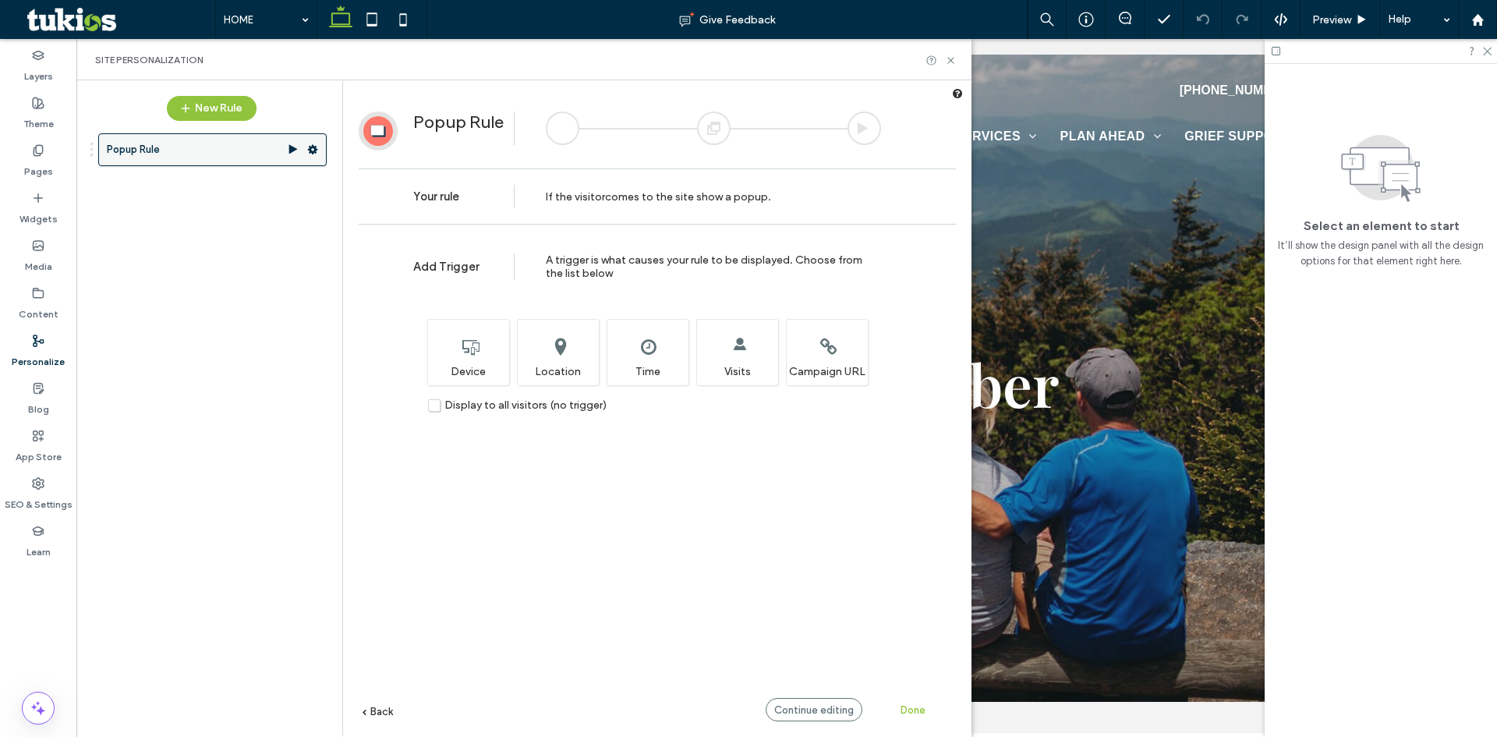
click at [318, 148] on div at bounding box center [316, 149] width 19 height 23
click at [313, 148] on use at bounding box center [313, 149] width 10 height 9
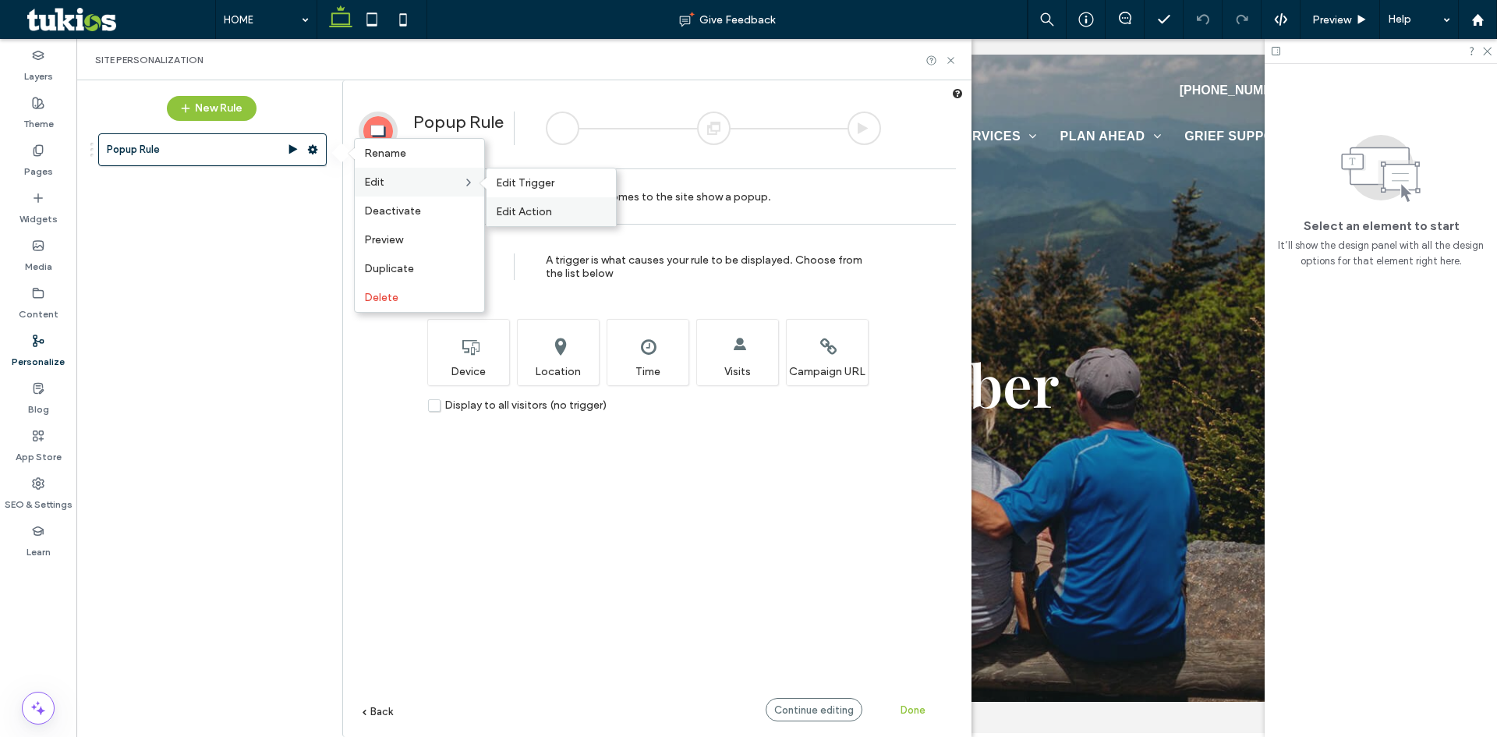
click at [530, 210] on span "Edit Action" at bounding box center [524, 211] width 56 height 13
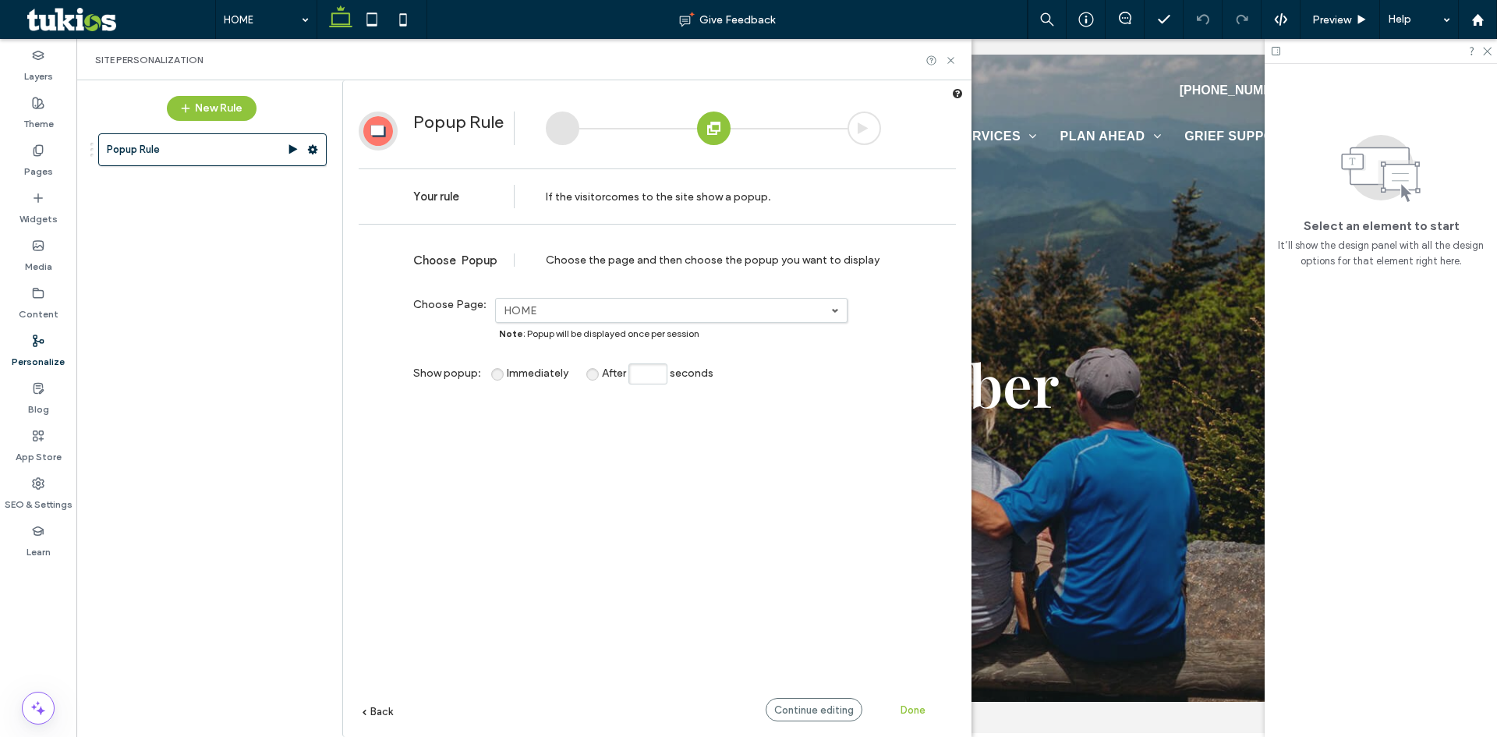
click at [920, 708] on span "Done" at bounding box center [912, 710] width 25 height 12
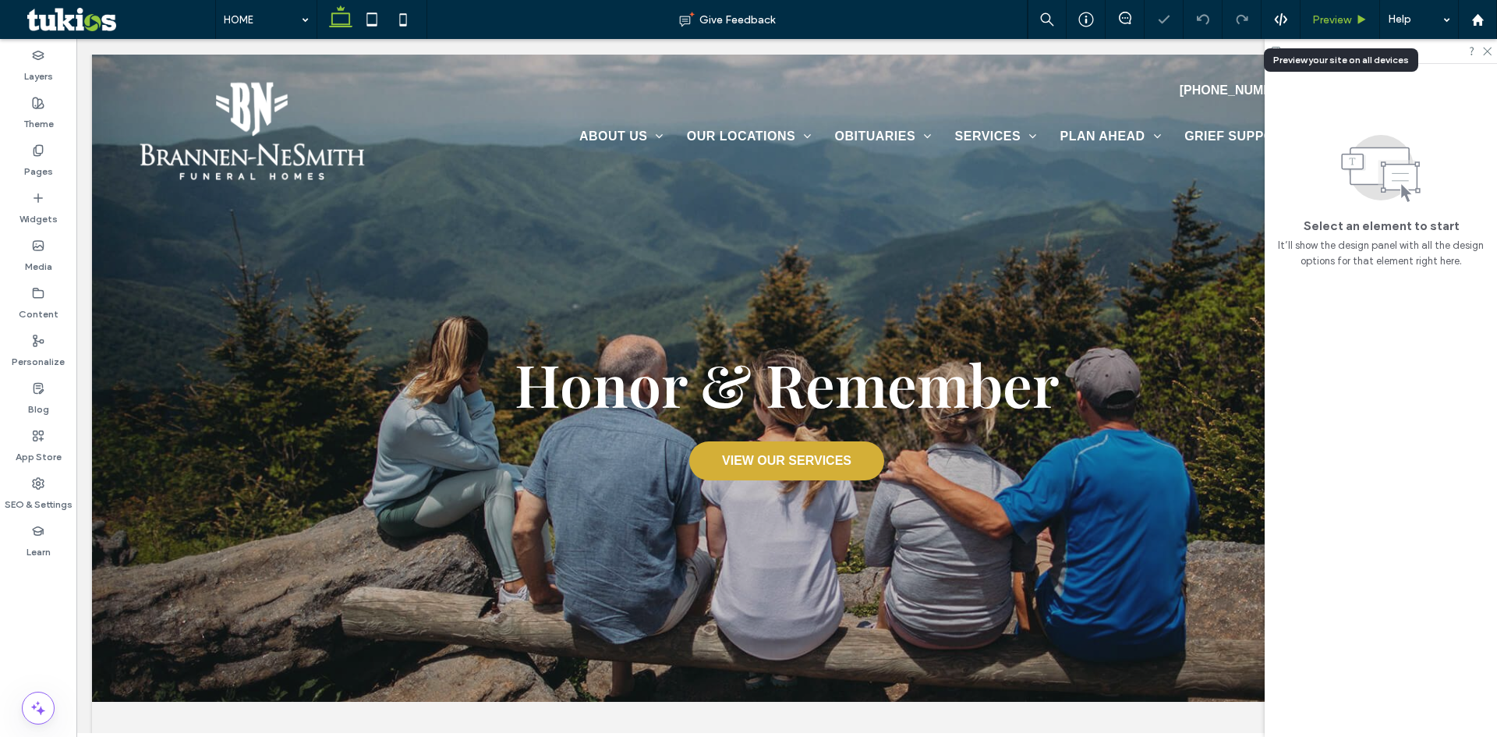
click at [1337, 22] on span "Preview" at bounding box center [1331, 19] width 39 height 13
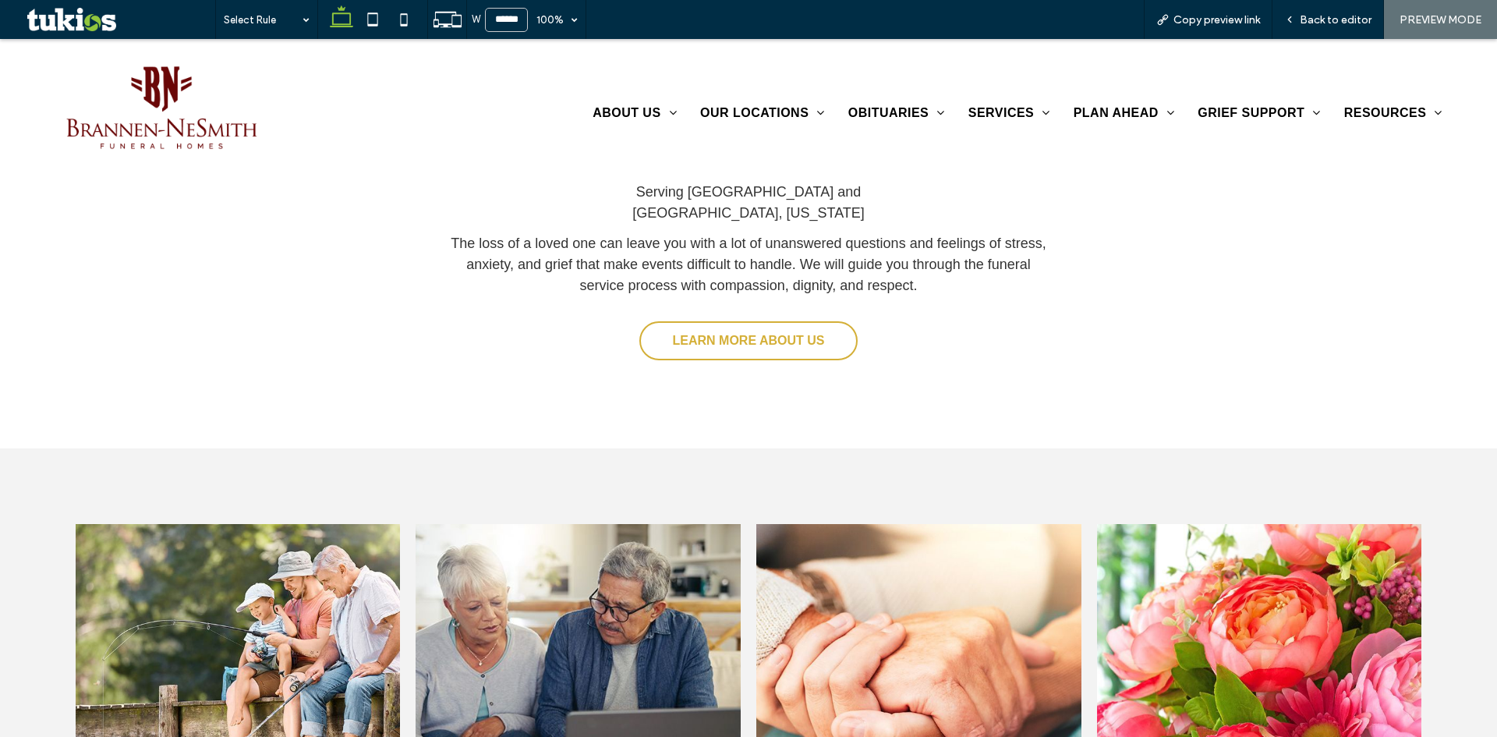
scroll to position [1793, 0]
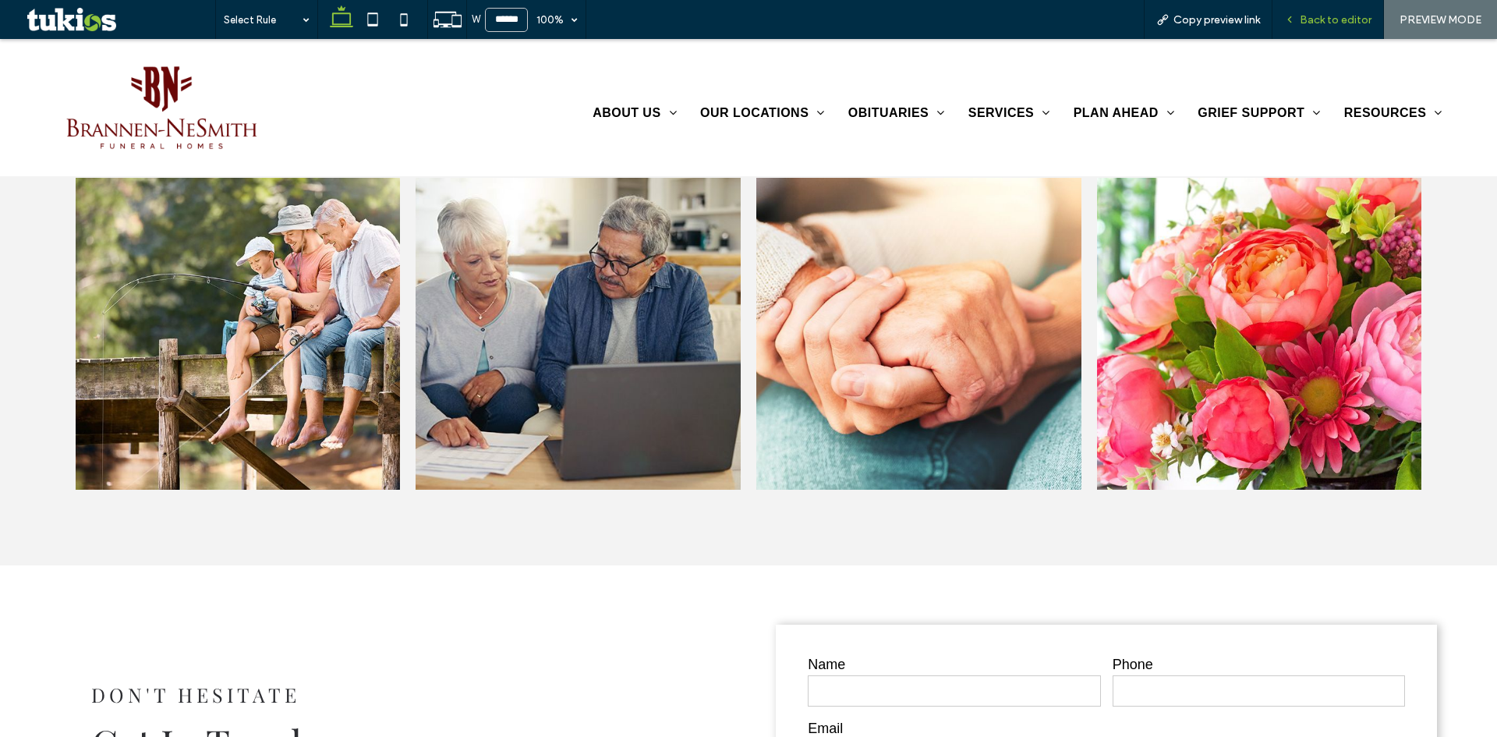
click at [1320, 24] on span "Back to editor" at bounding box center [1335, 19] width 72 height 13
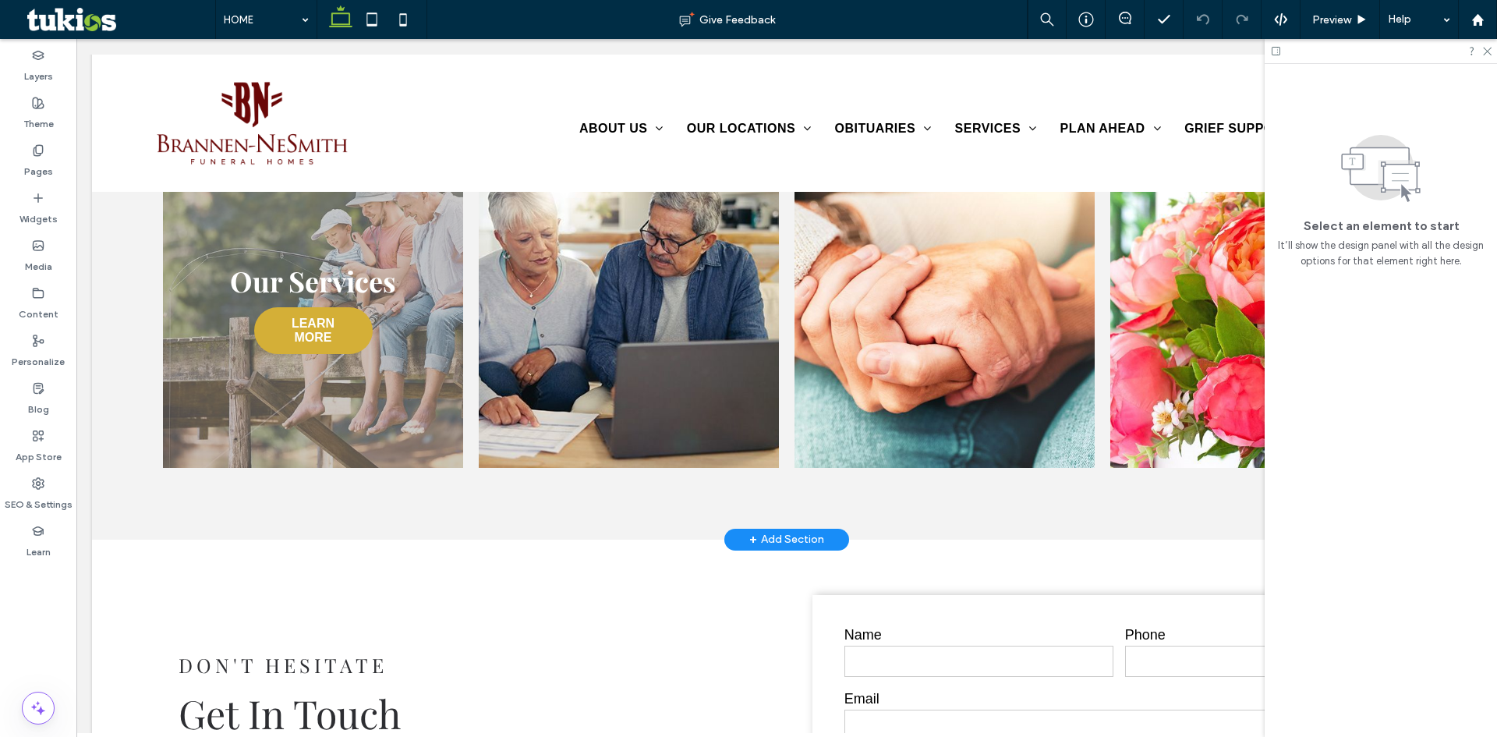
scroll to position [1766, 0]
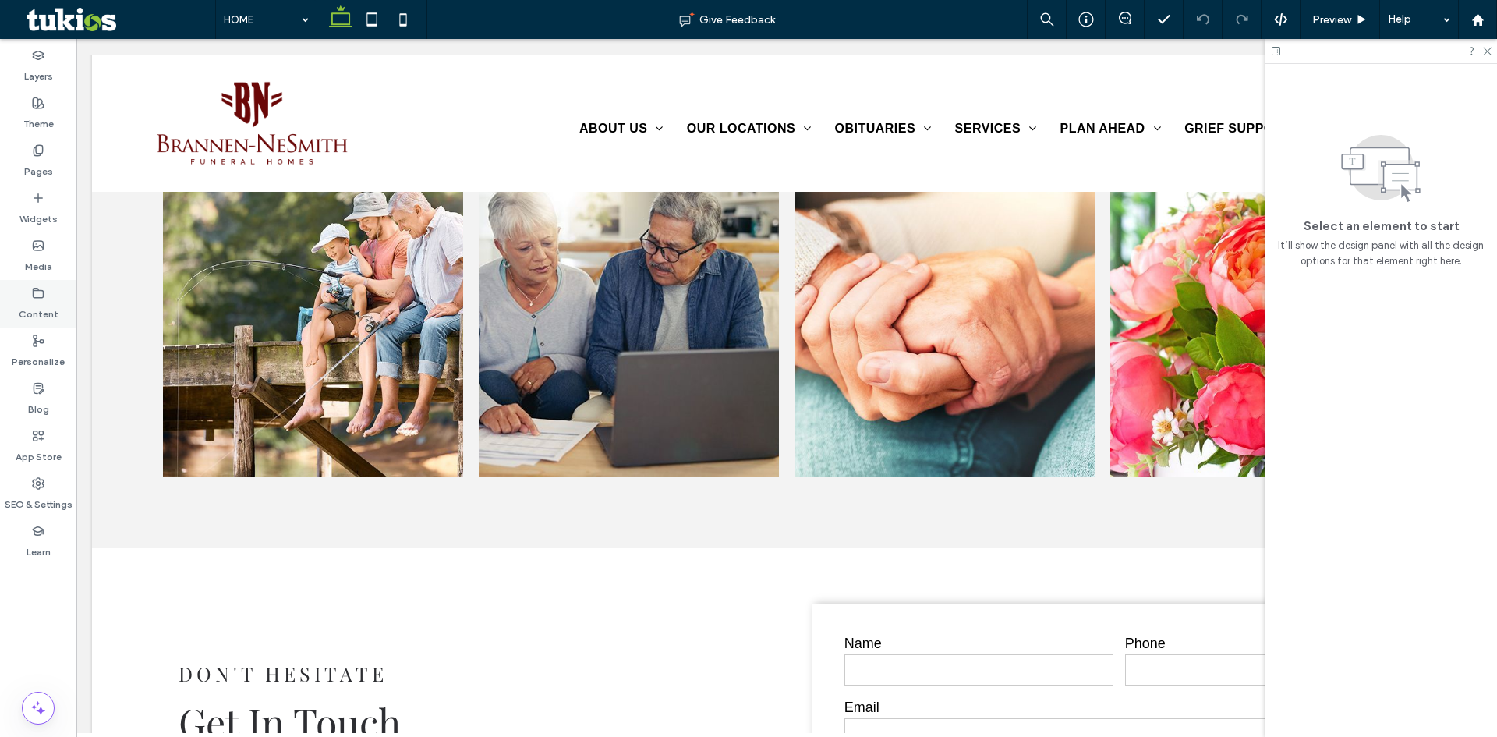
click at [16, 298] on div "Content" at bounding box center [38, 304] width 76 height 48
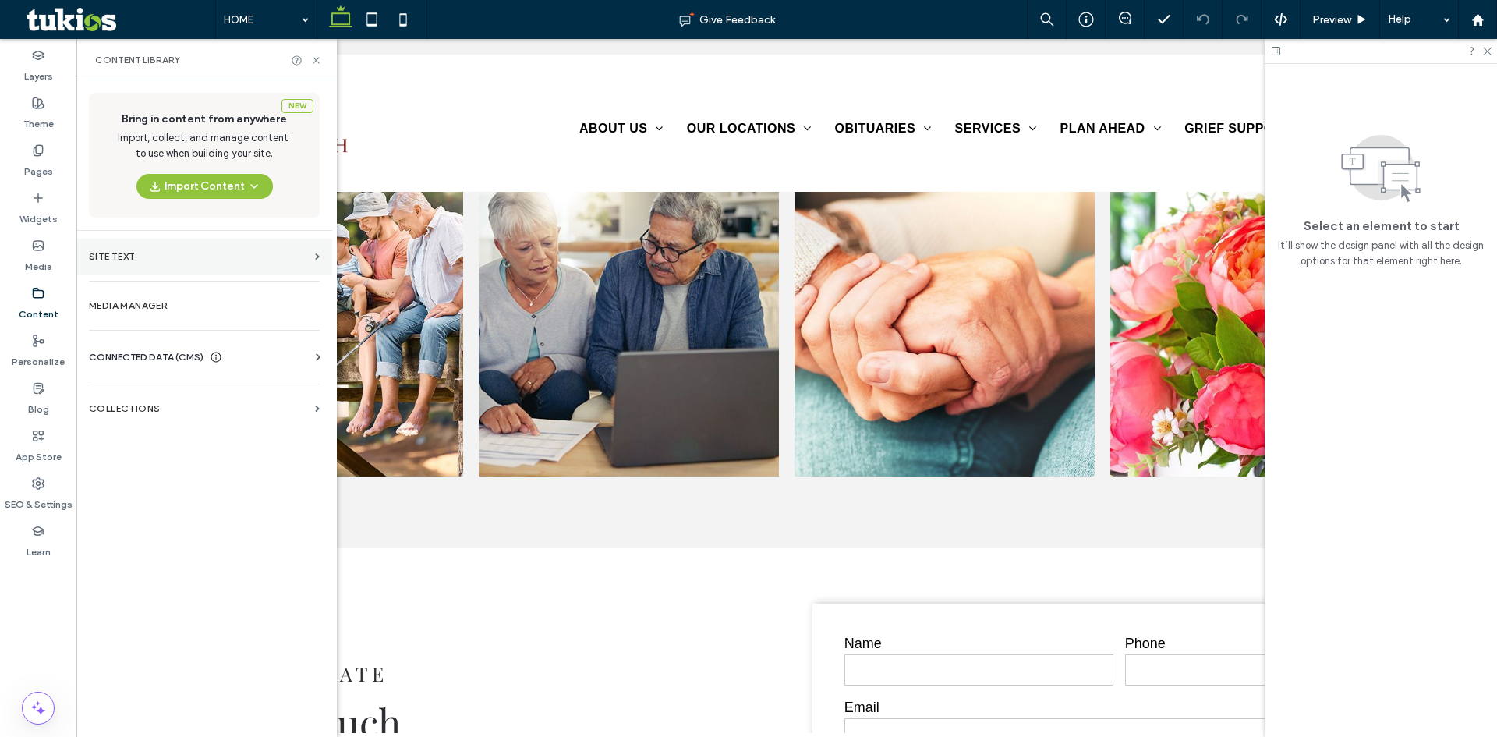
click at [187, 257] on label "Site Text" at bounding box center [199, 256] width 220 height 11
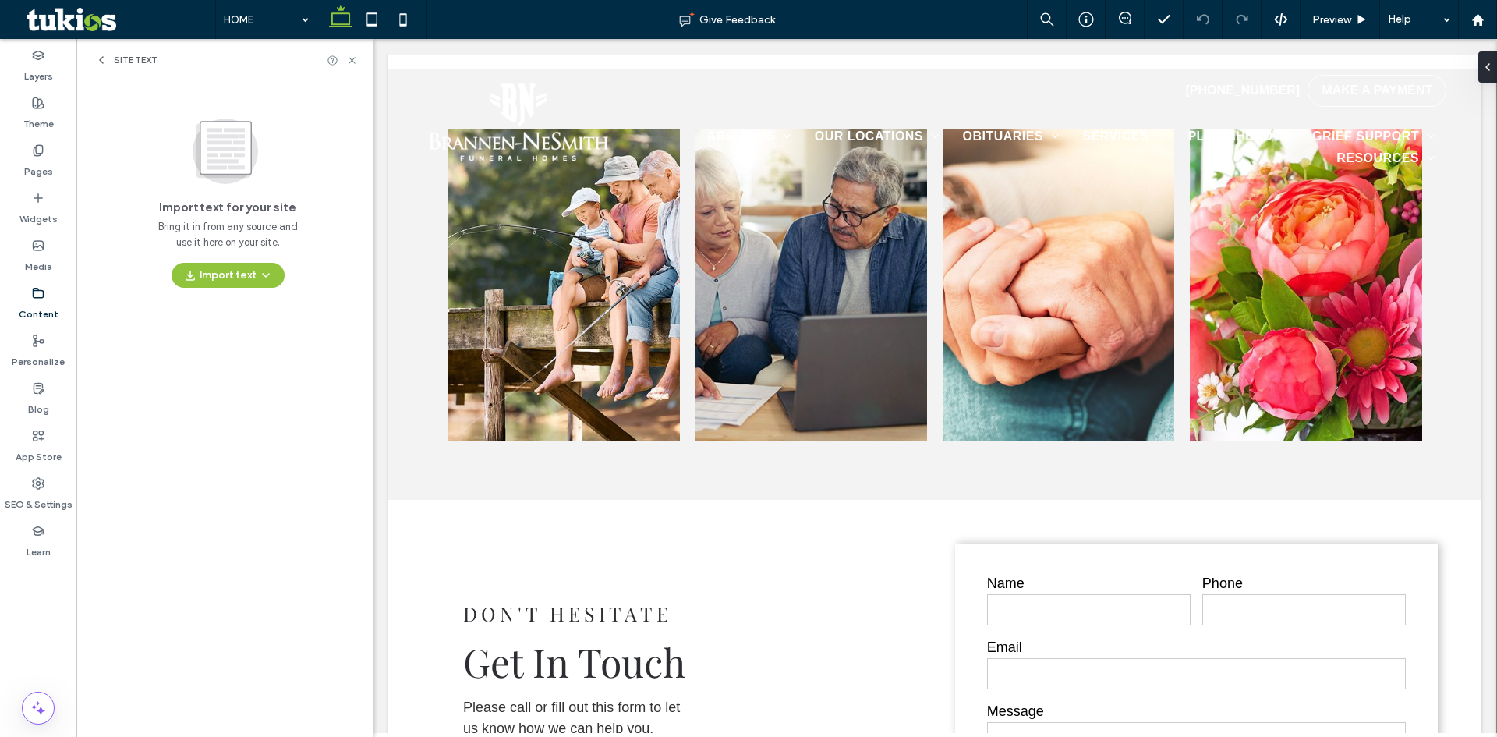
scroll to position [1592, 0]
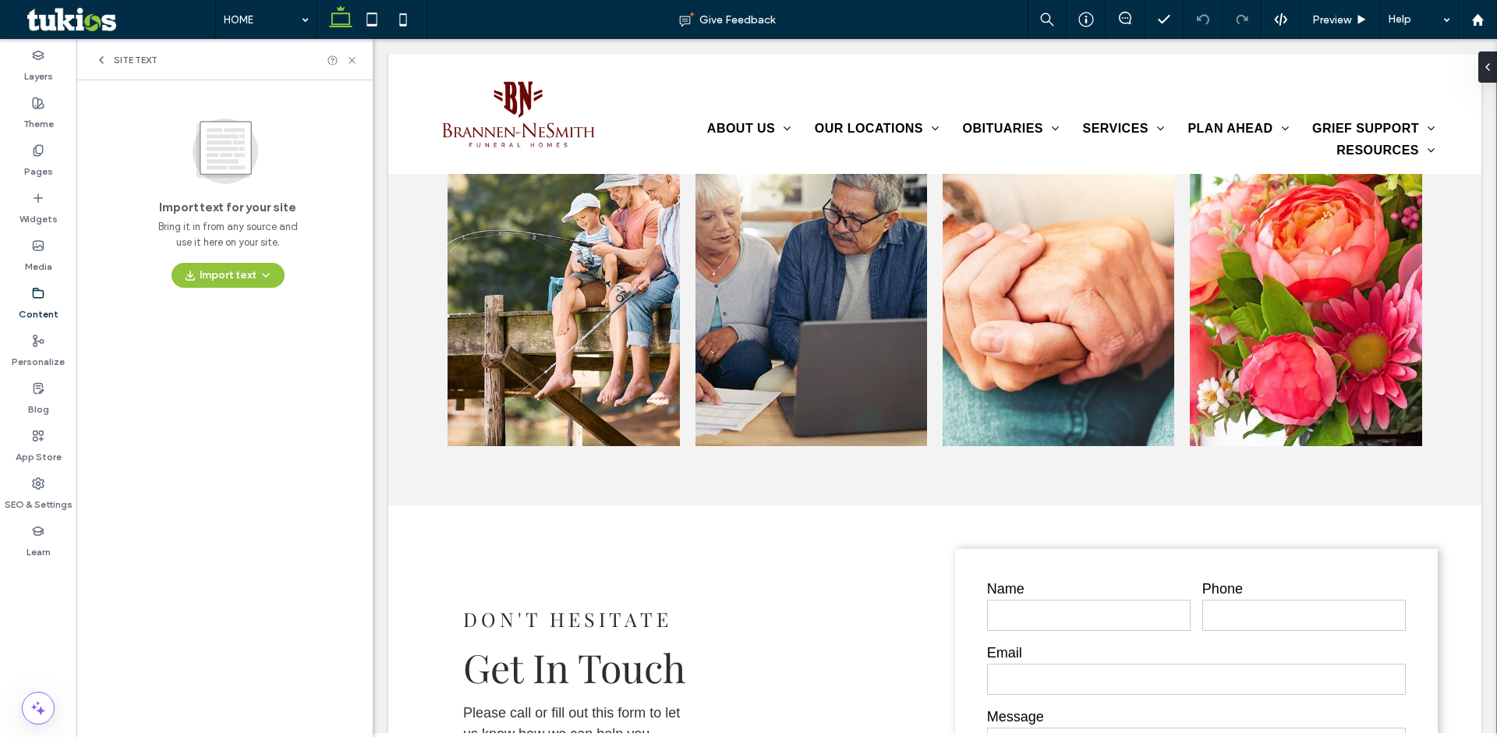
click at [96, 56] on icon at bounding box center [101, 60] width 12 height 12
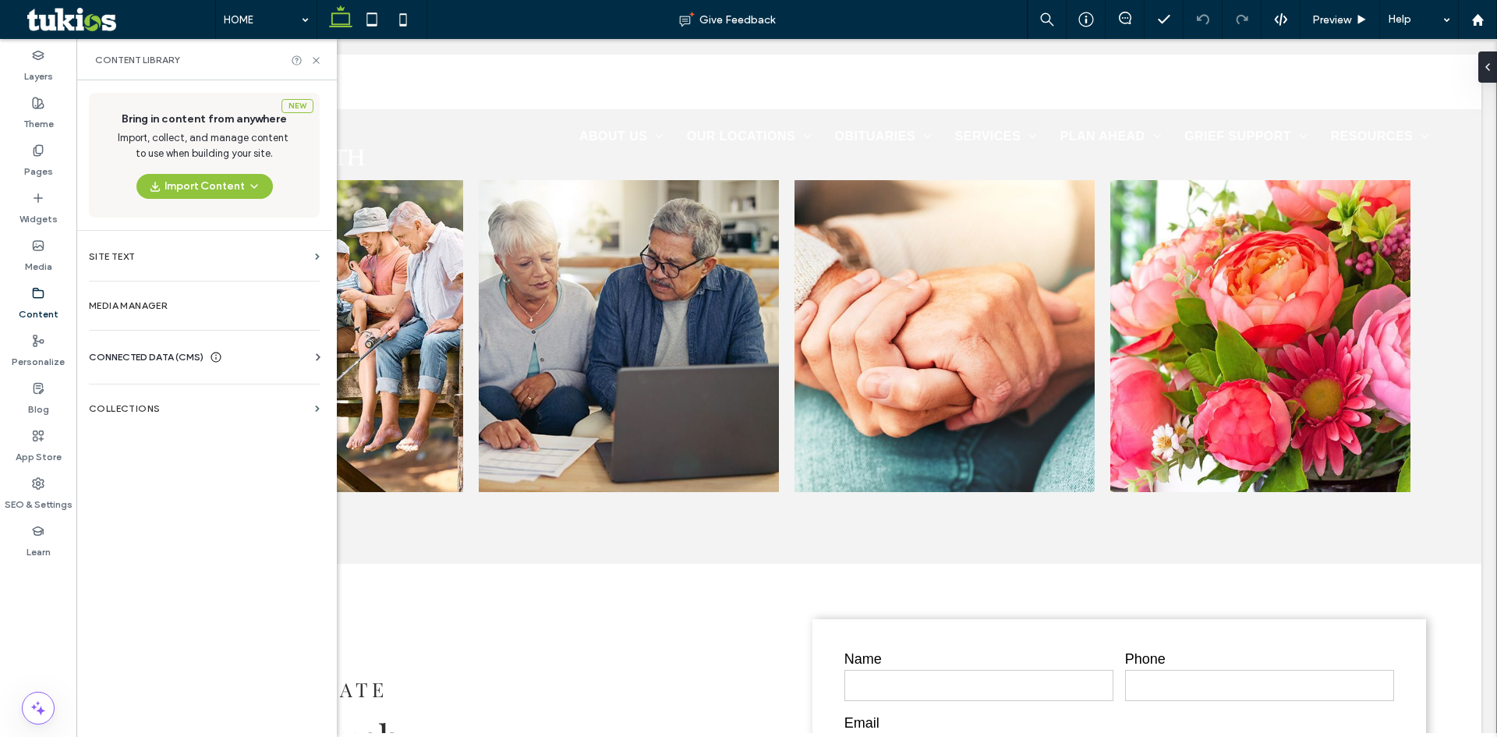
scroll to position [1766, 0]
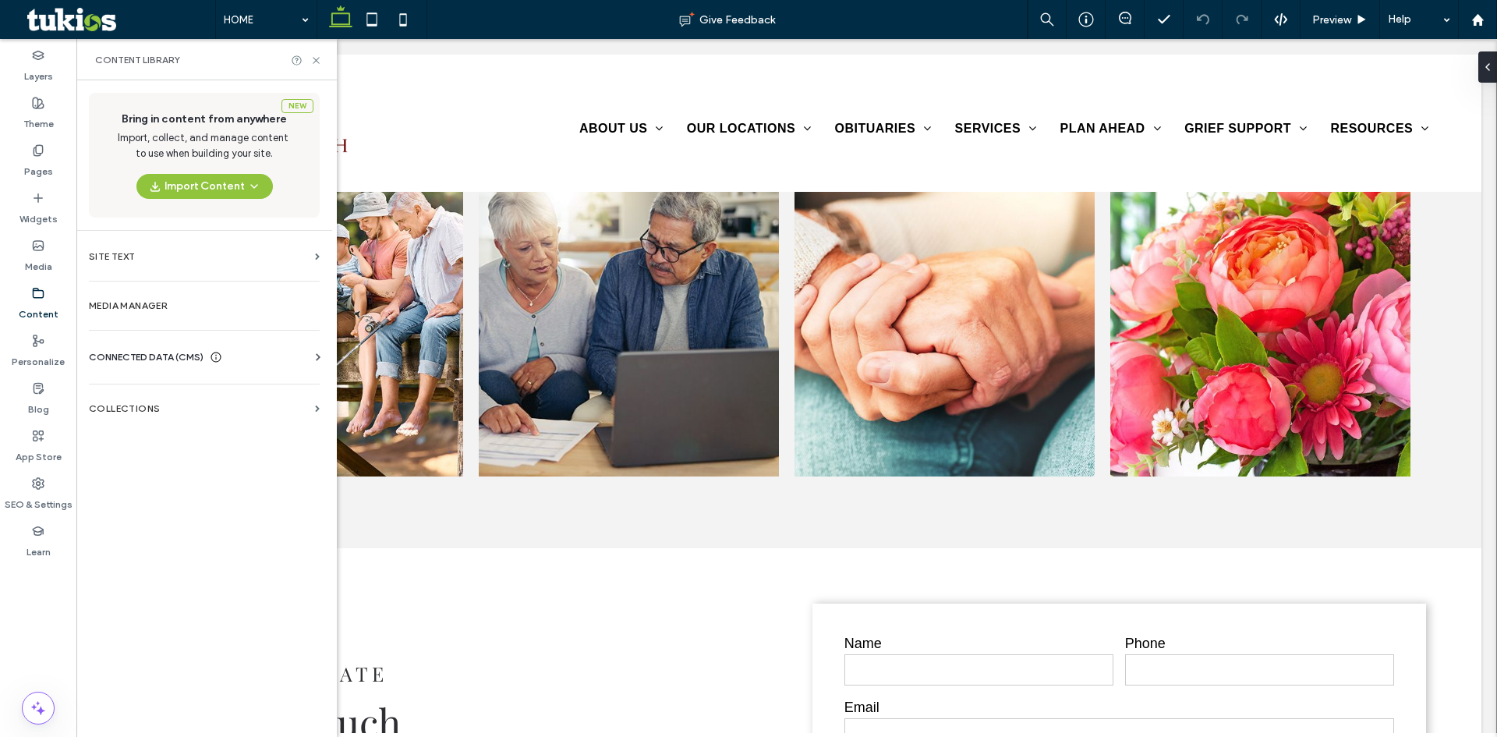
click at [271, 358] on div "CONNECTED DATA (CMS)" at bounding box center [207, 357] width 237 height 16
click at [217, 399] on label "Business Info" at bounding box center [207, 395] width 212 height 11
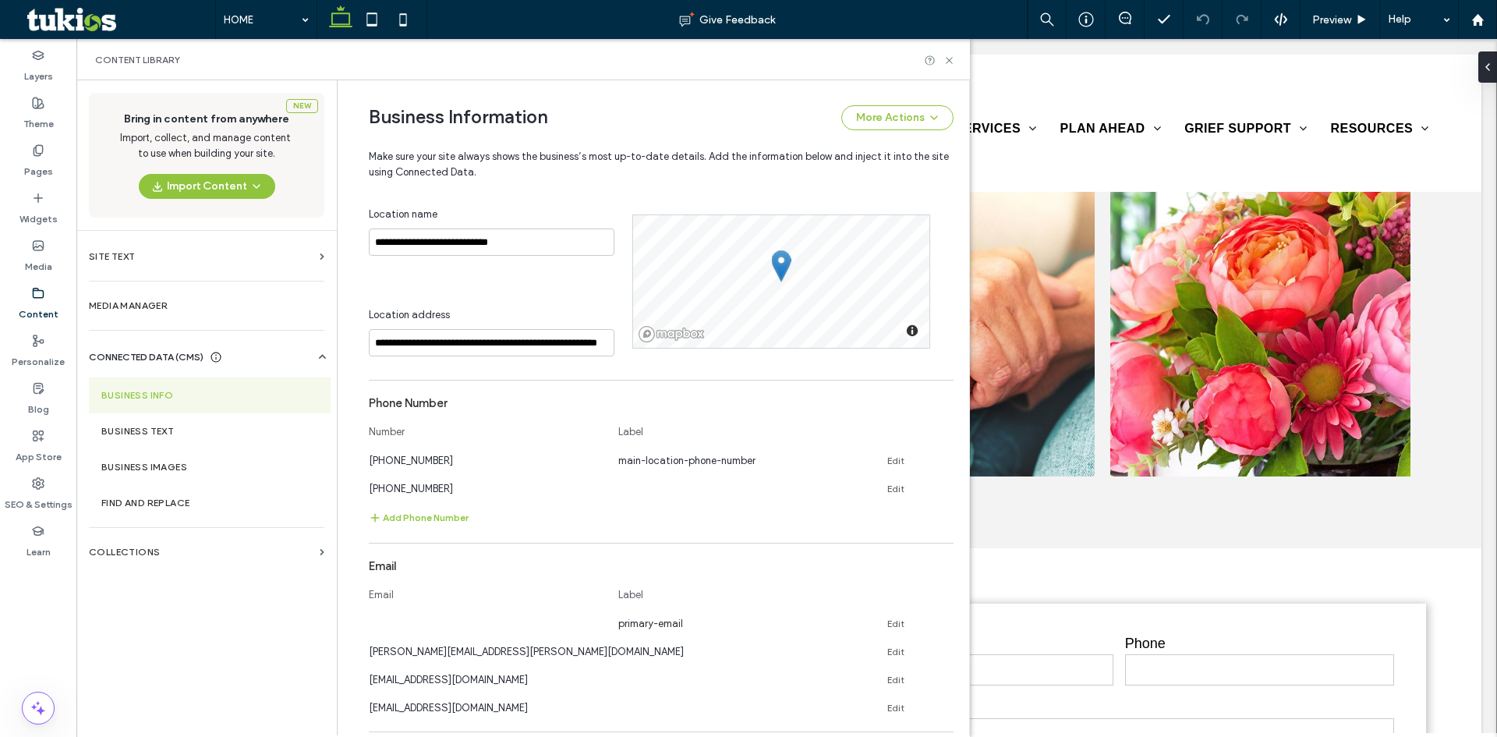
scroll to position [234, 0]
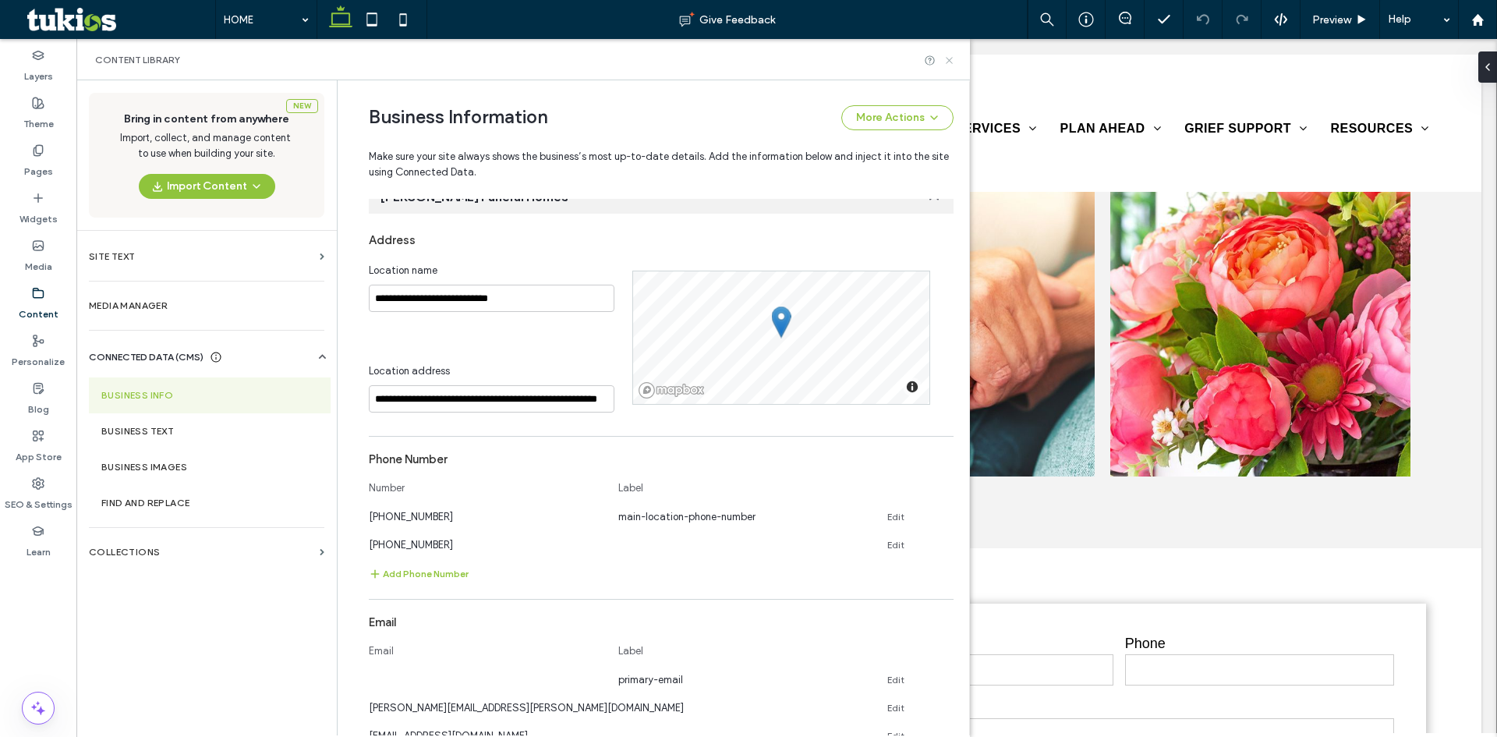
click at [945, 61] on icon at bounding box center [949, 61] width 12 height 12
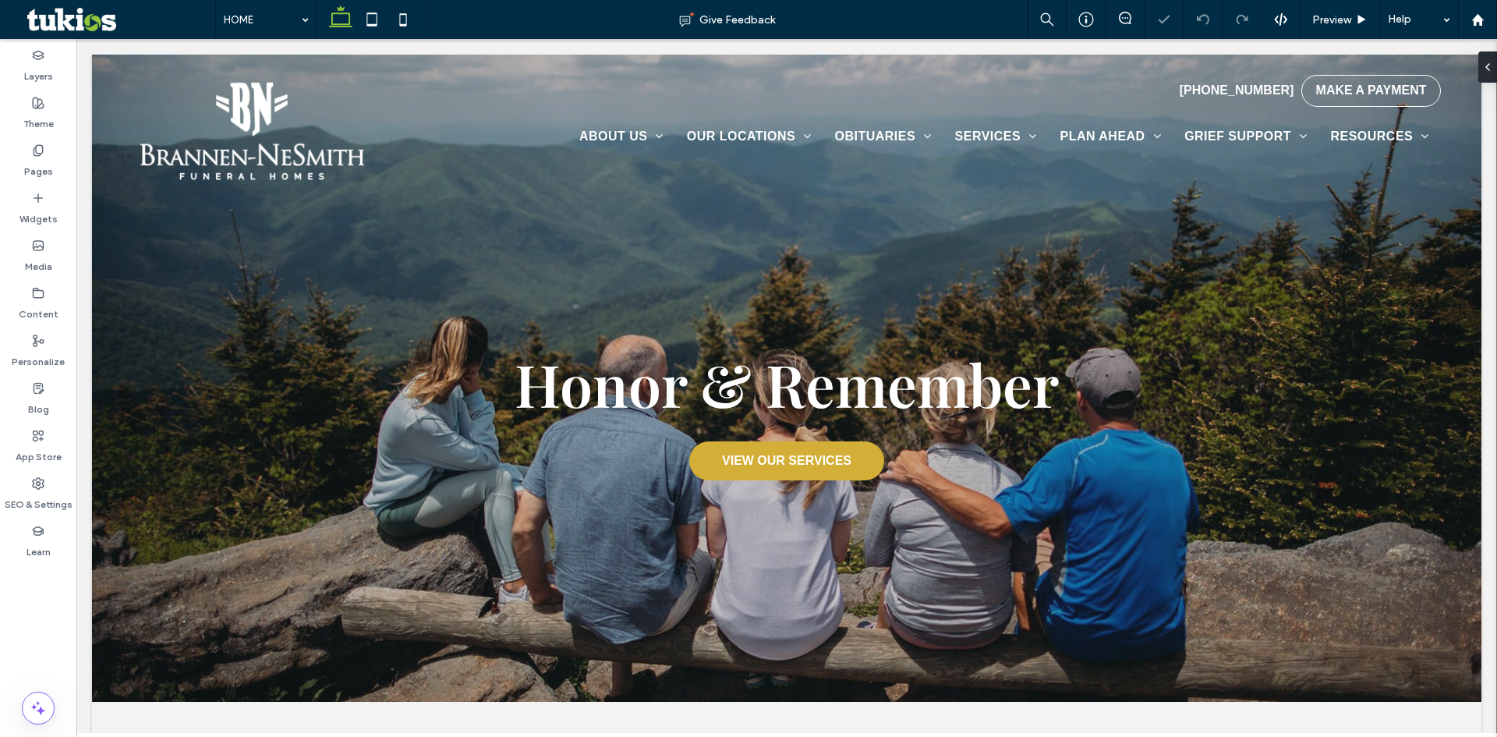
scroll to position [0, 0]
click at [1327, 12] on div "Preview" at bounding box center [1340, 19] width 80 height 39
click at [1335, 20] on span "Preview" at bounding box center [1331, 19] width 39 height 13
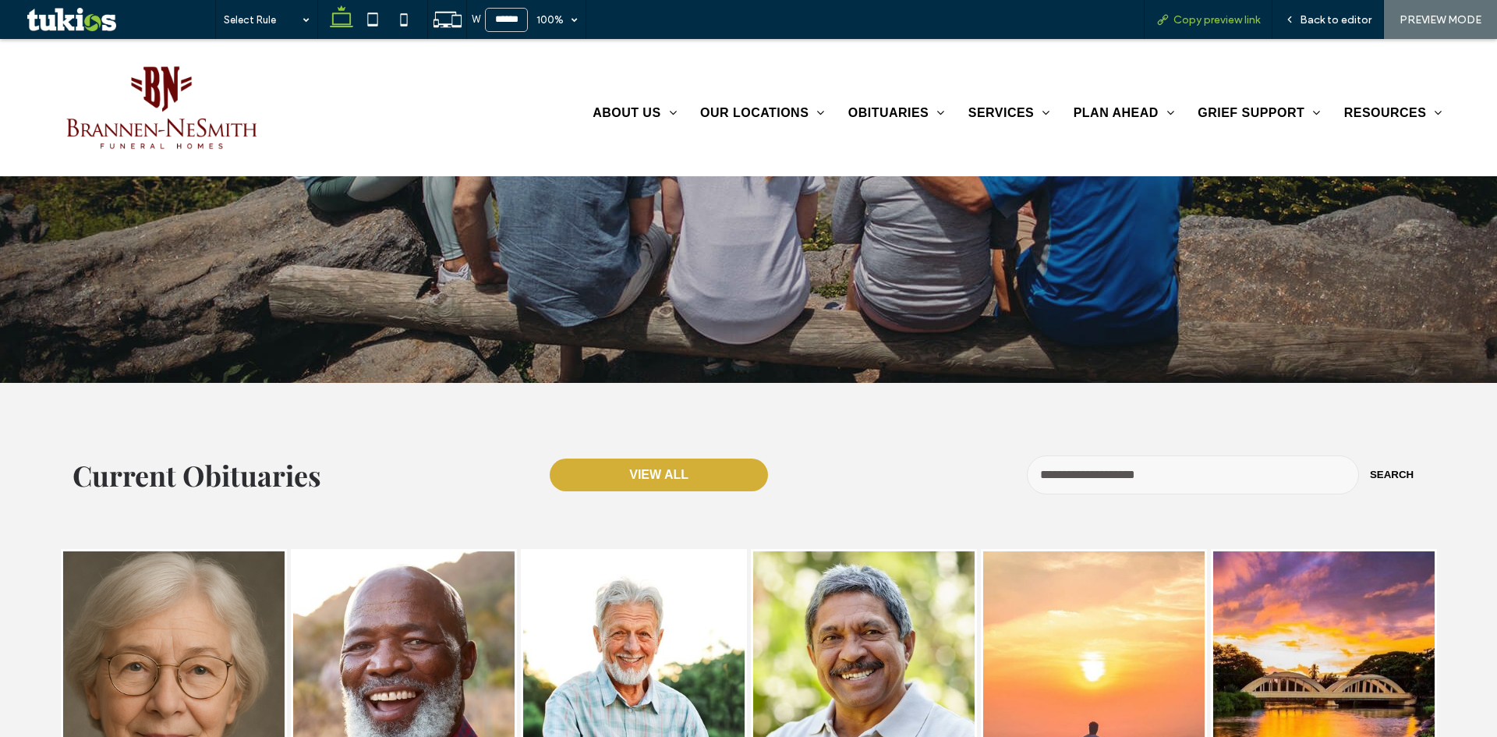
scroll to position [327, 0]
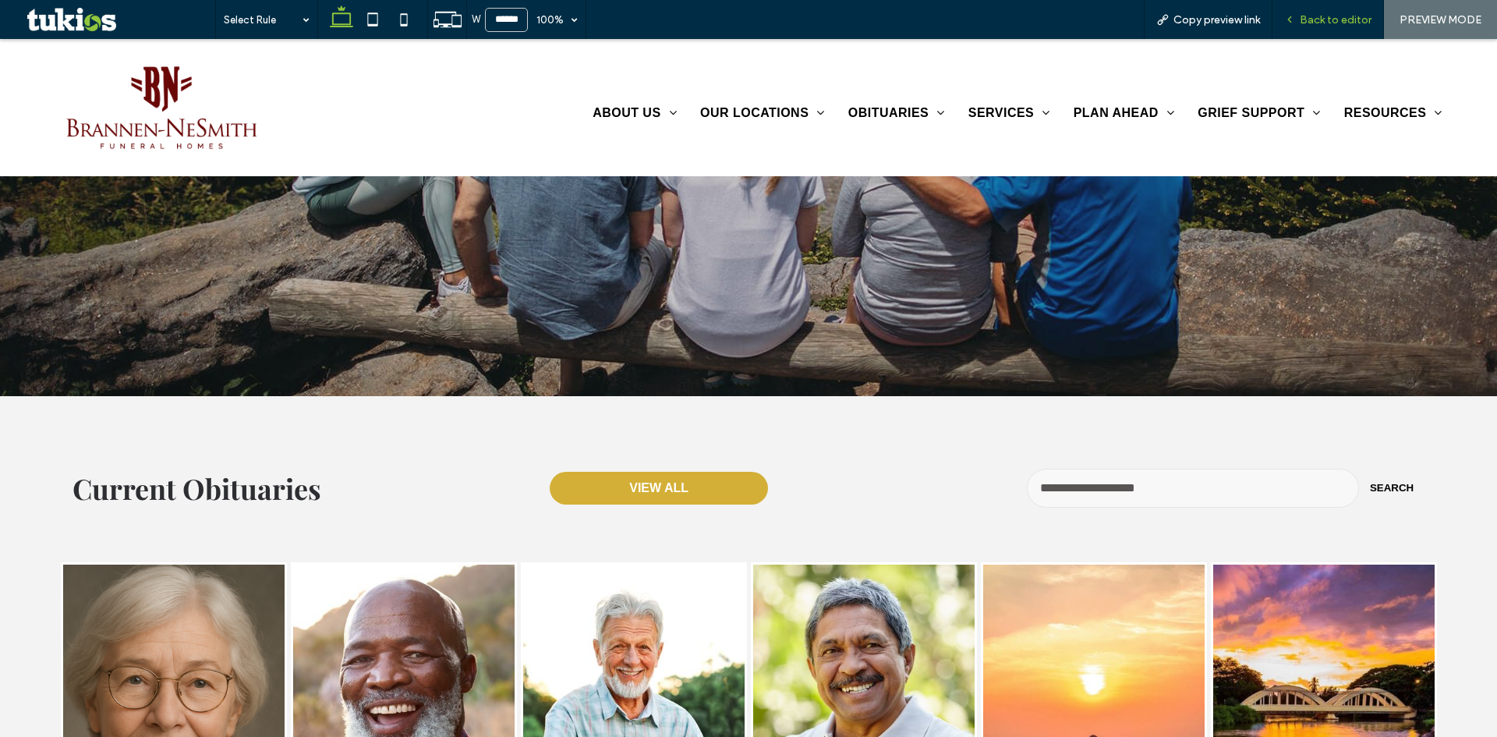
click at [1345, 12] on div "Back to editor" at bounding box center [1327, 19] width 111 height 39
click at [1330, 13] on span "Back to editor" at bounding box center [1335, 19] width 72 height 13
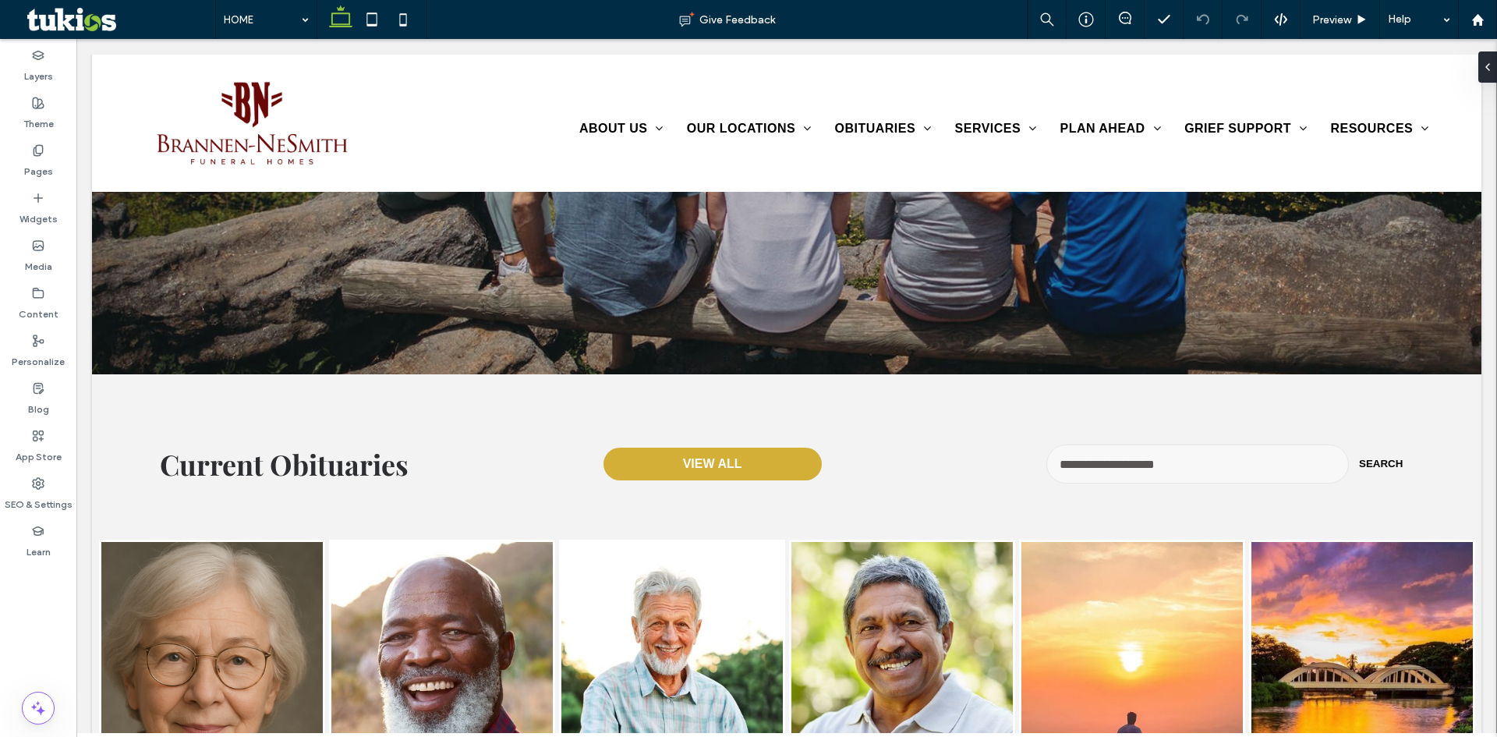
scroll to position [343, 0]
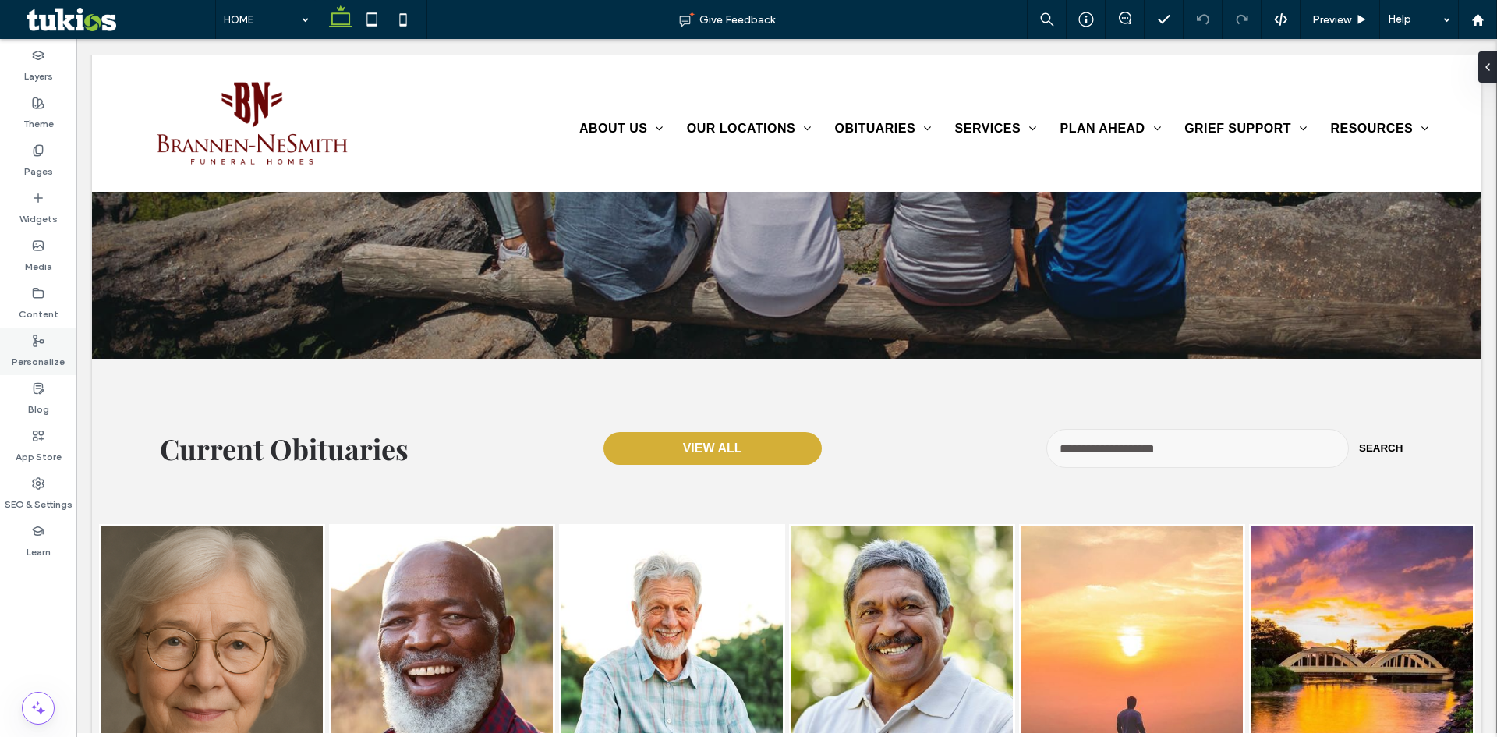
click at [47, 352] on label "Personalize" at bounding box center [38, 358] width 53 height 22
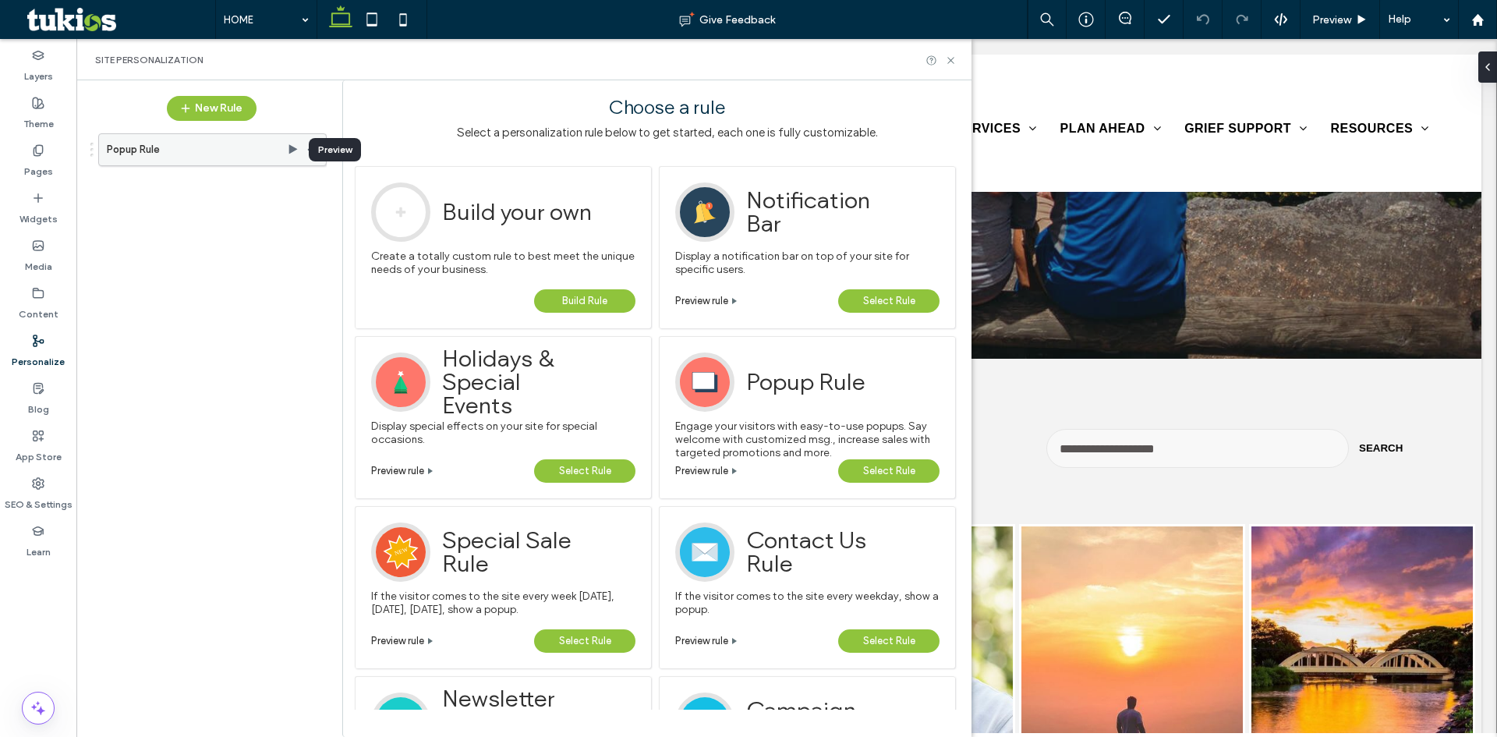
click at [295, 148] on use at bounding box center [293, 148] width 9 height 9
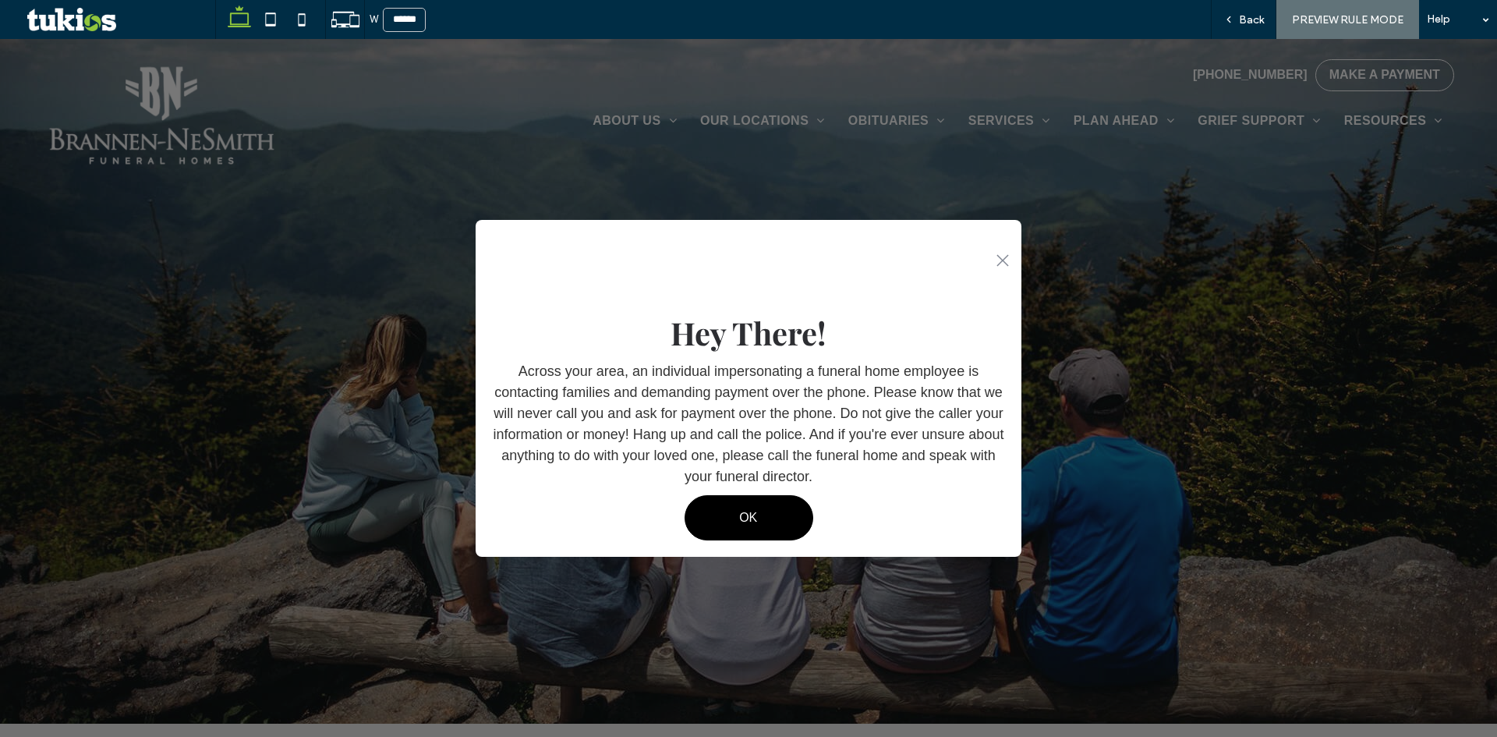
click at [742, 514] on span "OK" at bounding box center [748, 518] width 18 height 30
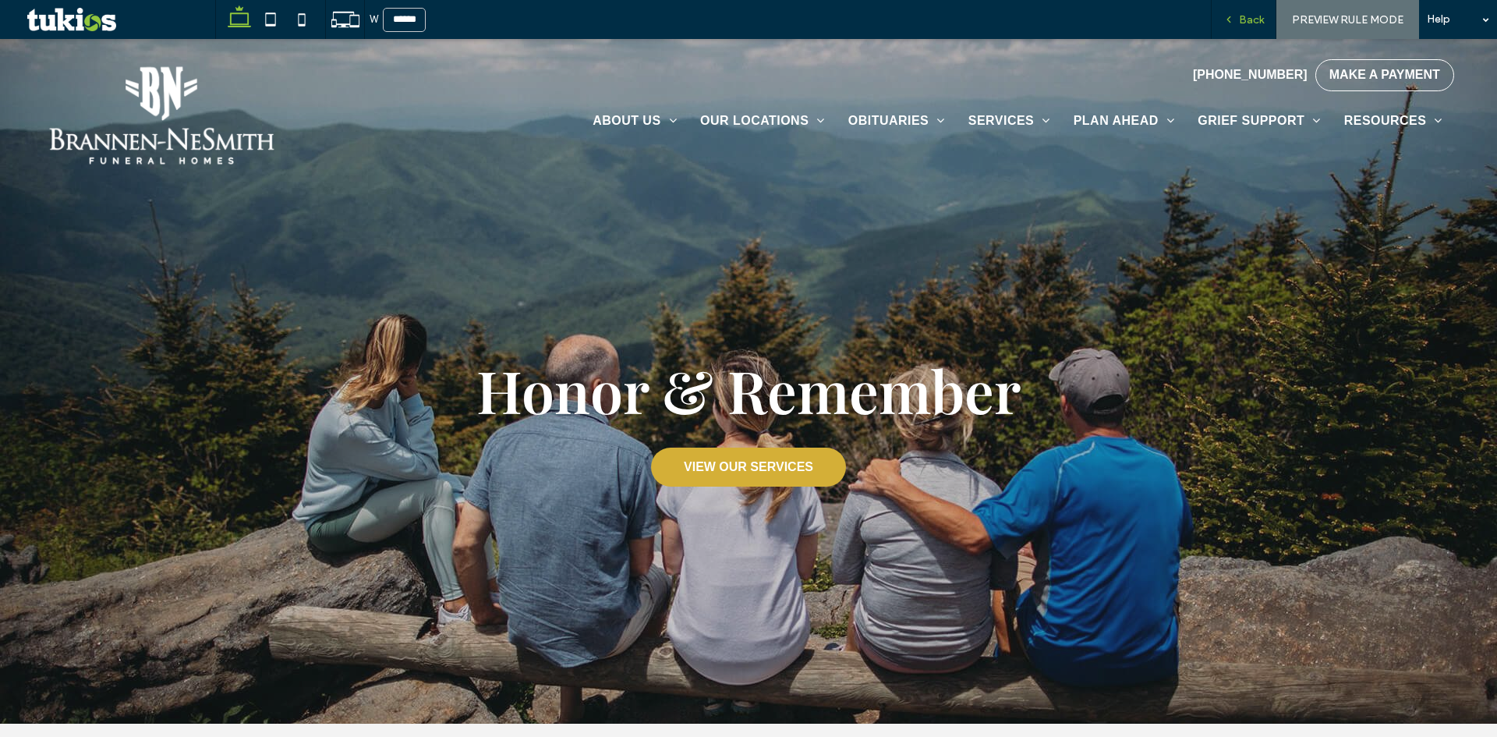
click at [1244, 17] on span "Back" at bounding box center [1251, 19] width 25 height 13
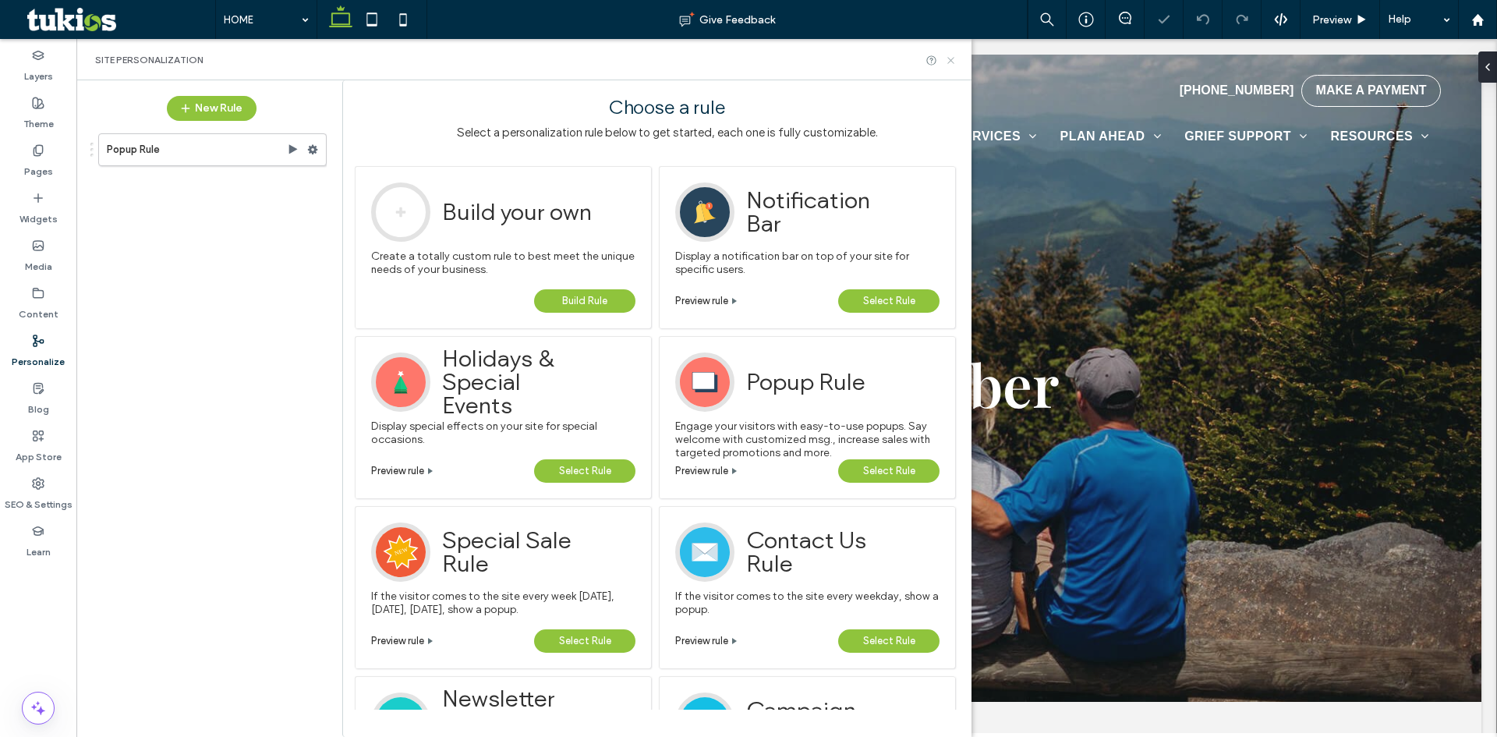
drag, startPoint x: 951, startPoint y: 58, endPoint x: 864, endPoint y: 20, distance: 94.6
click at [951, 58] on icon at bounding box center [951, 61] width 12 height 12
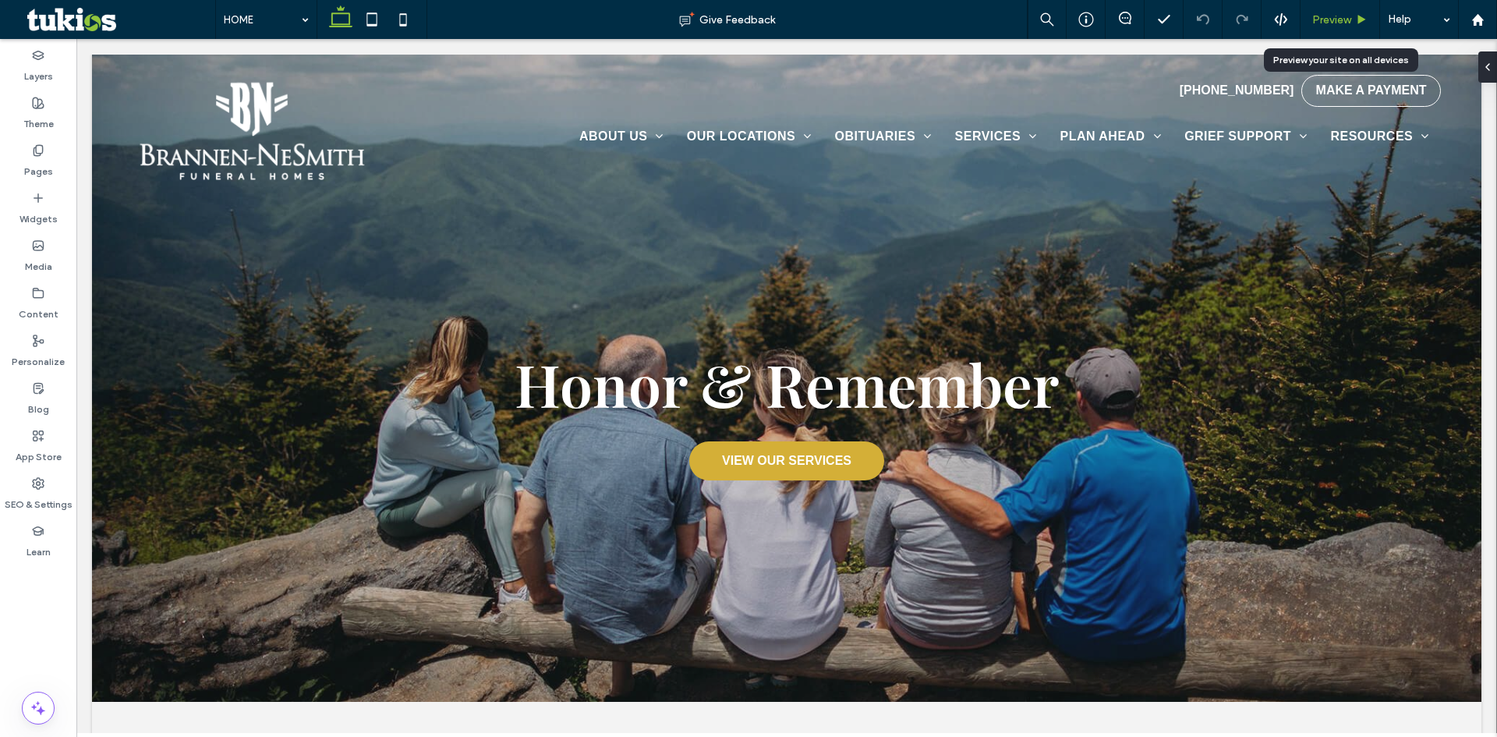
click at [1320, 23] on span "Preview" at bounding box center [1331, 19] width 39 height 13
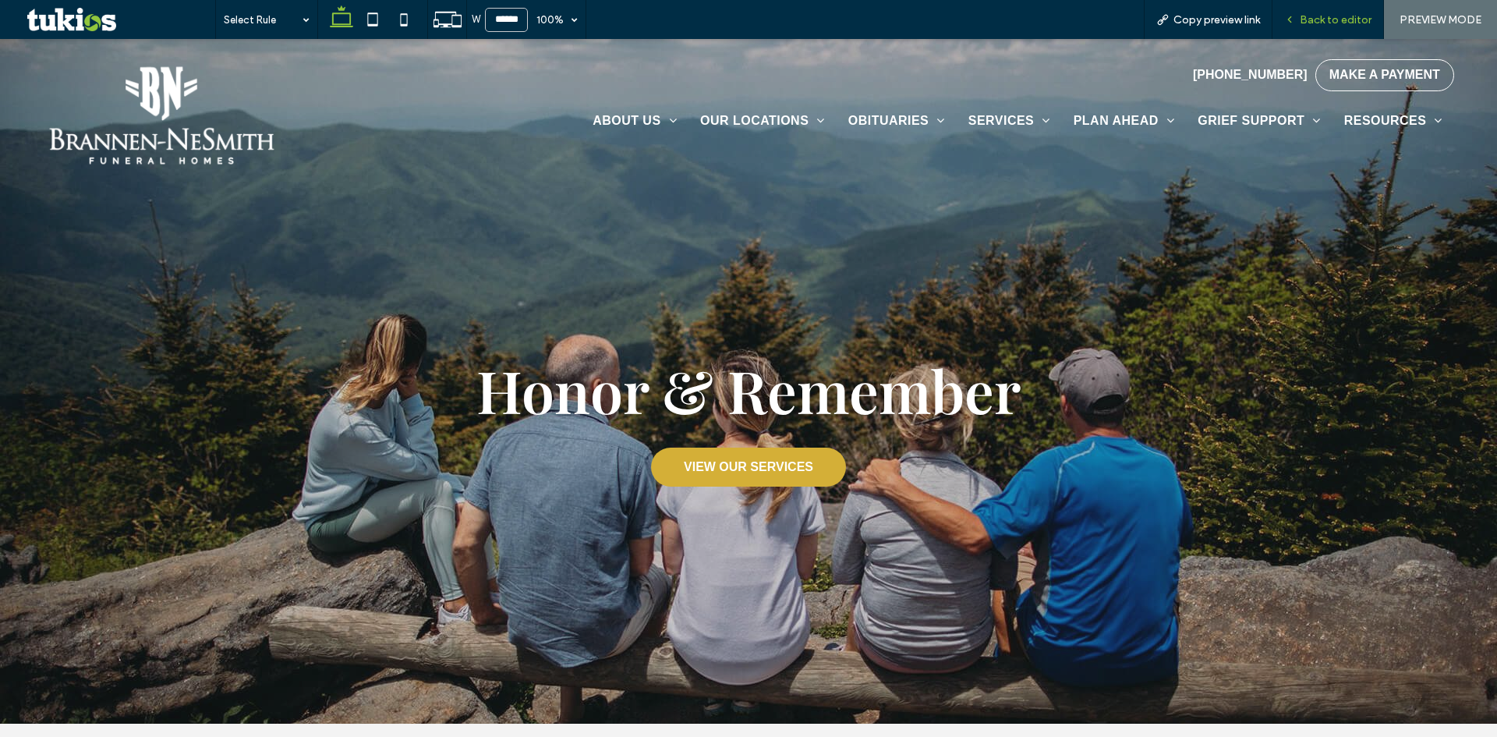
click at [1331, 21] on span "Back to editor" at bounding box center [1335, 19] width 72 height 13
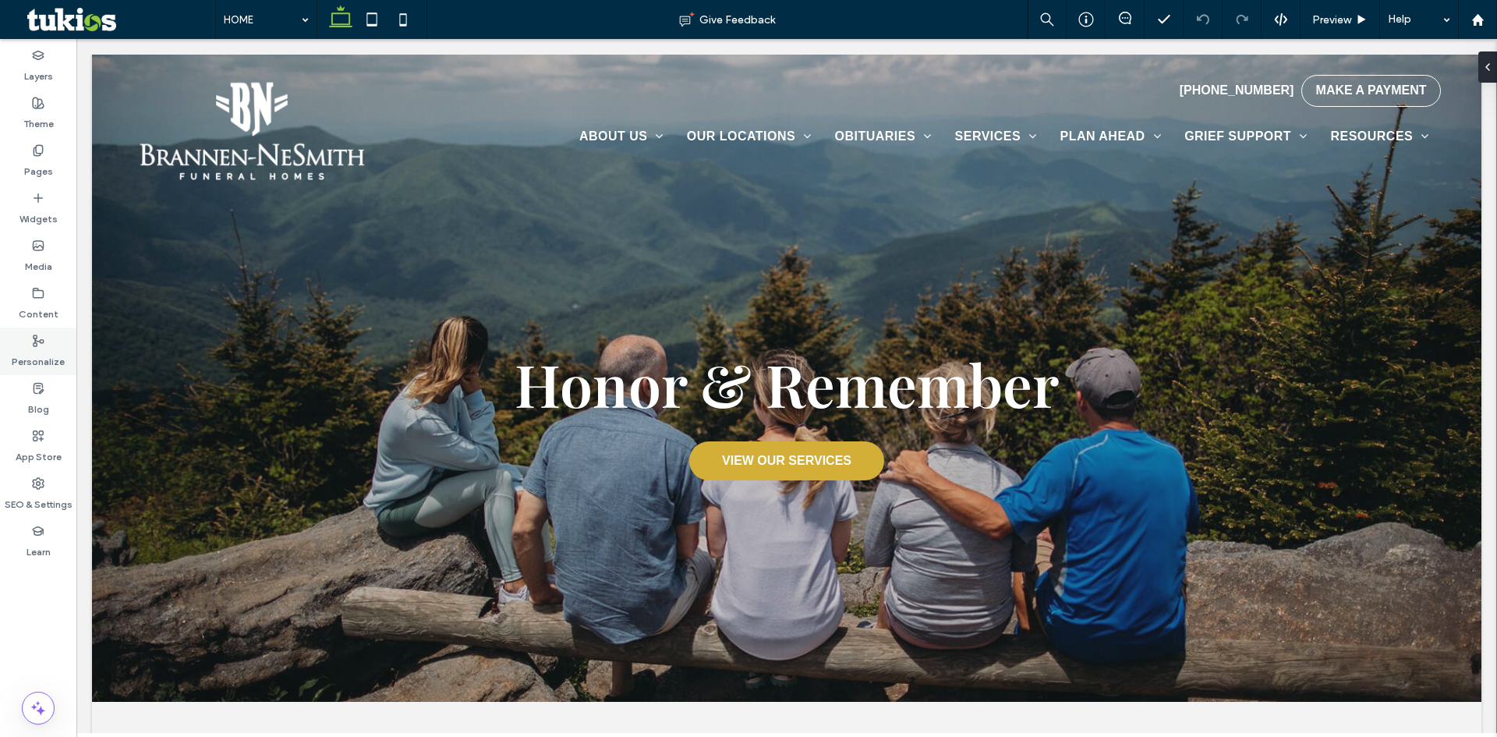
click at [44, 353] on label "Personalize" at bounding box center [38, 358] width 53 height 22
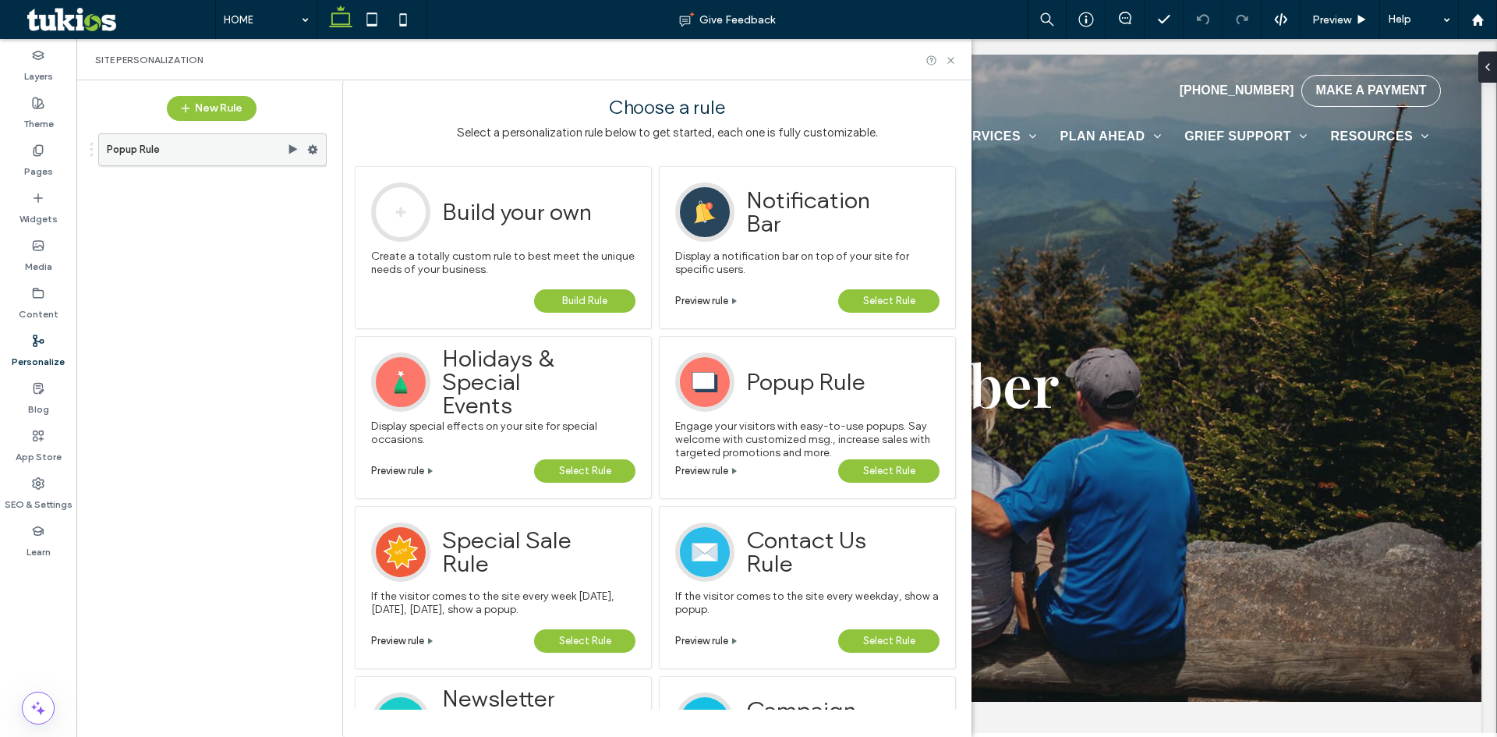
click at [190, 155] on label "Popup Rule" at bounding box center [197, 149] width 180 height 31
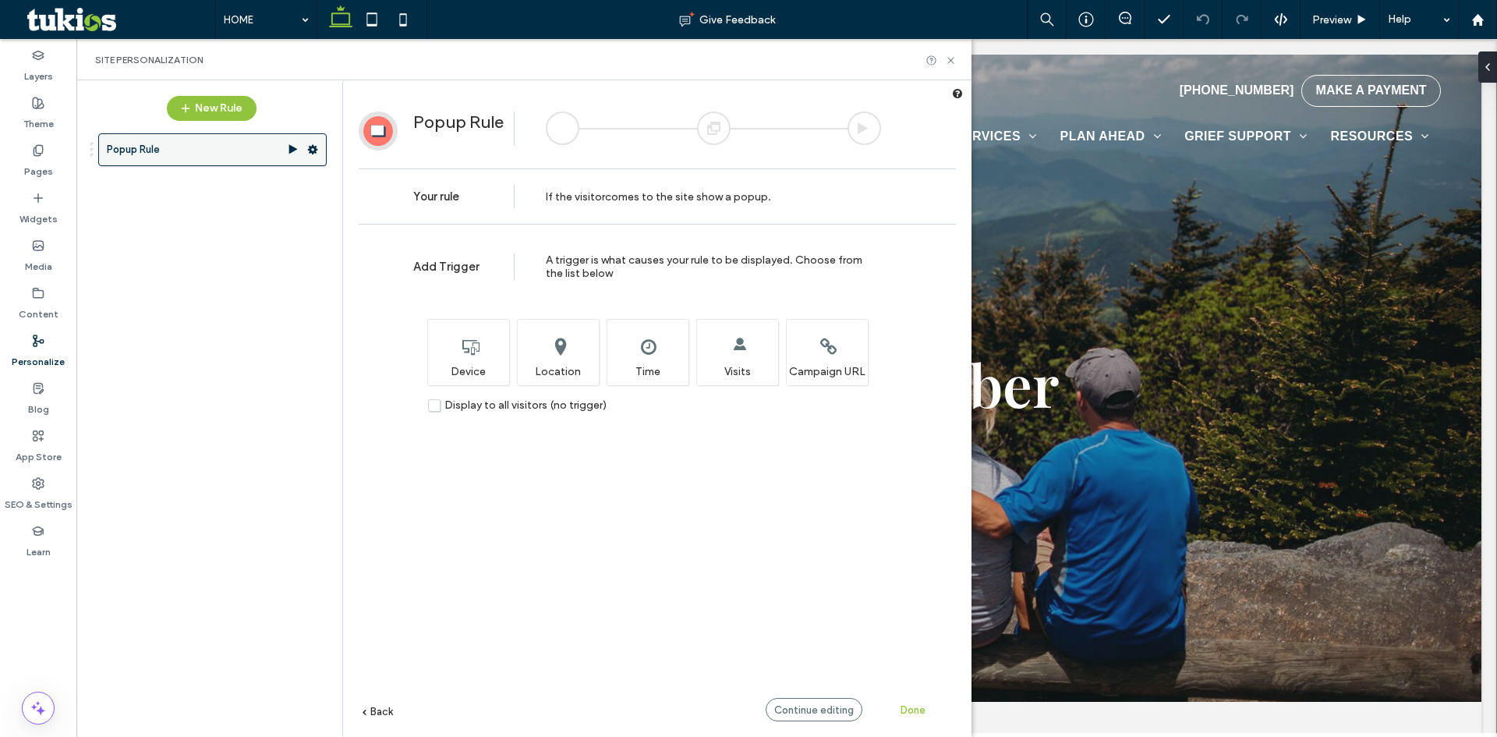
click at [309, 149] on use at bounding box center [313, 149] width 10 height 9
click at [206, 297] on div "Popup Rule" at bounding box center [204, 425] width 246 height 599
click at [954, 65] on icon at bounding box center [951, 61] width 12 height 12
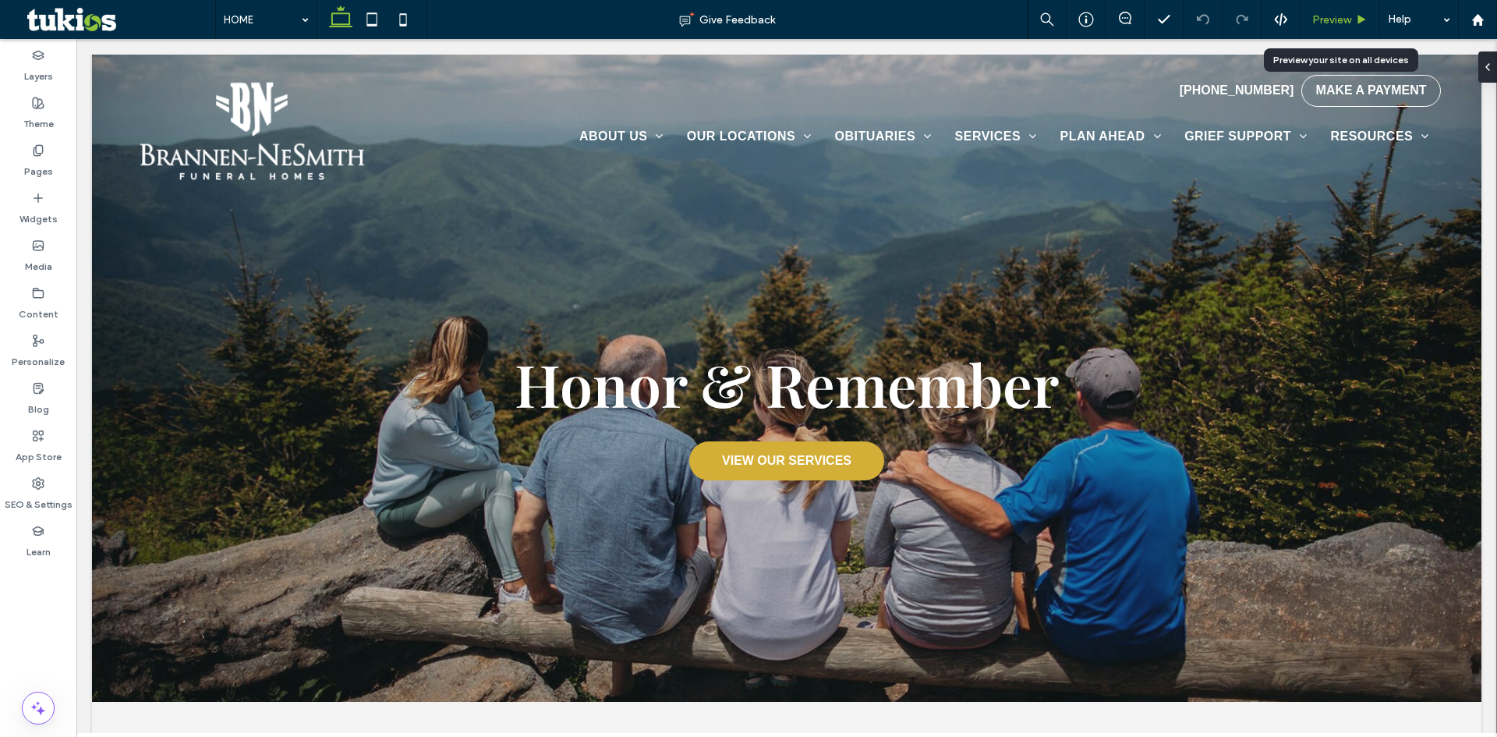
click at [1344, 27] on div "Preview" at bounding box center [1340, 19] width 80 height 39
click at [1342, 22] on span "Preview" at bounding box center [1331, 19] width 39 height 13
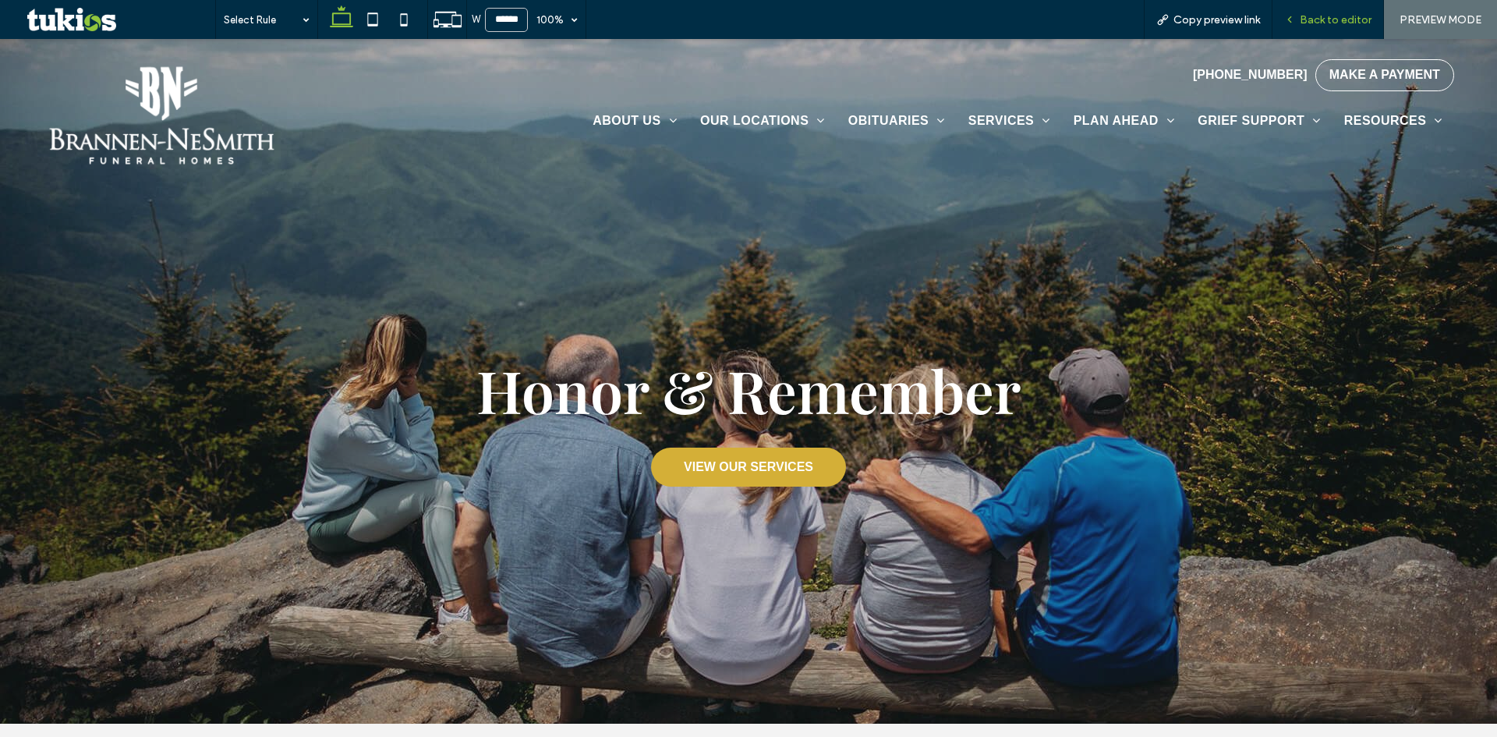
click at [1367, 16] on span "Back to editor" at bounding box center [1335, 19] width 72 height 13
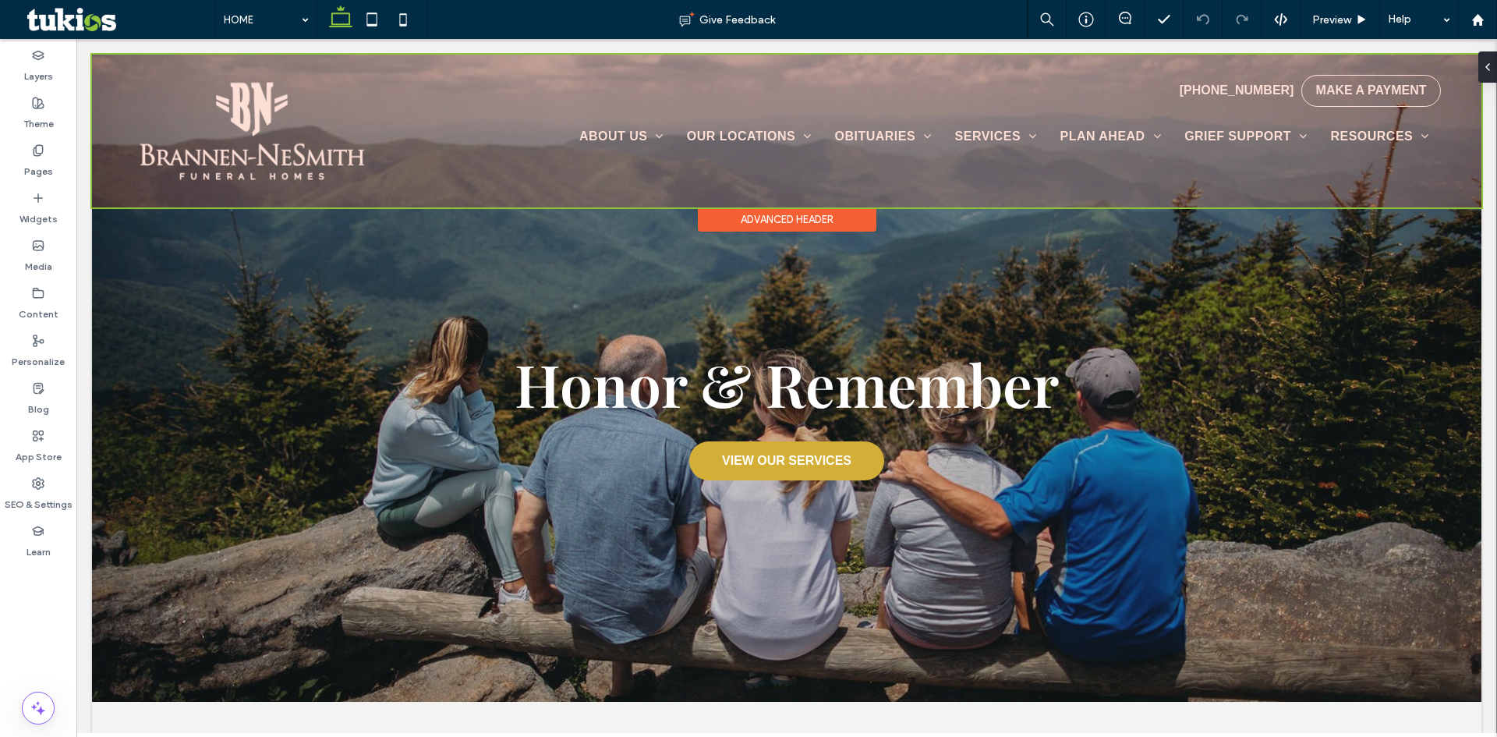
click at [1296, 90] on div at bounding box center [786, 131] width 1389 height 153
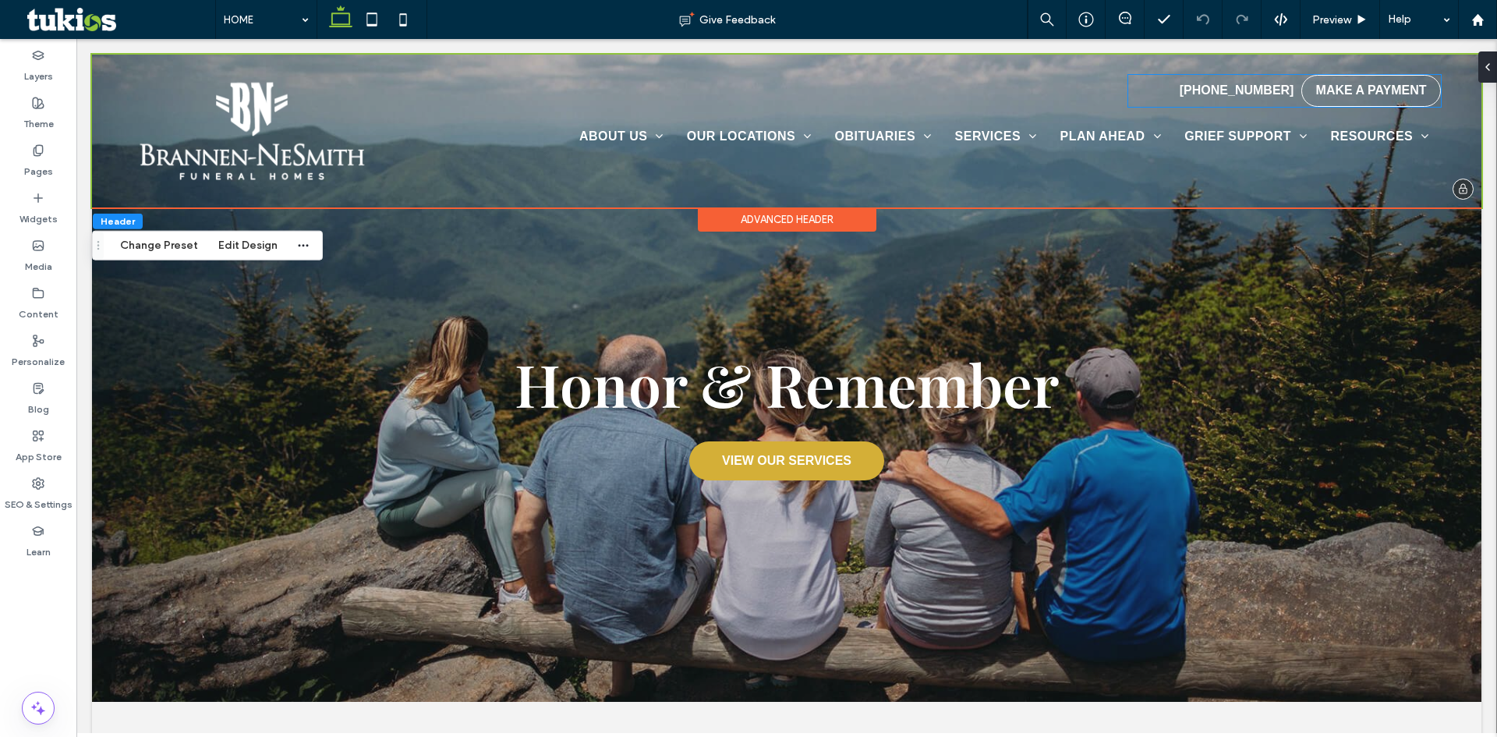
click at [1301, 90] on div "MAKE A PAYMENT" at bounding box center [1370, 91] width 139 height 32
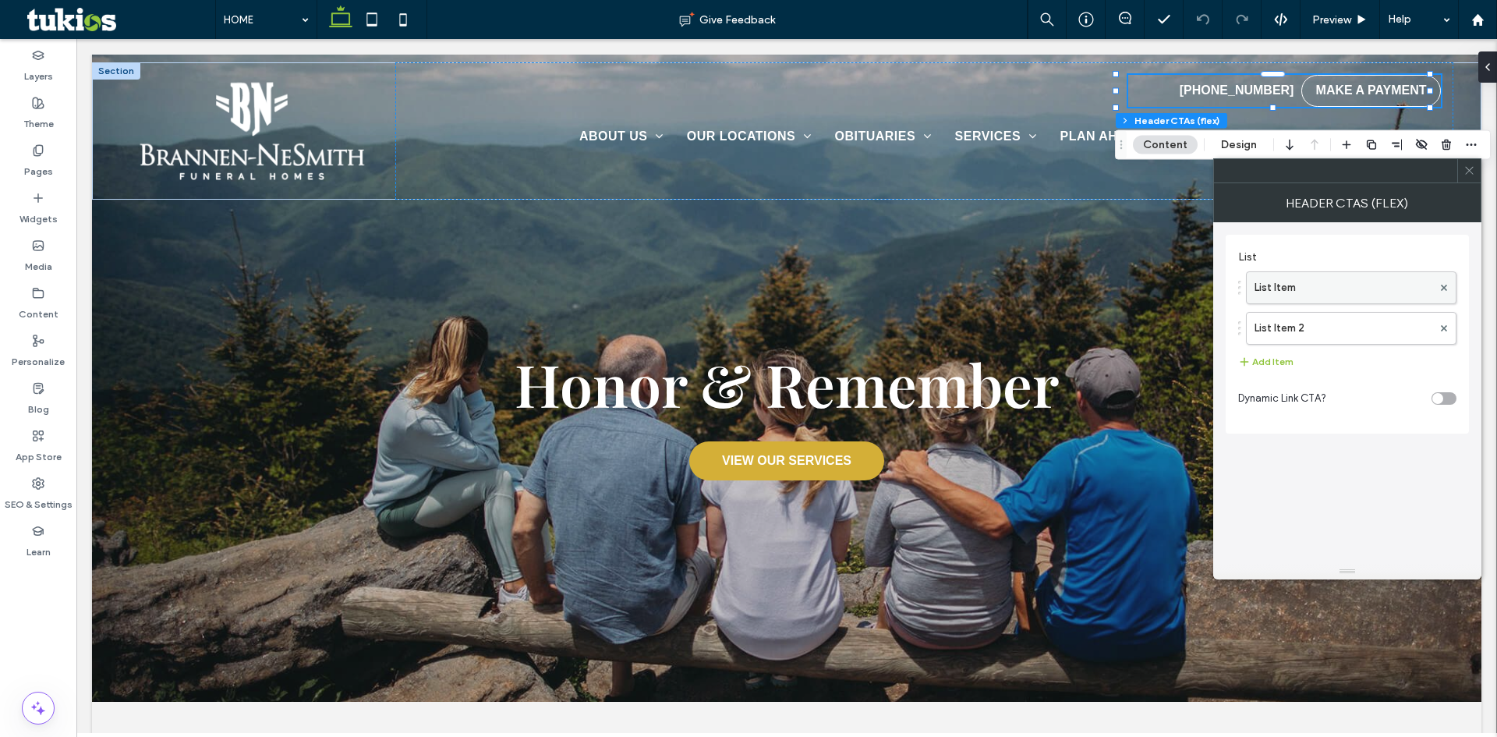
click at [1294, 302] on label "List Item" at bounding box center [1343, 287] width 178 height 31
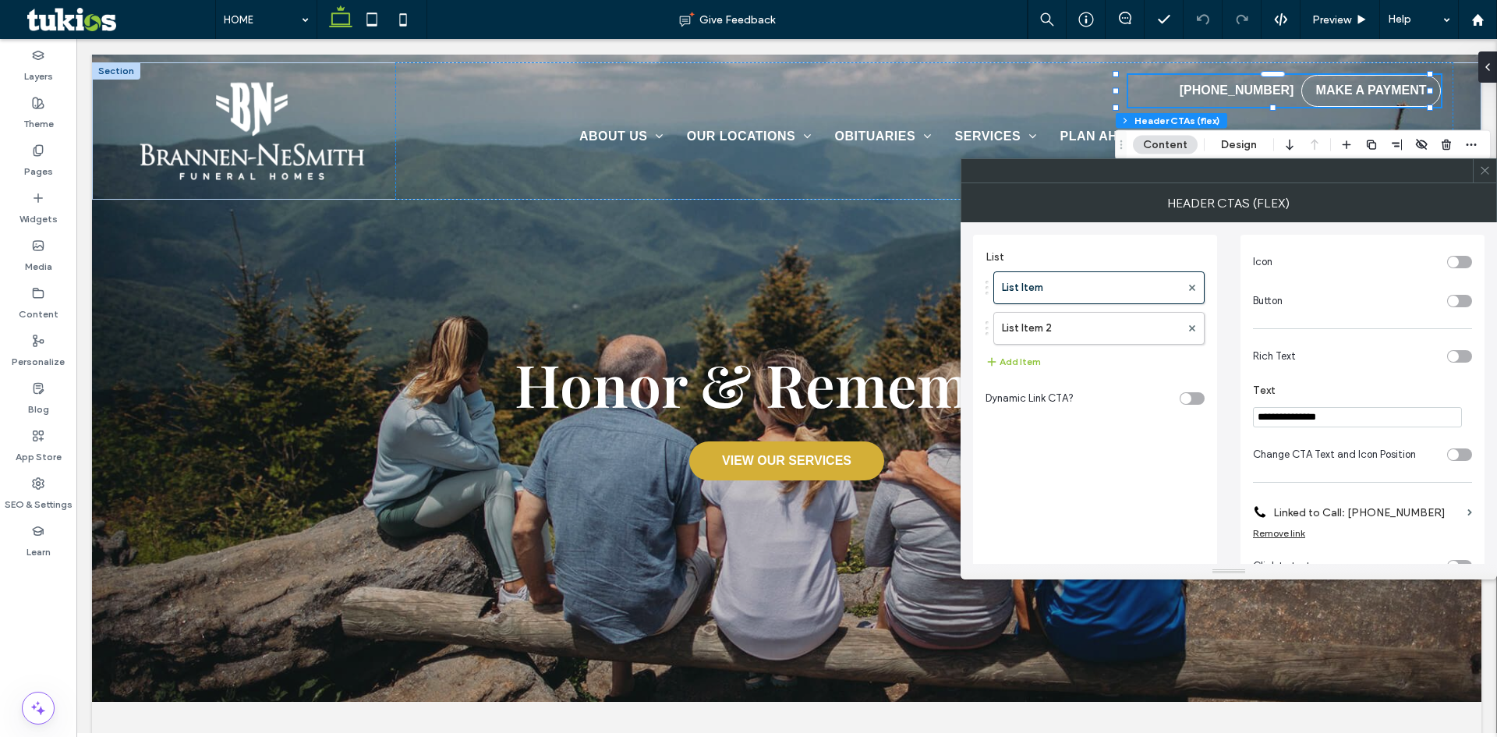
drag, startPoint x: 1480, startPoint y: 167, endPoint x: 1358, endPoint y: 72, distance: 154.5
click at [1480, 167] on icon at bounding box center [1485, 170] width 12 height 12
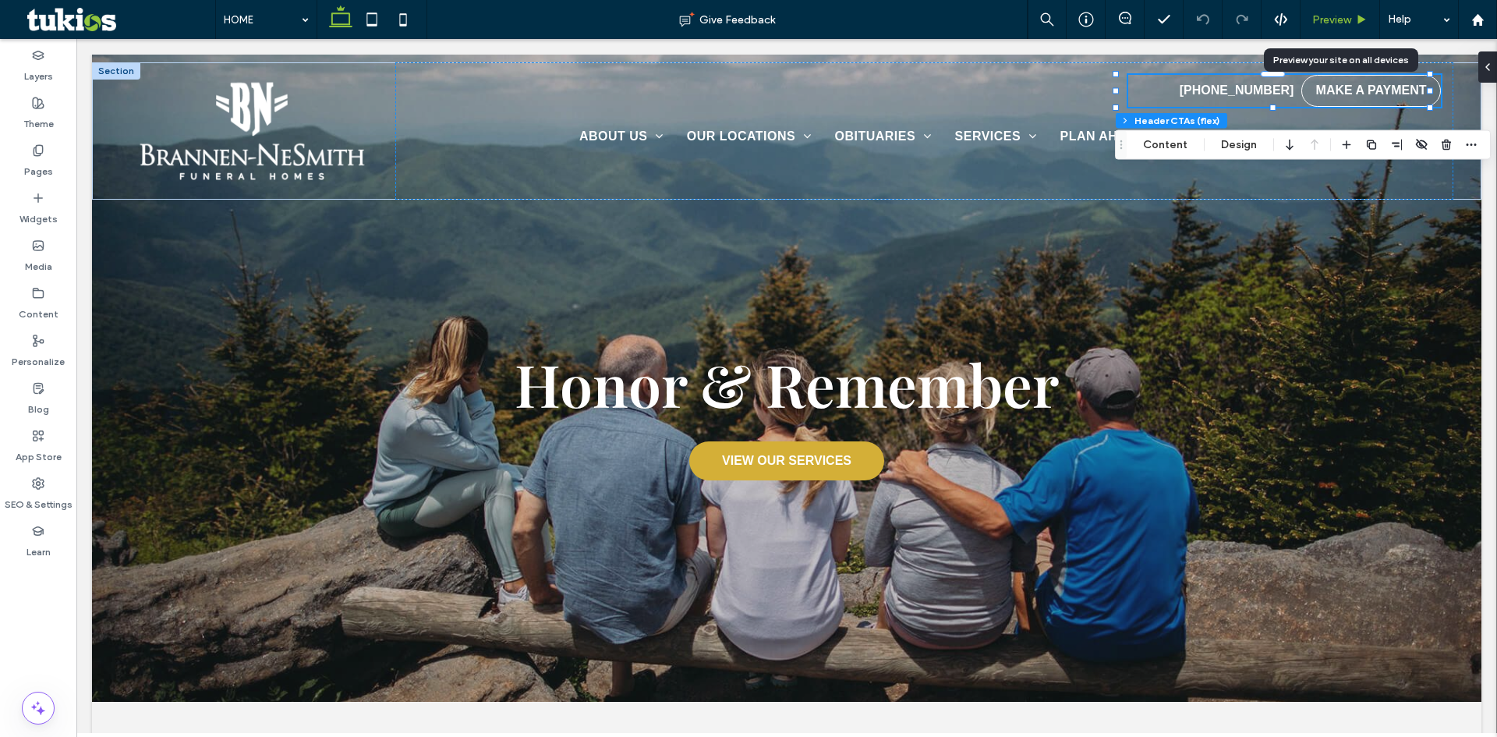
click at [1335, 22] on span "Preview" at bounding box center [1331, 19] width 39 height 13
